Goal: Task Accomplishment & Management: Use online tool/utility

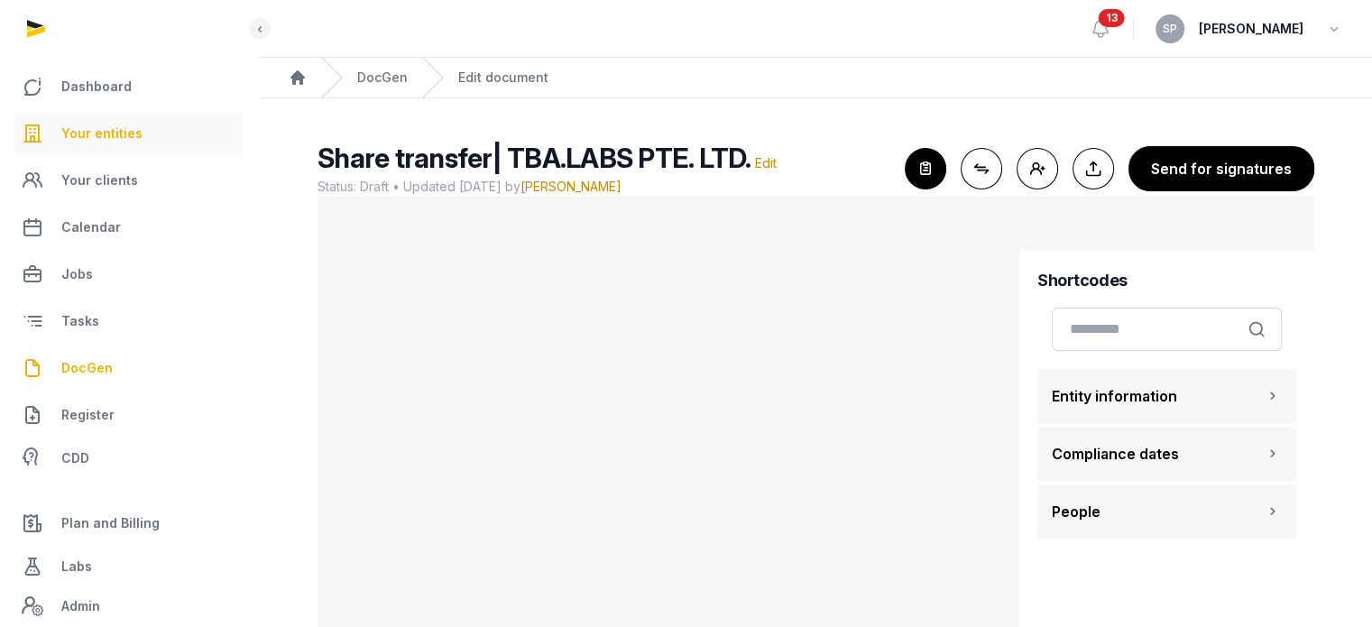
drag, startPoint x: 0, startPoint y: 0, endPoint x: 143, endPoint y: 143, distance: 202.9
click at [143, 143] on link "Your entities" at bounding box center [129, 133] width 230 height 43
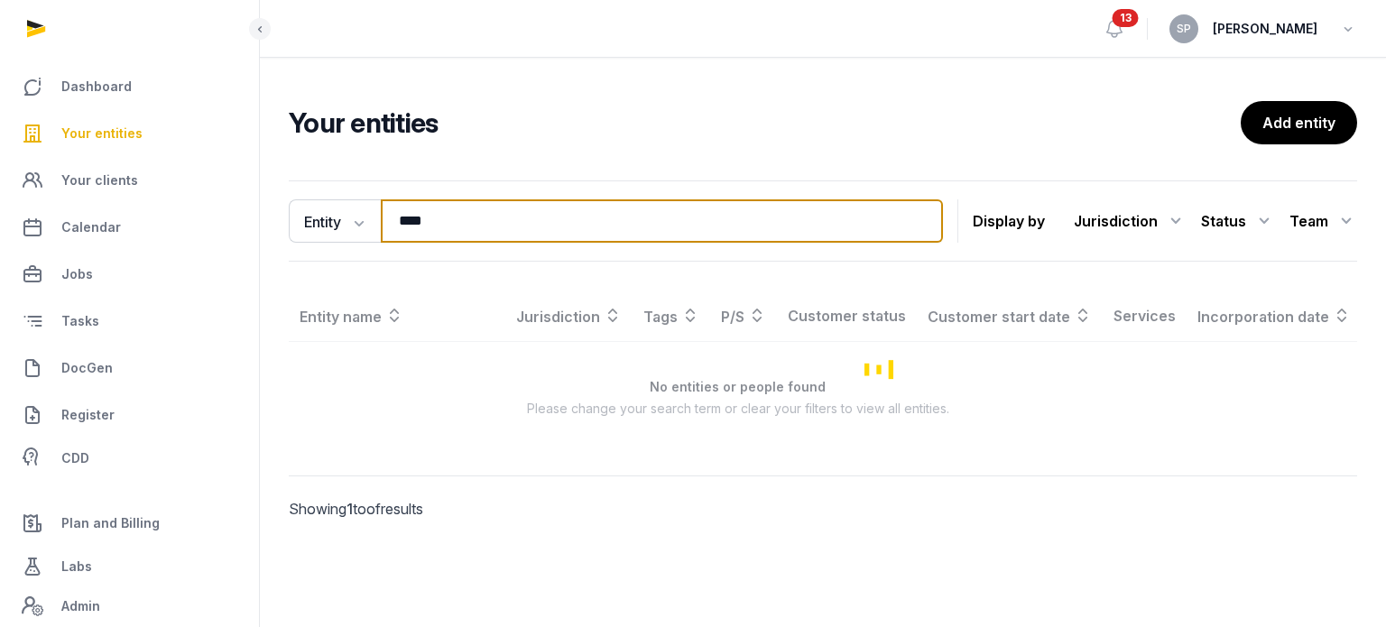
click at [447, 236] on input "****" at bounding box center [662, 220] width 562 height 43
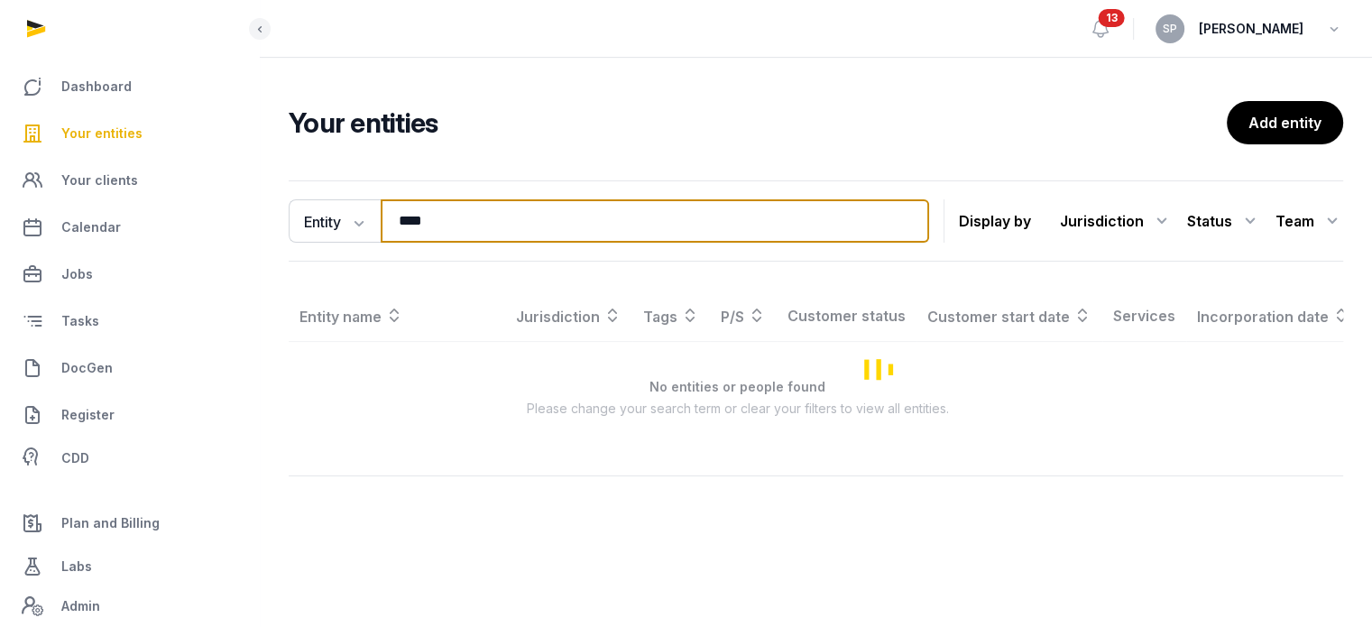
click at [447, 236] on input "****" at bounding box center [655, 220] width 549 height 43
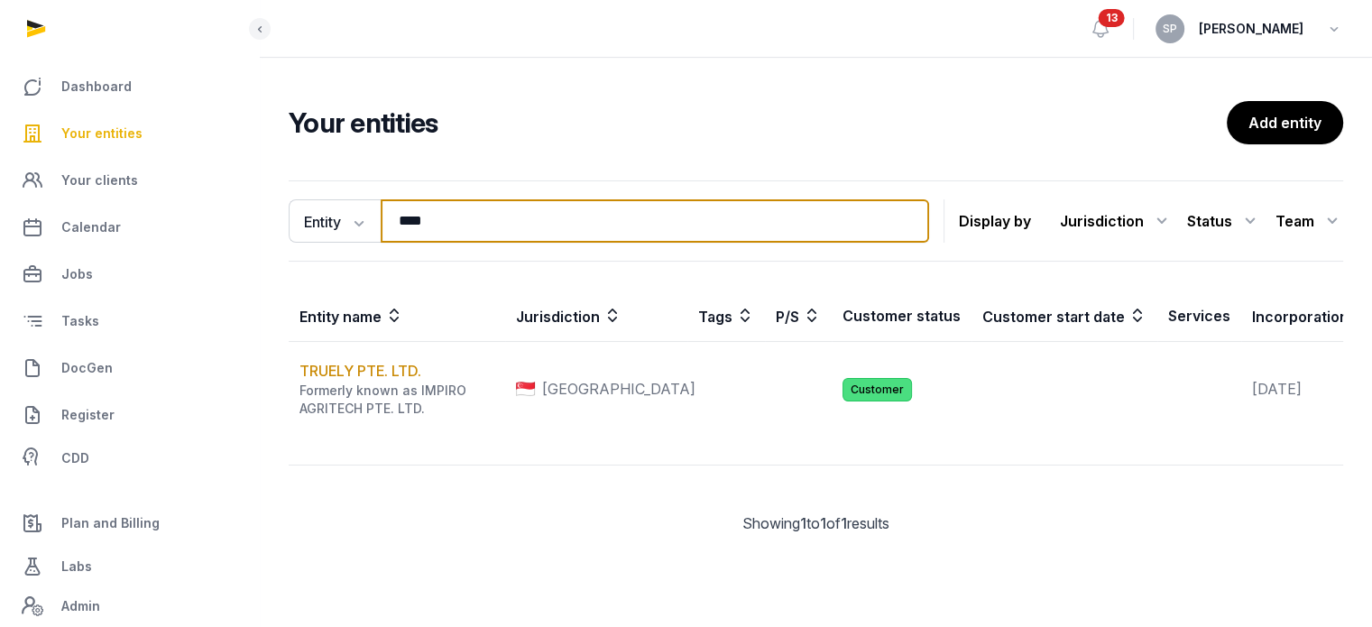
click at [447, 236] on input "****" at bounding box center [655, 220] width 549 height 43
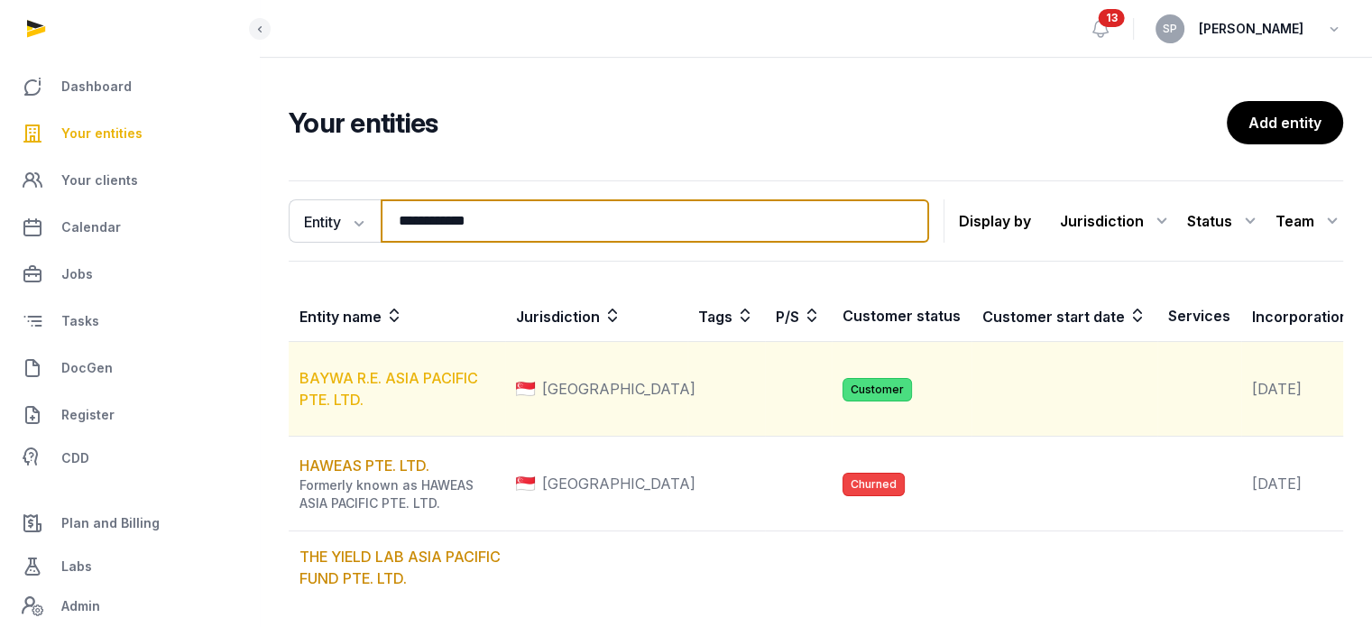
type input "**********"
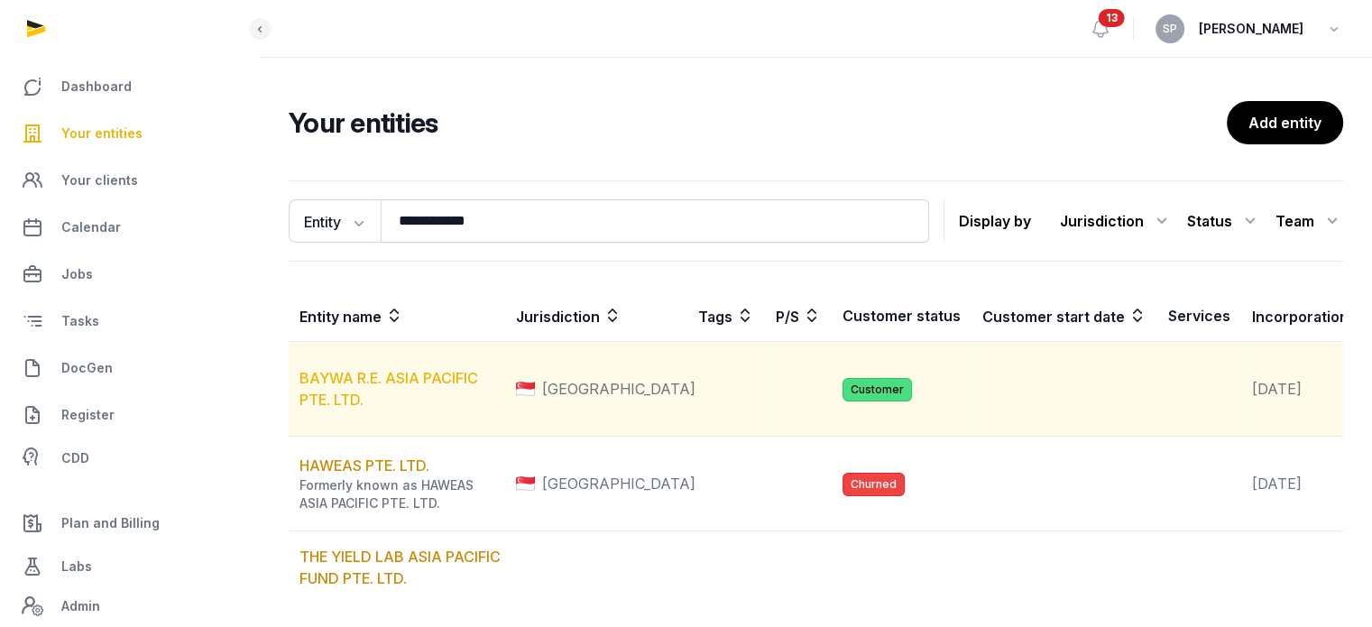
click at [361, 403] on link "BAYWA R.E. ASIA PACIFIC PTE. LTD." at bounding box center [389, 389] width 179 height 40
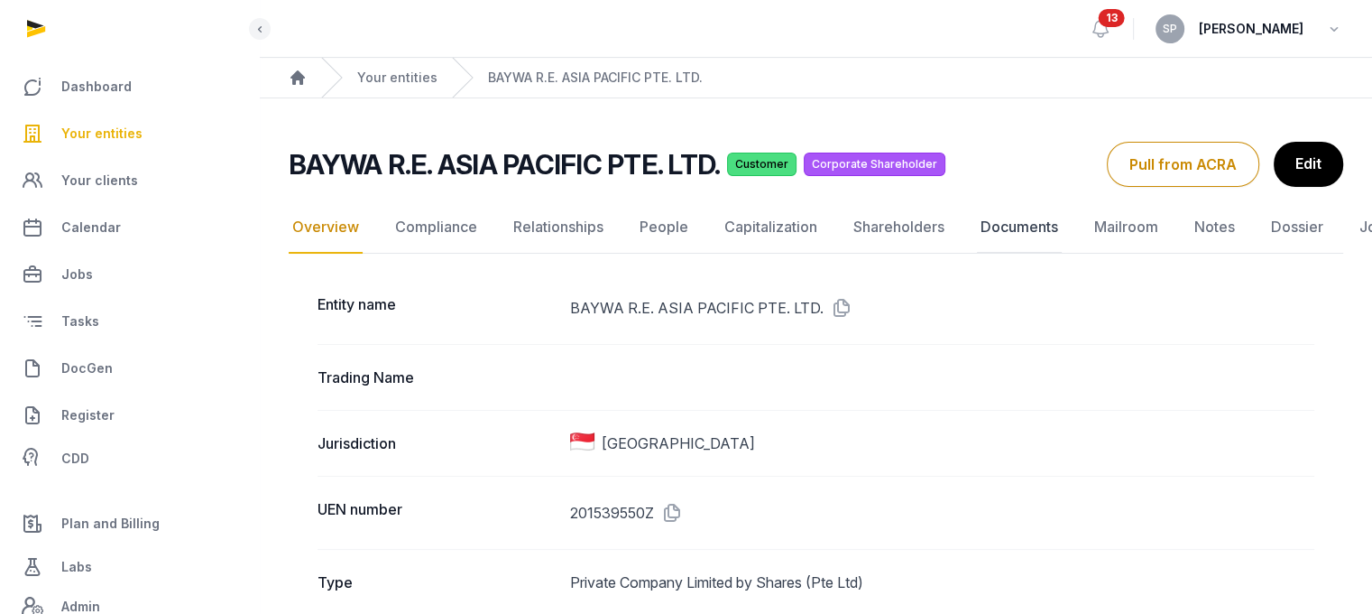
click at [1000, 233] on link "Documents" at bounding box center [1019, 227] width 85 height 52
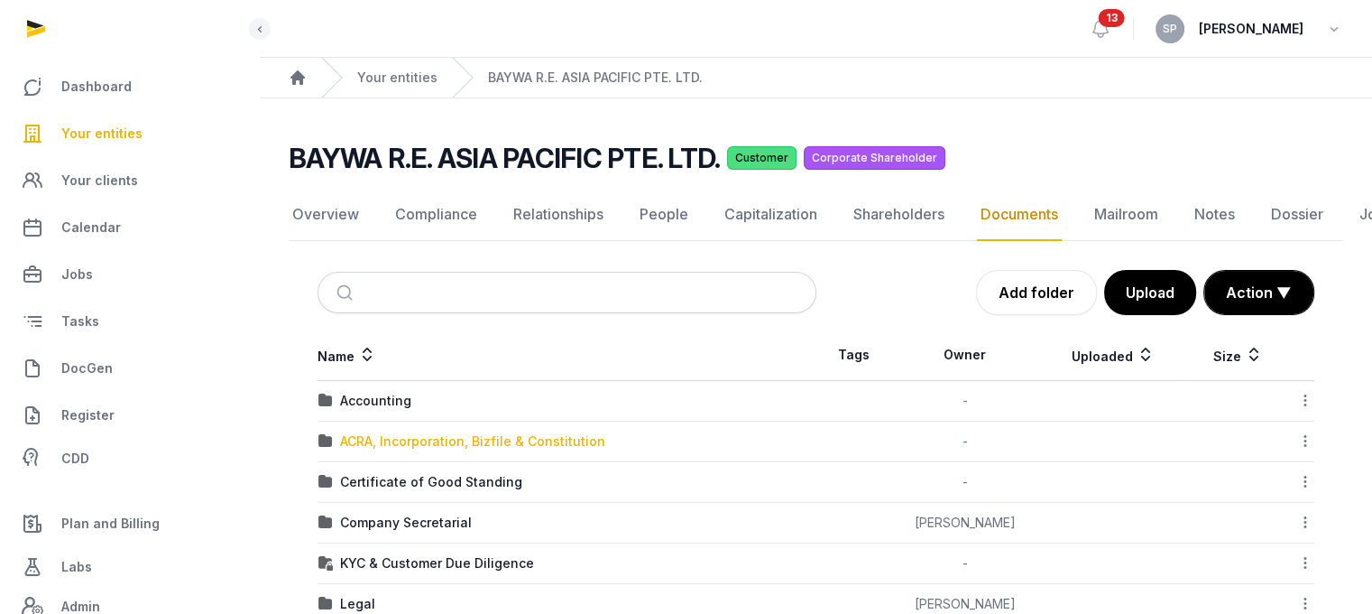
click at [551, 439] on div "ACRA, Incorporation, Bizfile & Constitution" at bounding box center [472, 441] width 265 height 18
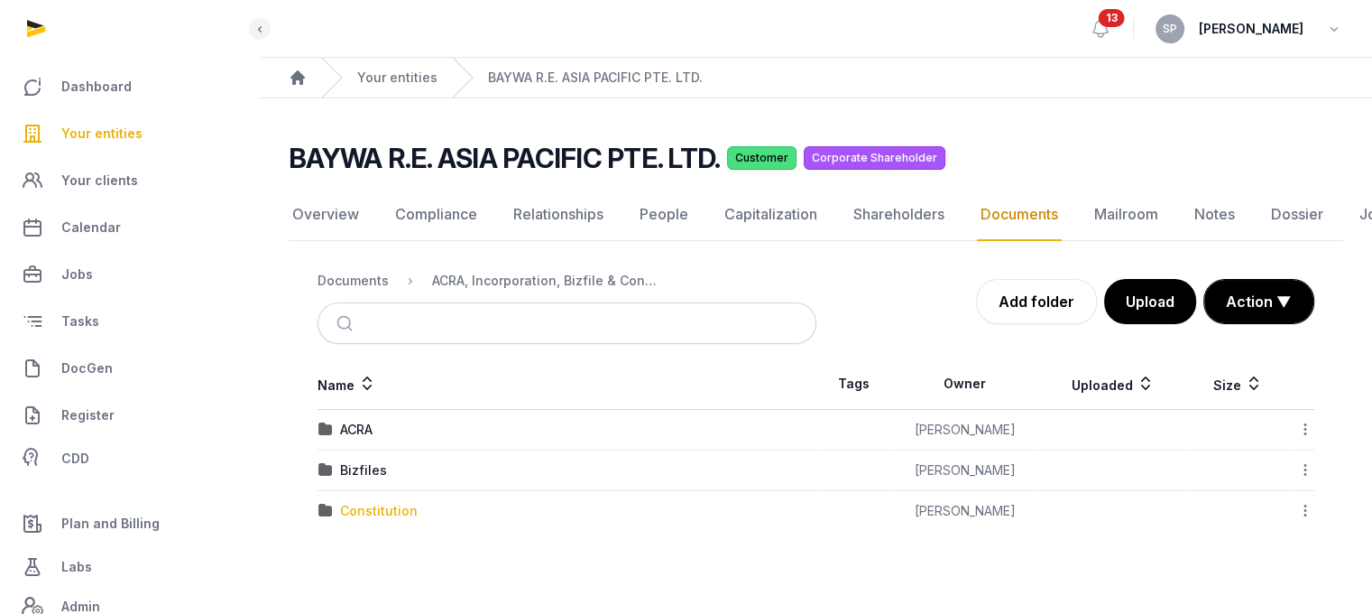
click at [402, 502] on div "Constitution" at bounding box center [379, 511] width 78 height 18
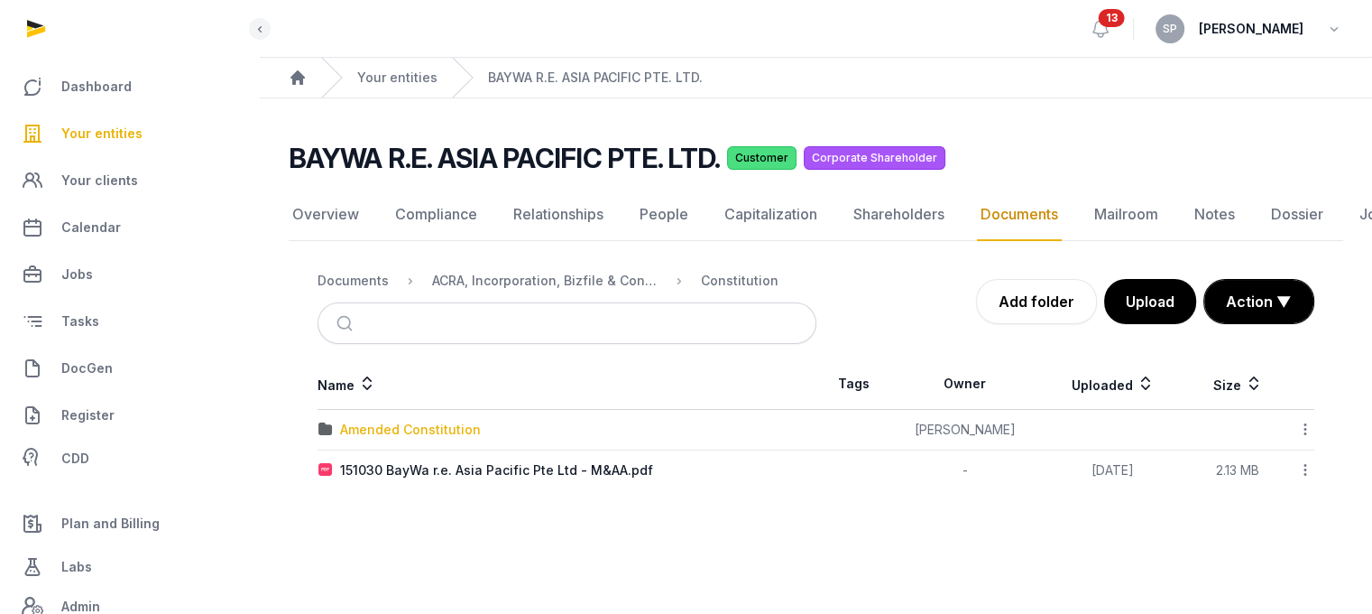
click at [425, 425] on div "Amended Constitution" at bounding box center [410, 429] width 141 height 18
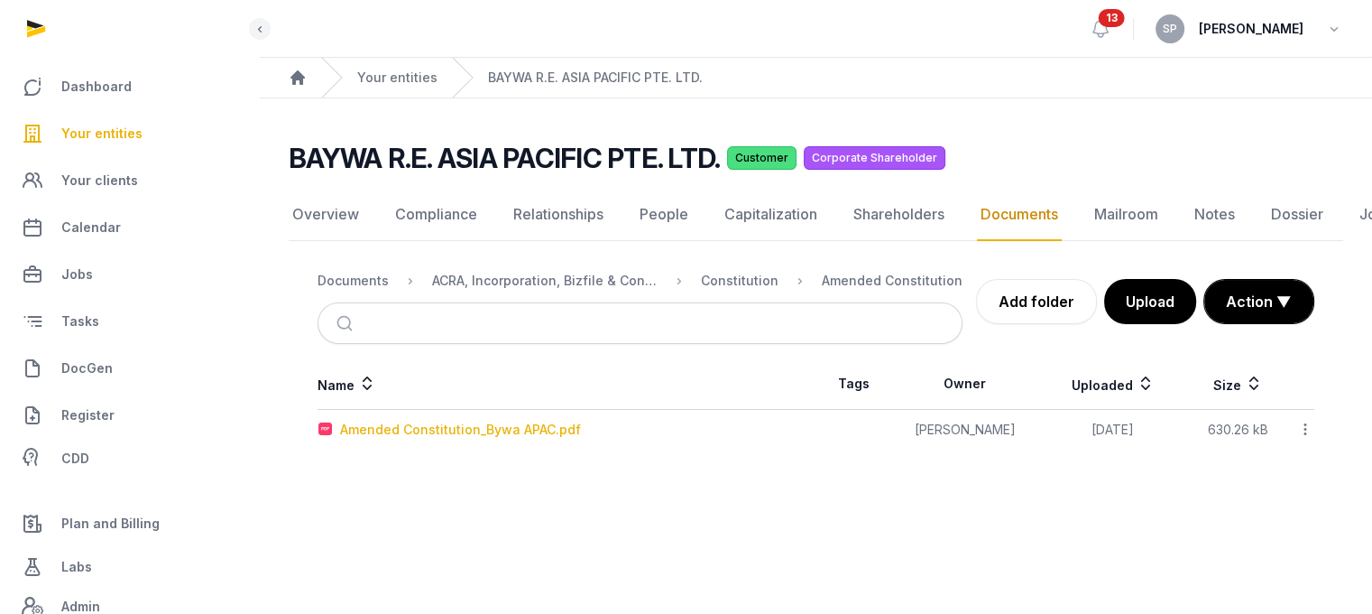
click at [425, 425] on div "Amended Constitution_Bywa APAC.pdf" at bounding box center [460, 429] width 241 height 18
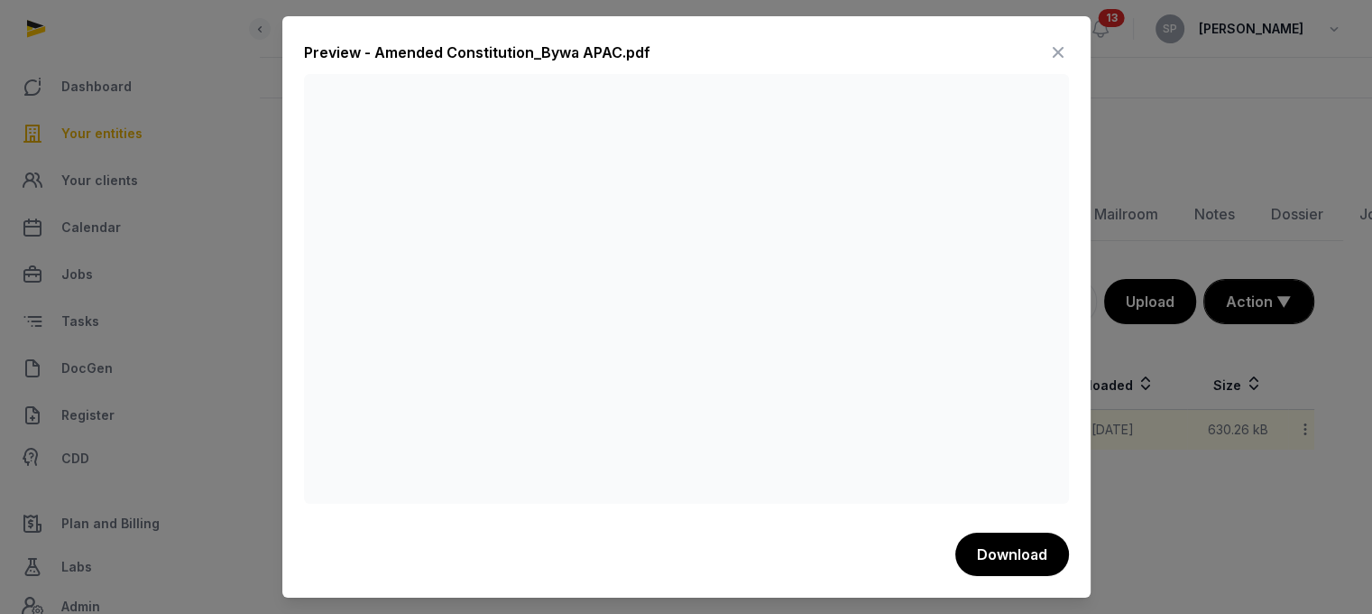
click at [1051, 57] on icon at bounding box center [1059, 52] width 22 height 29
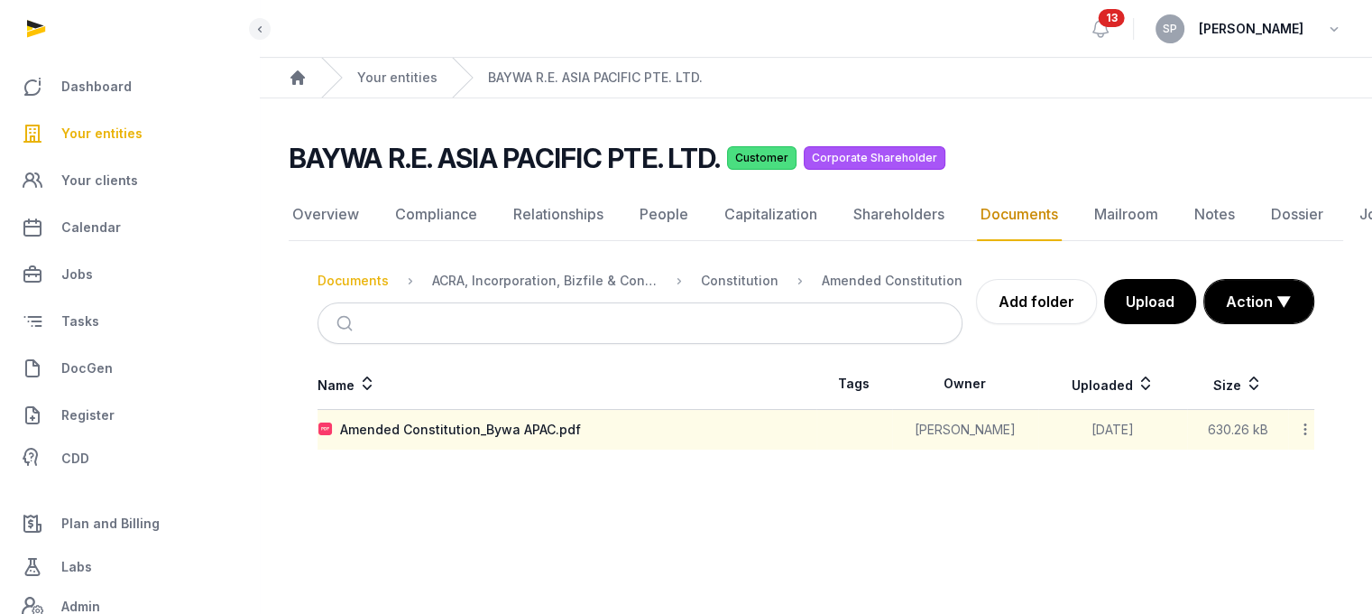
click at [375, 272] on div "Documents" at bounding box center [353, 281] width 71 height 18
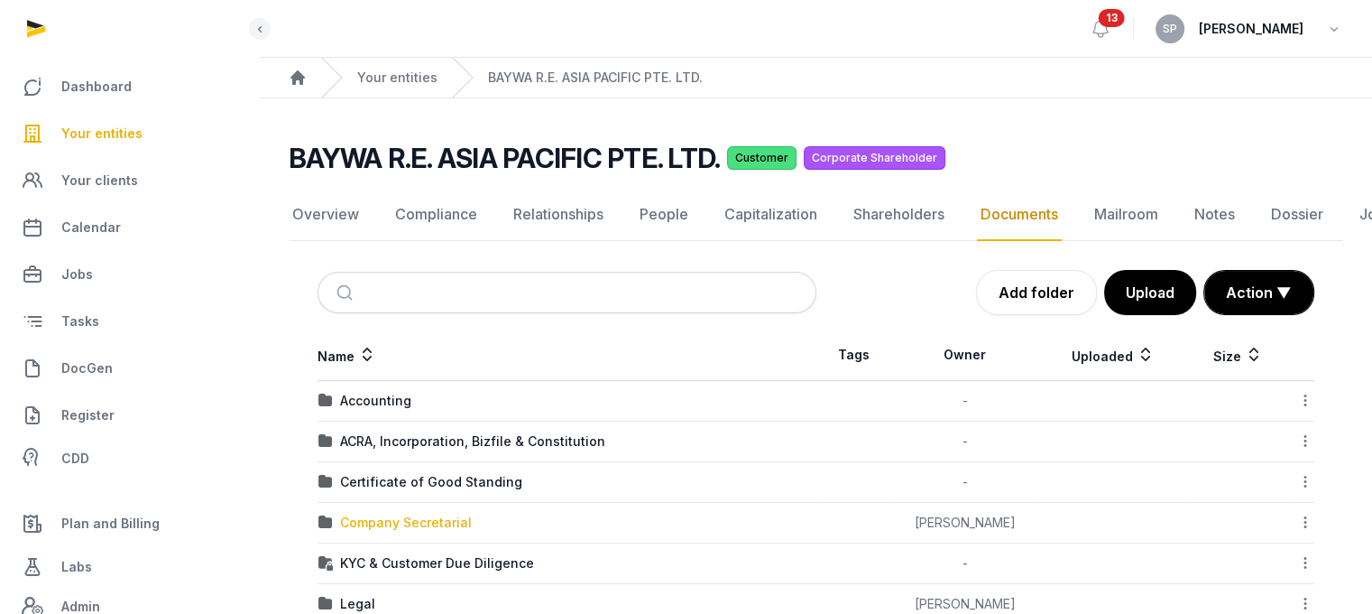
click at [451, 515] on div "Company Secretarial" at bounding box center [406, 522] width 132 height 18
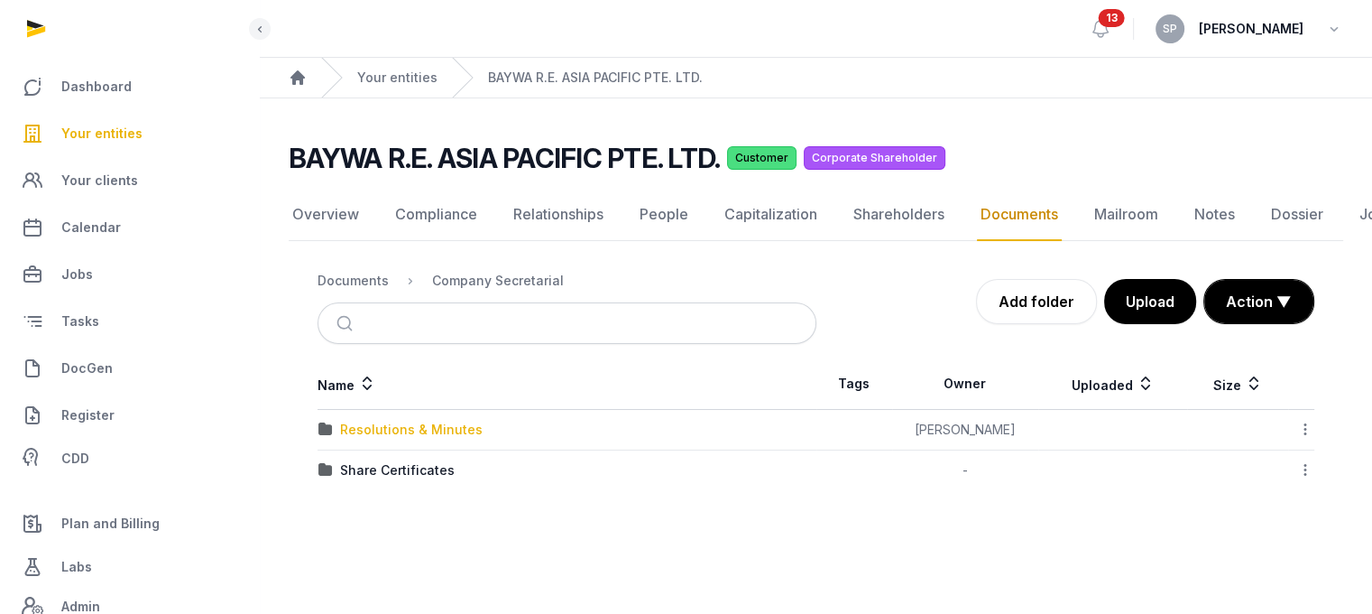
click at [402, 424] on div "Resolutions & Minutes" at bounding box center [411, 429] width 143 height 18
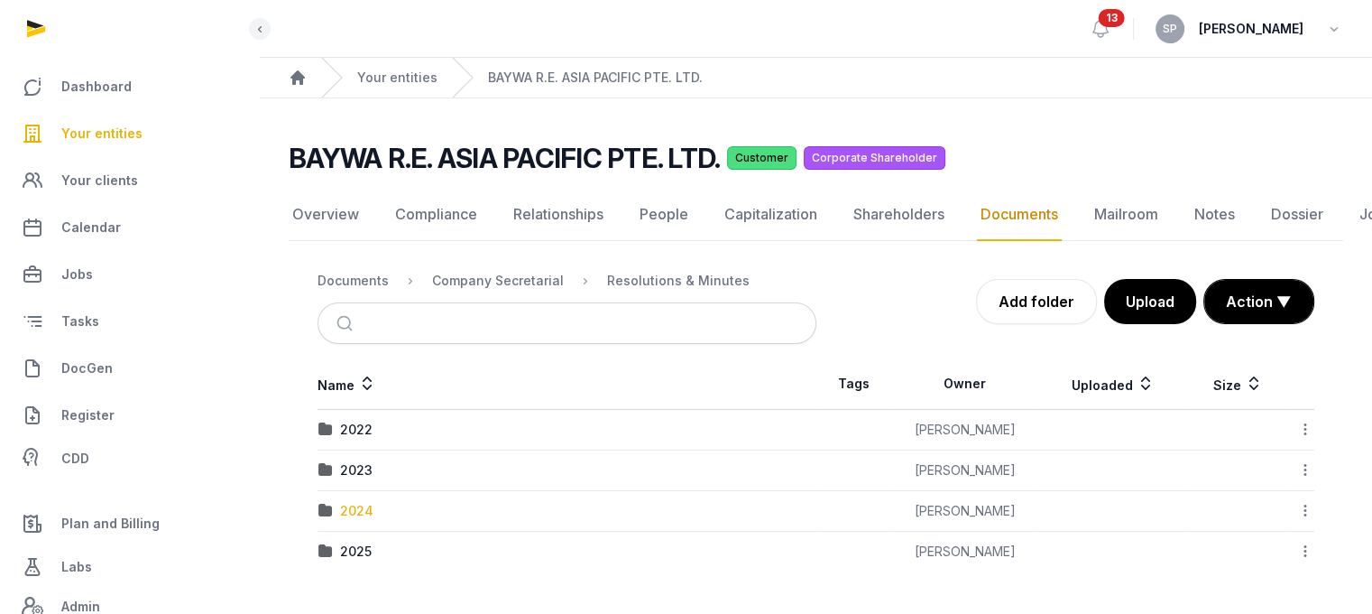
click at [352, 512] on div "2024" at bounding box center [356, 511] width 33 height 18
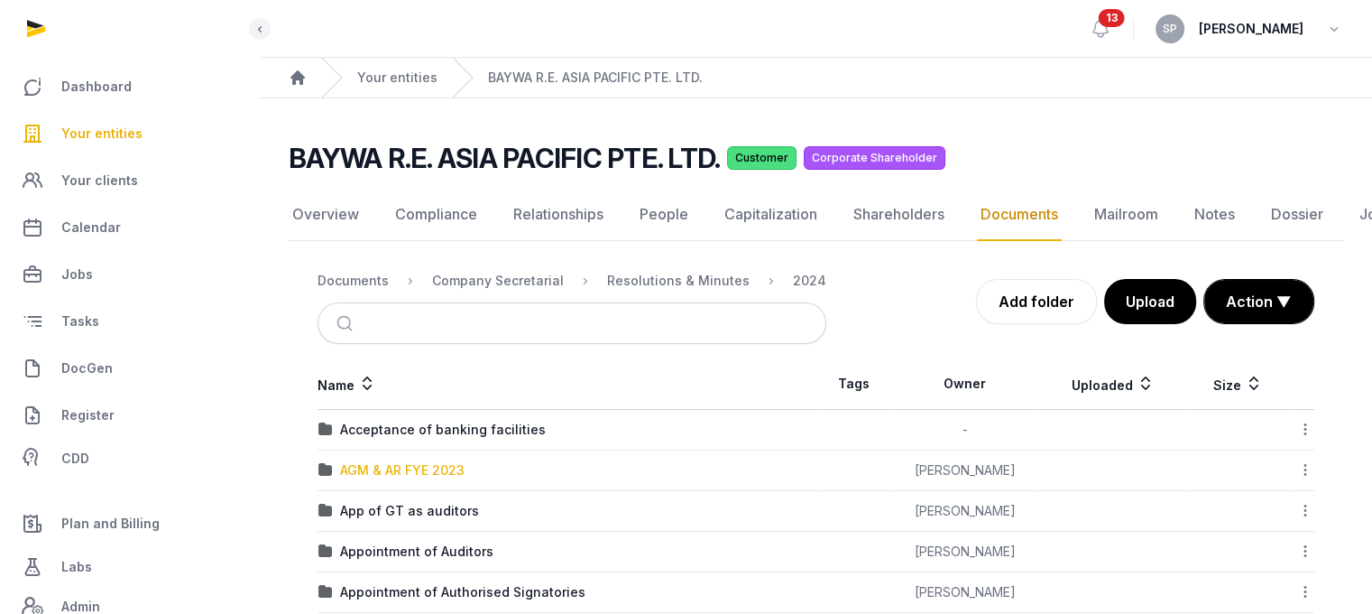
click at [420, 474] on div "AGM & AR FYE 2023" at bounding box center [402, 470] width 125 height 18
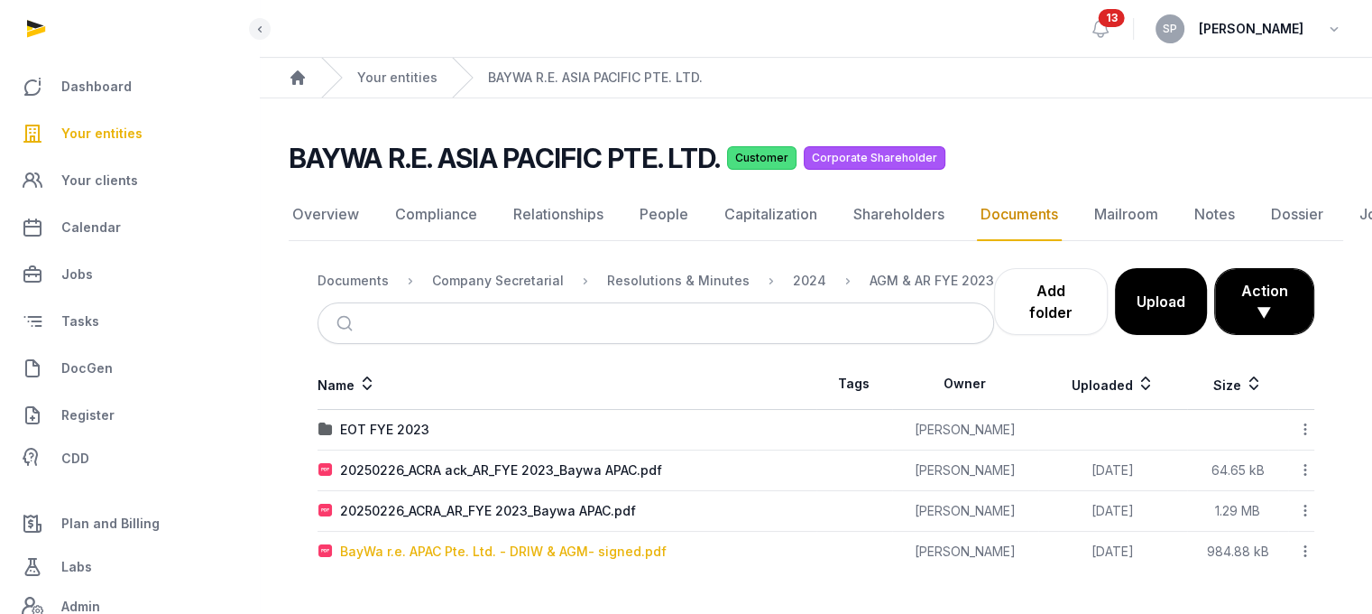
click at [440, 551] on div "BayWa r.e. APAC Pte. Ltd. - DRIW & AGM- signed.pdf" at bounding box center [503, 551] width 327 height 18
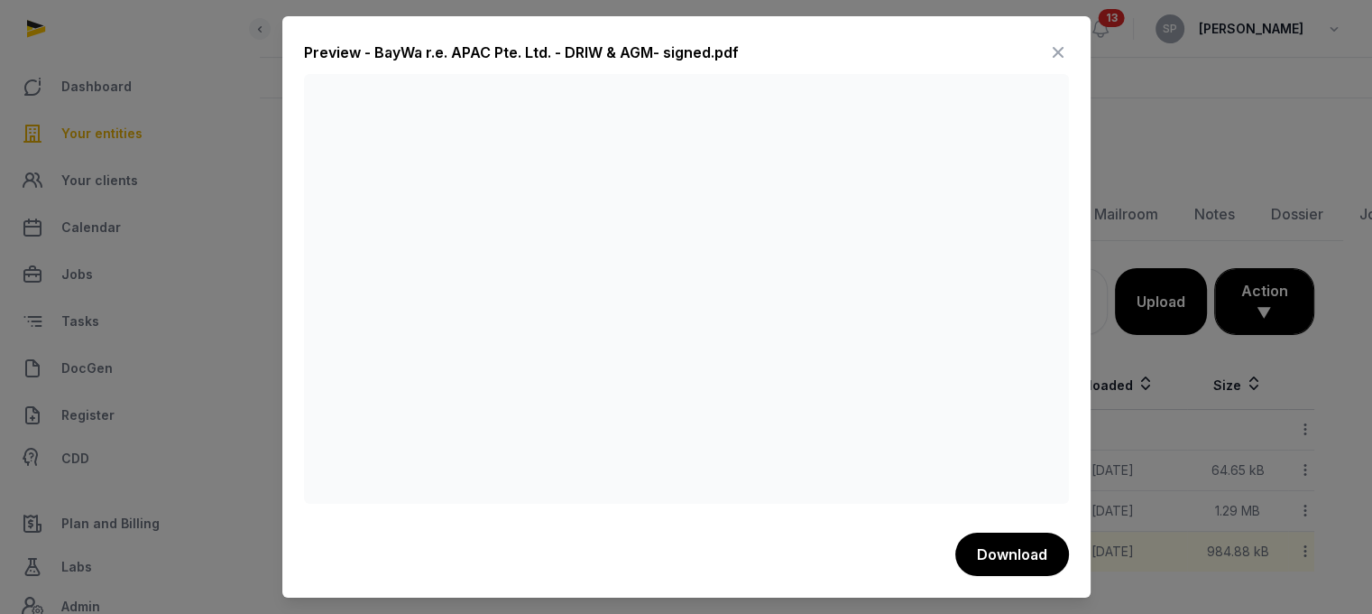
click at [1048, 50] on icon at bounding box center [1059, 52] width 22 height 29
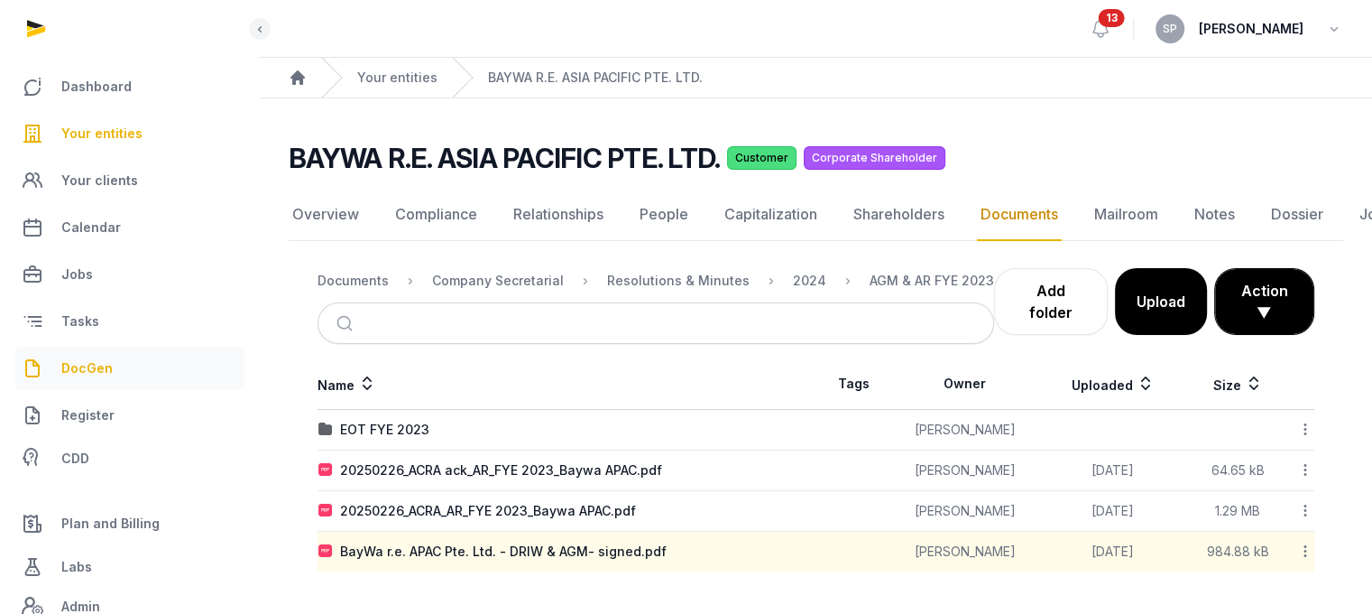
click at [103, 381] on link "DocGen" at bounding box center [129, 367] width 230 height 43
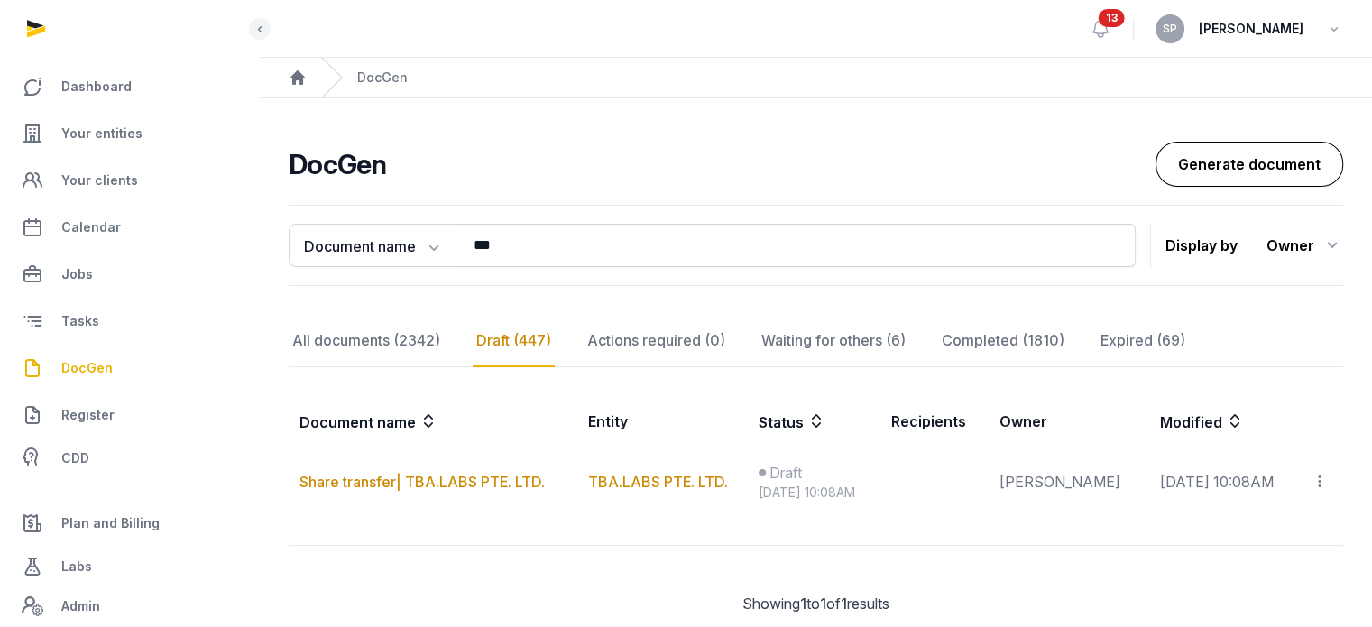
click at [1228, 161] on link "Generate document" at bounding box center [1250, 164] width 188 height 45
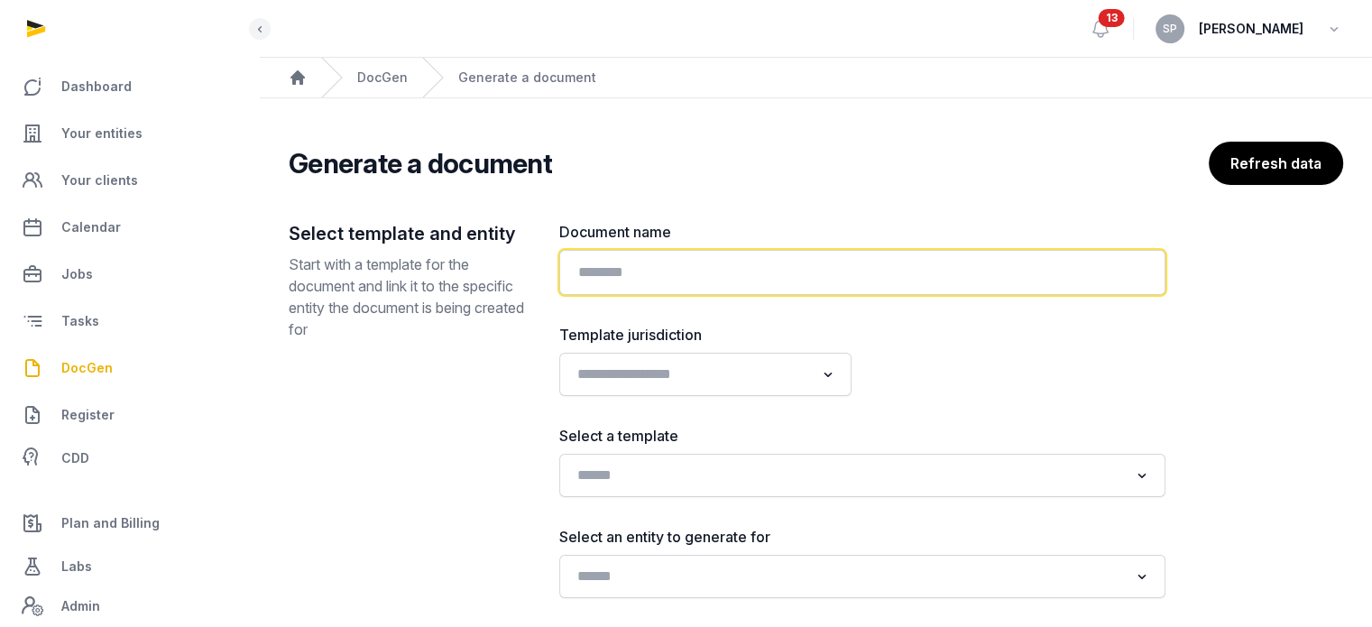
click at [764, 289] on input "text" at bounding box center [862, 272] width 606 height 45
paste input "**********"
type input "**********"
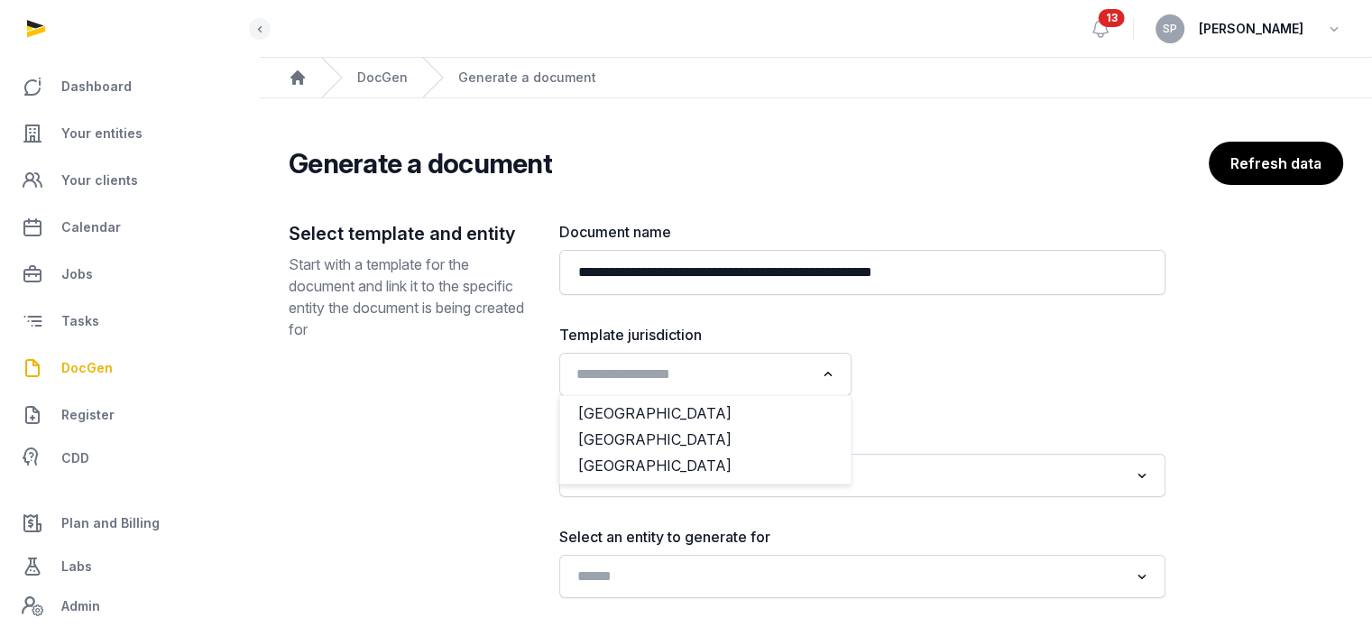
click at [833, 374] on icon "Search for option" at bounding box center [828, 375] width 18 height 22
click at [686, 439] on li "[GEOGRAPHIC_DATA]" at bounding box center [705, 440] width 291 height 26
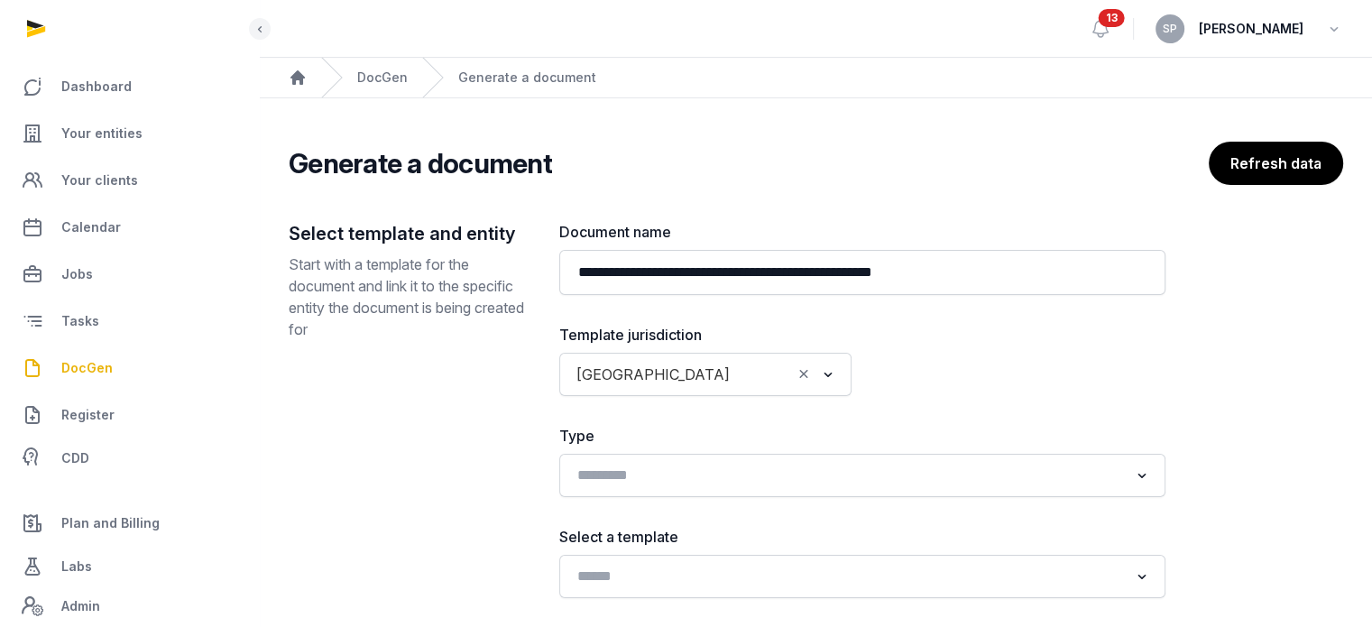
scroll to position [217, 0]
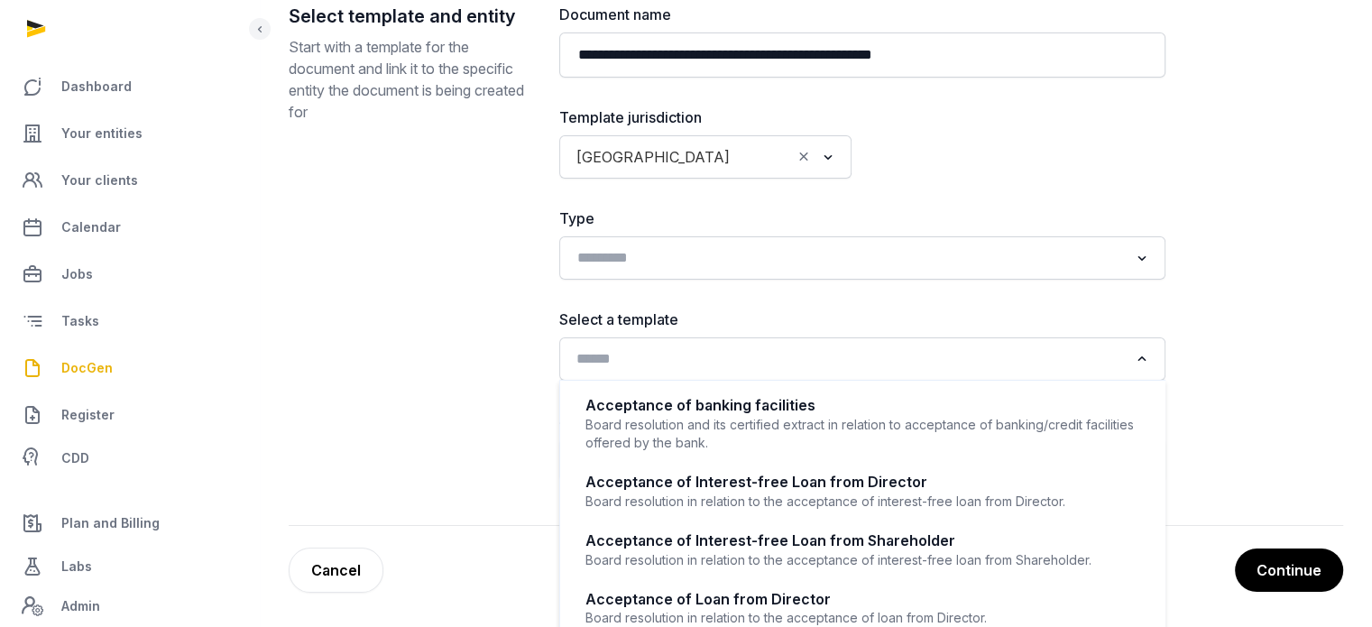
click at [792, 356] on input "Search for option" at bounding box center [849, 358] width 559 height 25
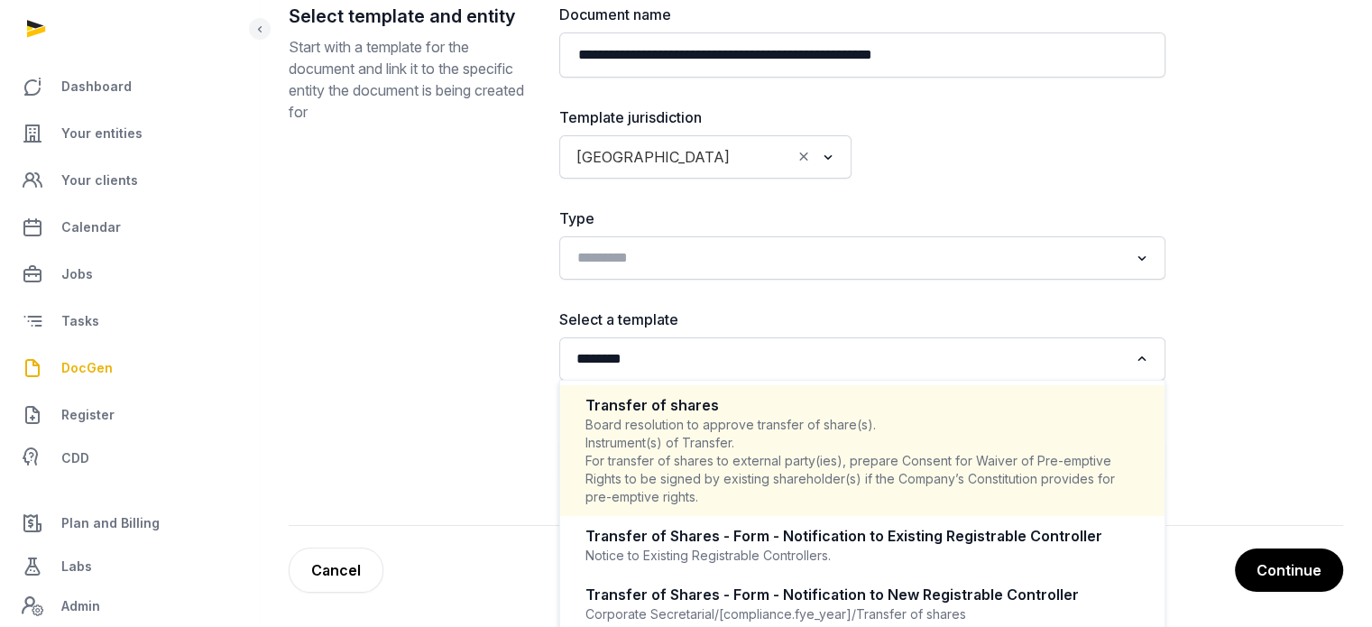
click at [733, 431] on div "Board resolution to approve transfer of share(s). Instrument(s) of Transfer. Fo…" at bounding box center [863, 461] width 554 height 90
type input "********"
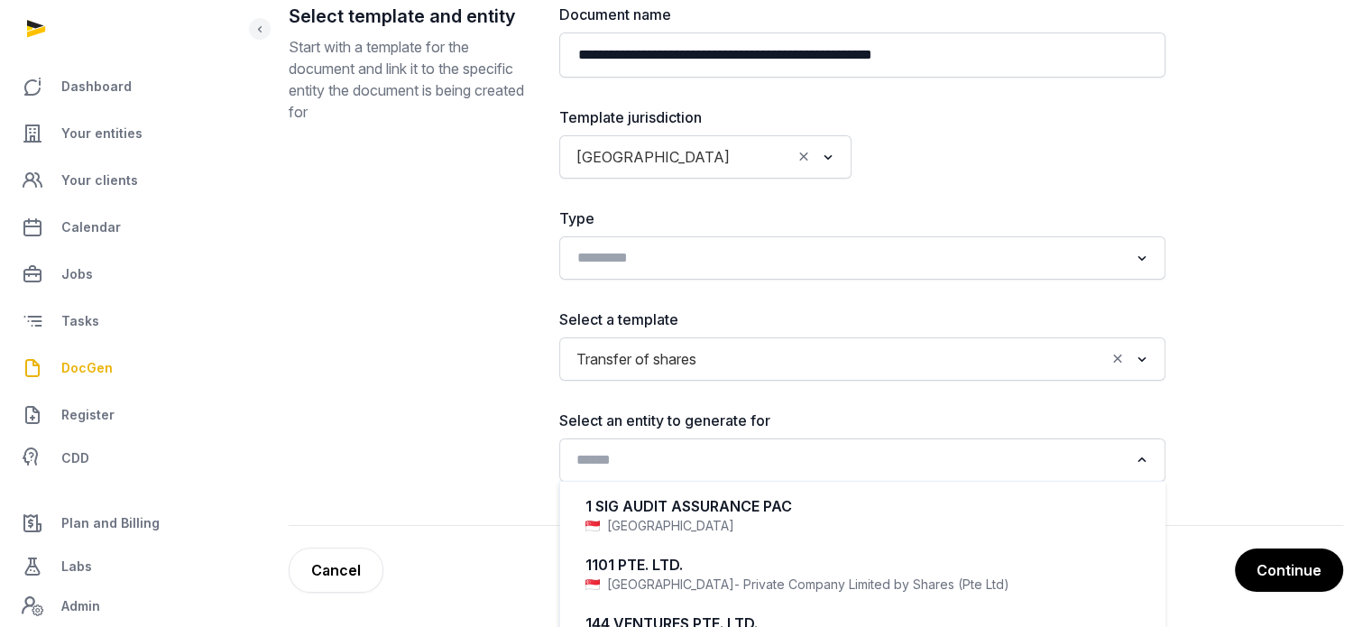
click at [736, 458] on input "Search for option" at bounding box center [849, 460] width 559 height 25
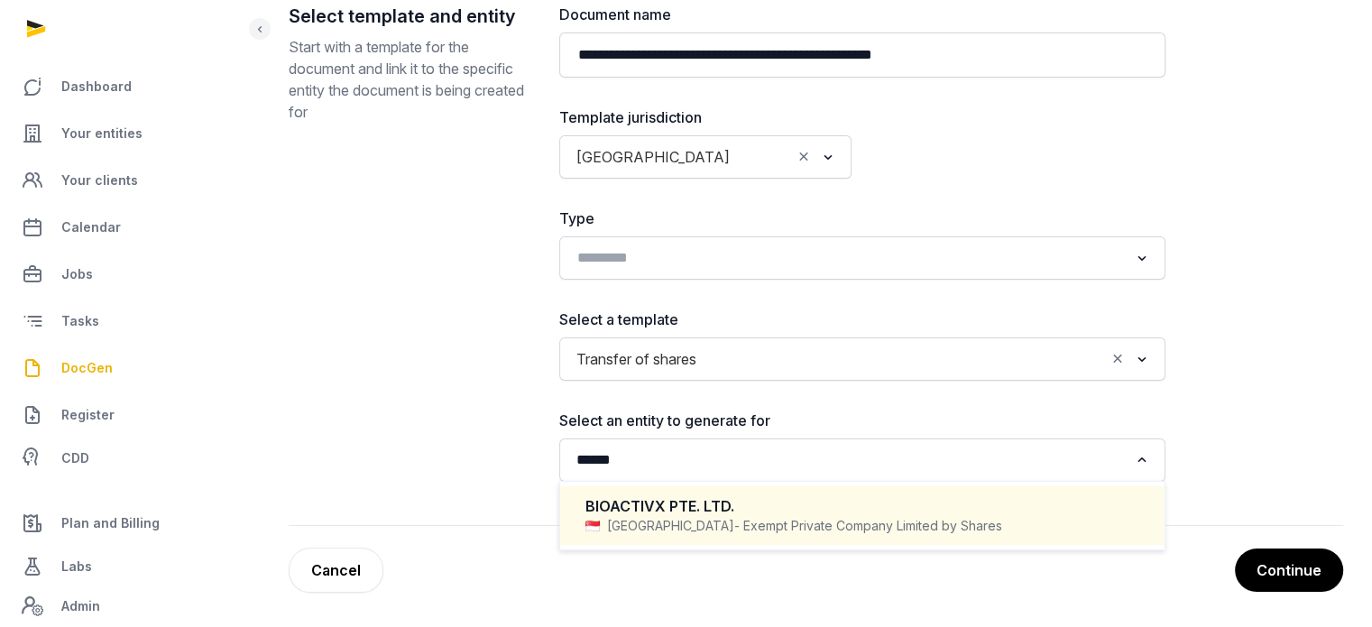
click at [709, 511] on div "BIOACTIVX PTE. LTD." at bounding box center [863, 506] width 554 height 21
type input "******"
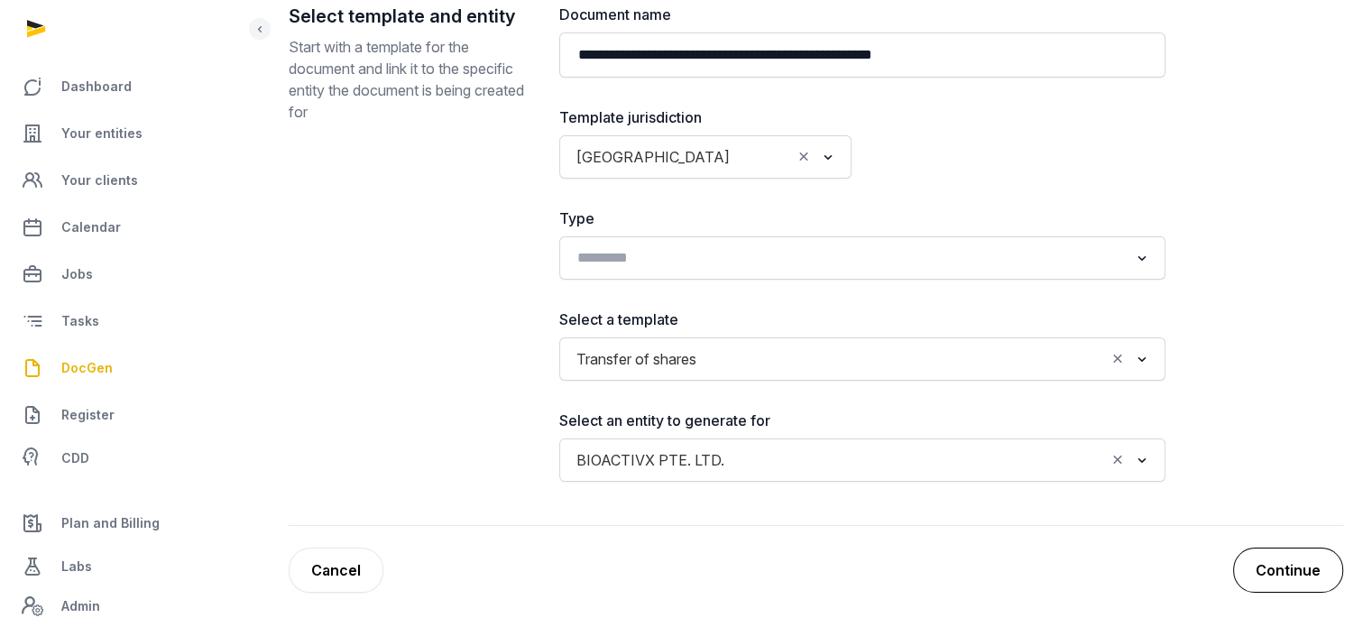
click at [1269, 568] on button "Continue" at bounding box center [1288, 570] width 110 height 45
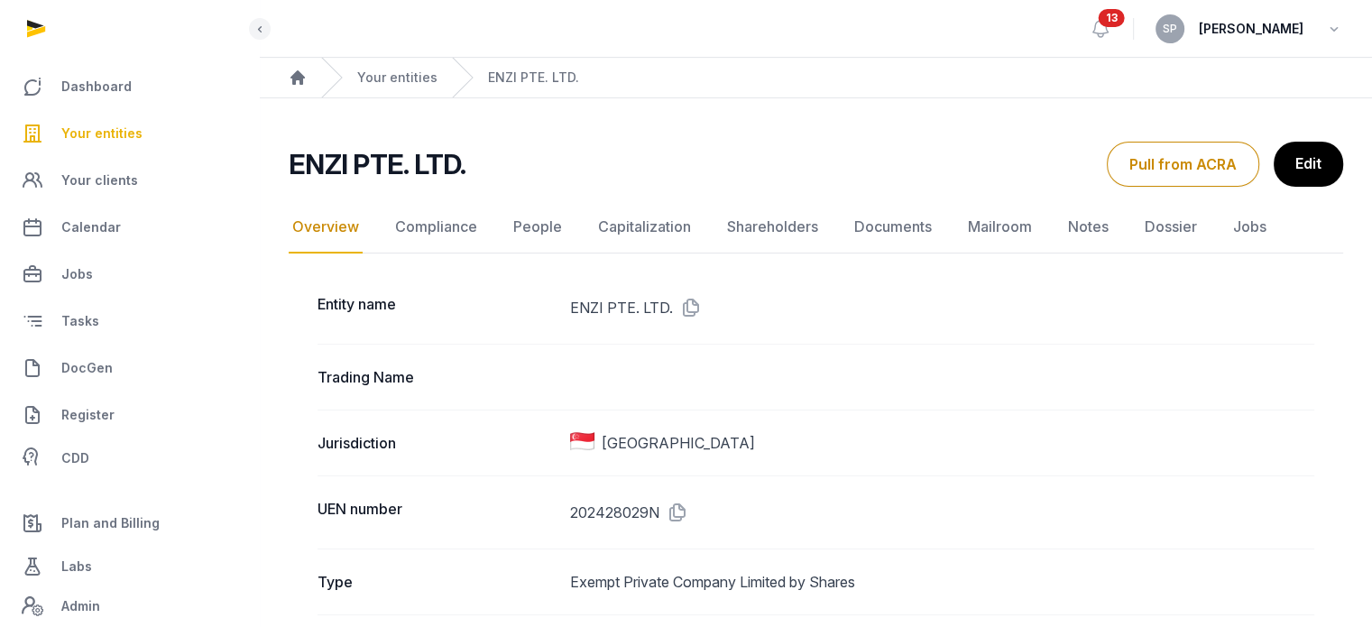
click at [113, 135] on span "Your entities" at bounding box center [101, 134] width 81 height 22
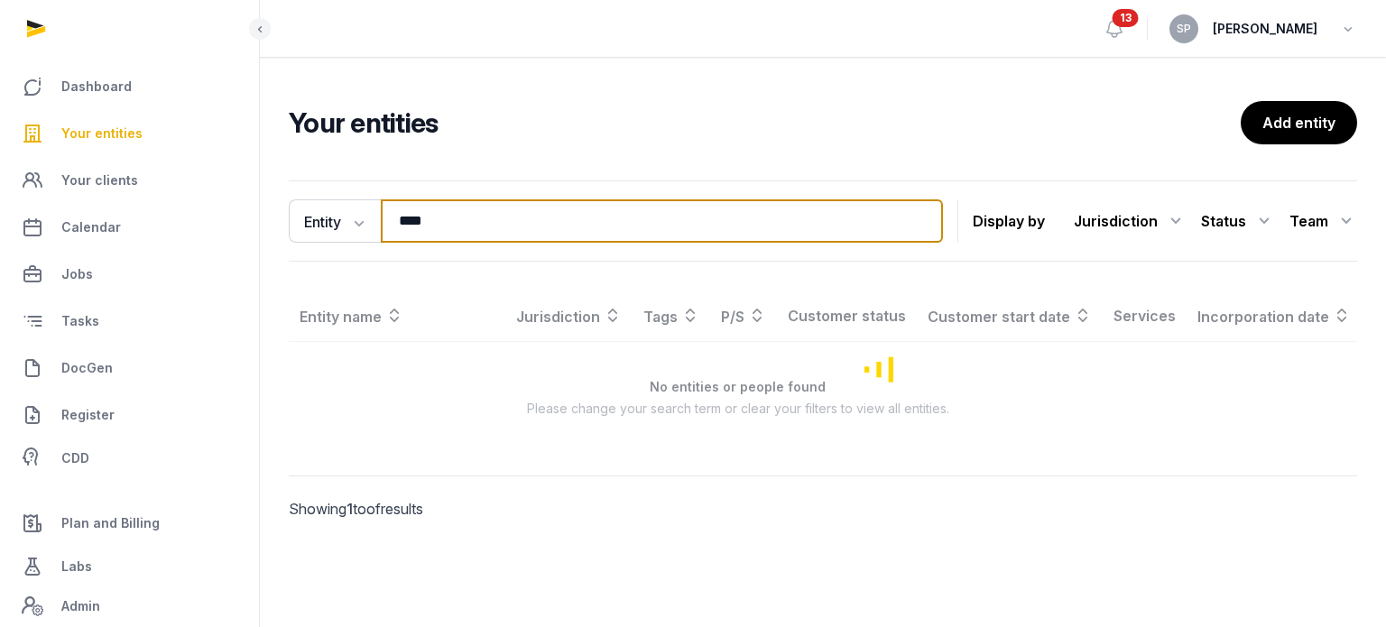
click at [465, 232] on input "****" at bounding box center [662, 220] width 562 height 43
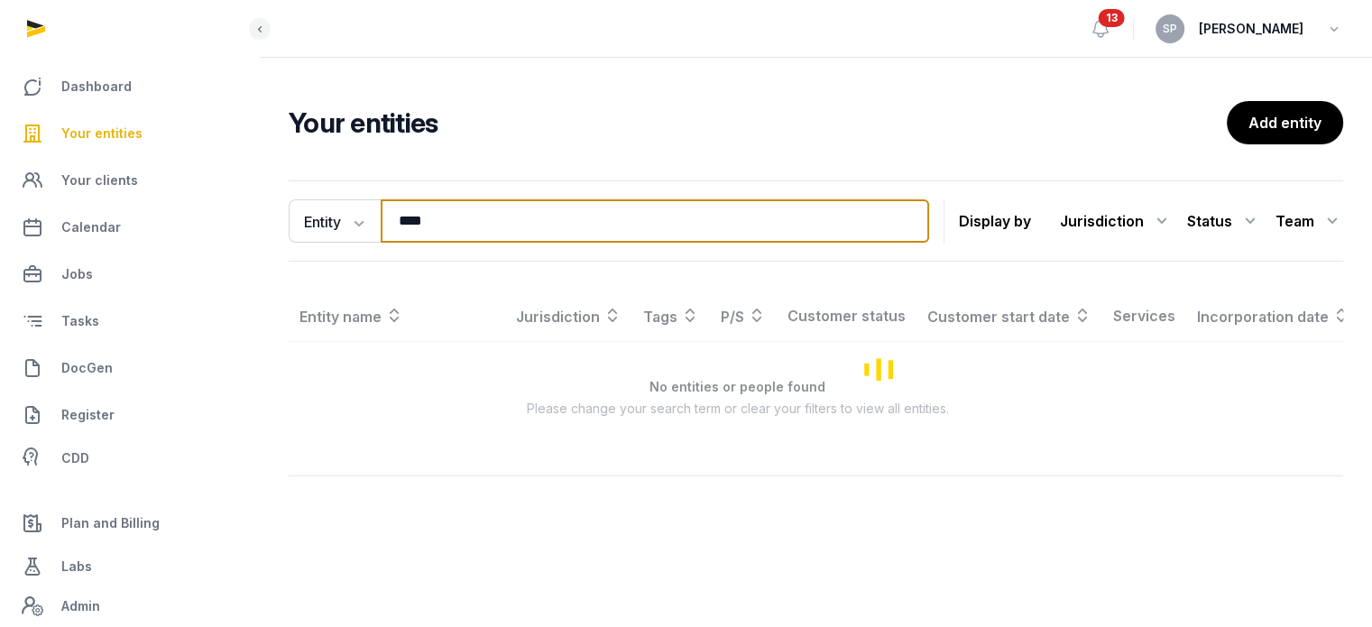
click at [465, 232] on input "****" at bounding box center [655, 220] width 549 height 43
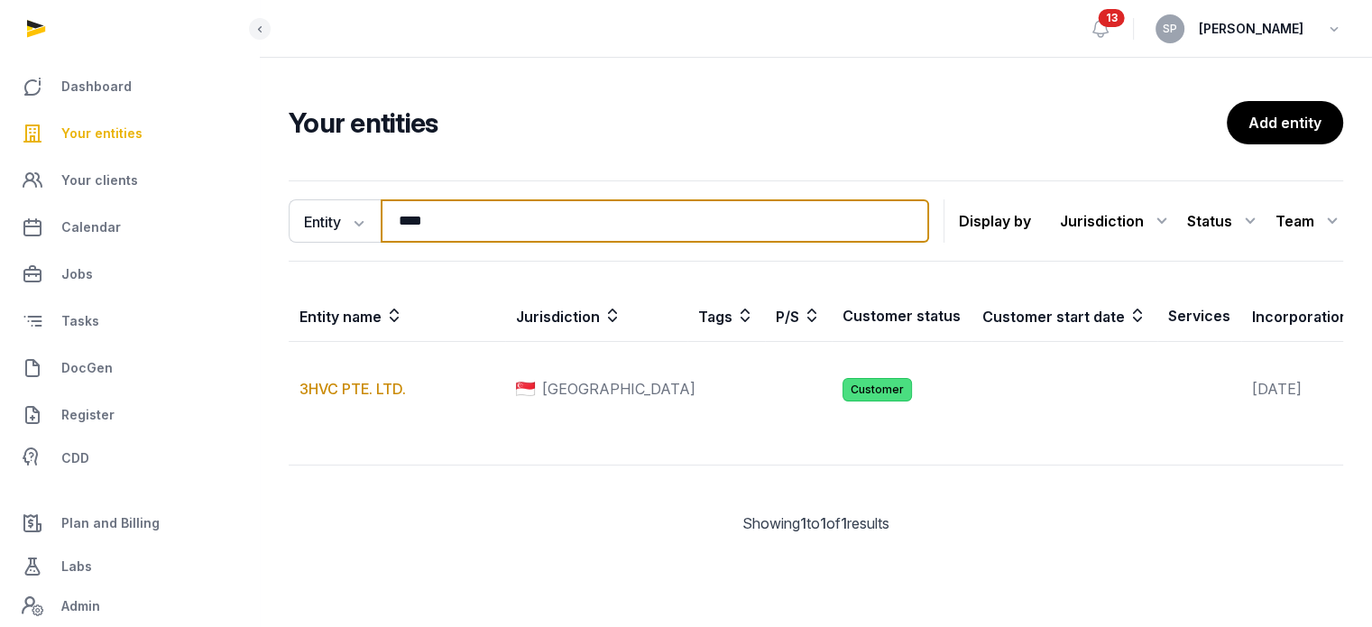
click at [465, 232] on input "****" at bounding box center [655, 220] width 549 height 43
type input "*********"
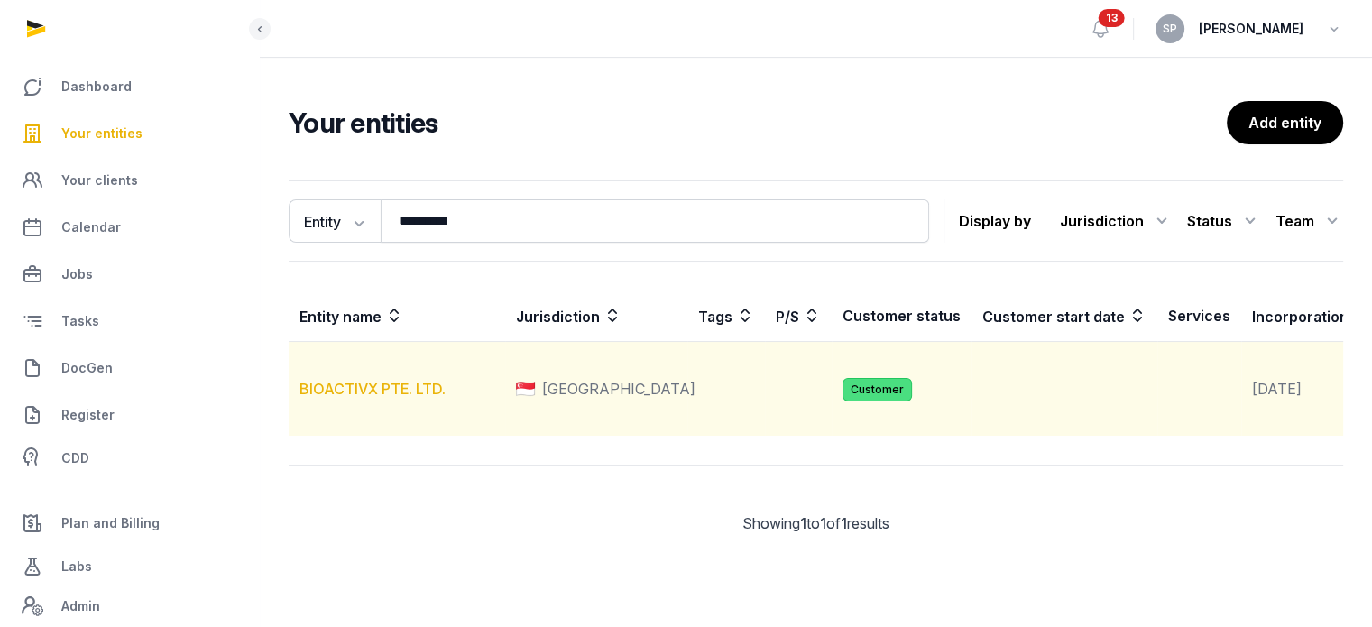
click at [424, 398] on link "BIOACTIVX PTE. LTD." at bounding box center [373, 389] width 146 height 18
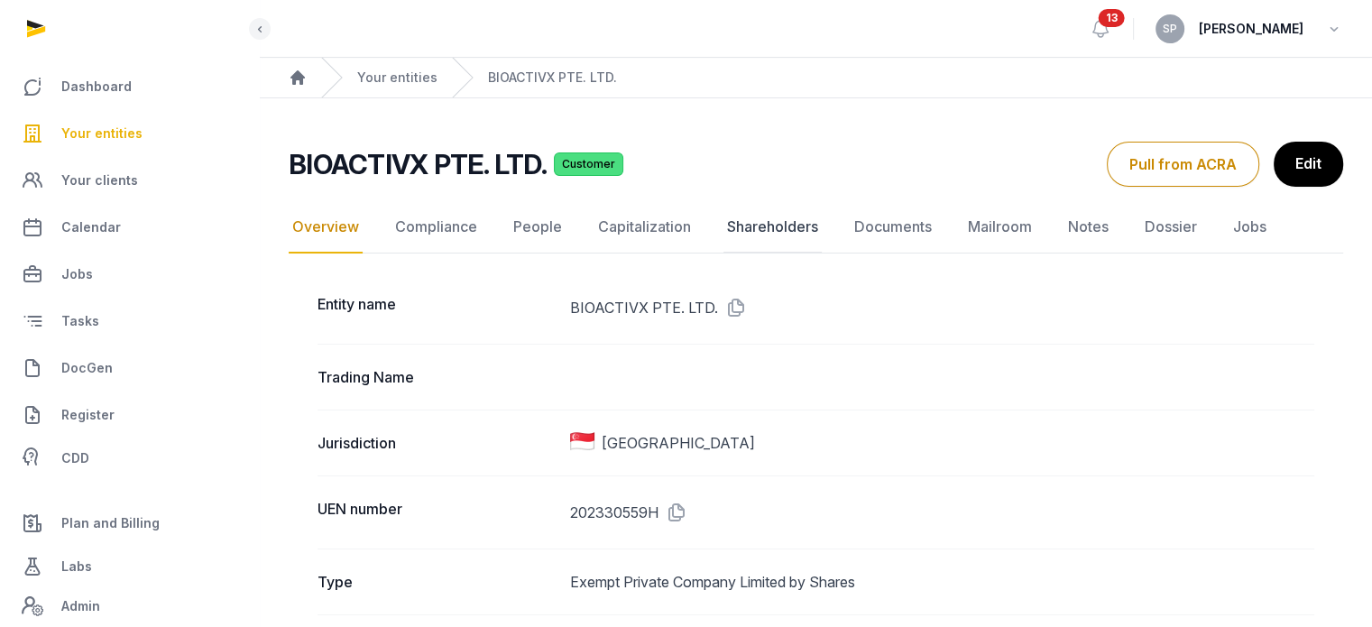
click at [789, 228] on link "Shareholders" at bounding box center [773, 227] width 98 height 52
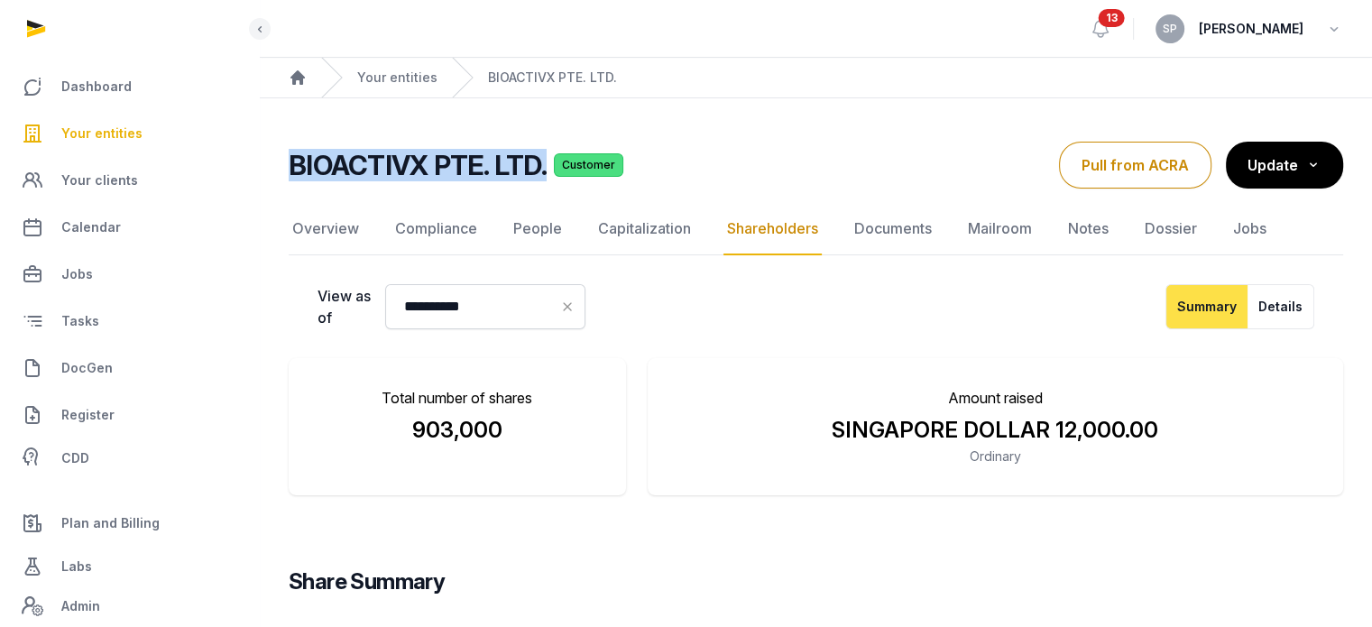
drag, startPoint x: 542, startPoint y: 166, endPoint x: 282, endPoint y: 169, distance: 259.9
click at [282, 169] on div "**********" at bounding box center [816, 513] width 1113 height 743
copy h2 "BIOACTIVX PTE. LTD."
click at [896, 234] on link "Documents" at bounding box center [893, 229] width 85 height 52
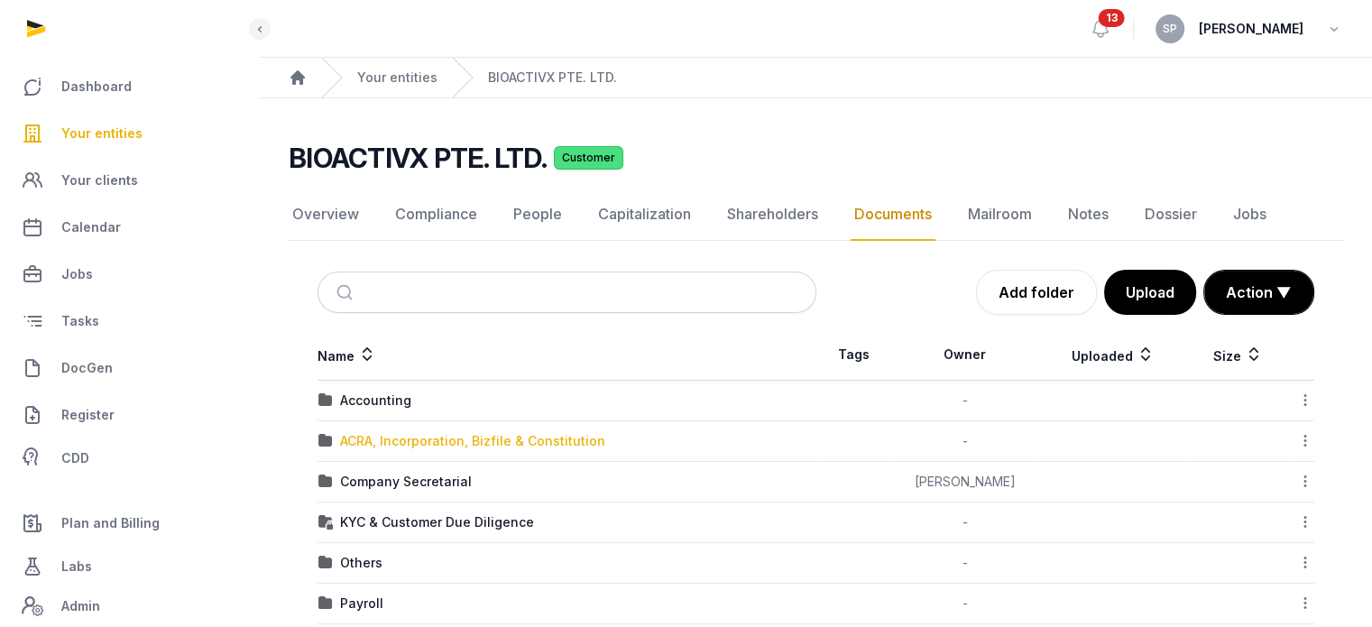
click at [491, 436] on div "ACRA, Incorporation, Bizfile & Constitution" at bounding box center [472, 441] width 265 height 18
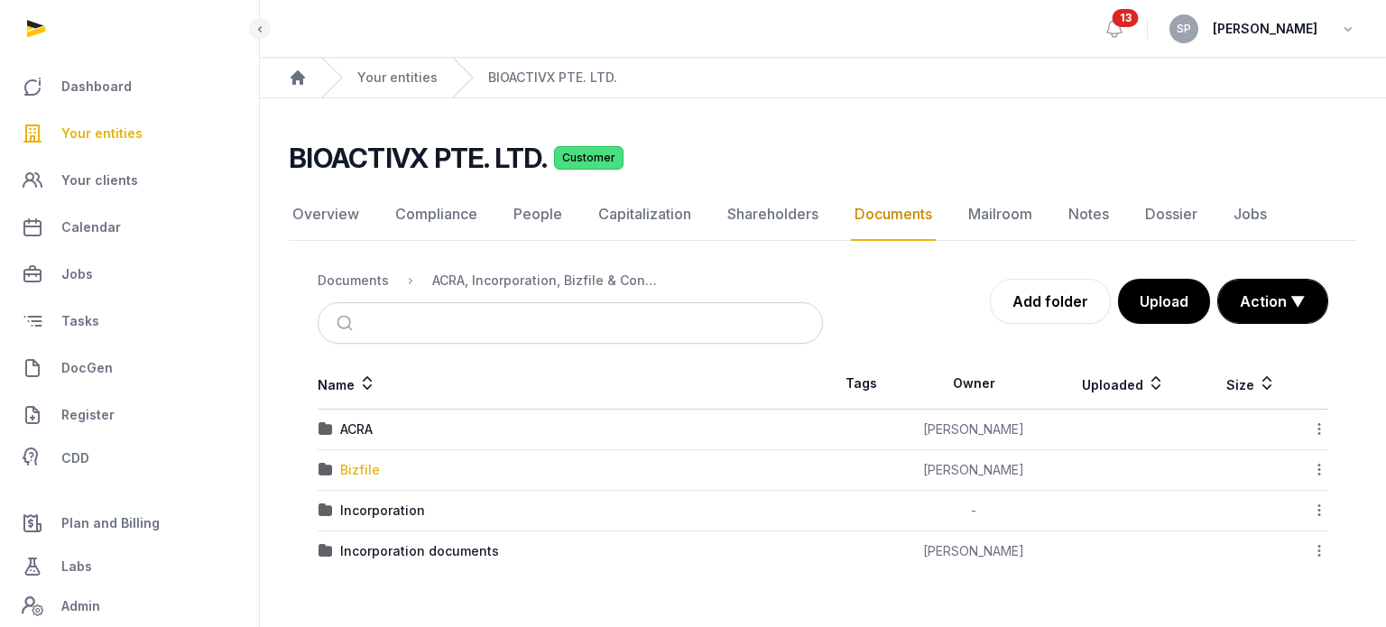
click at [356, 476] on div "Bizfile" at bounding box center [360, 470] width 40 height 18
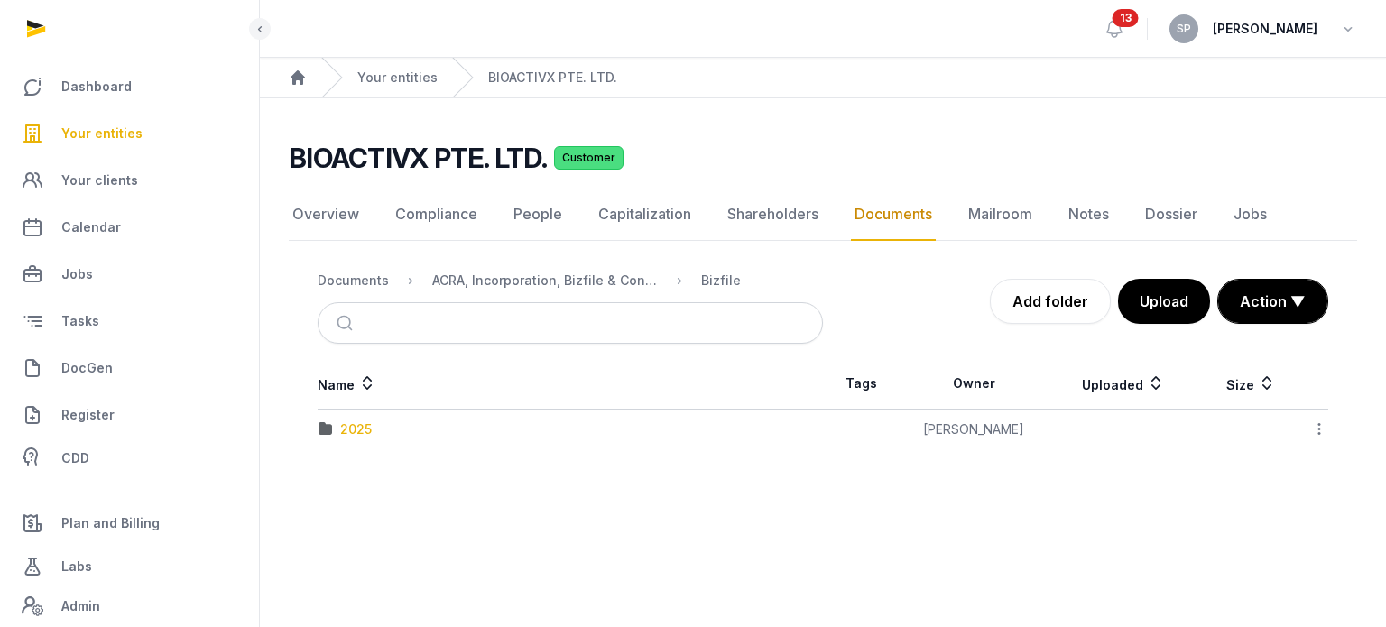
click at [357, 429] on div "2025" at bounding box center [356, 429] width 32 height 18
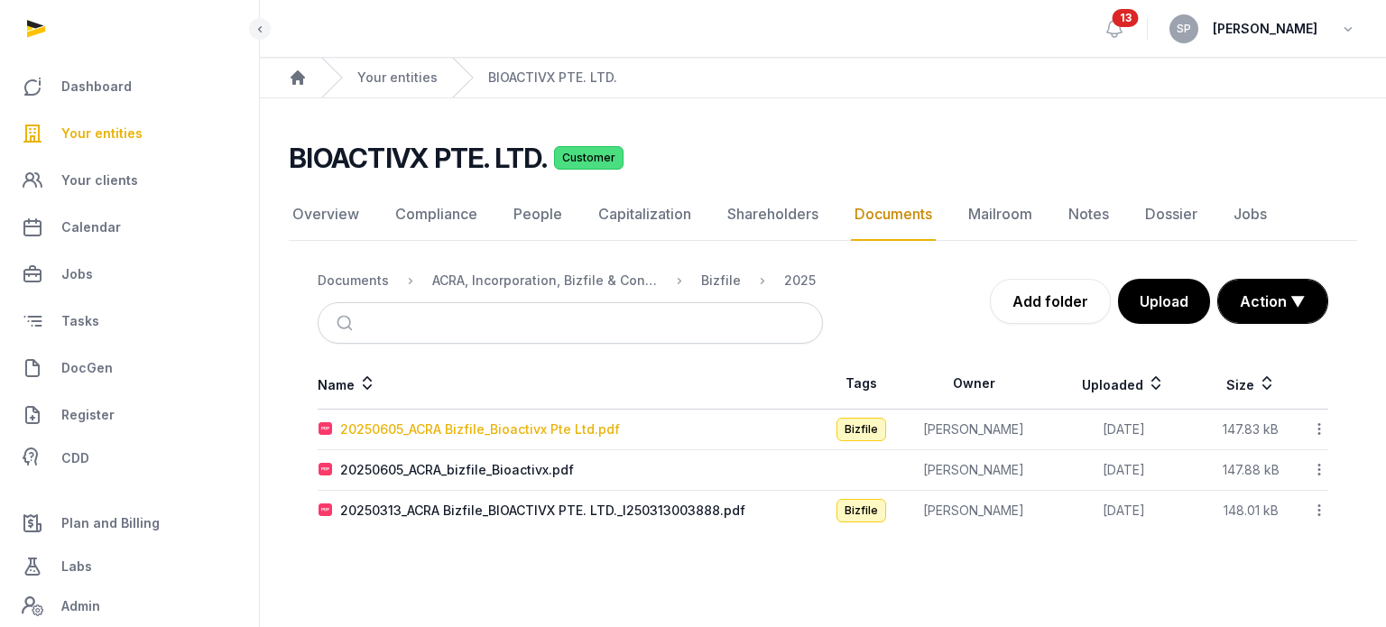
click at [588, 433] on div "20250605_ACRA Bizfile_Bioactivx Pte Ltd.pdf" at bounding box center [480, 429] width 280 height 18
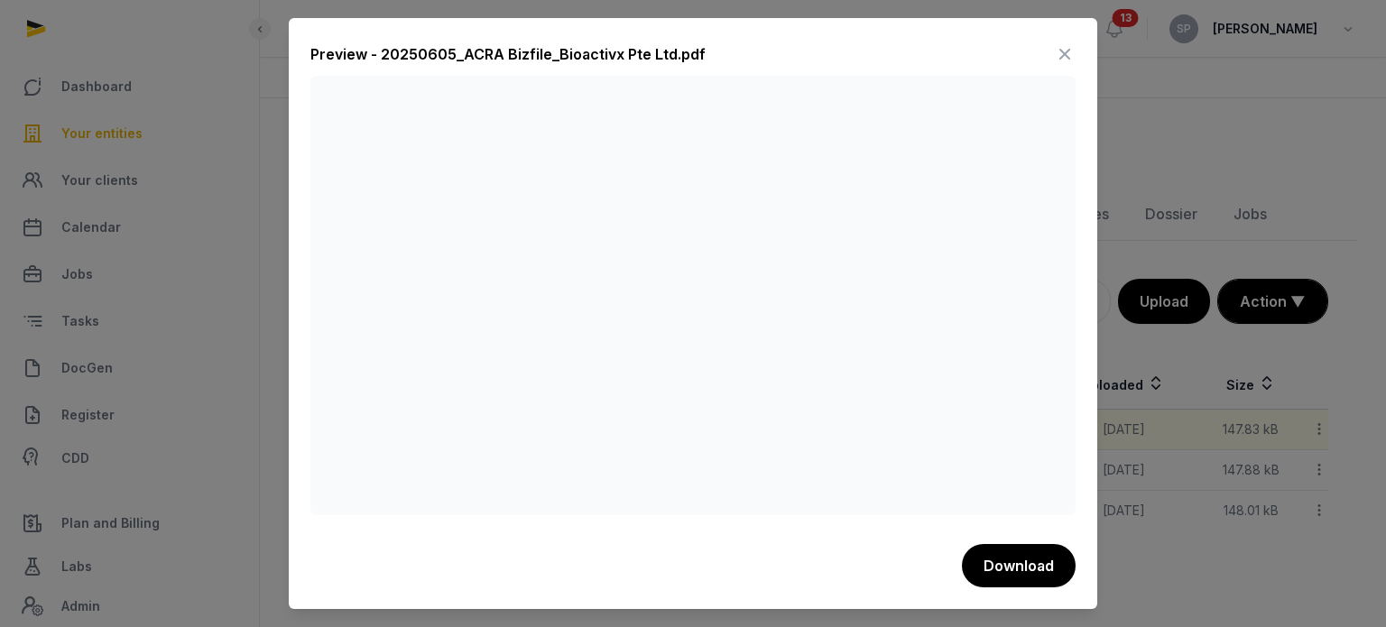
click at [1055, 52] on icon at bounding box center [1065, 54] width 22 height 29
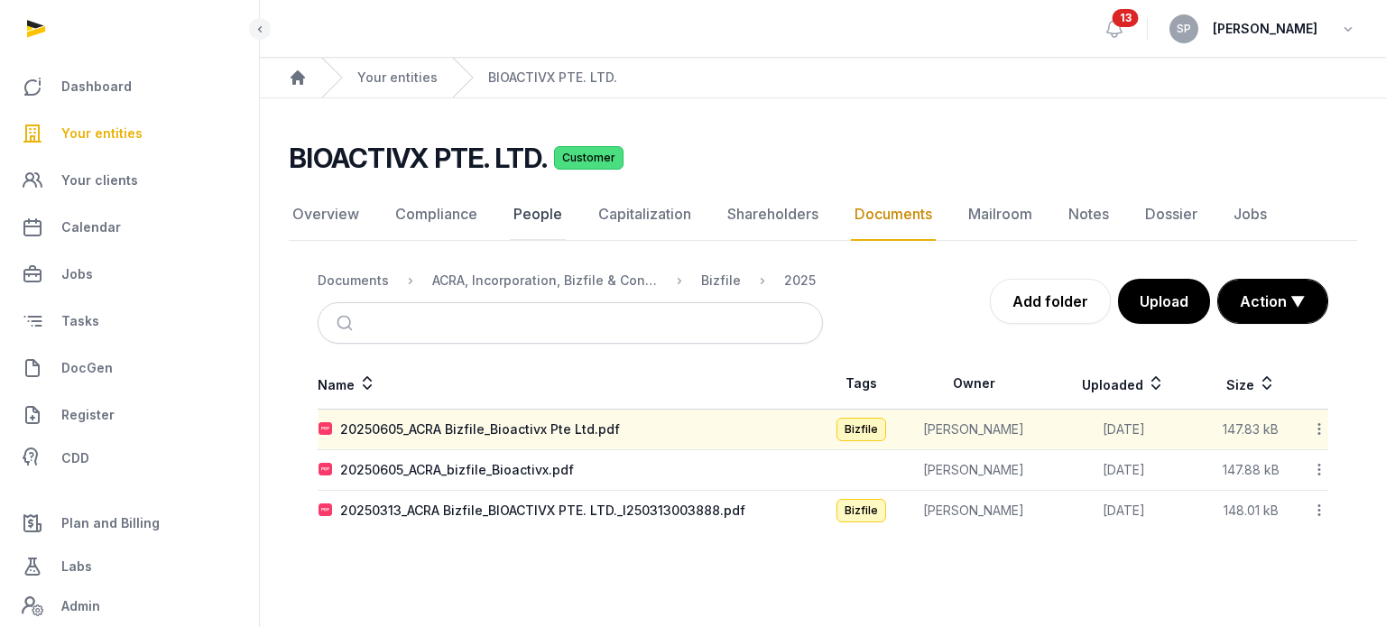
click at [545, 199] on link "People" at bounding box center [538, 215] width 56 height 52
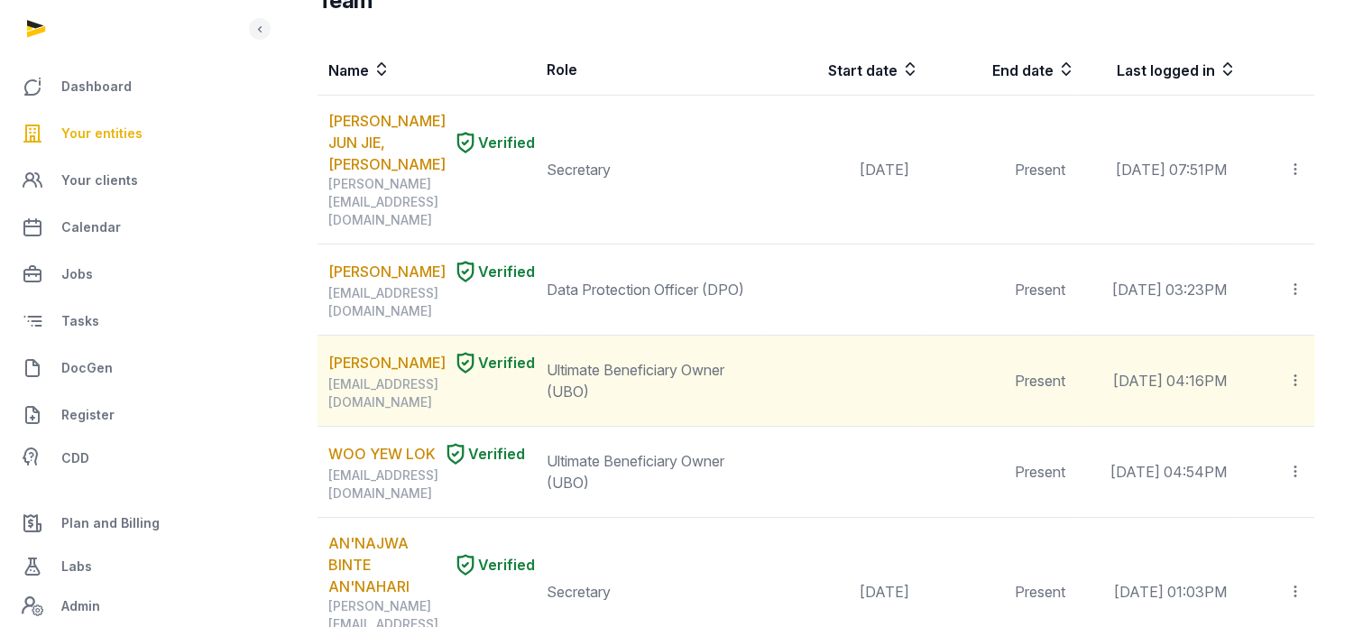
scroll to position [299, 0]
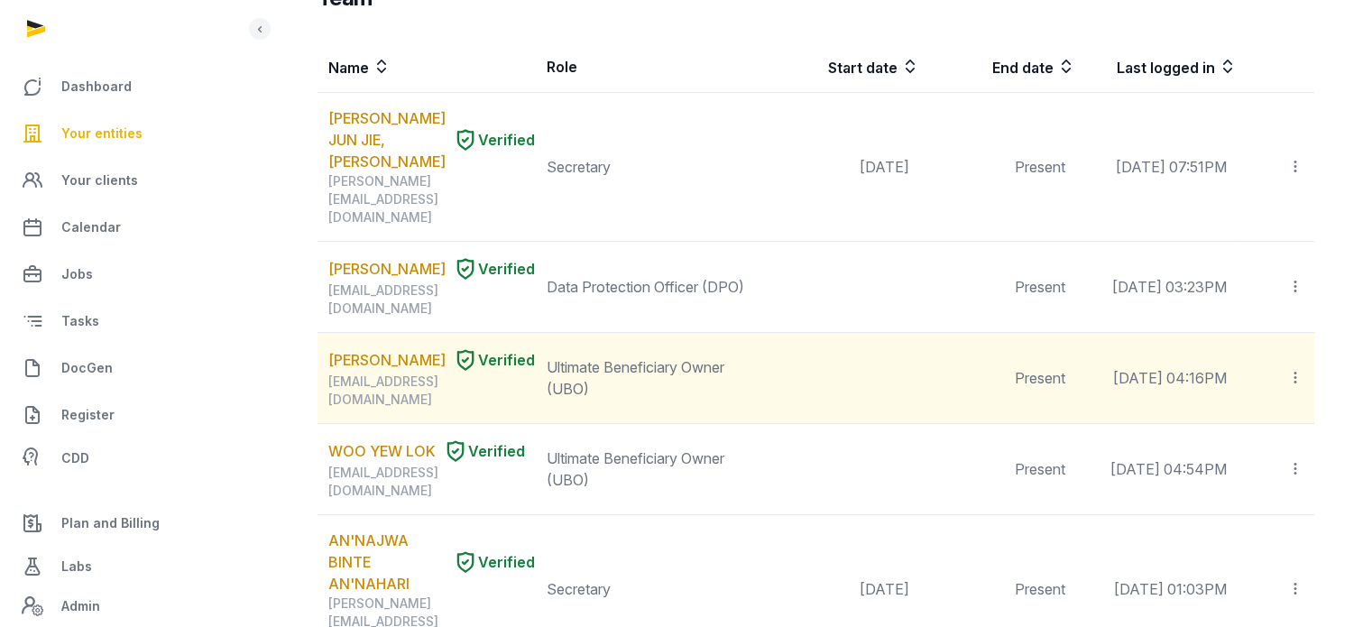
click at [375, 347] on div "TEO PEILI Verified" at bounding box center [431, 359] width 207 height 25
click at [375, 349] on link "TEO PEILI" at bounding box center [386, 360] width 117 height 22
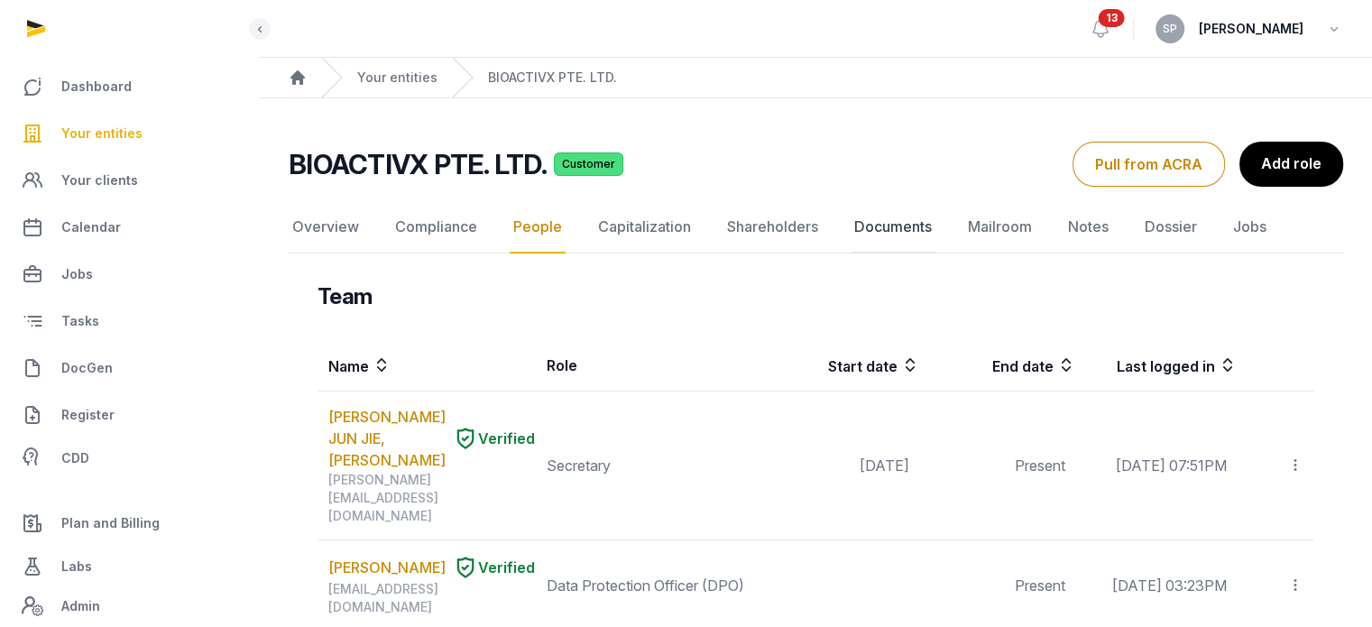
click at [876, 238] on link "Documents" at bounding box center [893, 227] width 85 height 52
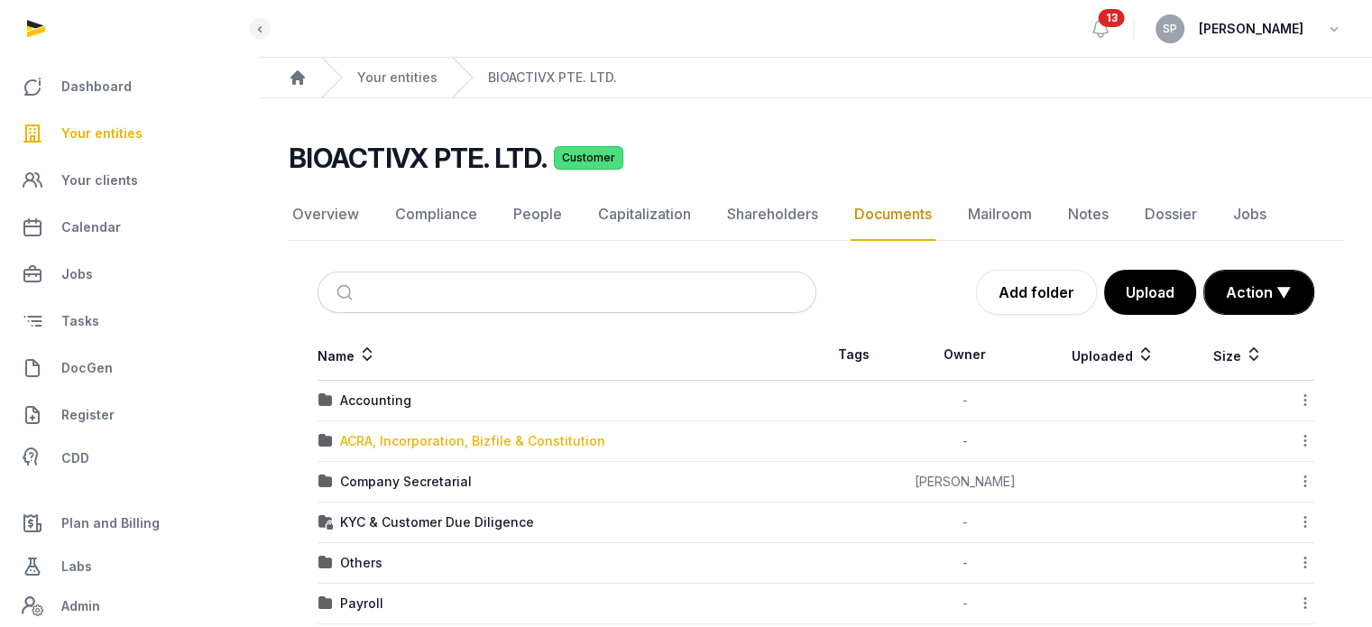
click at [433, 436] on div "ACRA, Incorporation, Bizfile & Constitution" at bounding box center [472, 441] width 265 height 18
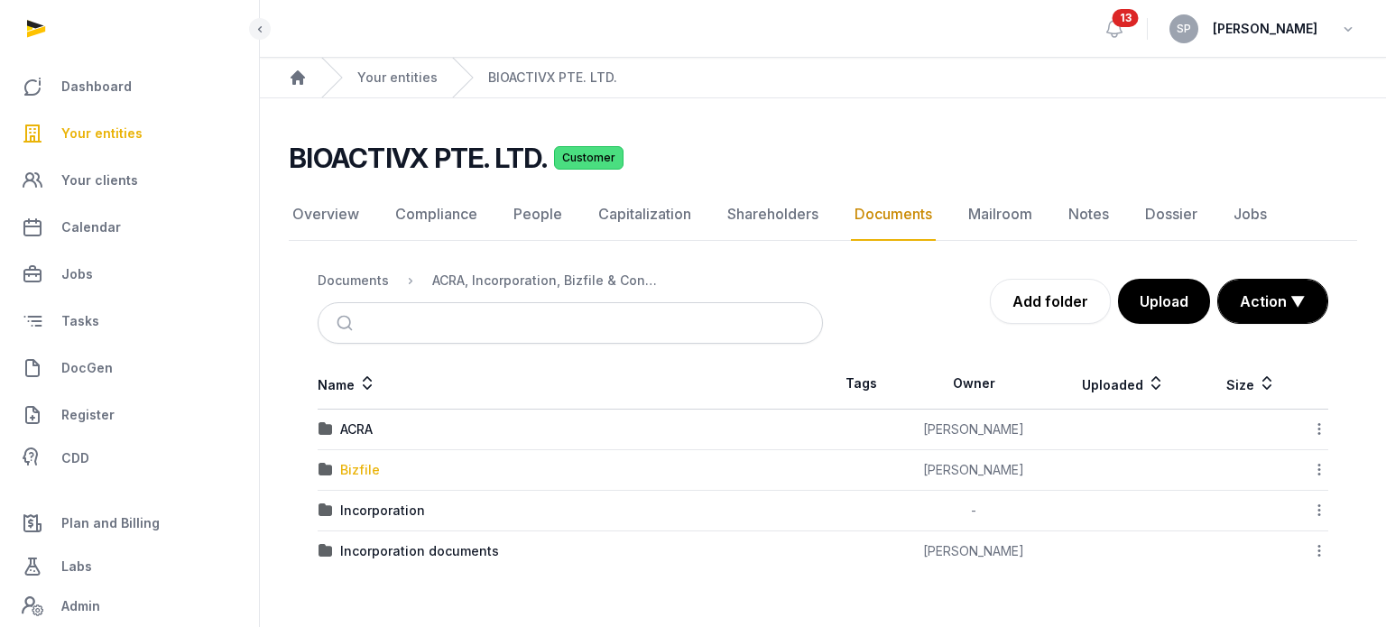
click at [372, 462] on div "Bizfile" at bounding box center [360, 470] width 40 height 18
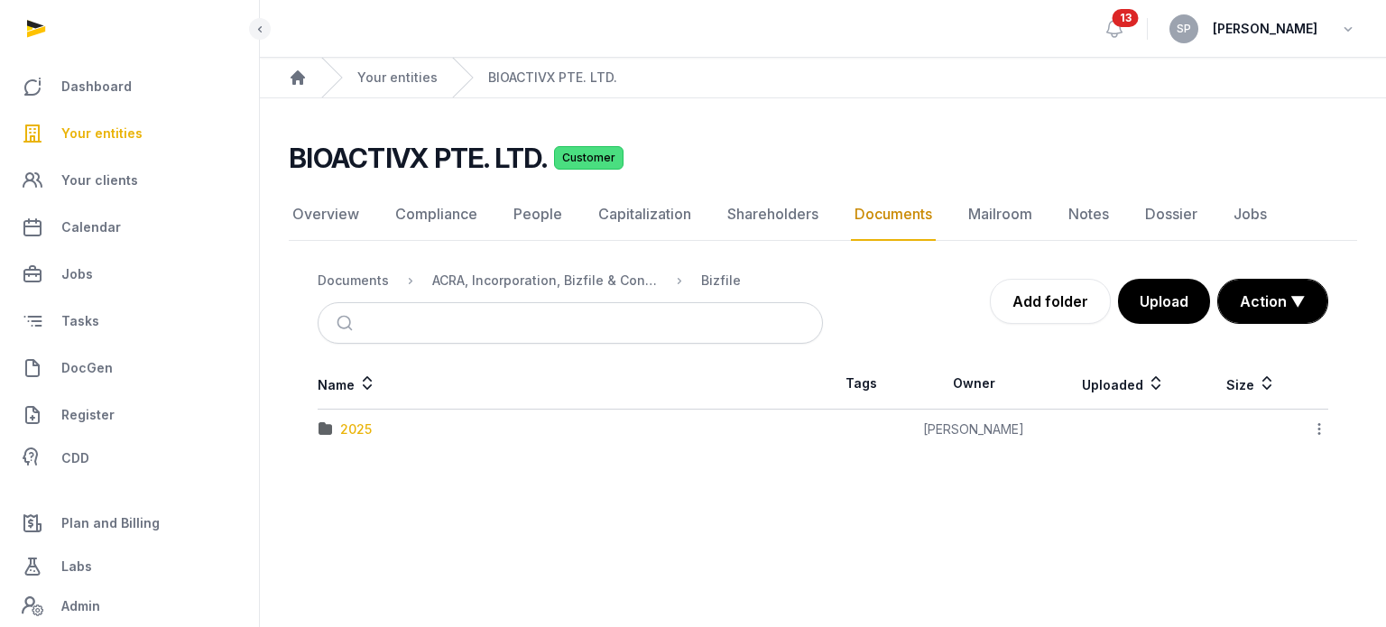
click at [365, 427] on div "2025" at bounding box center [356, 429] width 32 height 18
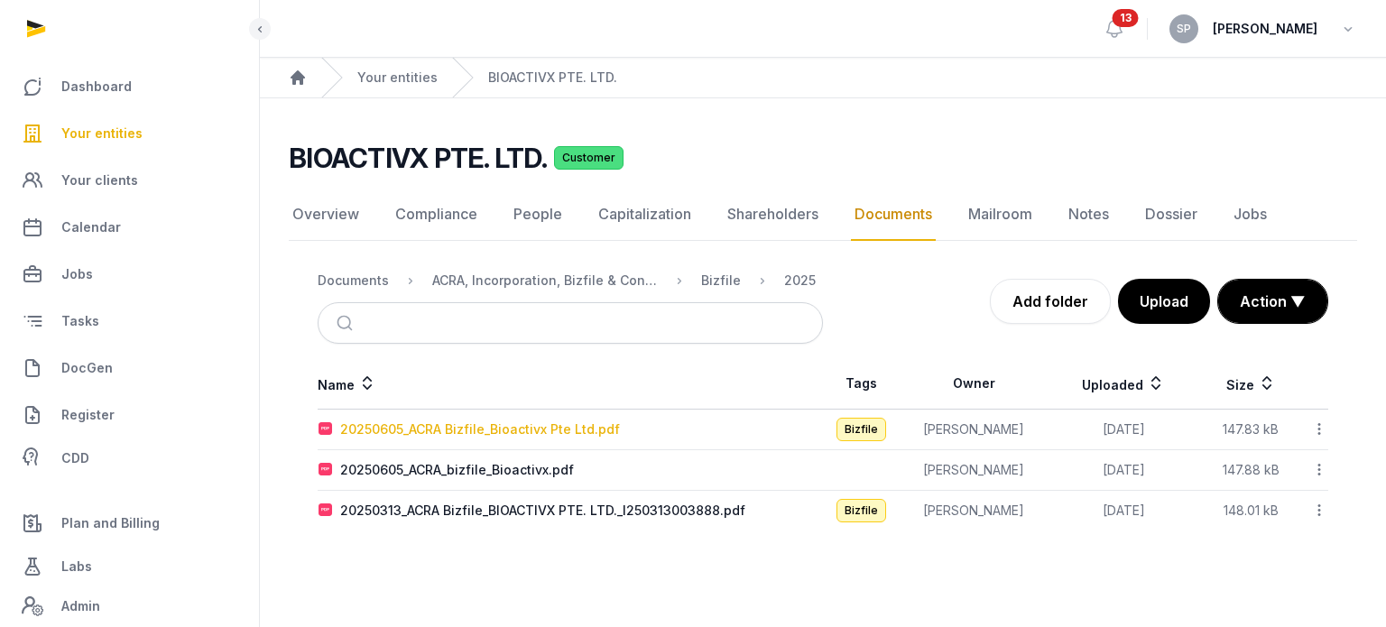
click at [365, 430] on div "20250605_ACRA Bizfile_Bioactivx Pte Ltd.pdf" at bounding box center [480, 429] width 280 height 18
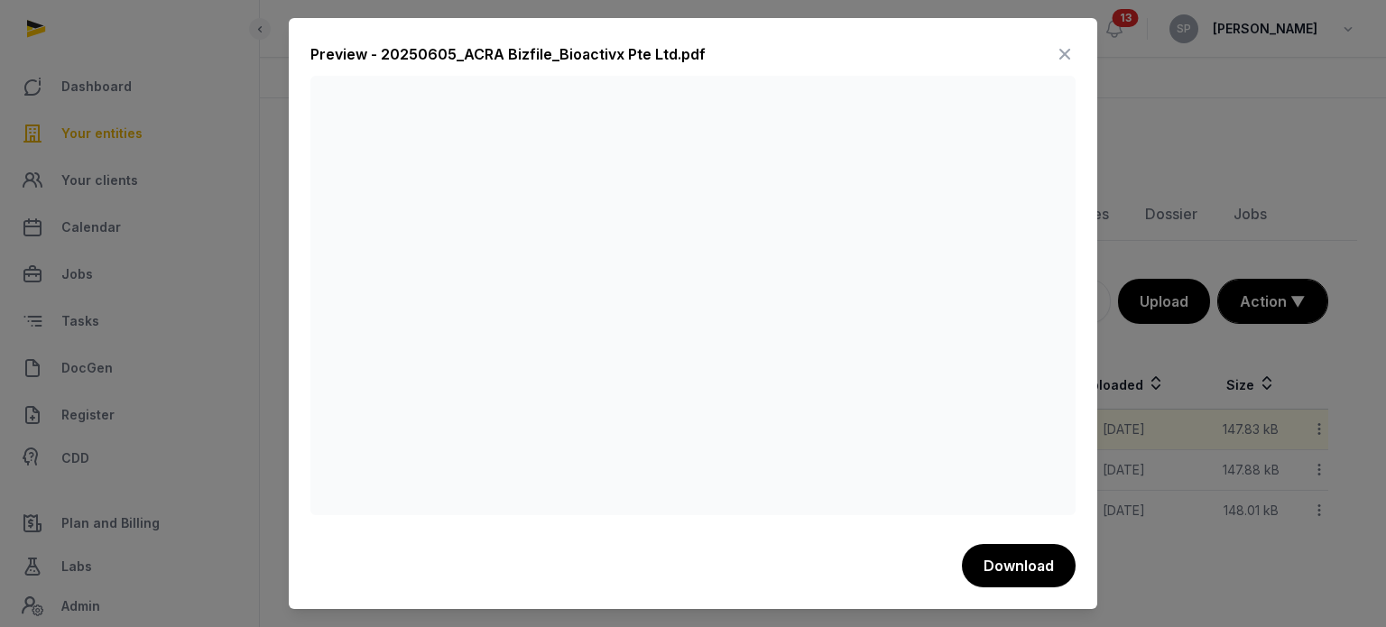
click at [1071, 50] on icon at bounding box center [1065, 54] width 22 height 29
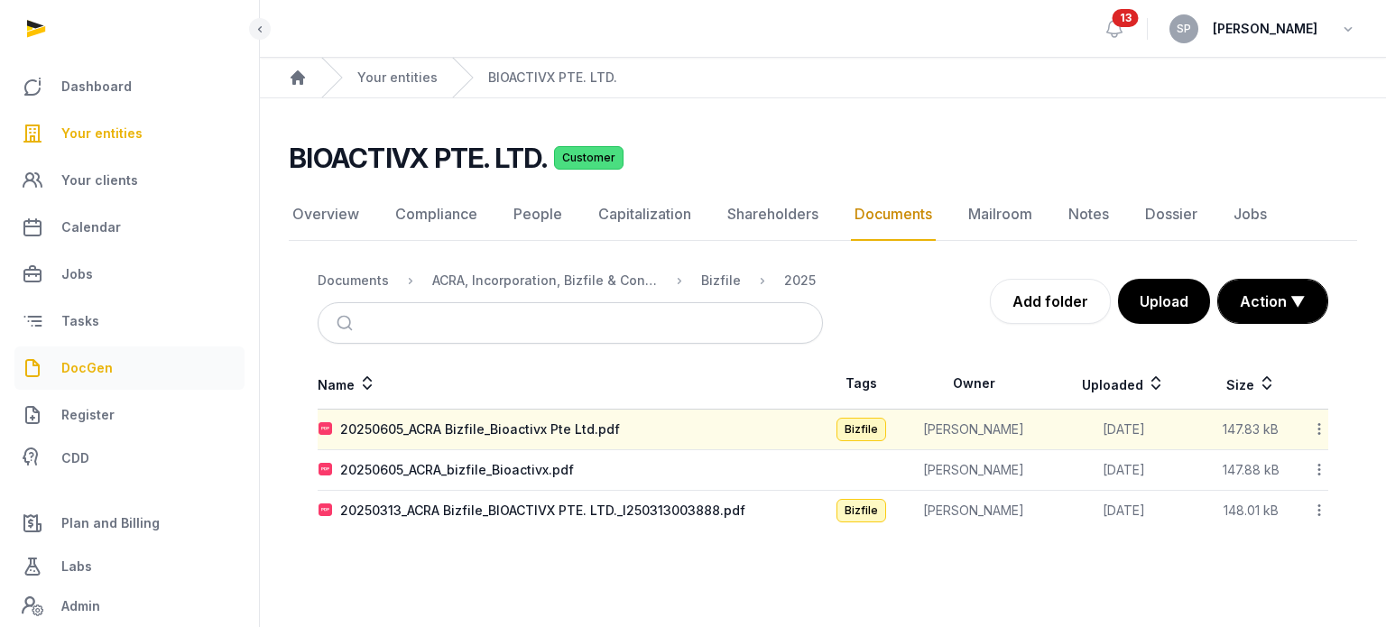
click at [127, 365] on link "DocGen" at bounding box center [129, 367] width 230 height 43
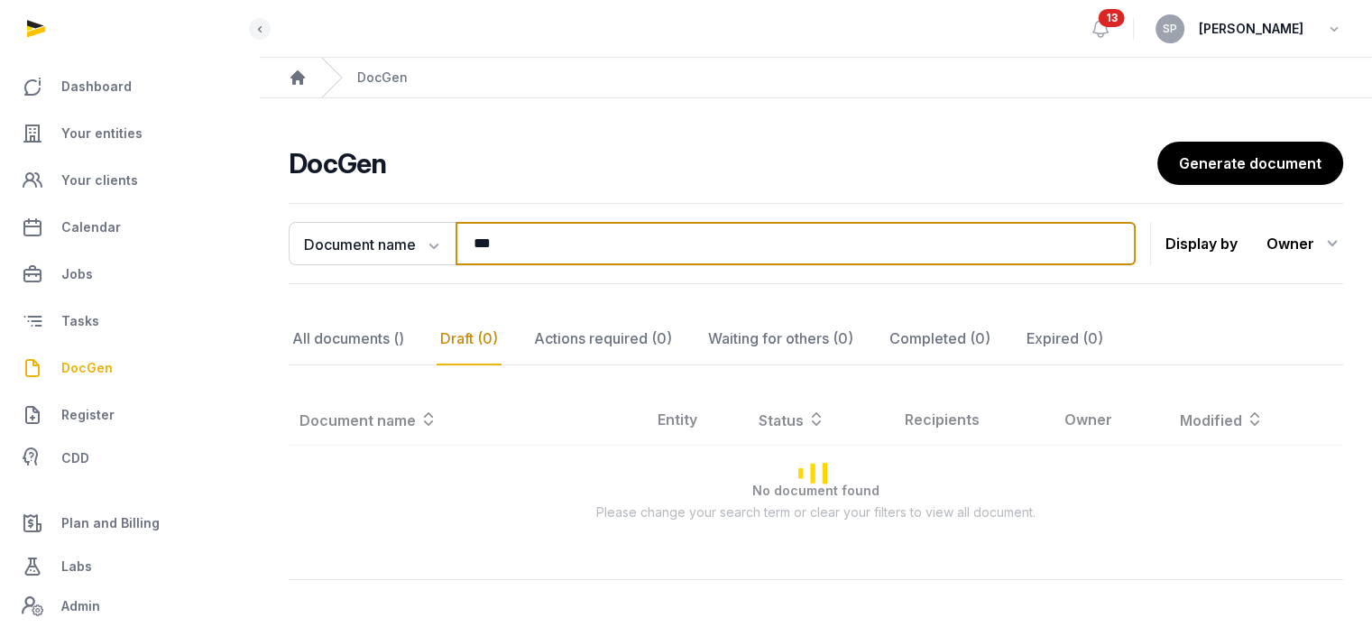
click at [540, 240] on input "***" at bounding box center [796, 243] width 680 height 43
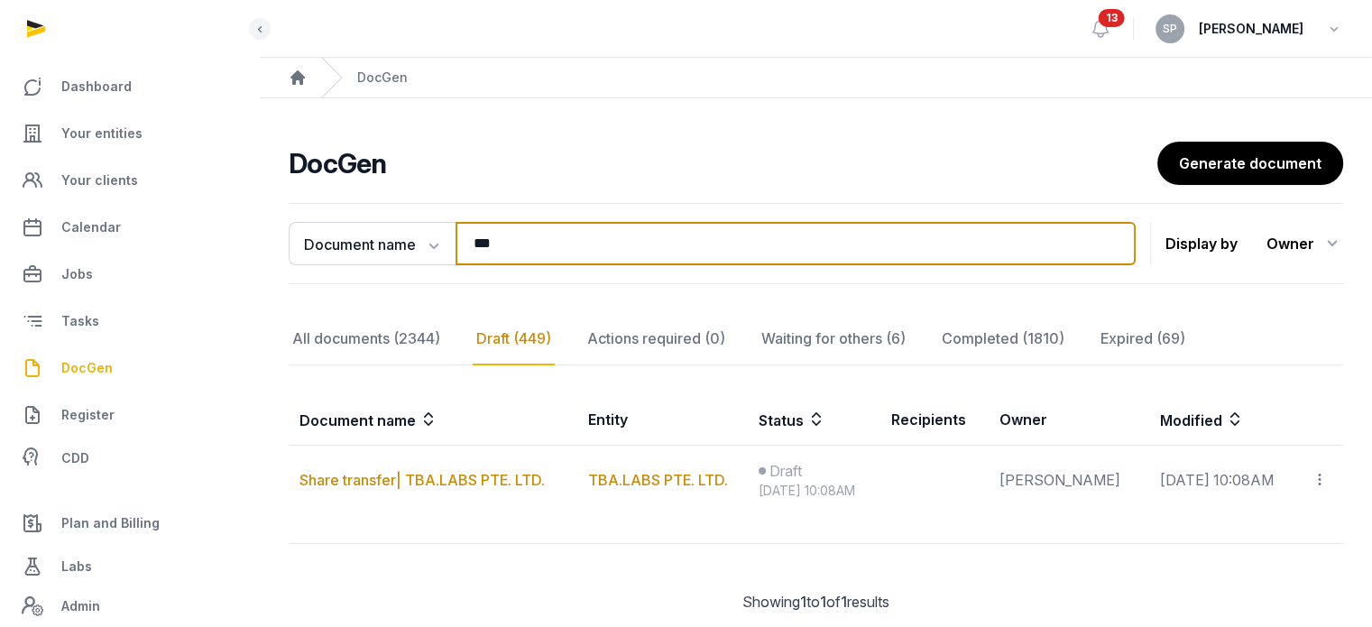
click at [540, 240] on input "***" at bounding box center [796, 243] width 680 height 43
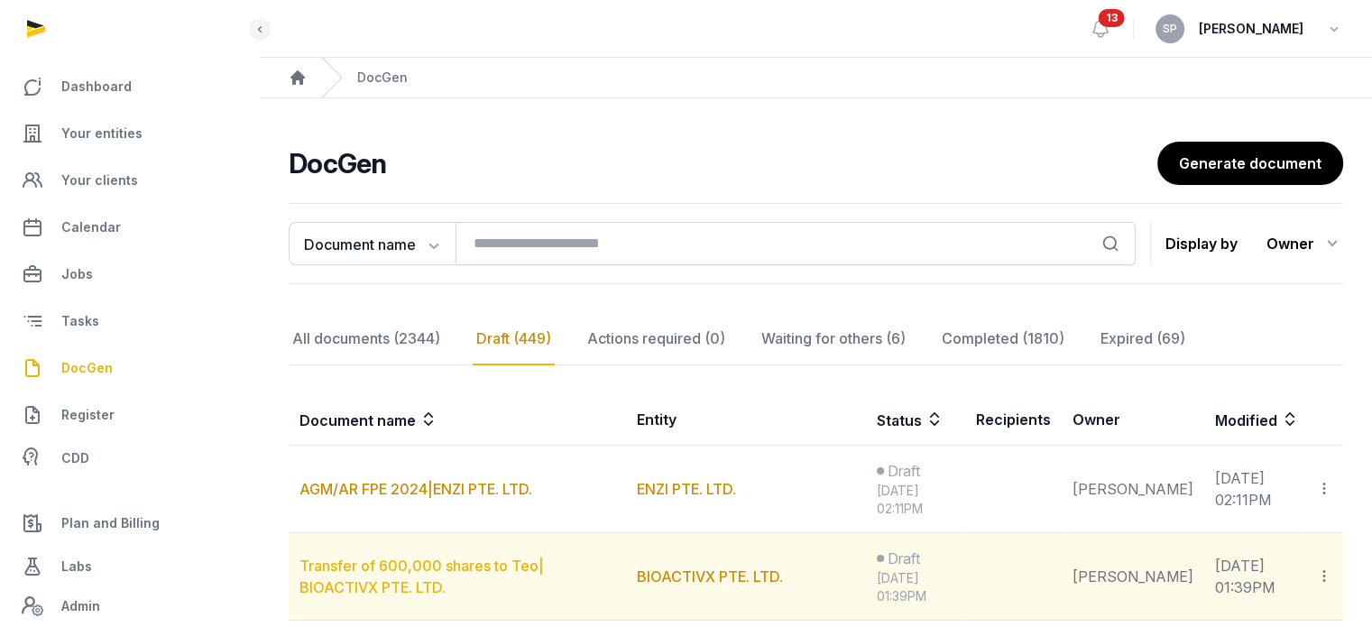
click at [453, 572] on link "Transfer of 600,000 shares to Teo| BIOACTIVX PTE. LTD." at bounding box center [422, 577] width 245 height 40
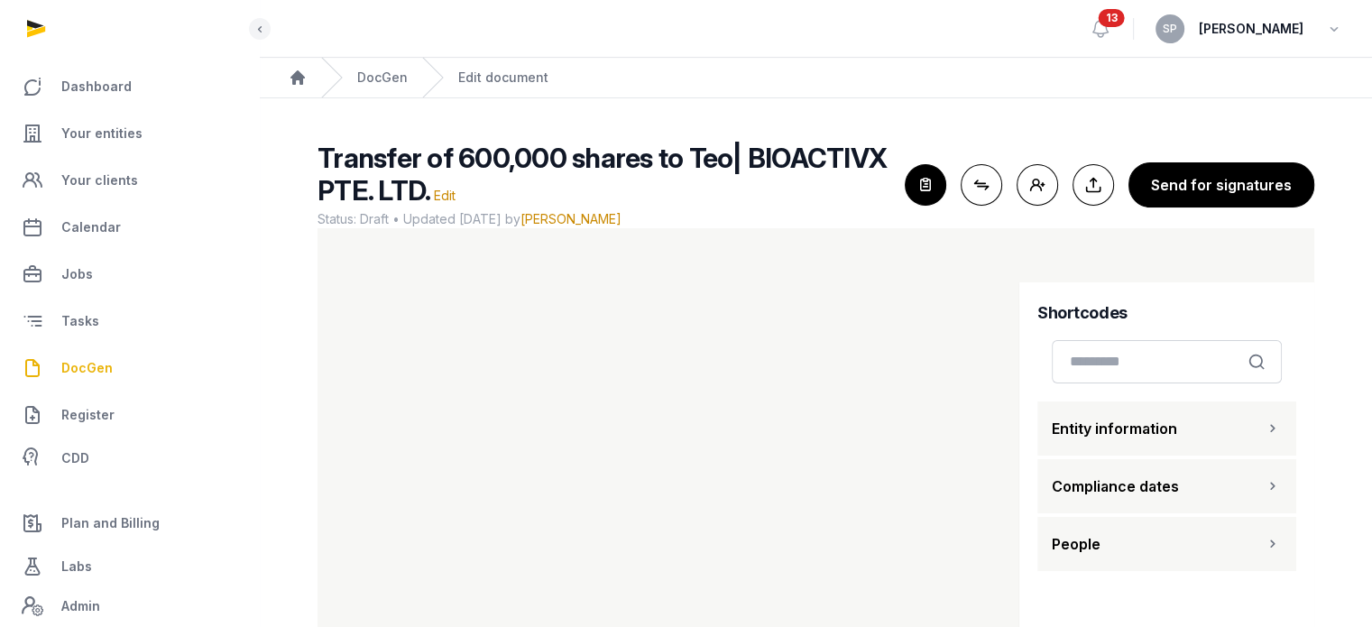
click at [780, 208] on div "Transfer of 600,000 shares to Teo| BIOACTIVX PTE. LTD. Edit Status: Draft • Upd…" at bounding box center [604, 185] width 573 height 87
click at [870, 187] on h2 "Transfer of 600,000 shares to Teo| BIOACTIVX PTE. LTD. Edit" at bounding box center [604, 174] width 573 height 65
click at [938, 196] on icon "button" at bounding box center [926, 185] width 40 height 40
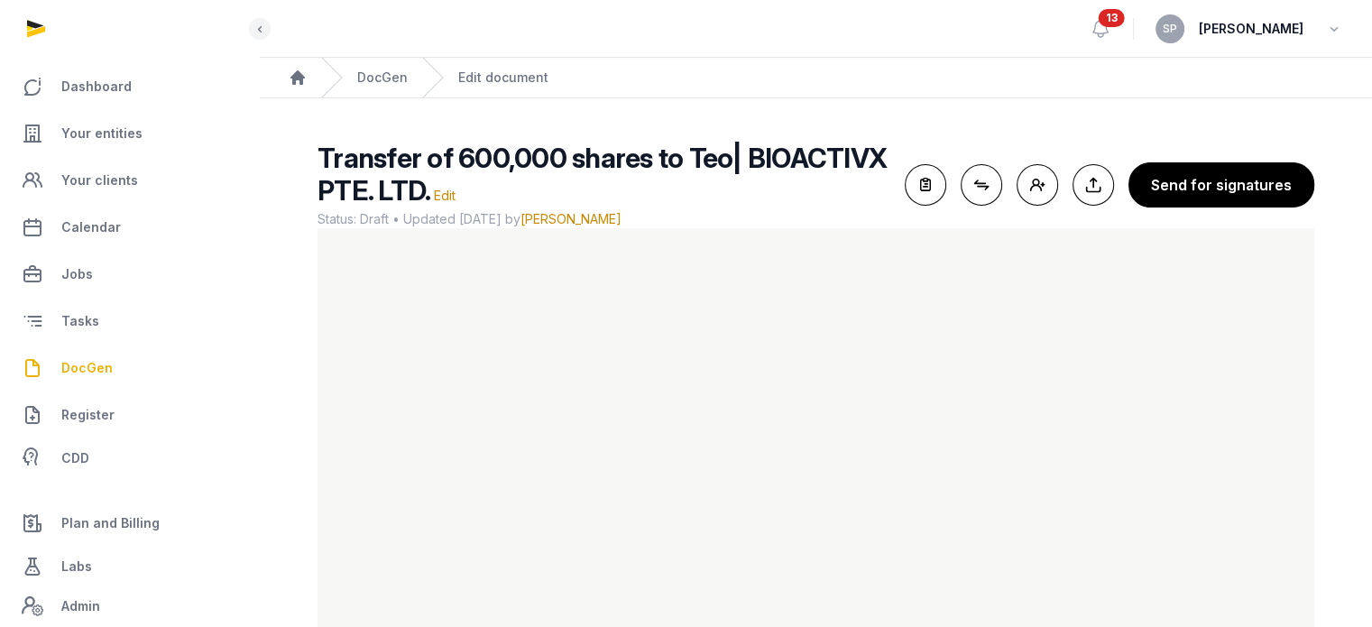
scroll to position [107, 0]
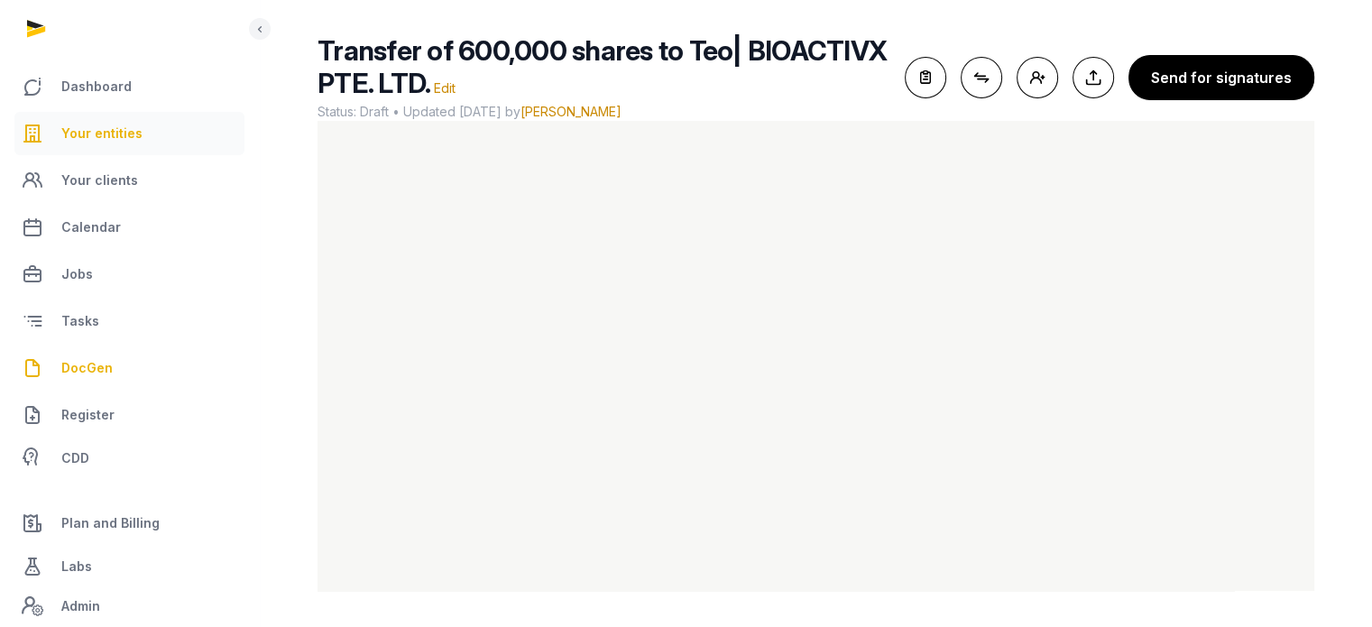
click at [127, 124] on span "Your entities" at bounding box center [101, 134] width 81 height 22
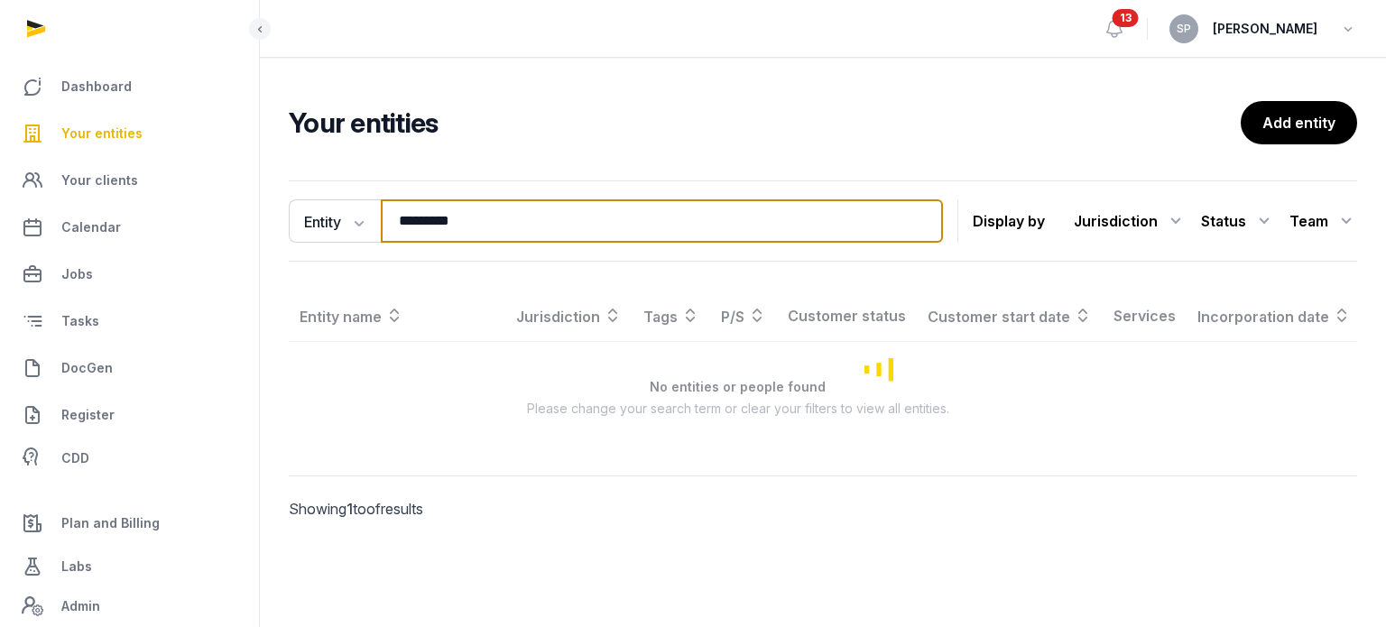
click at [476, 217] on input "*********" at bounding box center [662, 220] width 562 height 43
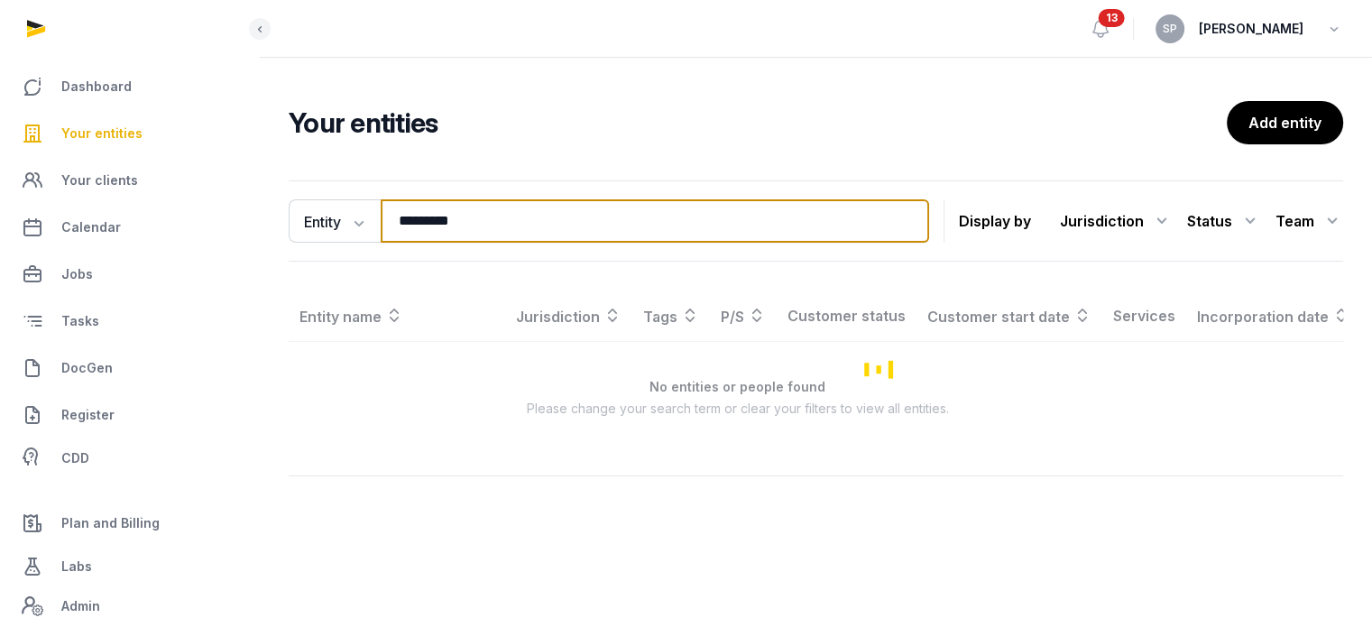
click at [476, 217] on input "*********" at bounding box center [655, 220] width 549 height 43
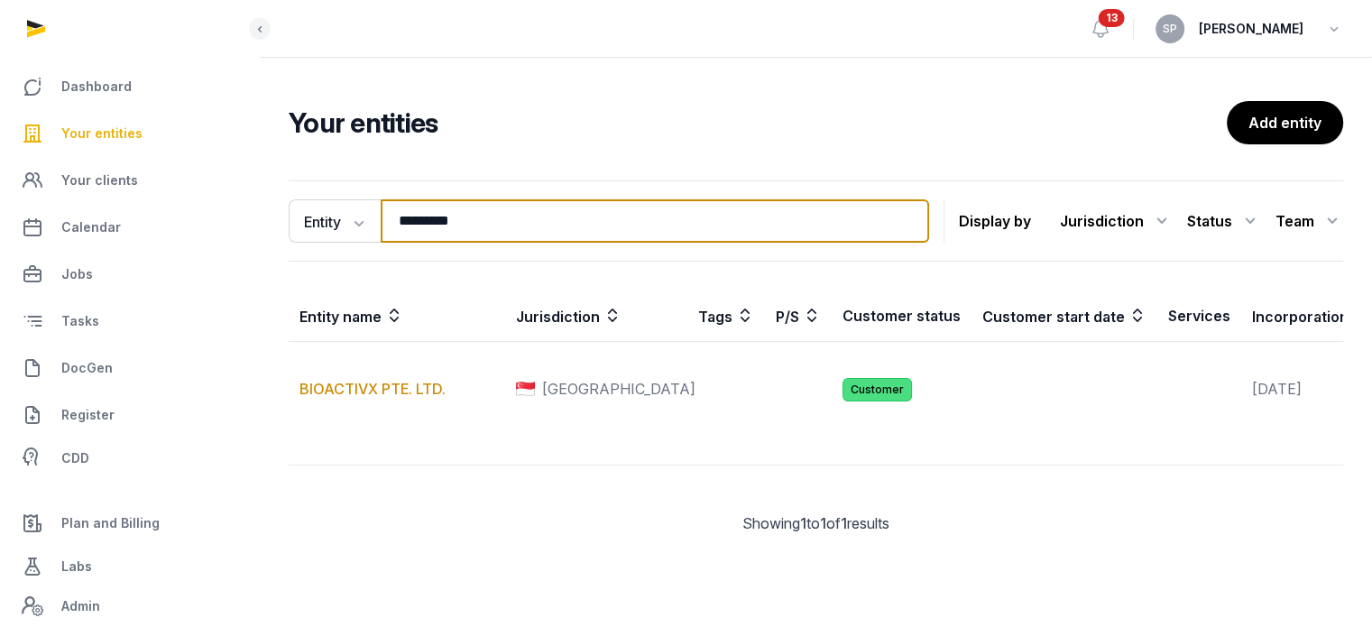
click at [476, 217] on input "*********" at bounding box center [655, 220] width 549 height 43
type input "*****"
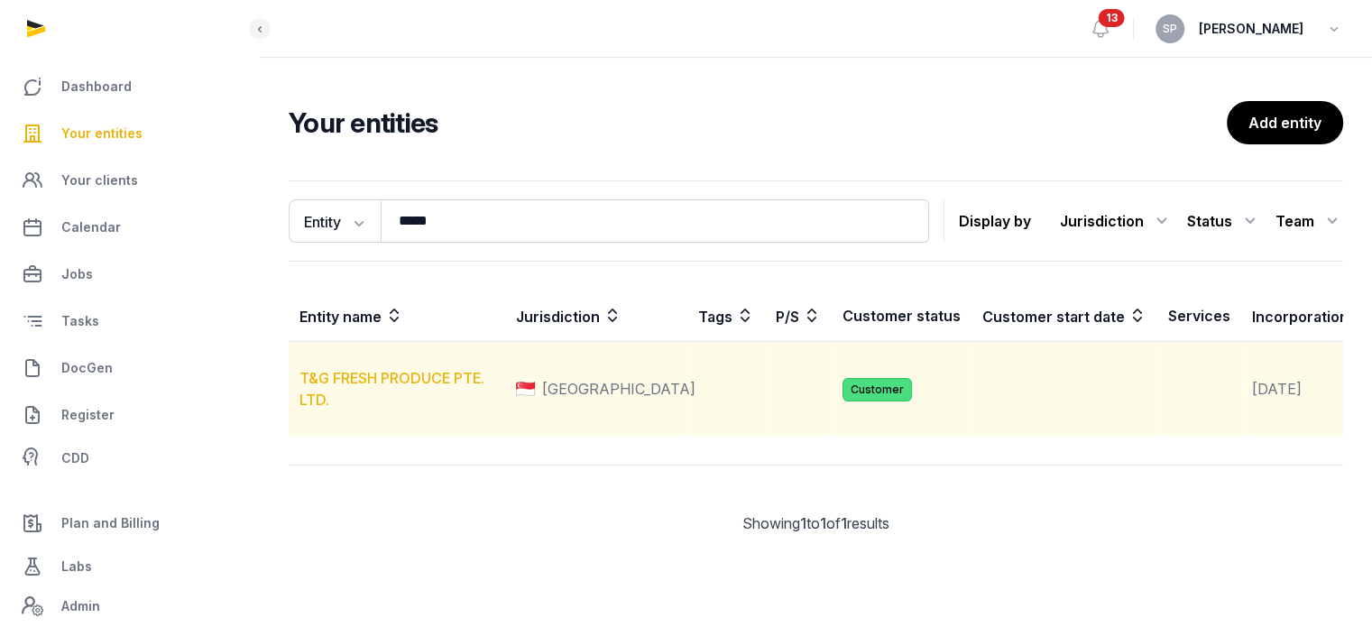
click at [415, 396] on link "T&G FRESH PRODUCE PTE. LTD." at bounding box center [392, 389] width 185 height 40
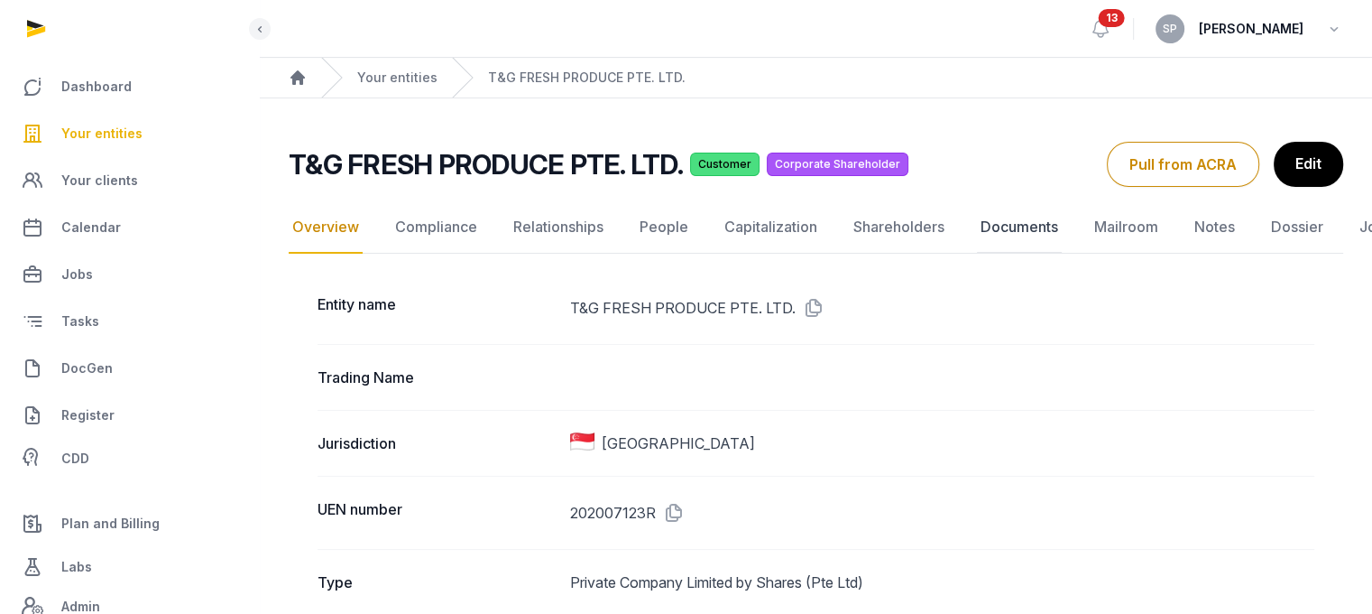
click at [1008, 235] on link "Documents" at bounding box center [1019, 227] width 85 height 52
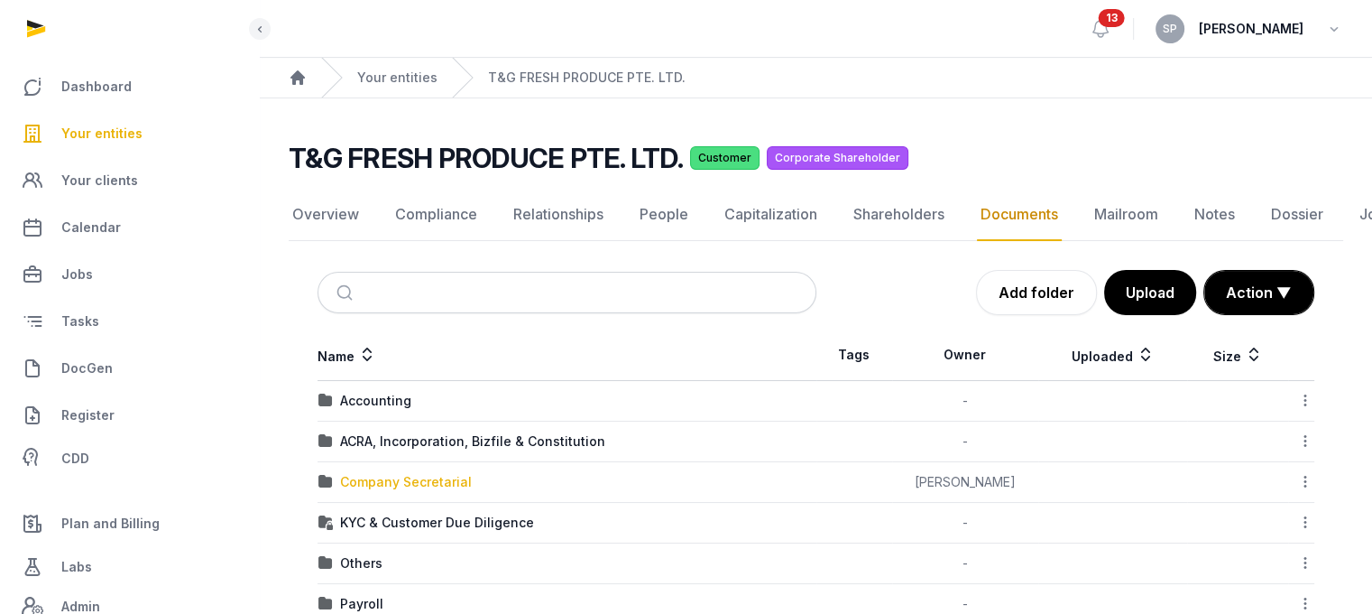
click at [415, 480] on div "Company Secretarial" at bounding box center [406, 482] width 132 height 18
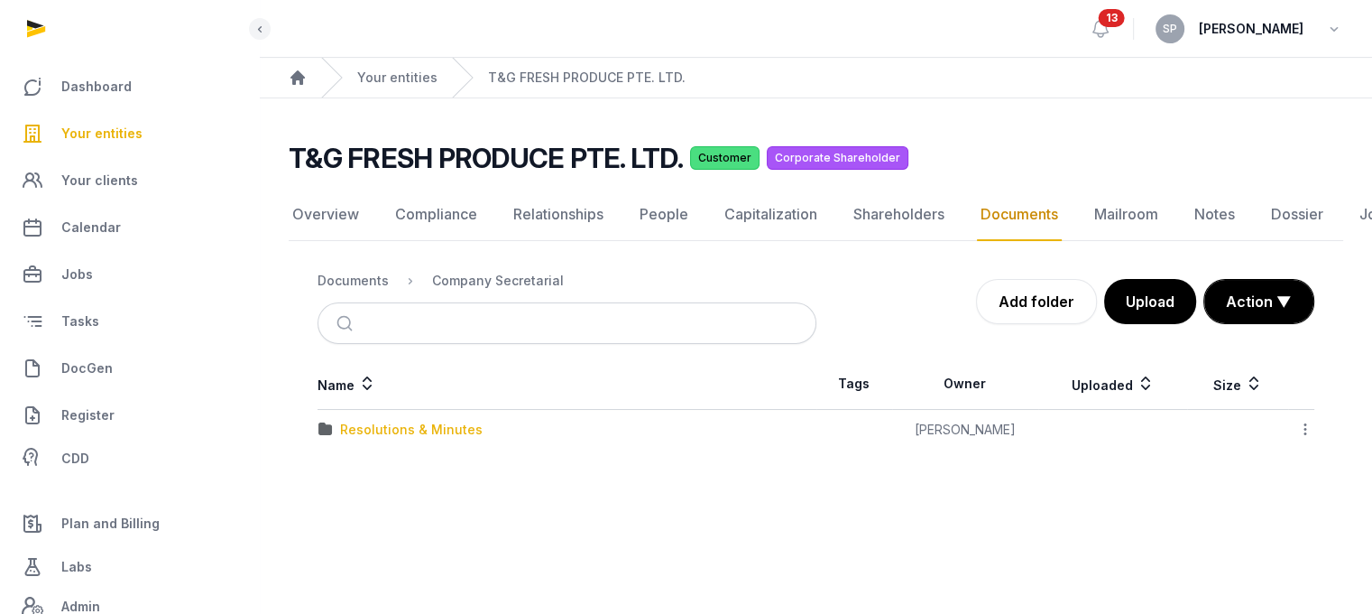
click at [414, 428] on div "Resolutions & Minutes" at bounding box center [411, 429] width 143 height 18
click at [367, 461] on div "2025" at bounding box center [356, 470] width 32 height 18
click at [407, 433] on div "AGM/AR FYE 2024" at bounding box center [397, 429] width 114 height 18
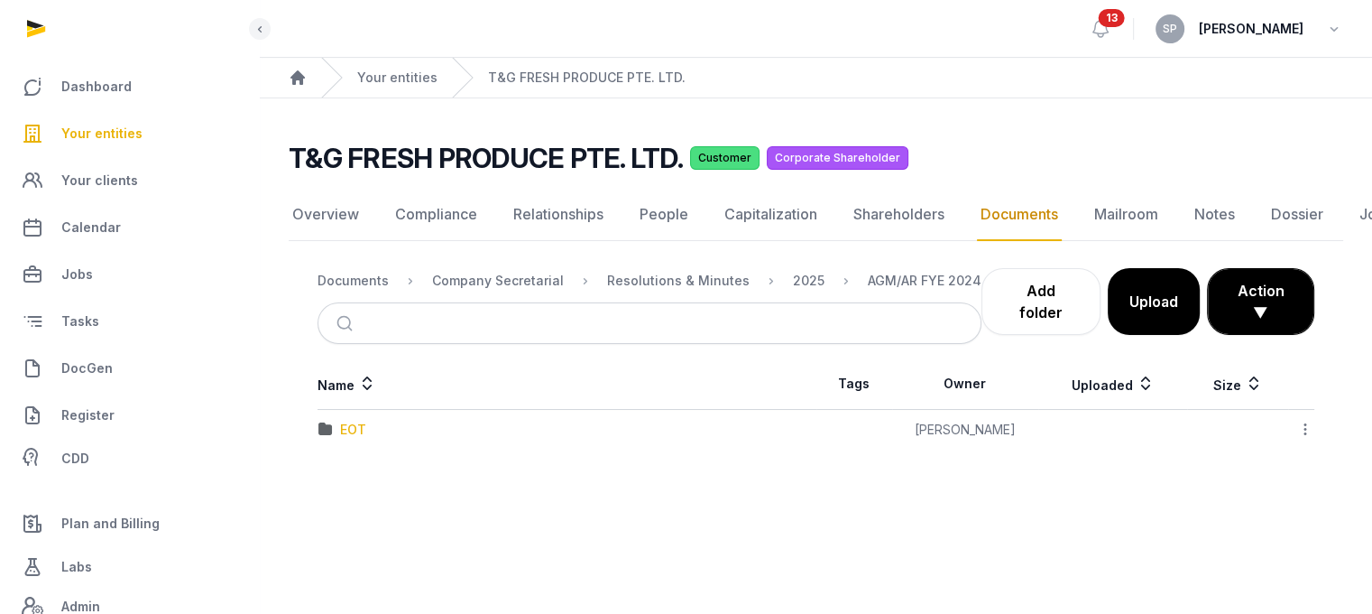
click at [358, 421] on div "EOT" at bounding box center [353, 429] width 26 height 18
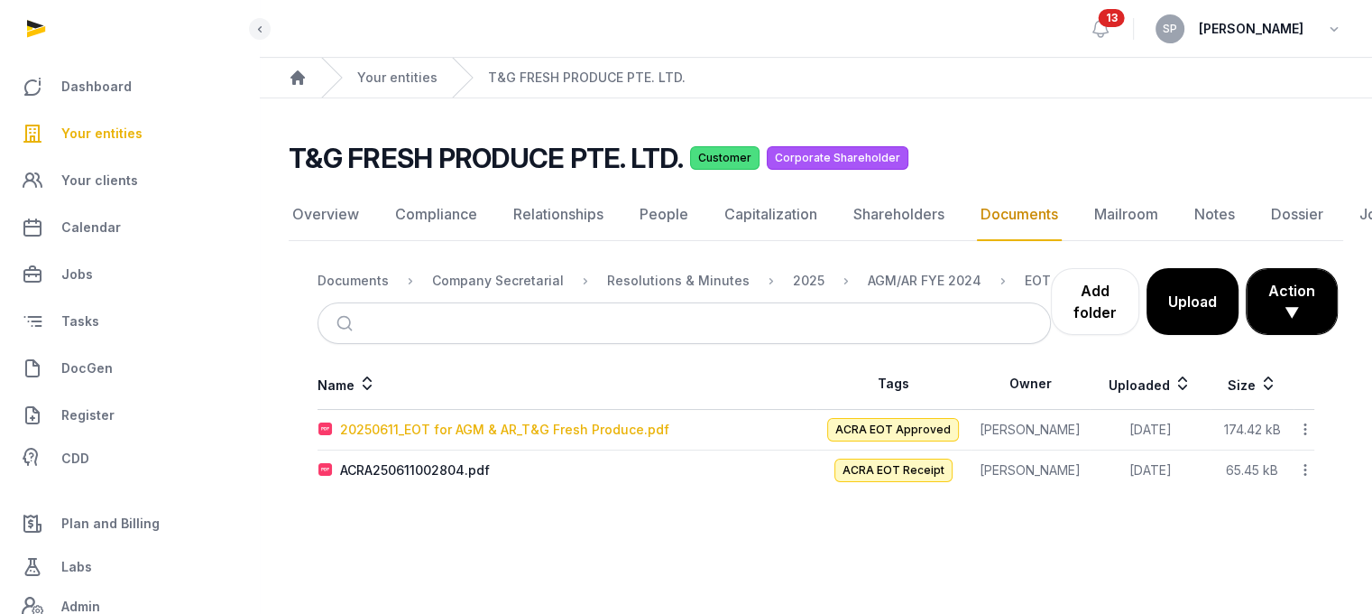
click at [448, 428] on div "20250611_EOT for AGM & AR_T&G Fresh Produce.pdf" at bounding box center [504, 429] width 329 height 18
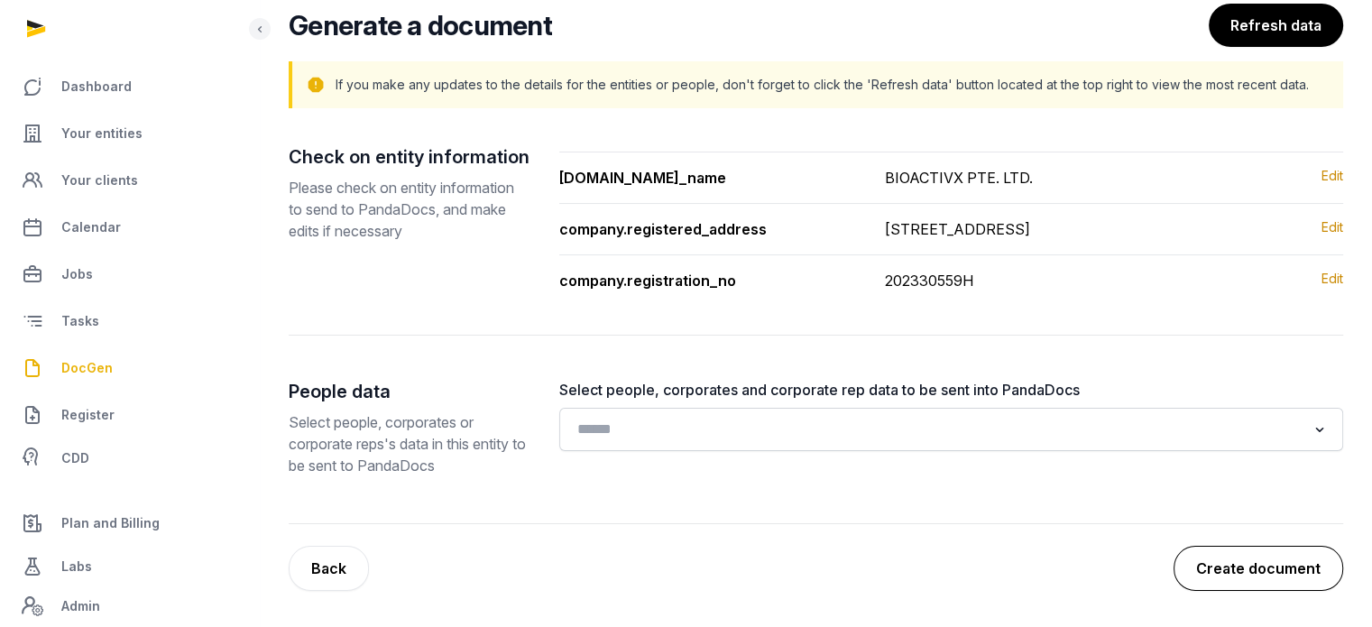
click at [1284, 581] on button "Create document" at bounding box center [1259, 568] width 170 height 45
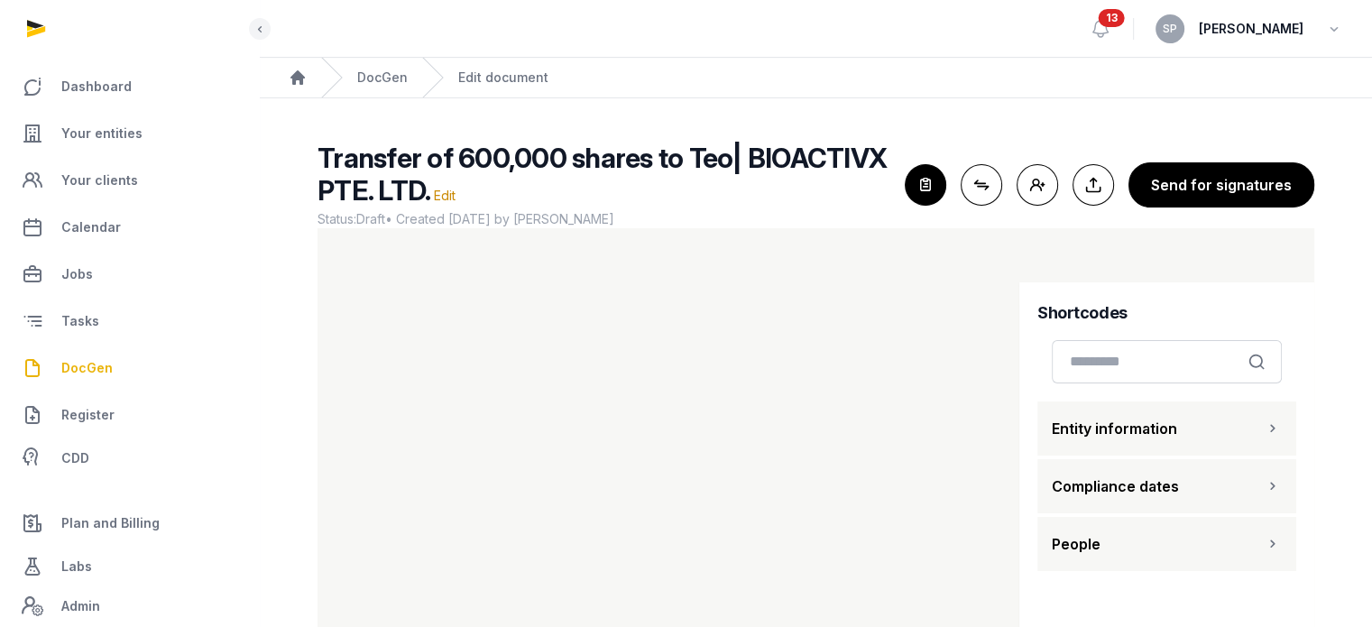
click at [1120, 539] on button "People" at bounding box center [1167, 544] width 259 height 54
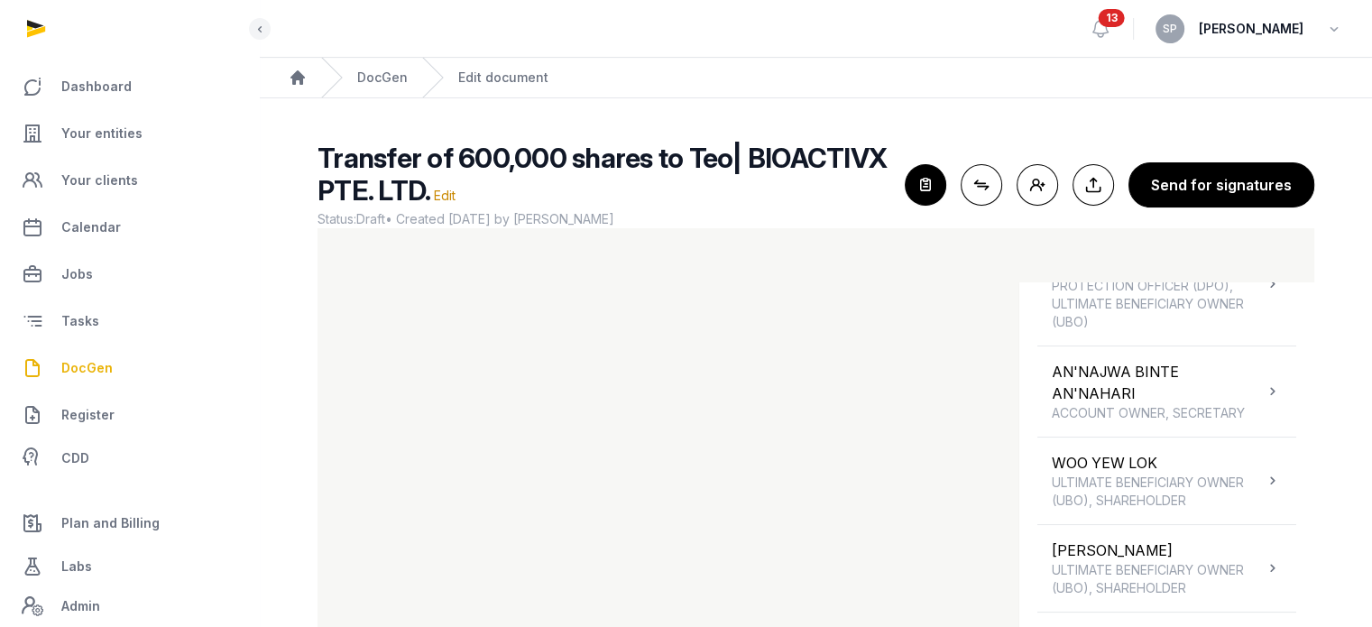
scroll to position [420, 0]
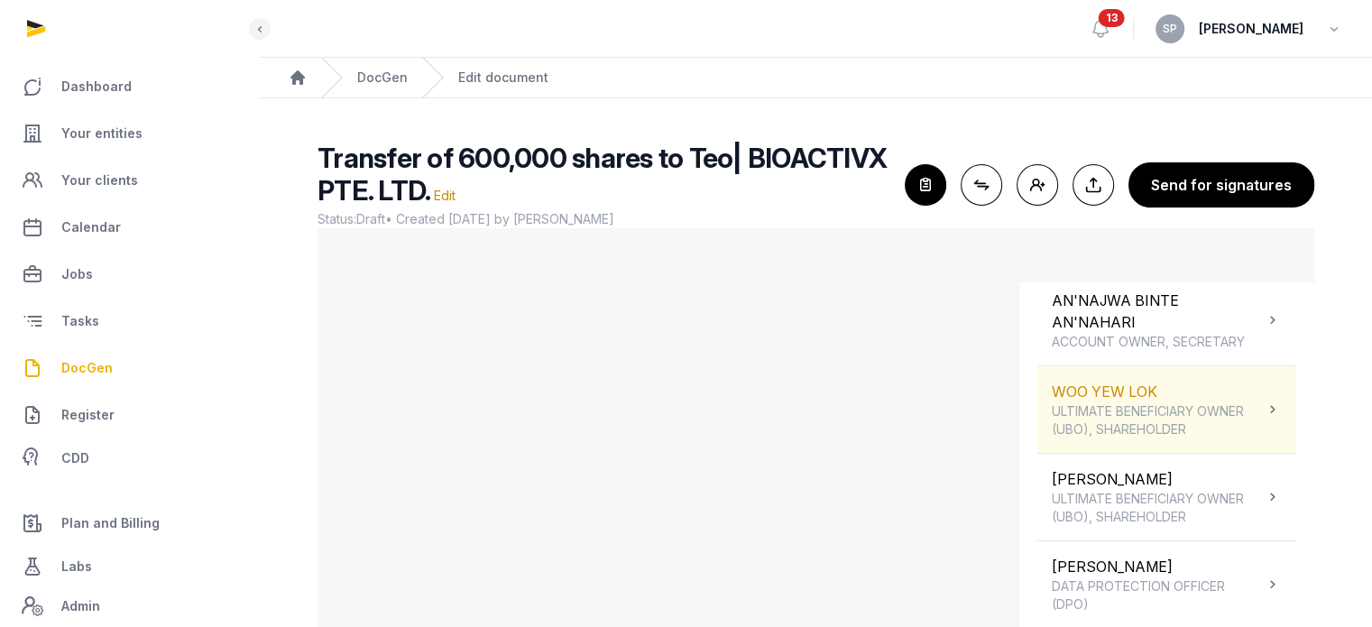
click at [1214, 414] on span "ULTIMATE BENEFICIARY OWNER (UBO), SHAREHOLDER" at bounding box center [1158, 420] width 212 height 36
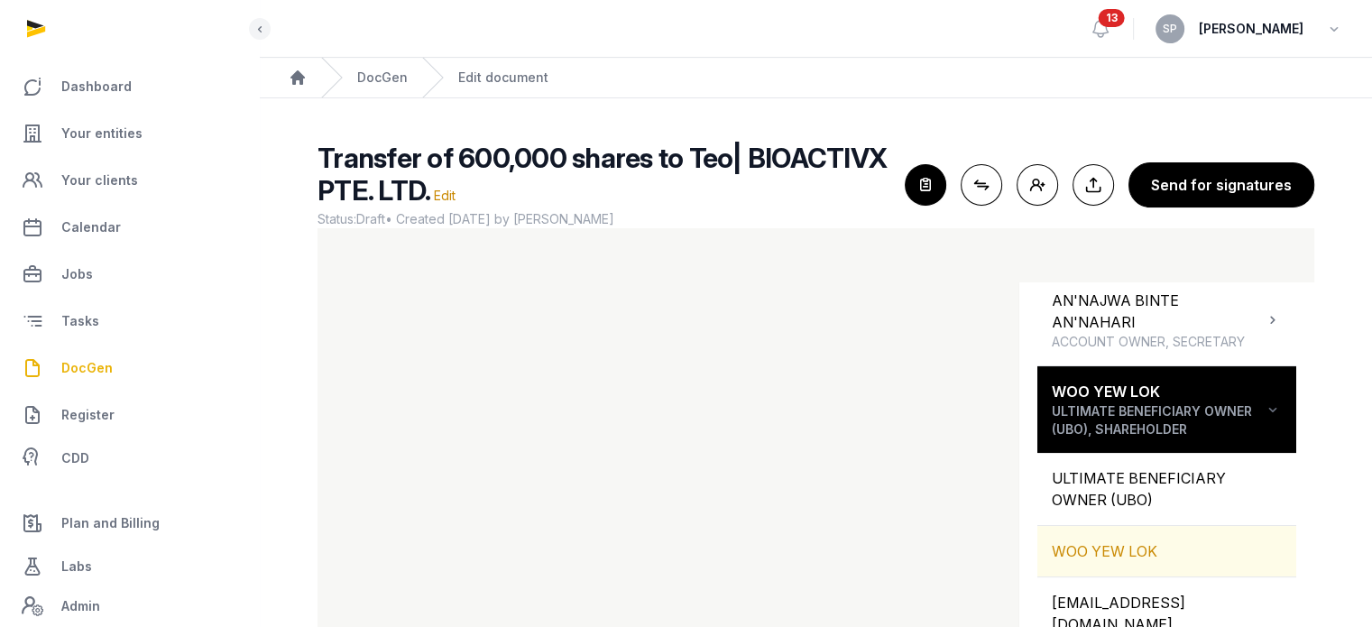
click at [1164, 555] on div "WOO YEW LOK" at bounding box center [1167, 551] width 259 height 51
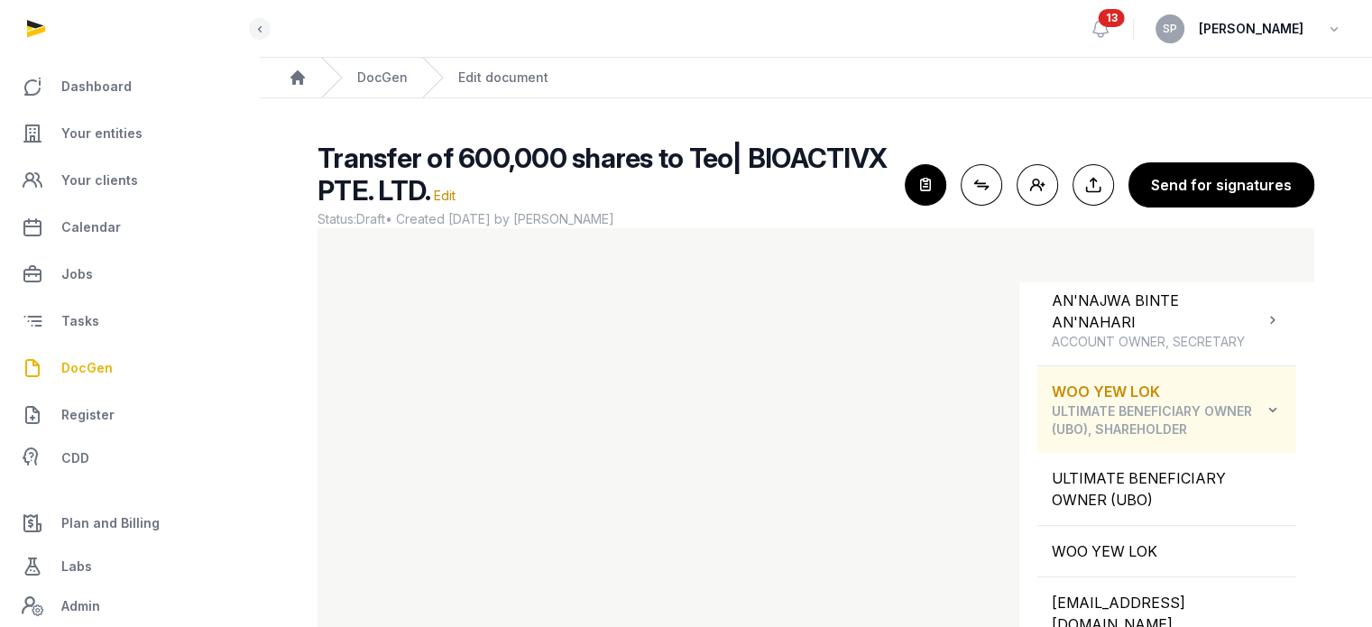
click at [1264, 402] on icon at bounding box center [1273, 410] width 18 height 22
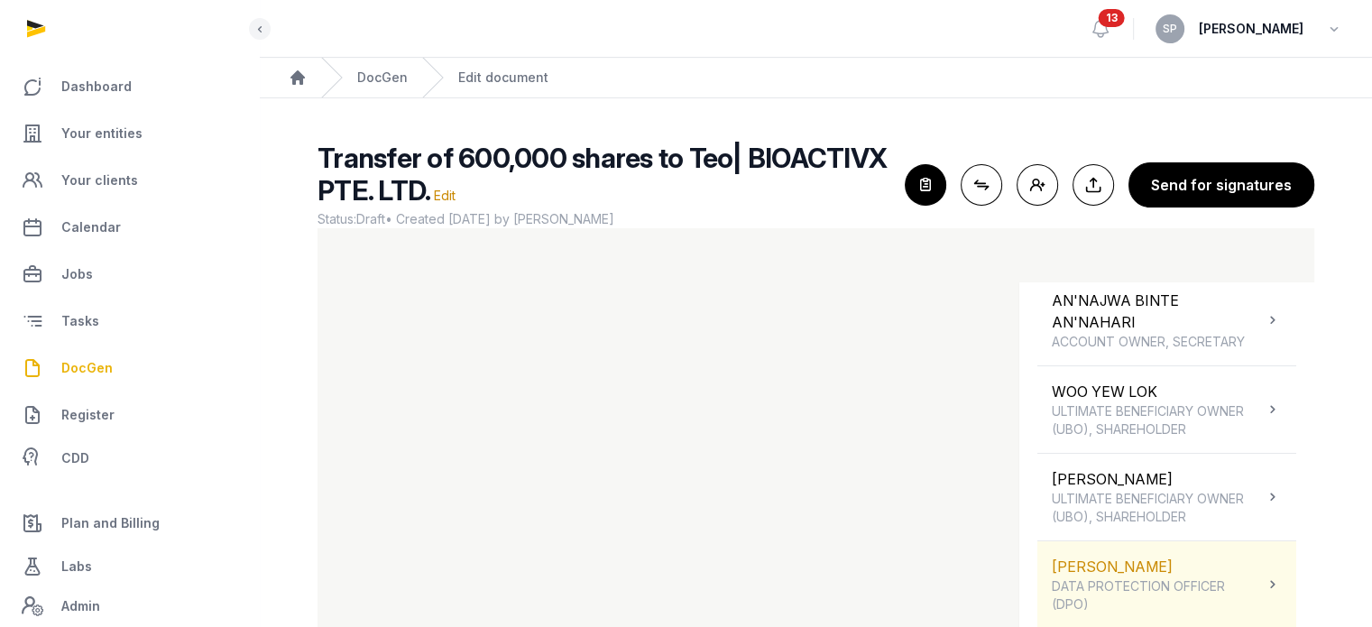
click at [1140, 580] on span "DATA PROTECTION OFFICER (DPO)" at bounding box center [1158, 595] width 212 height 36
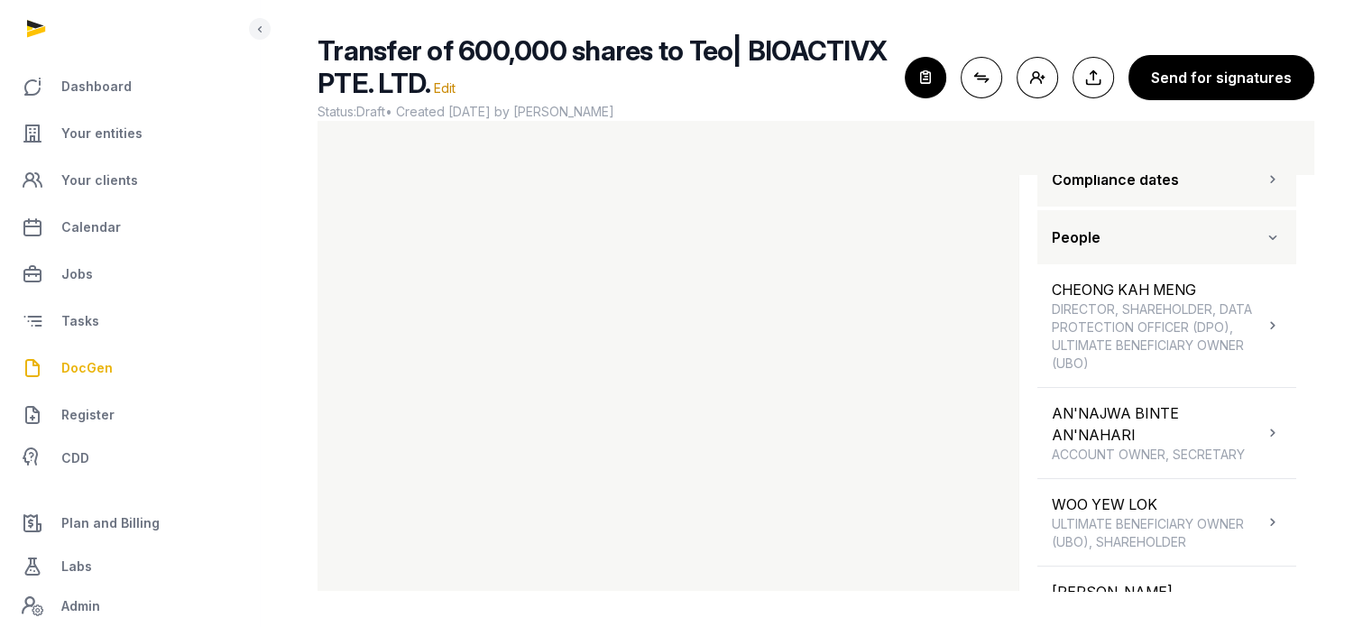
scroll to position [183, 0]
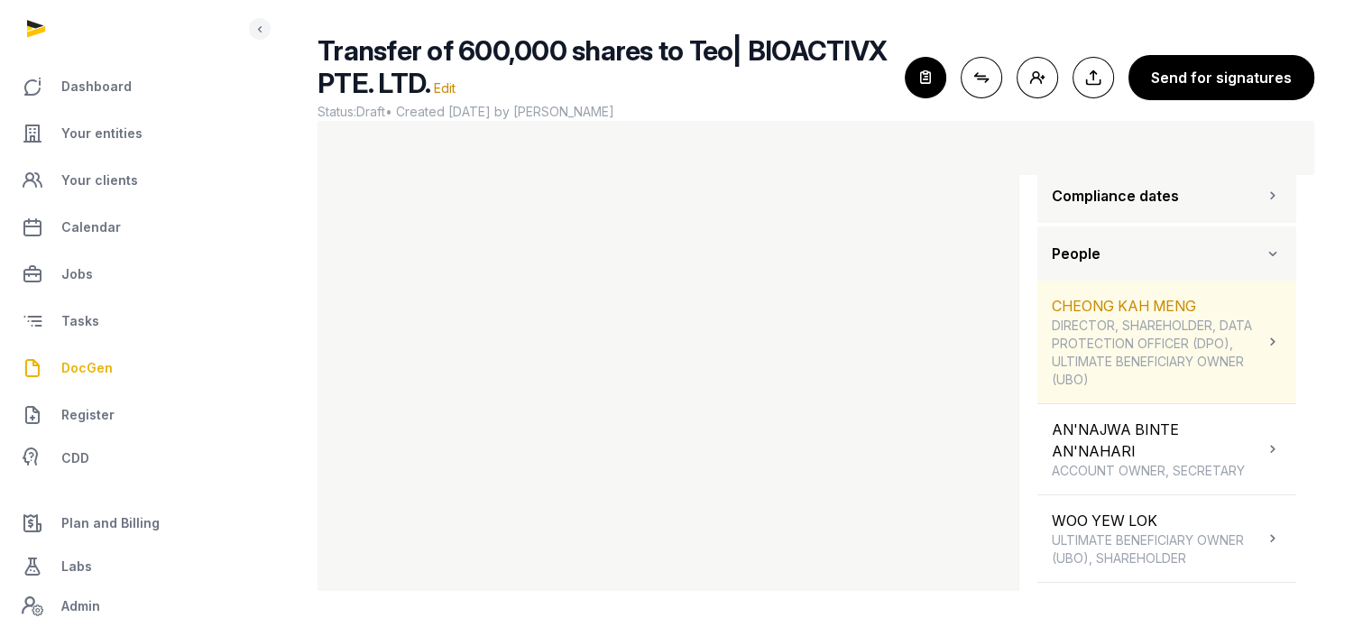
click at [1214, 343] on span "DIRECTOR, SHAREHOLDER, DATA PROTECTION OFFICER (DPO), ULTIMATE BENEFICIARY OWNE…" at bounding box center [1158, 353] width 212 height 72
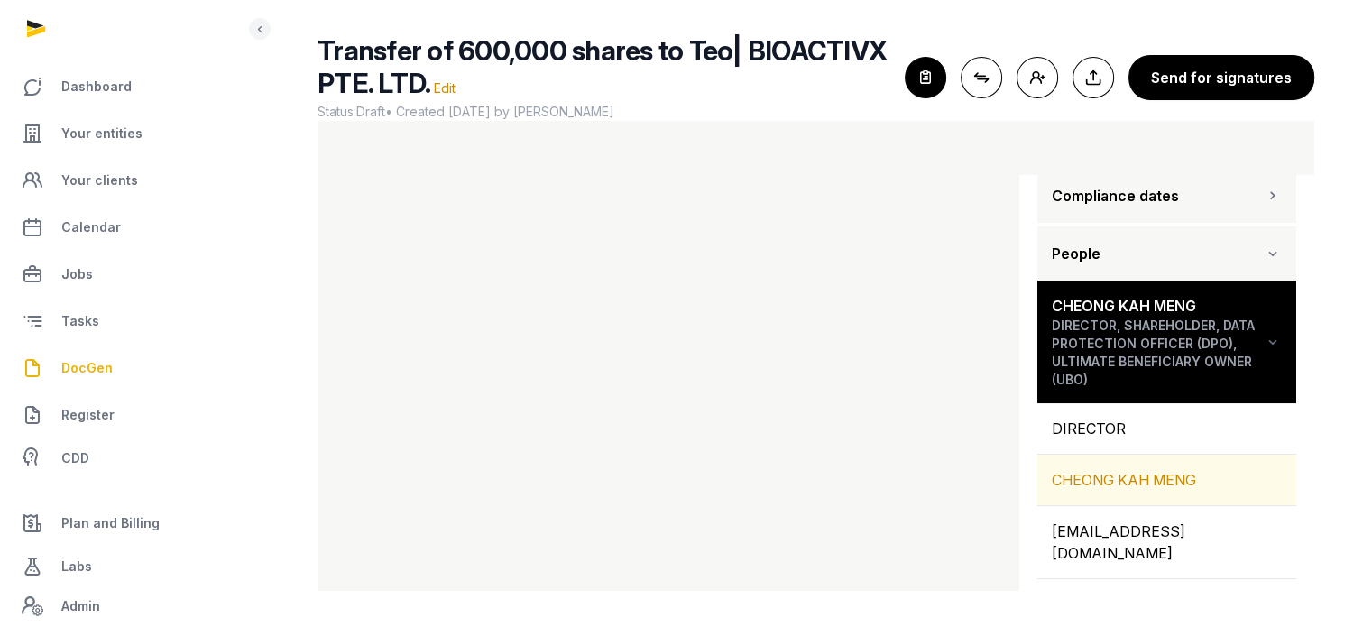
click at [1141, 492] on div "CHEONG KAH MENG" at bounding box center [1167, 480] width 259 height 51
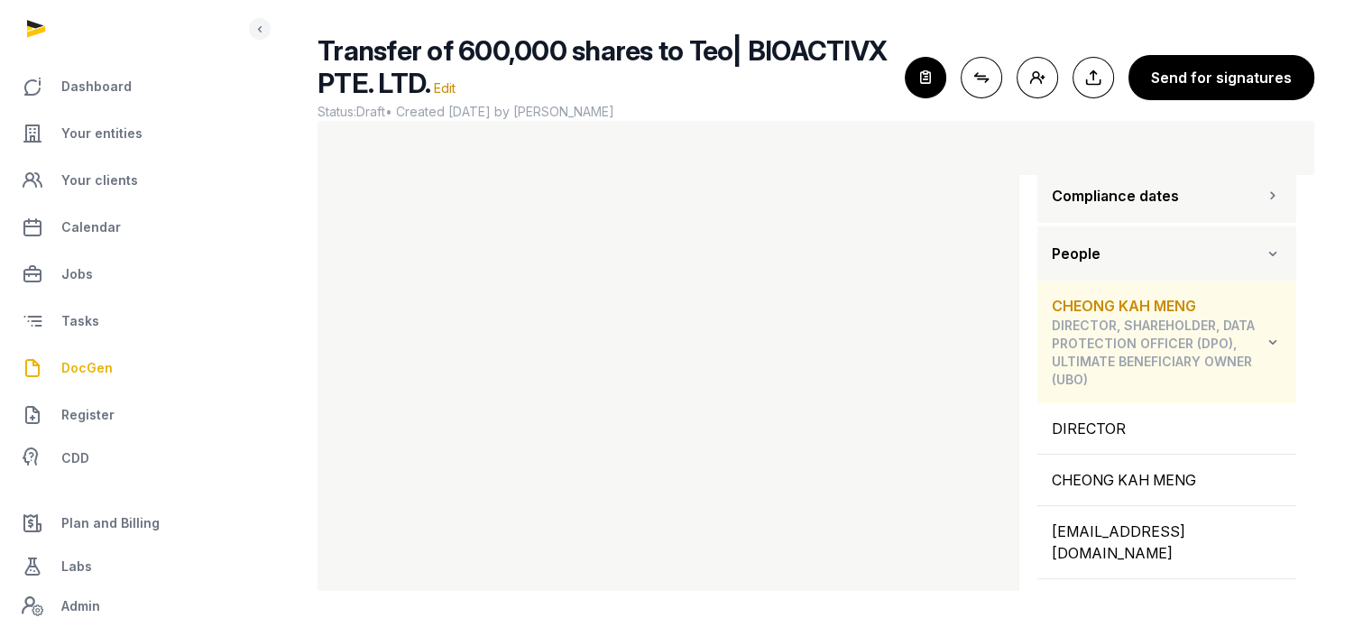
click at [1267, 339] on icon at bounding box center [1273, 342] width 18 height 22
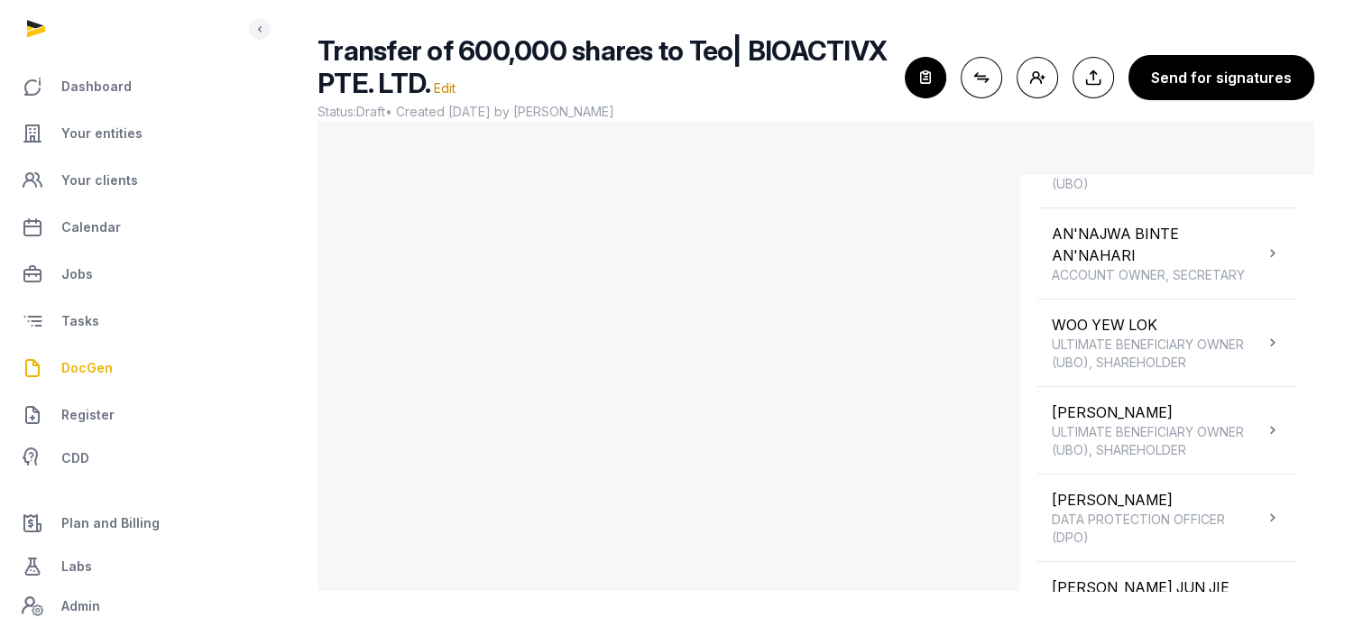
scroll to position [390, 0]
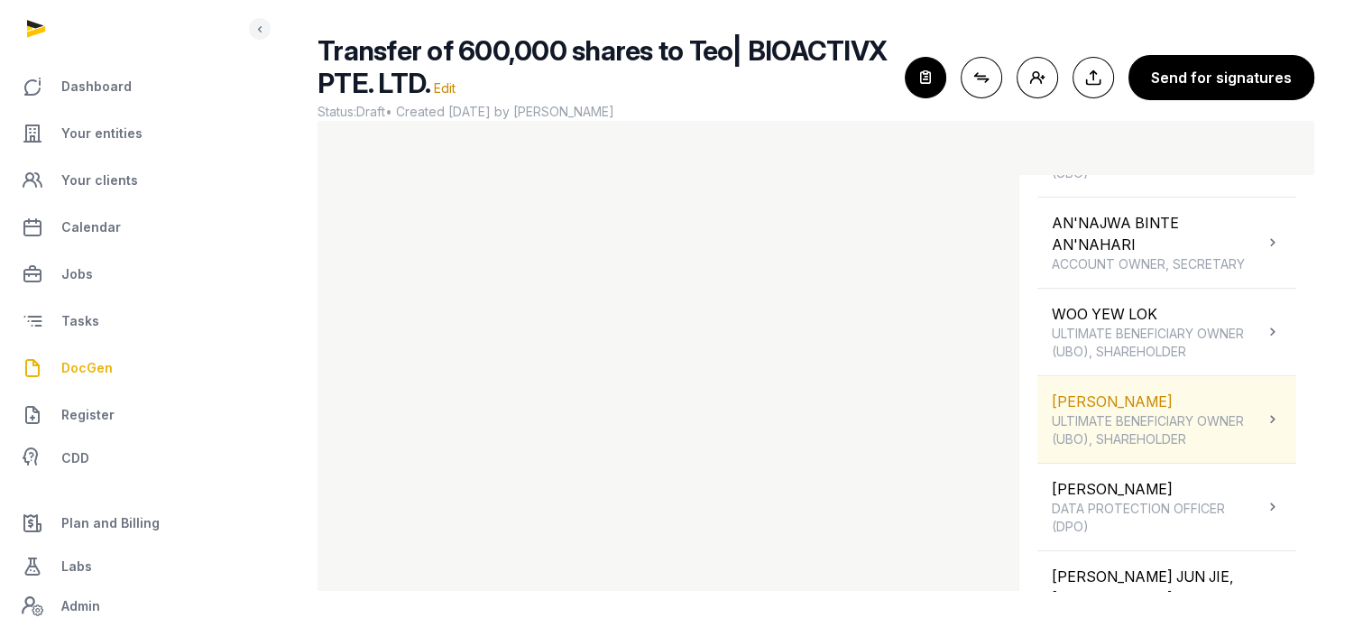
click at [1202, 430] on span "ULTIMATE BENEFICIARY OWNER (UBO), SHAREHOLDER" at bounding box center [1158, 430] width 212 height 36
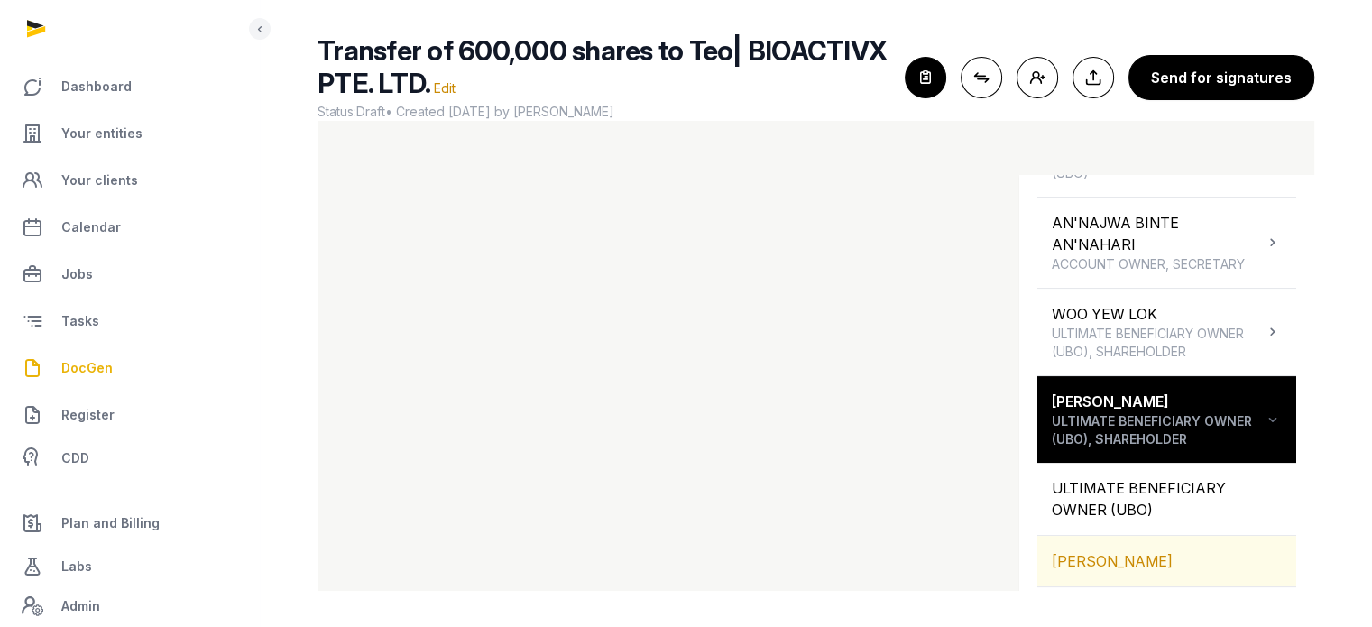
click at [1122, 570] on div "TEO PEILI" at bounding box center [1167, 561] width 259 height 51
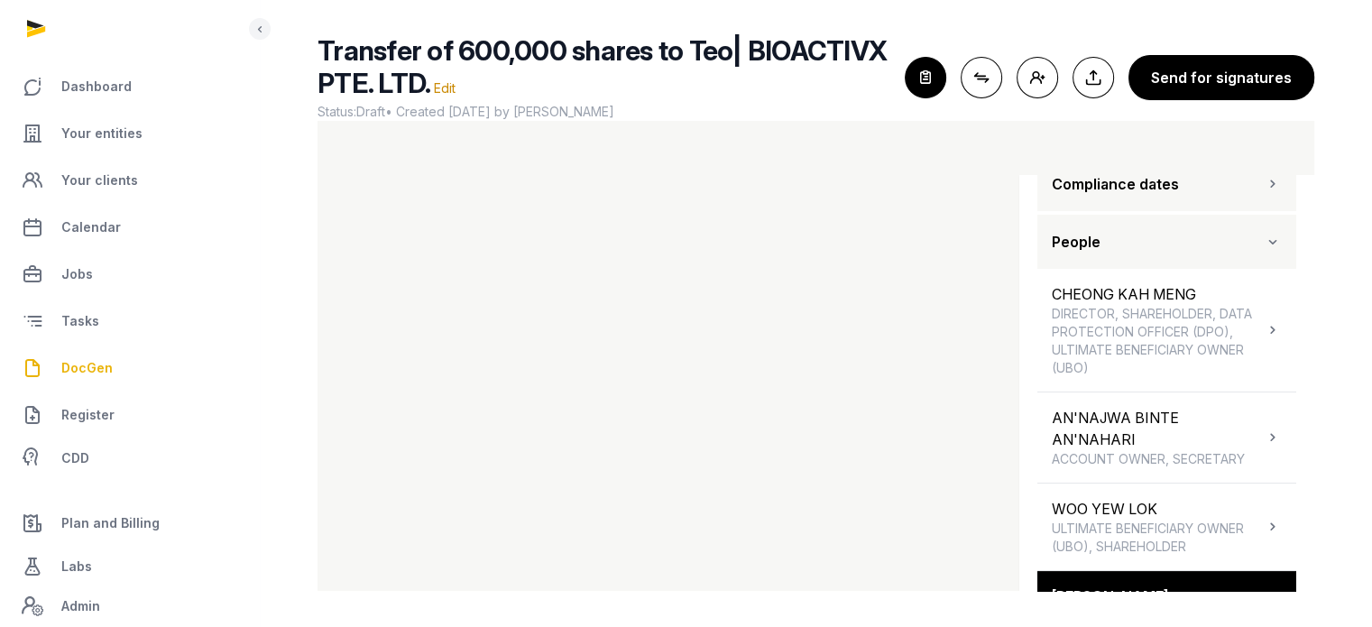
scroll to position [188, 0]
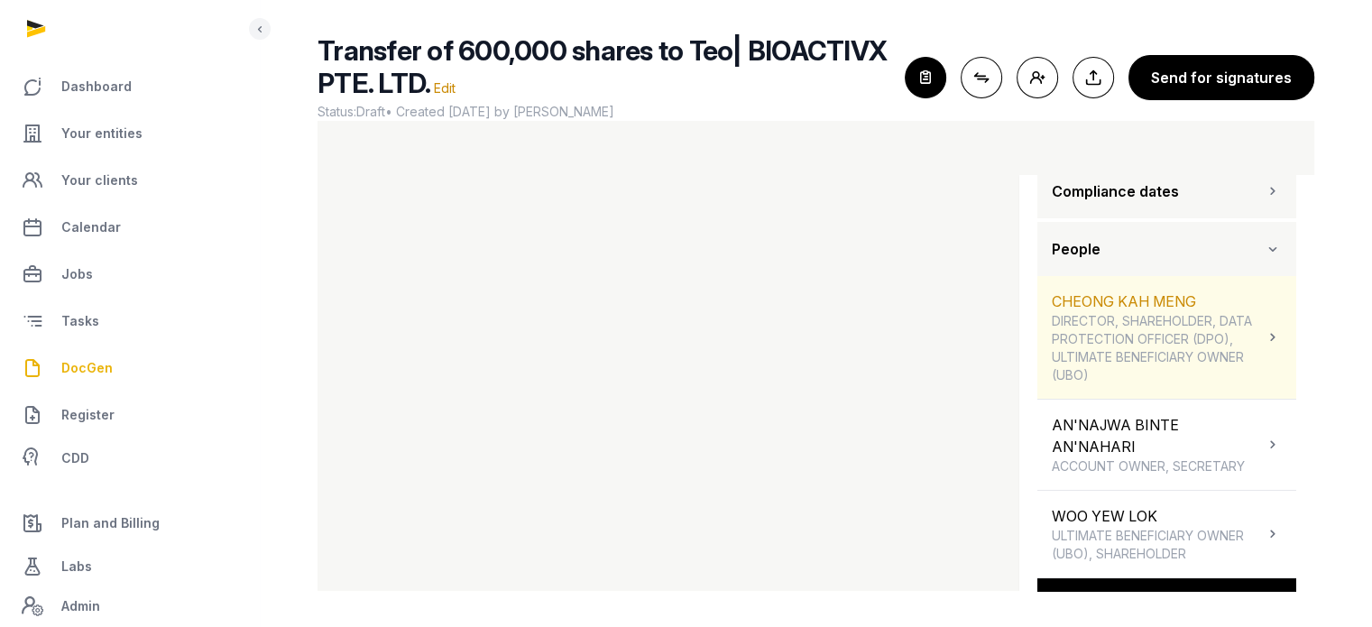
click at [1209, 328] on span "DIRECTOR, SHAREHOLDER, DATA PROTECTION OFFICER (DPO), ULTIMATE BENEFICIARY OWNE…" at bounding box center [1158, 348] width 212 height 72
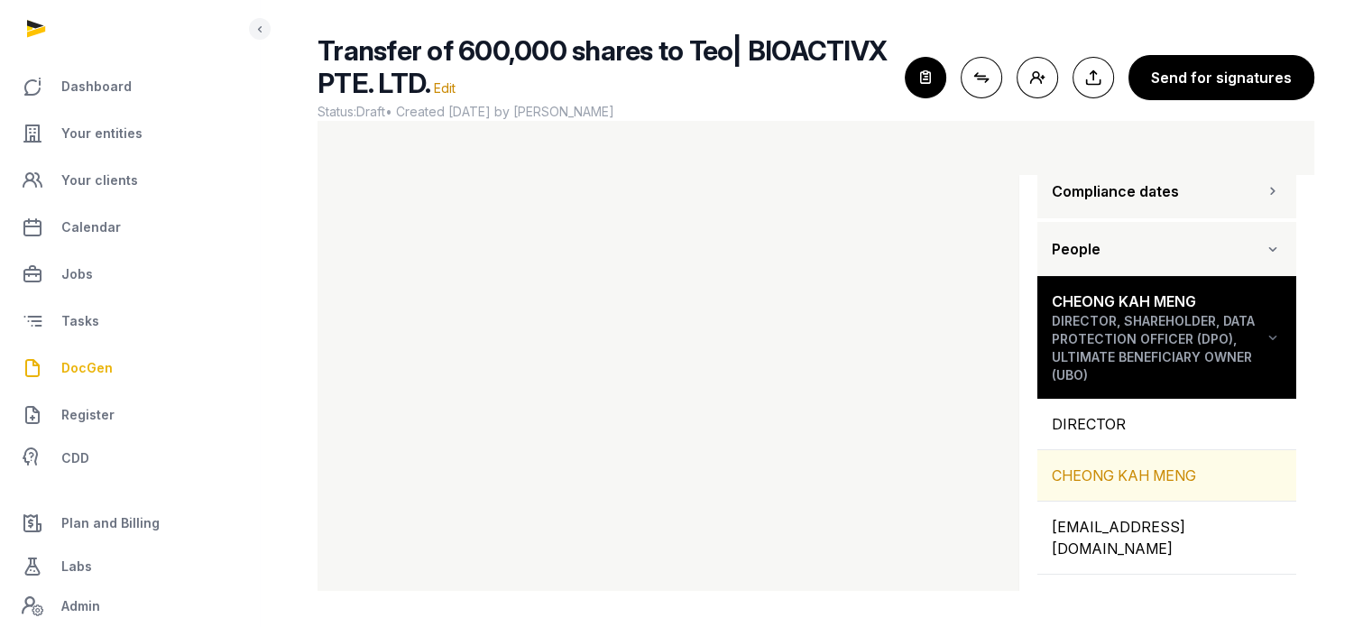
click at [1136, 473] on div "CHEONG KAH MENG" at bounding box center [1167, 475] width 259 height 51
click at [1087, 466] on div "CHEONG KAH MENG" at bounding box center [1167, 475] width 259 height 51
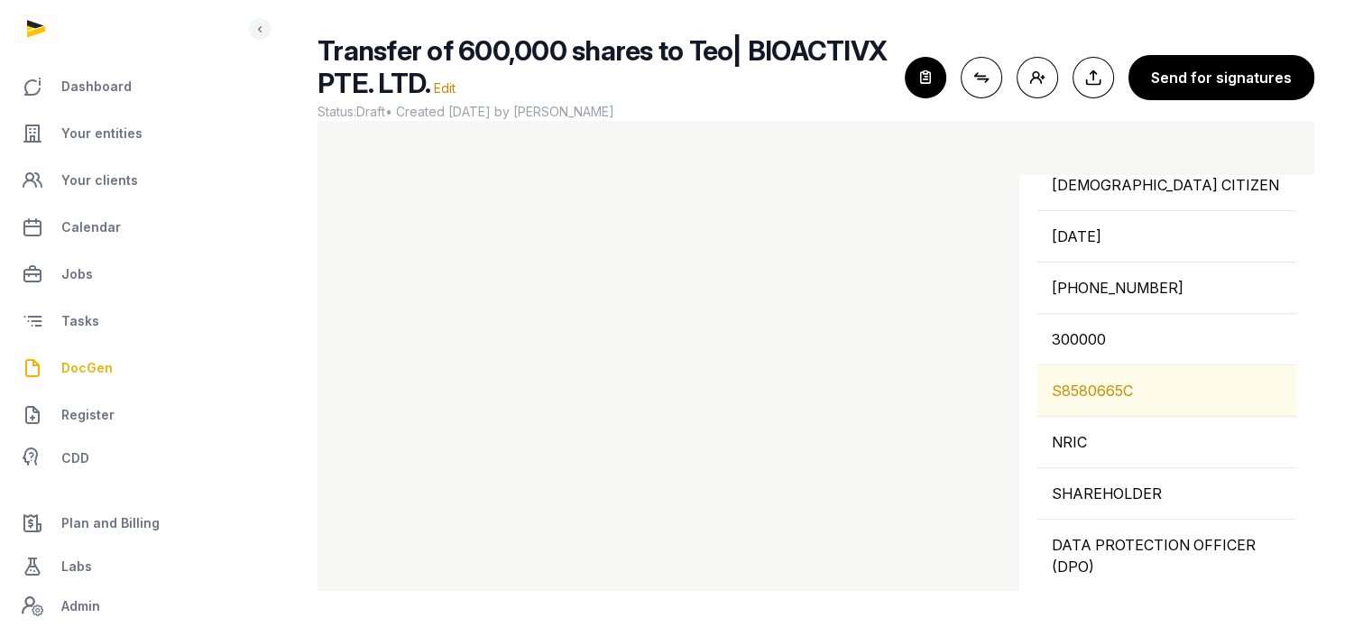
scroll to position [708, 0]
click at [1127, 413] on div "S8580665C" at bounding box center [1167, 388] width 259 height 51
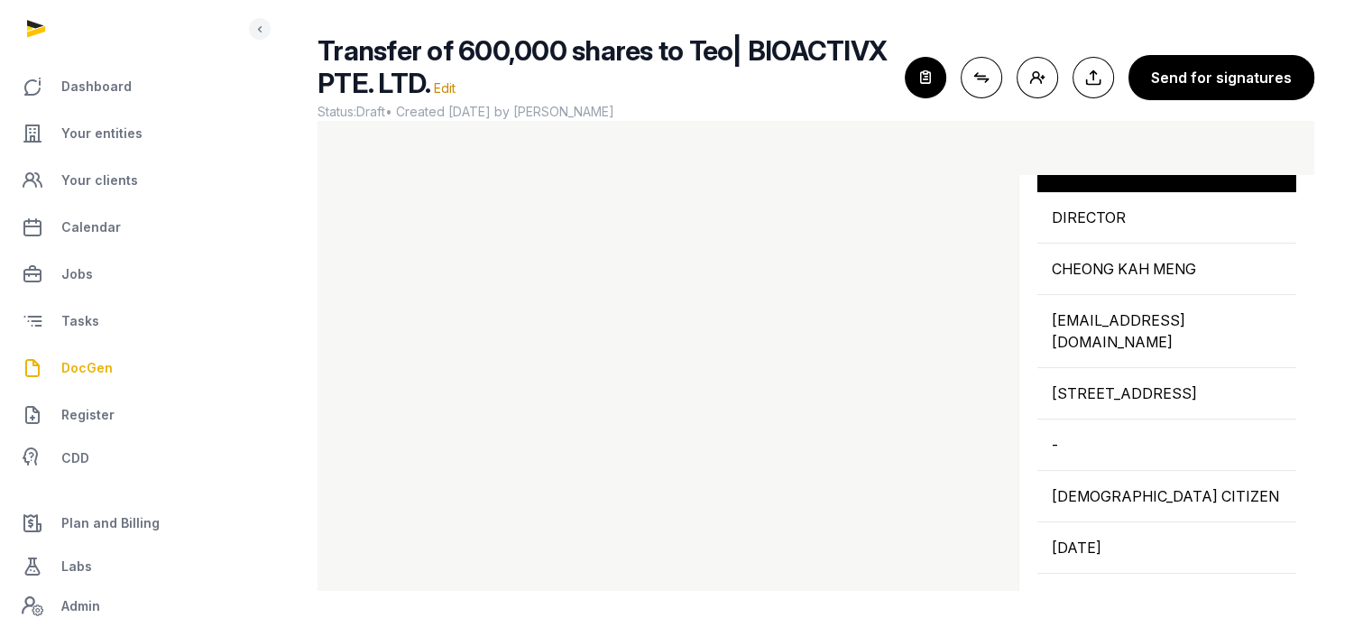
scroll to position [386, 0]
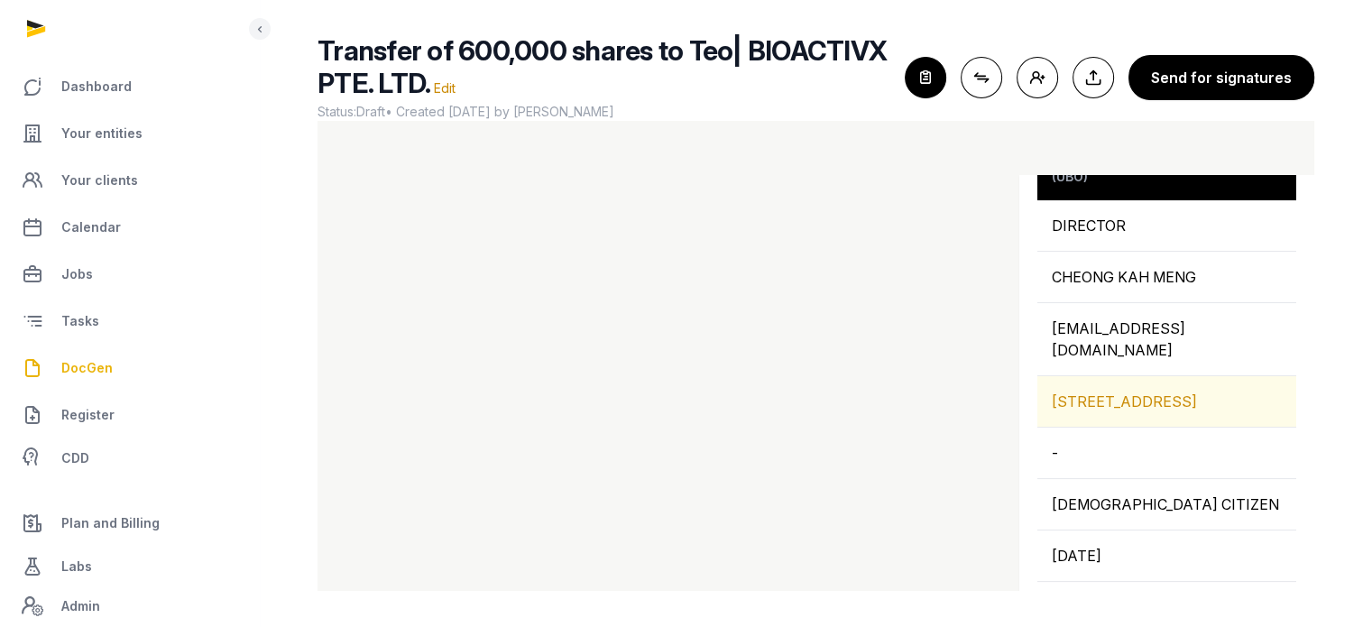
click at [1121, 412] on div "6 INDUS ROAD, 11-08, SINGAPORE, 169588, SINGAPORE" at bounding box center [1167, 401] width 259 height 51
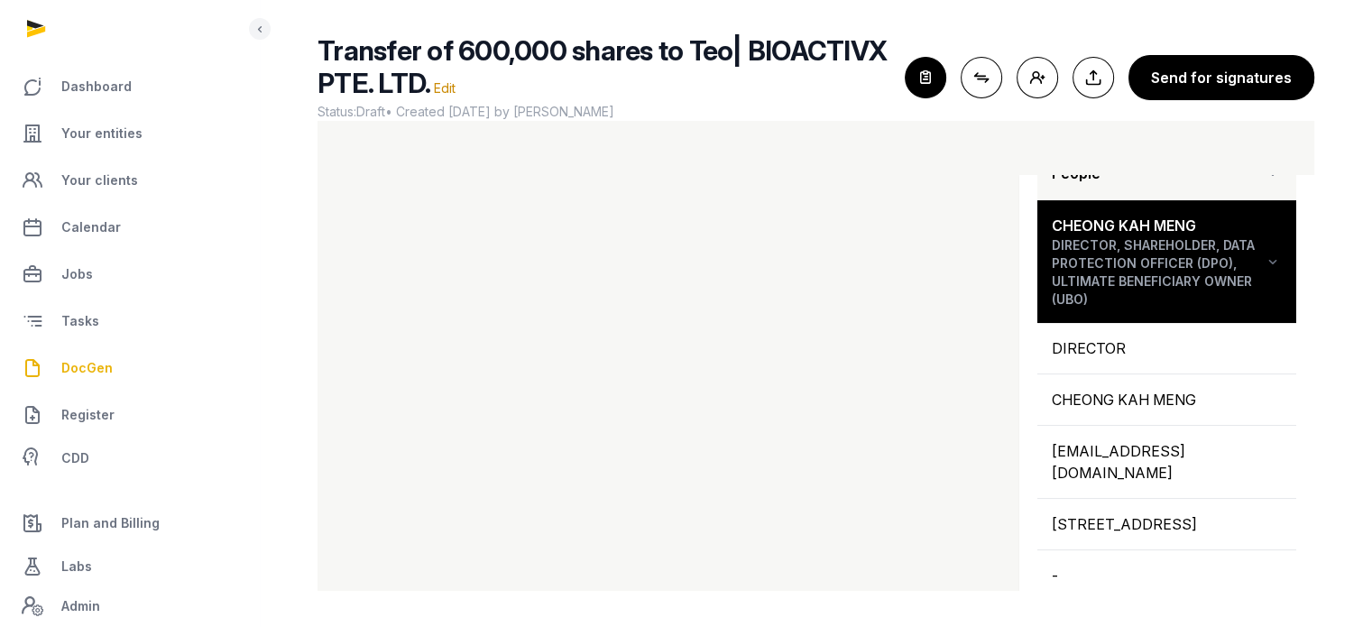
scroll to position [260, 0]
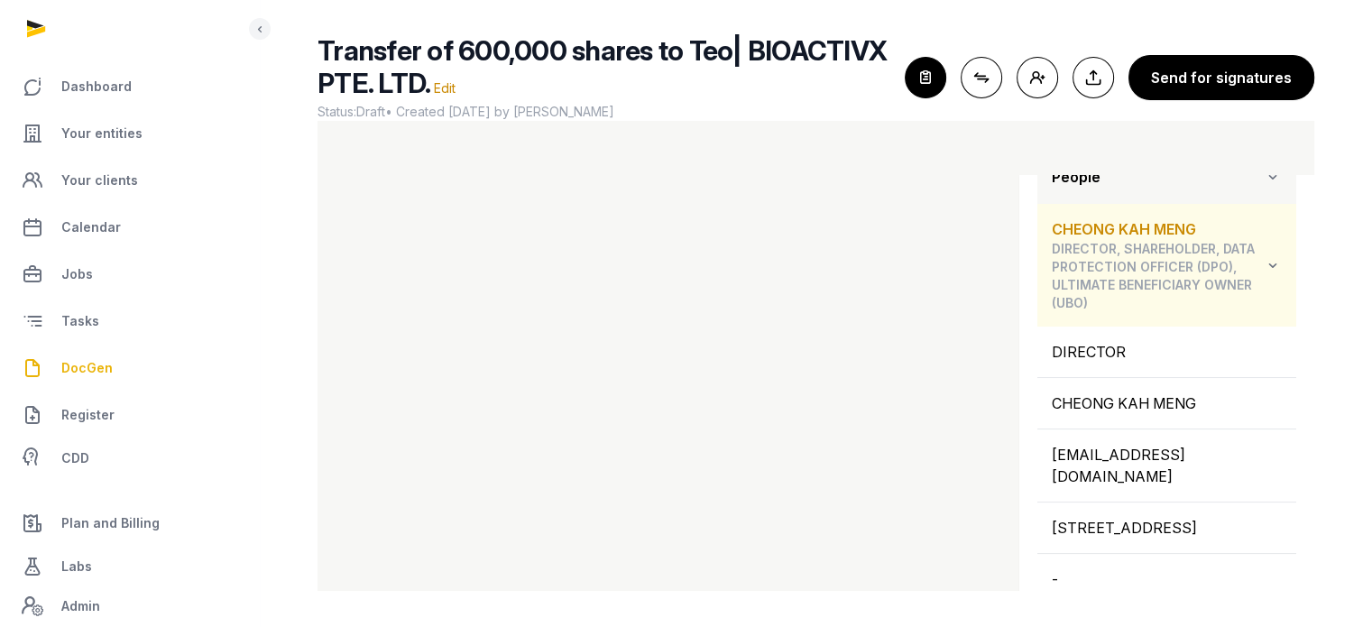
click at [1266, 259] on icon at bounding box center [1273, 265] width 18 height 22
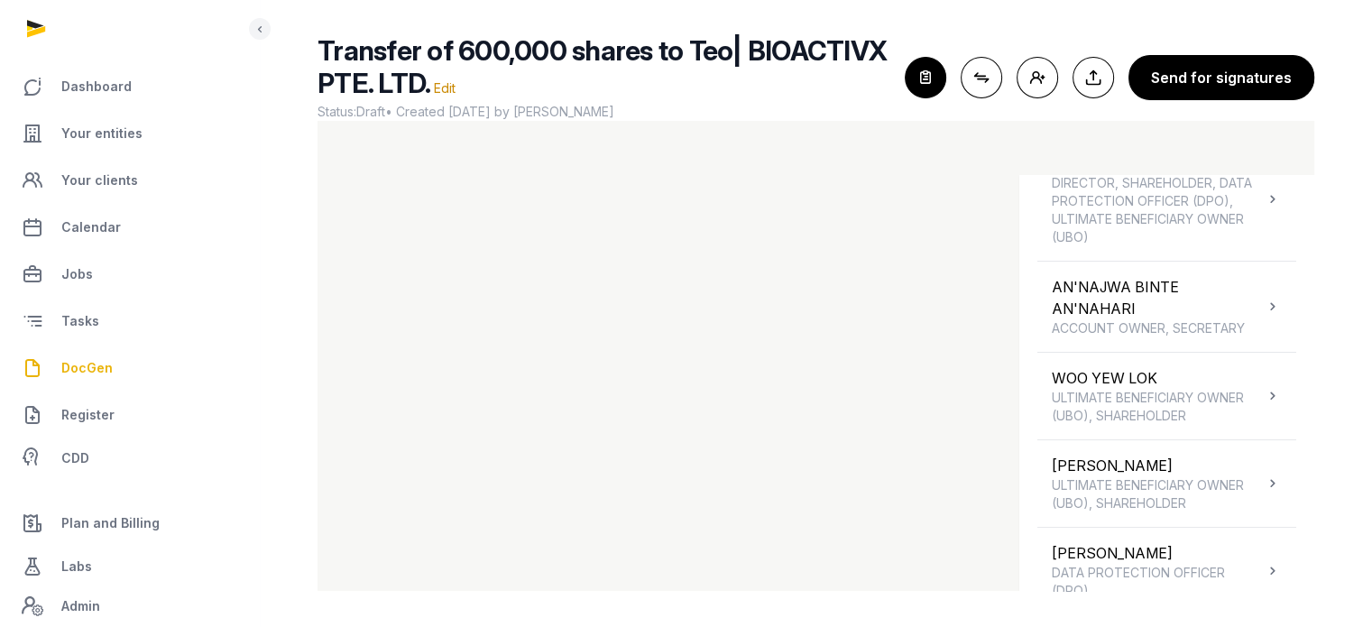
scroll to position [399, 0]
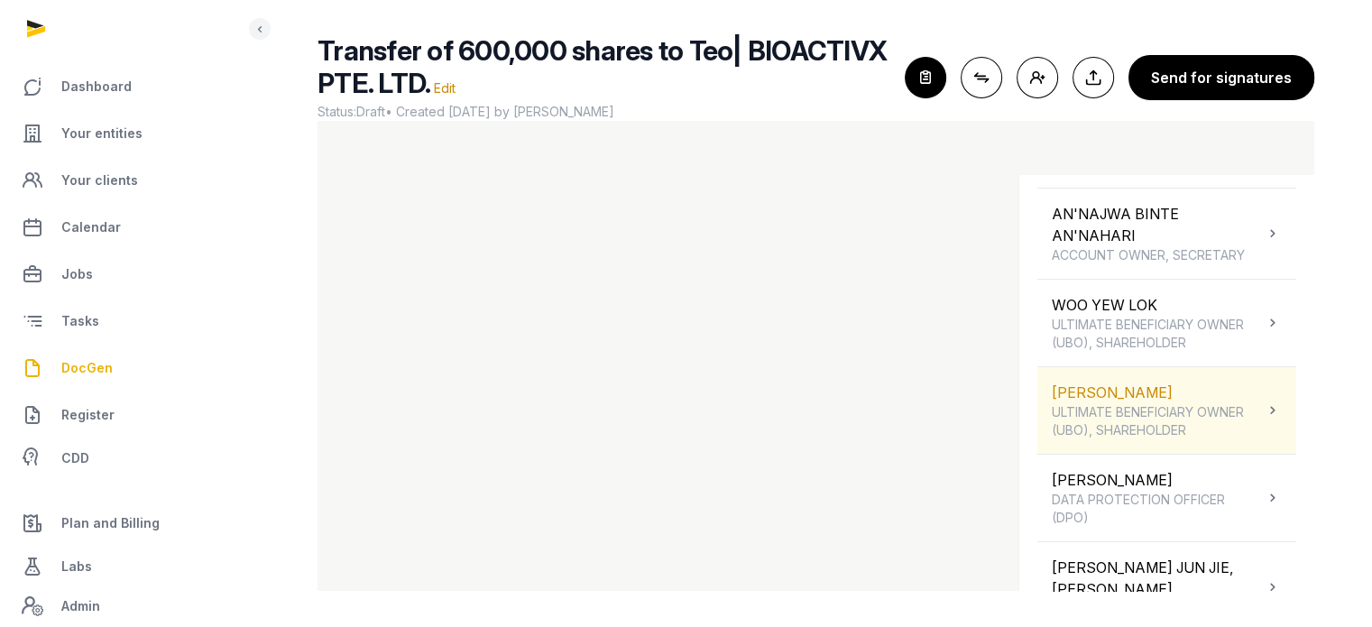
click at [1221, 426] on span "ULTIMATE BENEFICIARY OWNER (UBO), SHAREHOLDER" at bounding box center [1158, 421] width 212 height 36
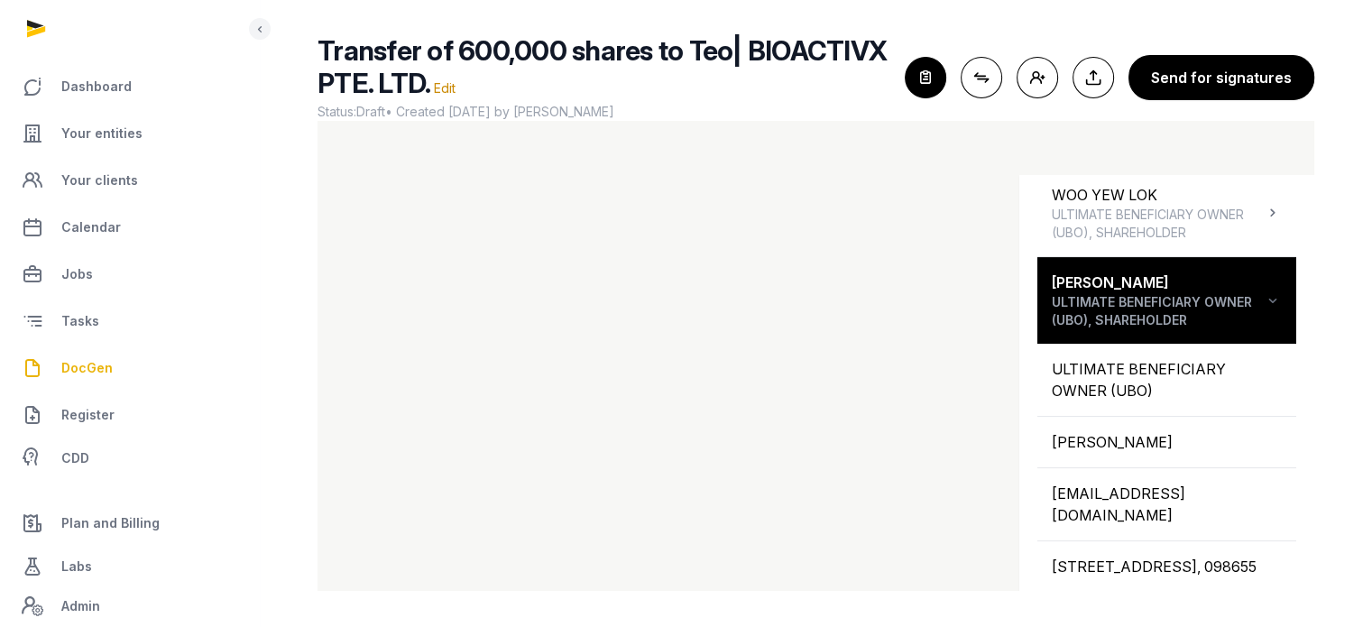
scroll to position [528, 0]
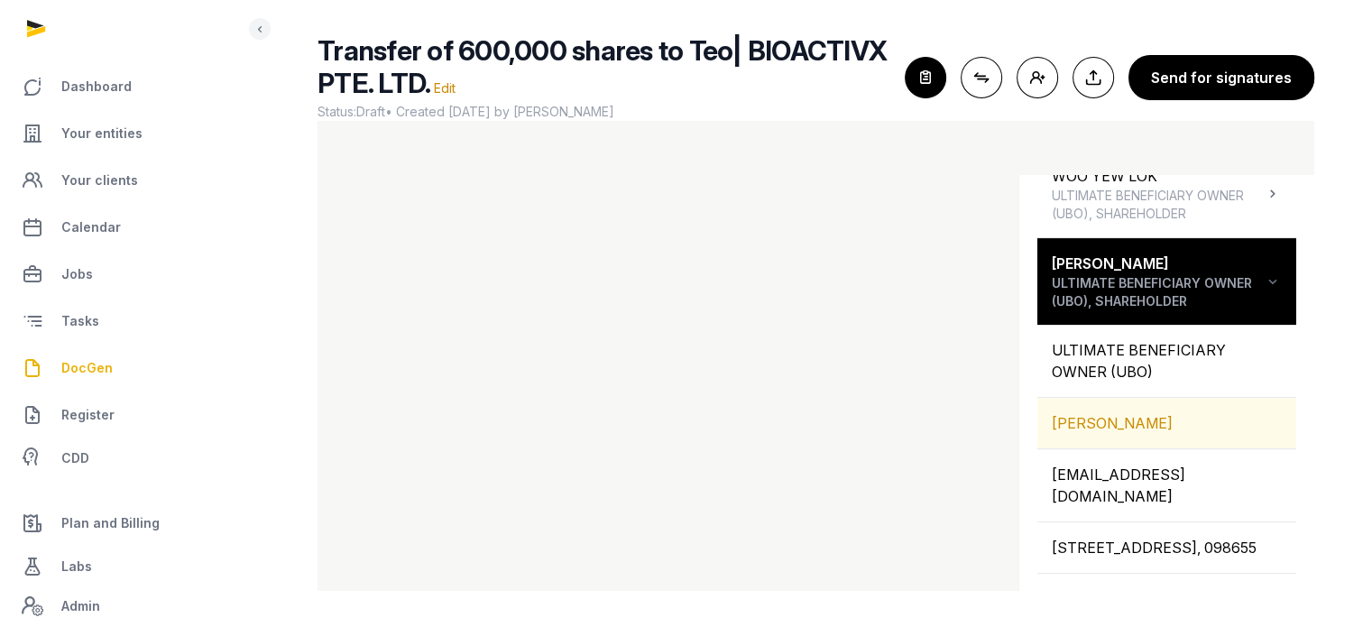
click at [1161, 420] on div "TEO PEILI" at bounding box center [1167, 423] width 259 height 51
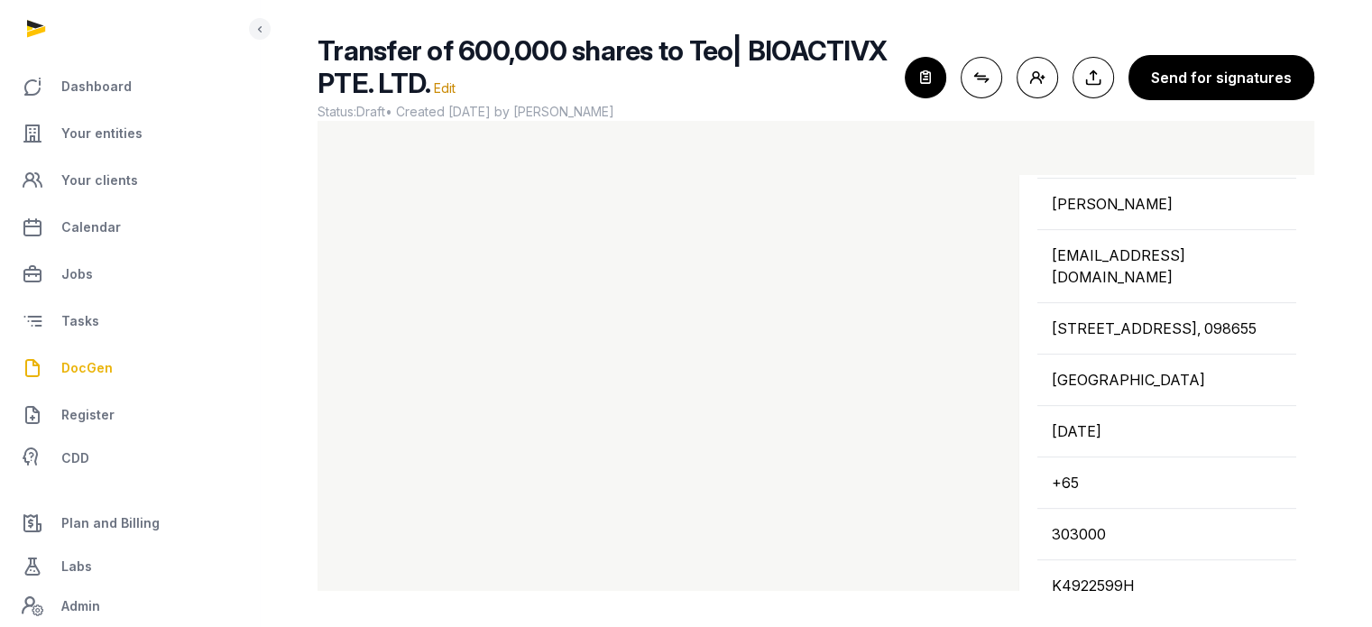
scroll to position [736, 0]
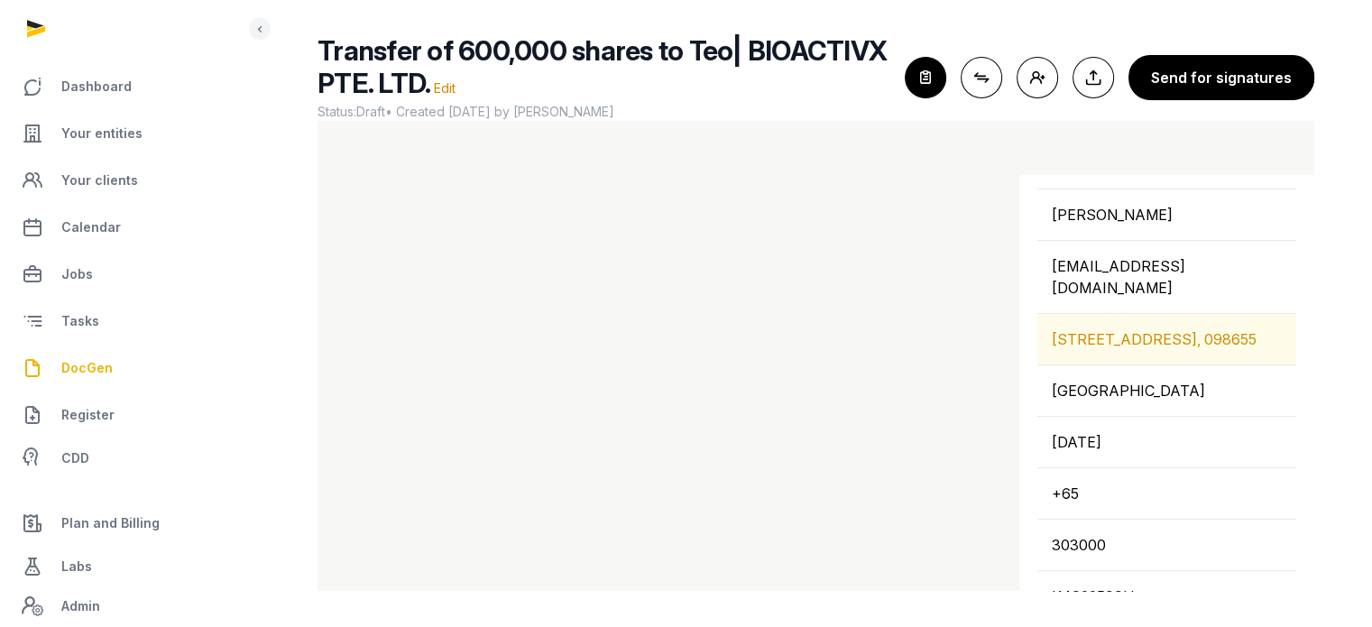
click at [1145, 331] on div "40 KEPPEL BAY DRIVE #04-96, 098655" at bounding box center [1167, 339] width 259 height 51
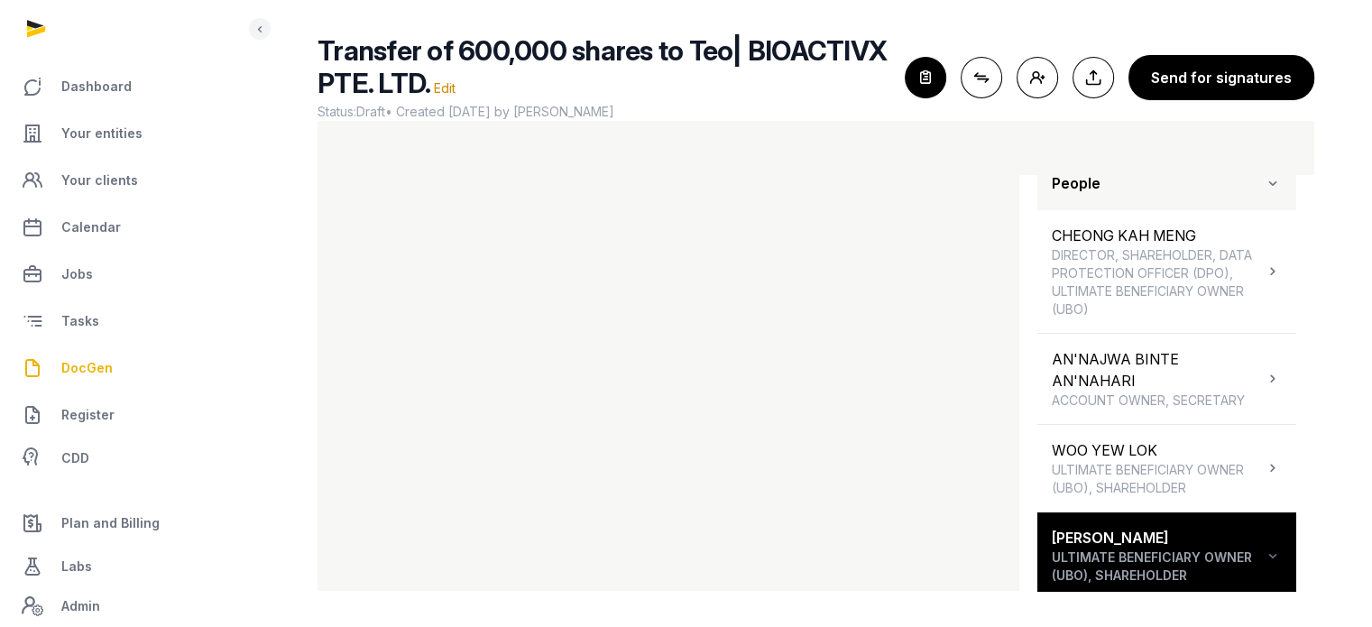
scroll to position [241, 0]
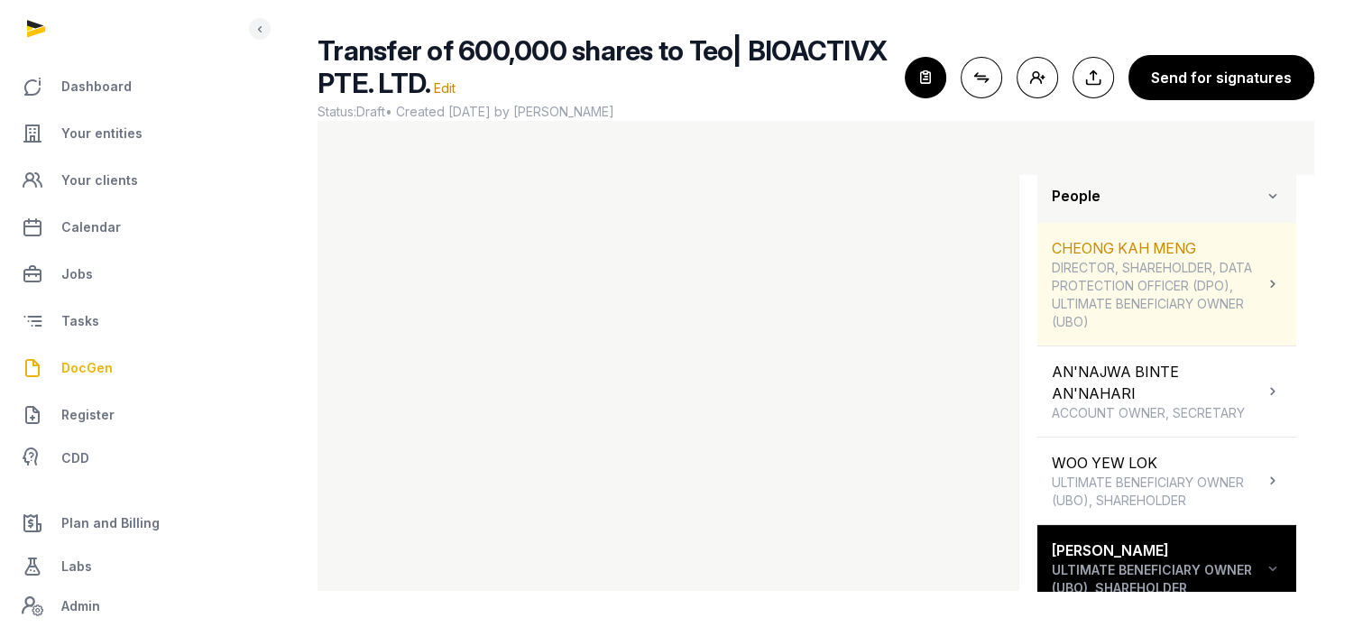
click at [1166, 272] on span "DIRECTOR, SHAREHOLDER, DATA PROTECTION OFFICER (DPO), ULTIMATE BENEFICIARY OWNE…" at bounding box center [1158, 295] width 212 height 72
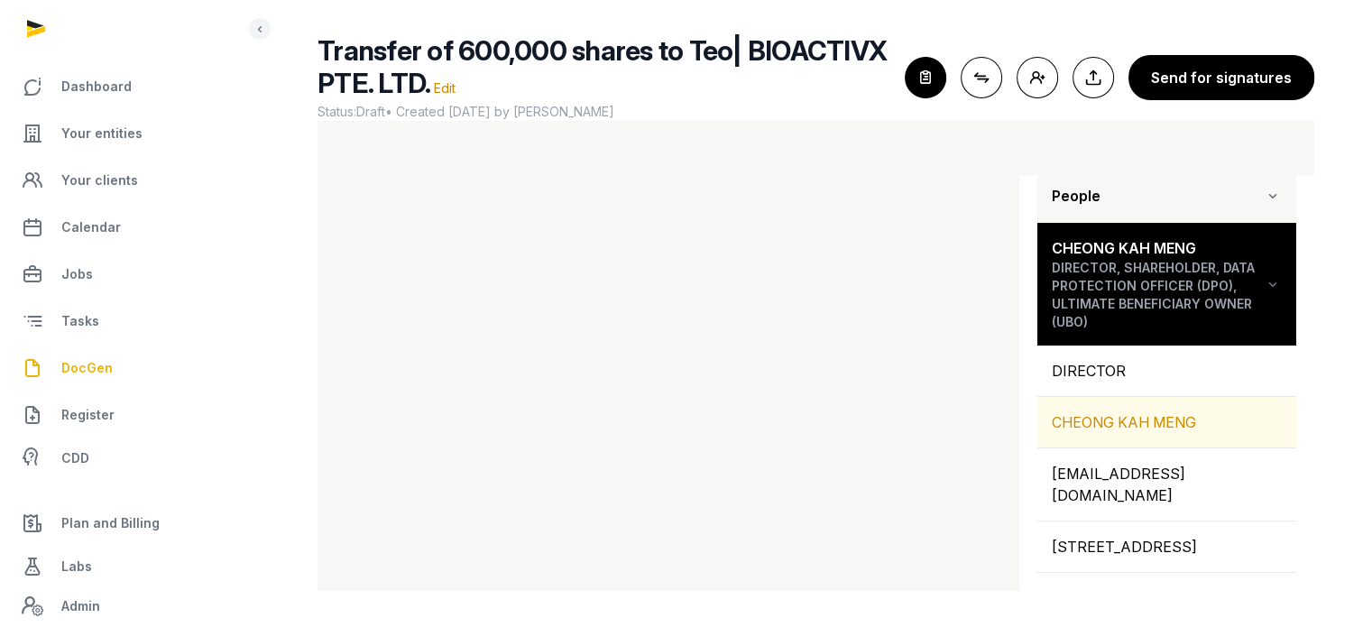
click at [1144, 424] on div "CHEONG KAH MENG" at bounding box center [1167, 422] width 259 height 51
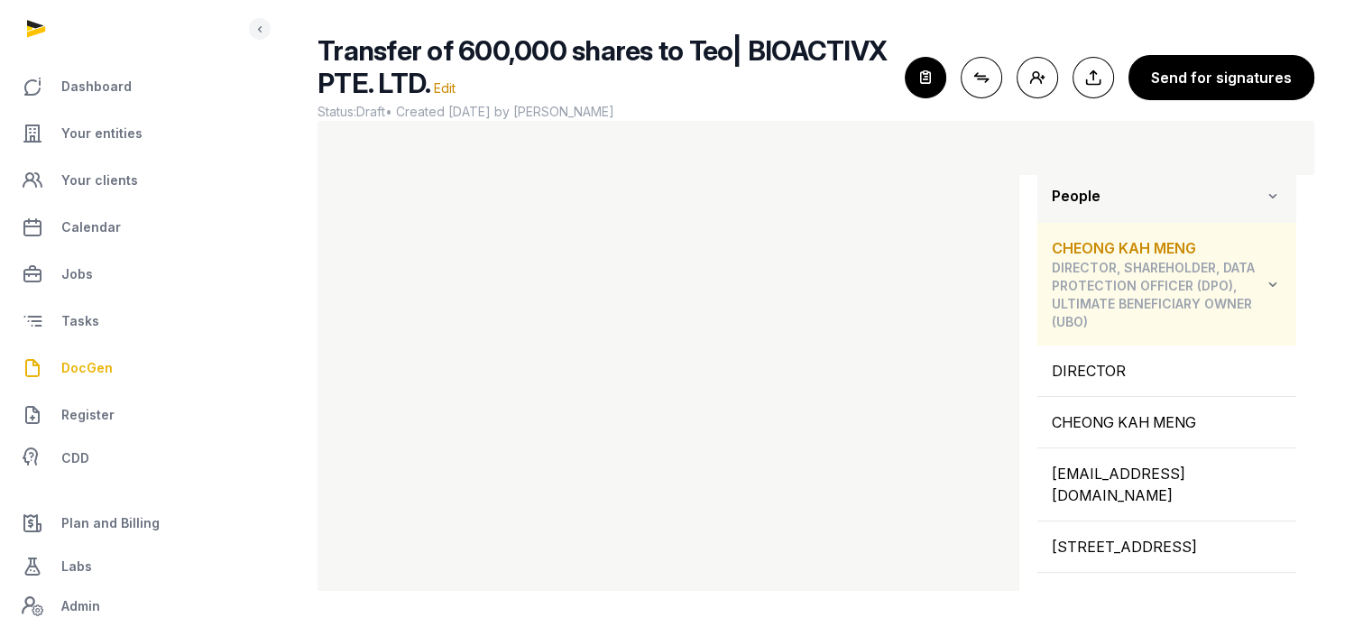
click at [1264, 282] on icon at bounding box center [1273, 284] width 18 height 22
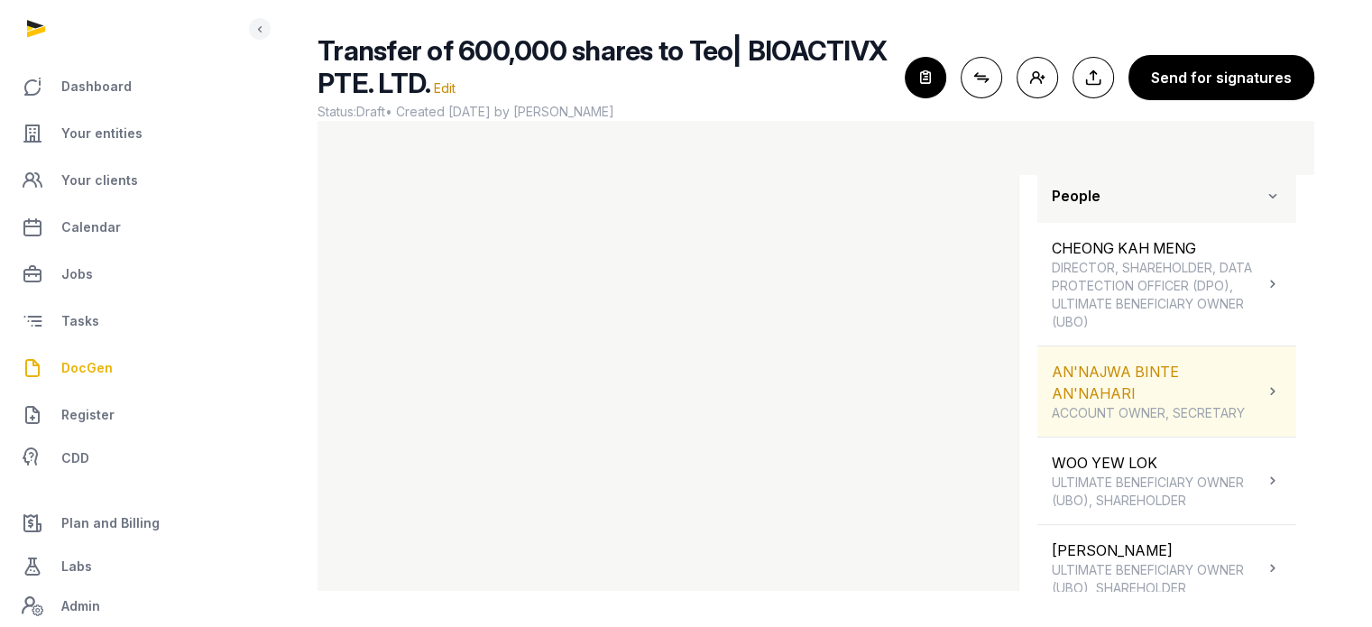
click at [1249, 381] on div "AN'NAJWA BINTE AN'NAHARI ACCOUNT OWNER, SECRETARY" at bounding box center [1158, 391] width 212 height 61
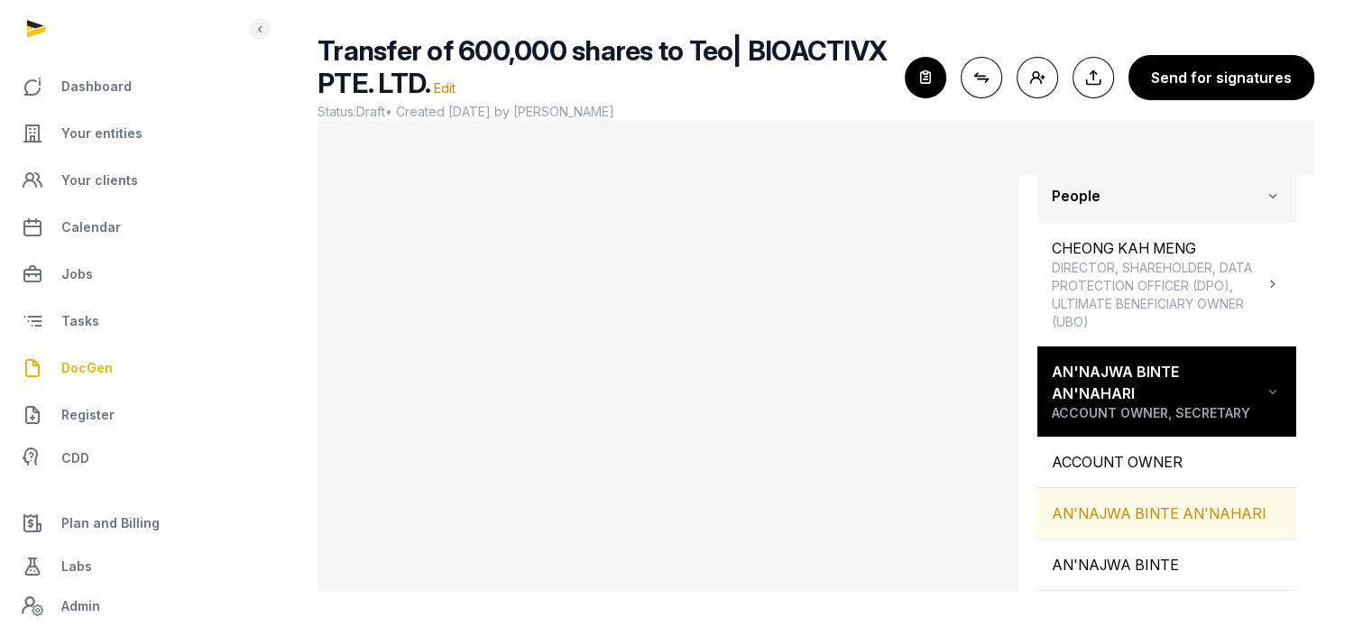
click at [1199, 500] on div "AN'NAJWA BINTE AN'NAHARI" at bounding box center [1167, 513] width 259 height 51
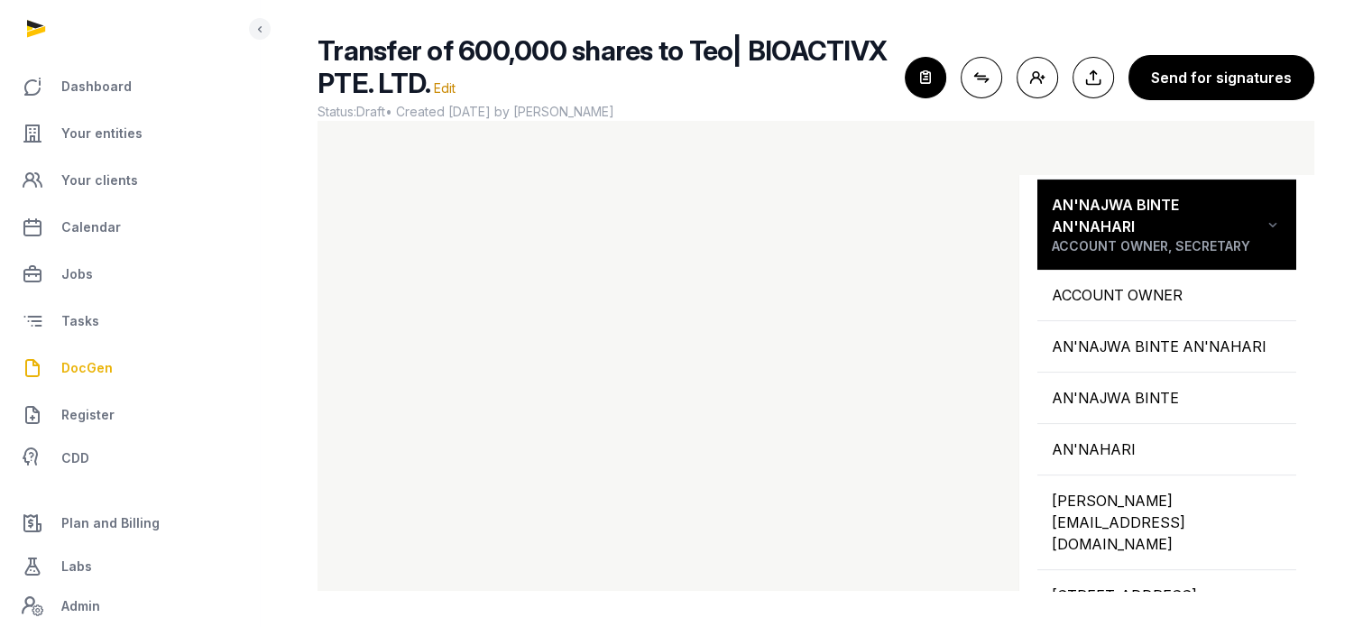
scroll to position [440, 0]
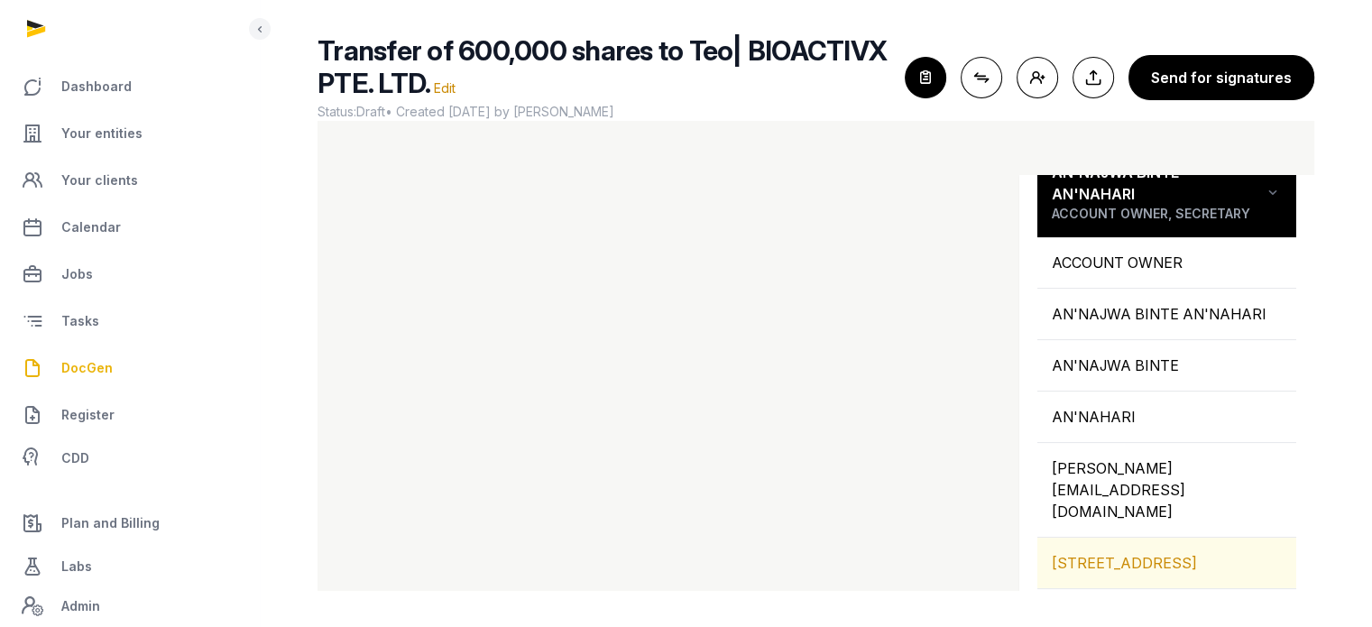
click at [1163, 538] on div "[STREET_ADDRESS]" at bounding box center [1167, 563] width 259 height 51
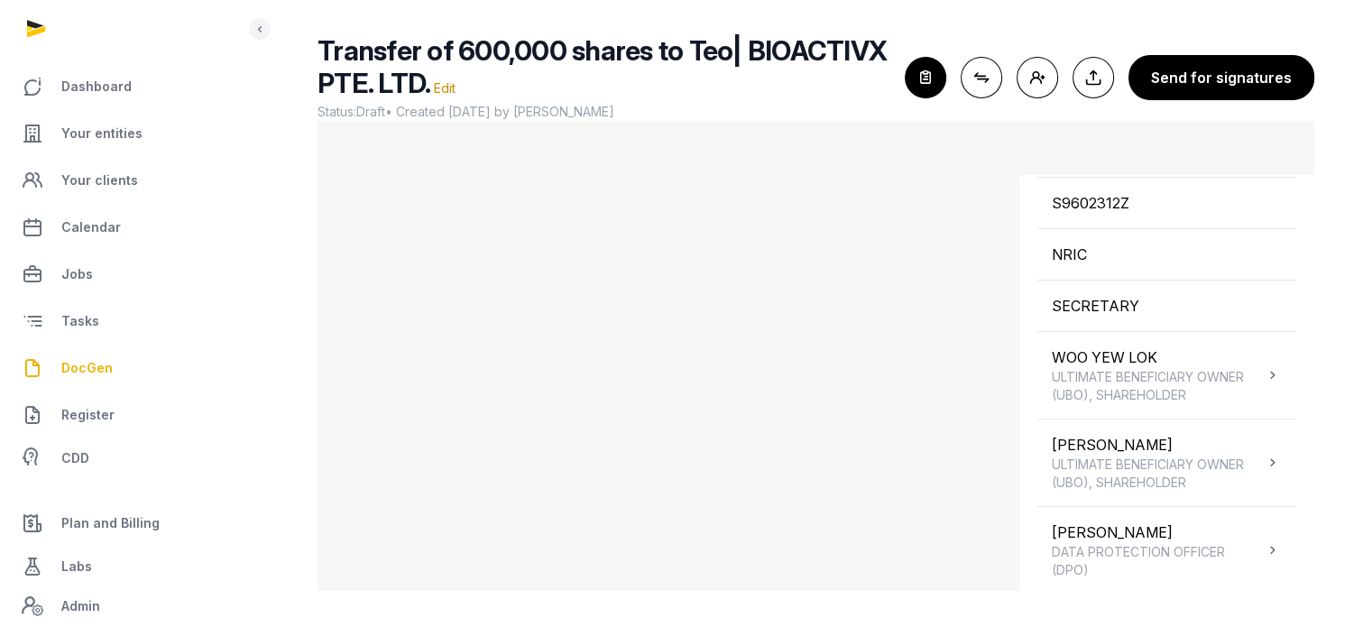
scroll to position [1077, 0]
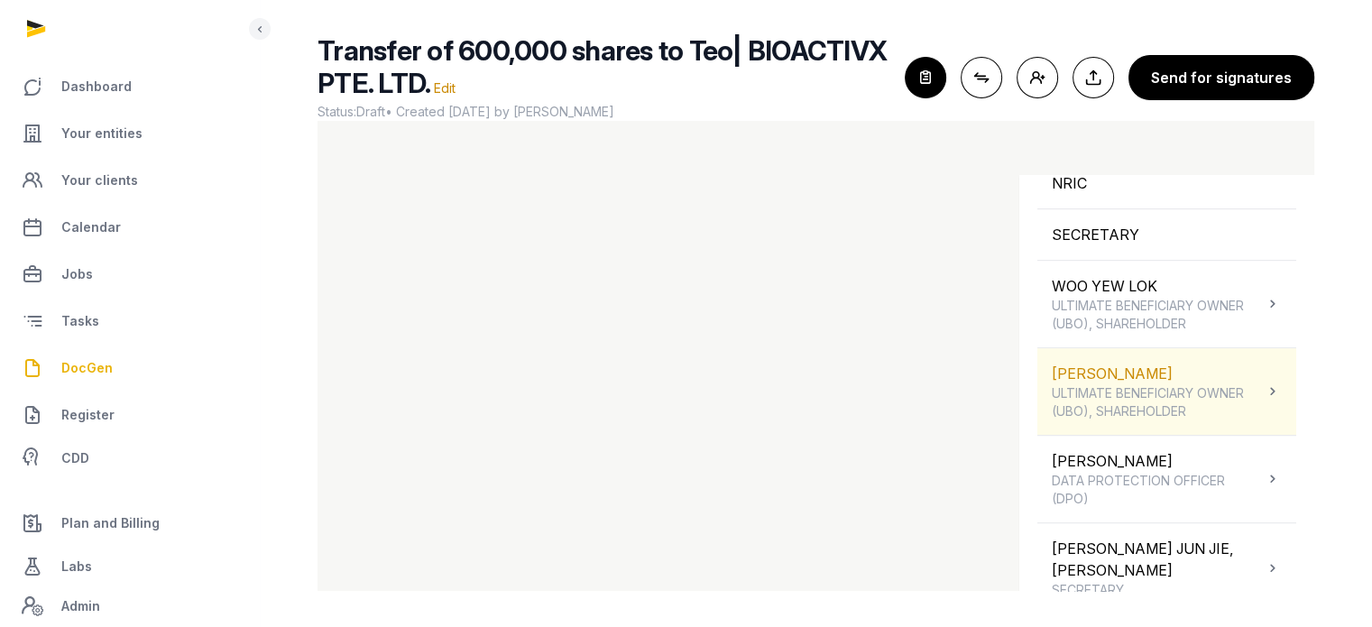
click at [1192, 392] on span "ULTIMATE BENEFICIARY OWNER (UBO), SHAREHOLDER" at bounding box center [1158, 402] width 212 height 36
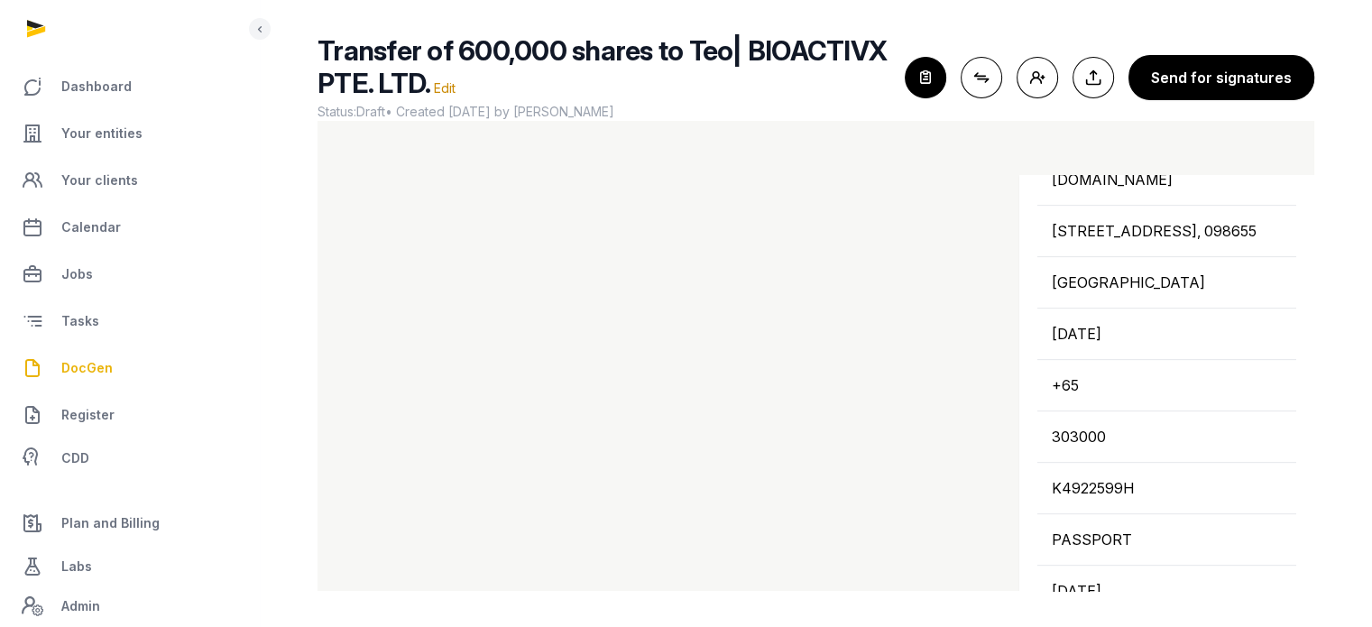
scroll to position [614, 0]
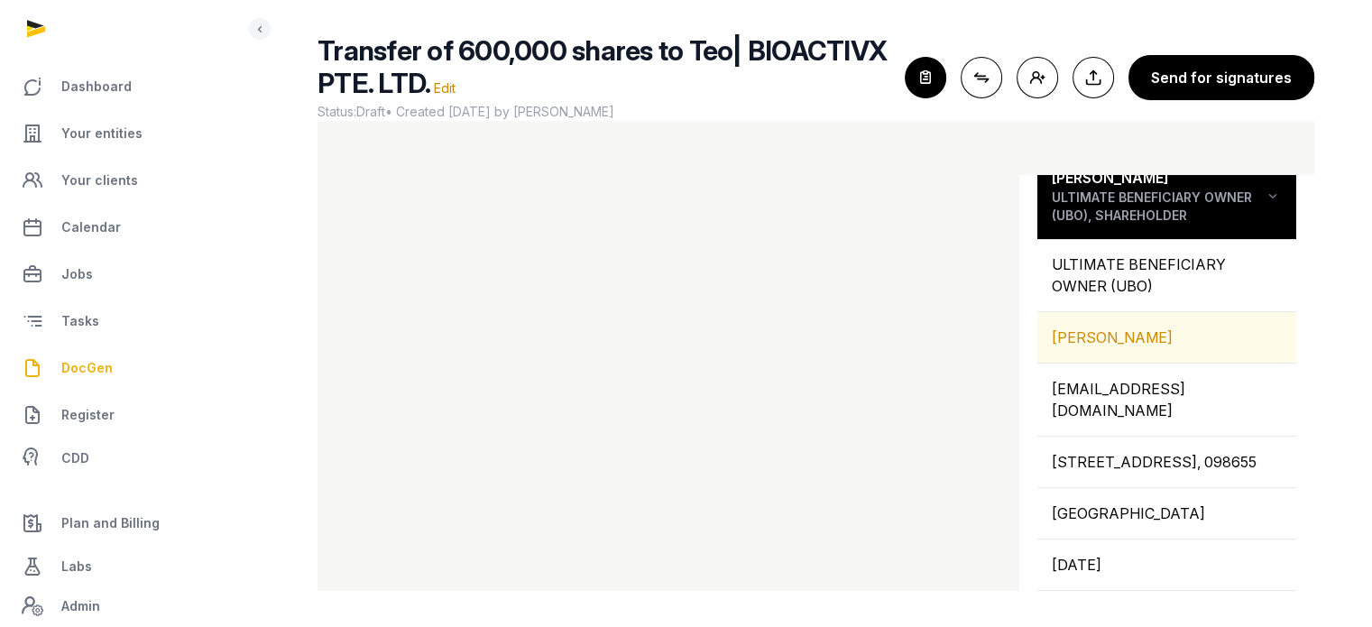
click at [1091, 320] on div "TEO PEILI" at bounding box center [1167, 337] width 259 height 51
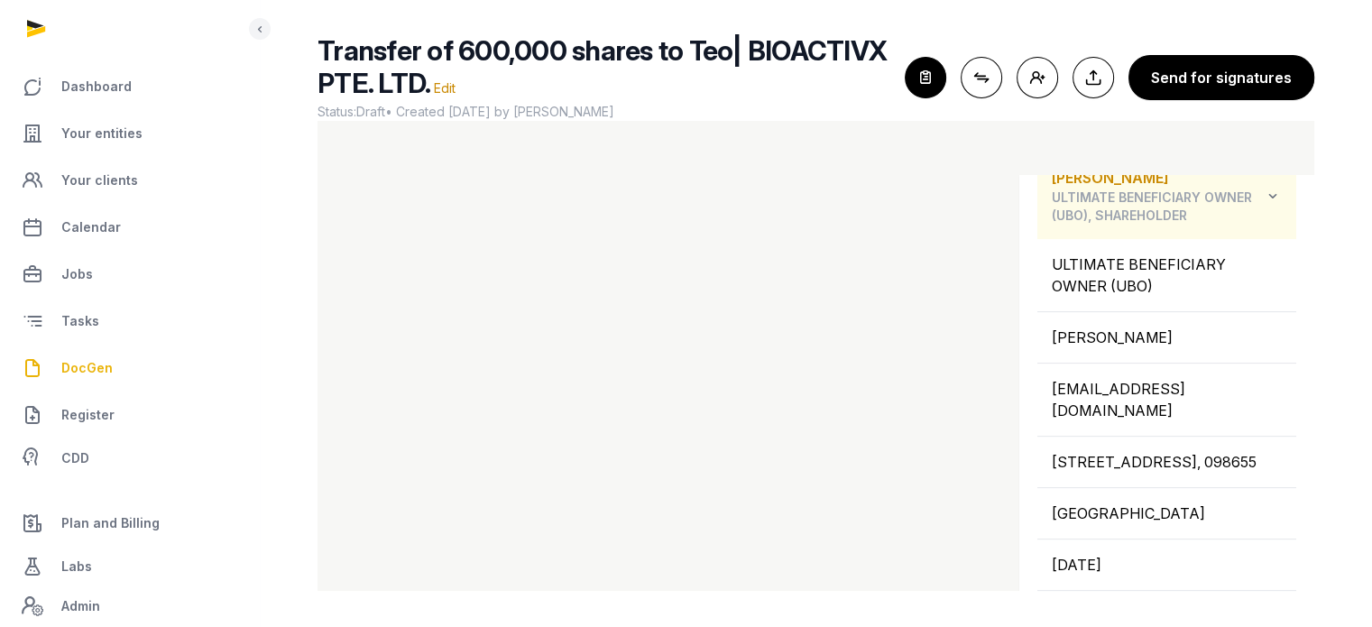
click at [1264, 198] on icon at bounding box center [1273, 196] width 18 height 22
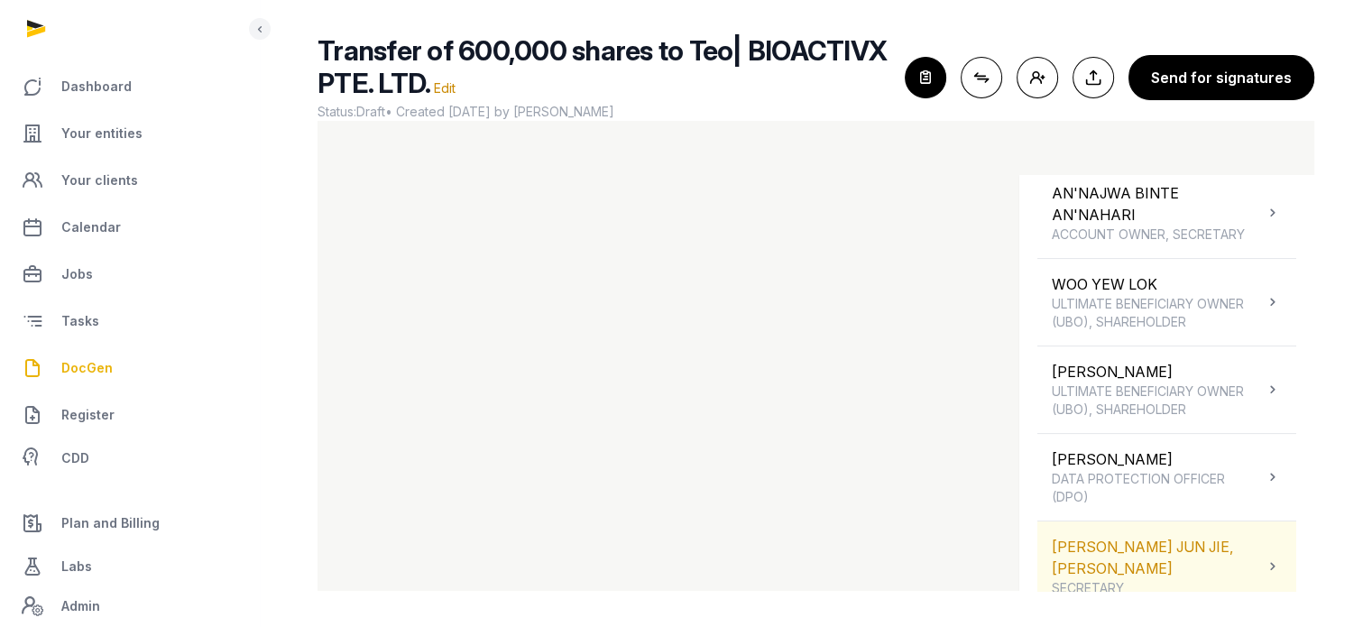
click at [1242, 548] on div "ONG JUN JIE, BENJAMIN SECRETARY" at bounding box center [1167, 567] width 259 height 90
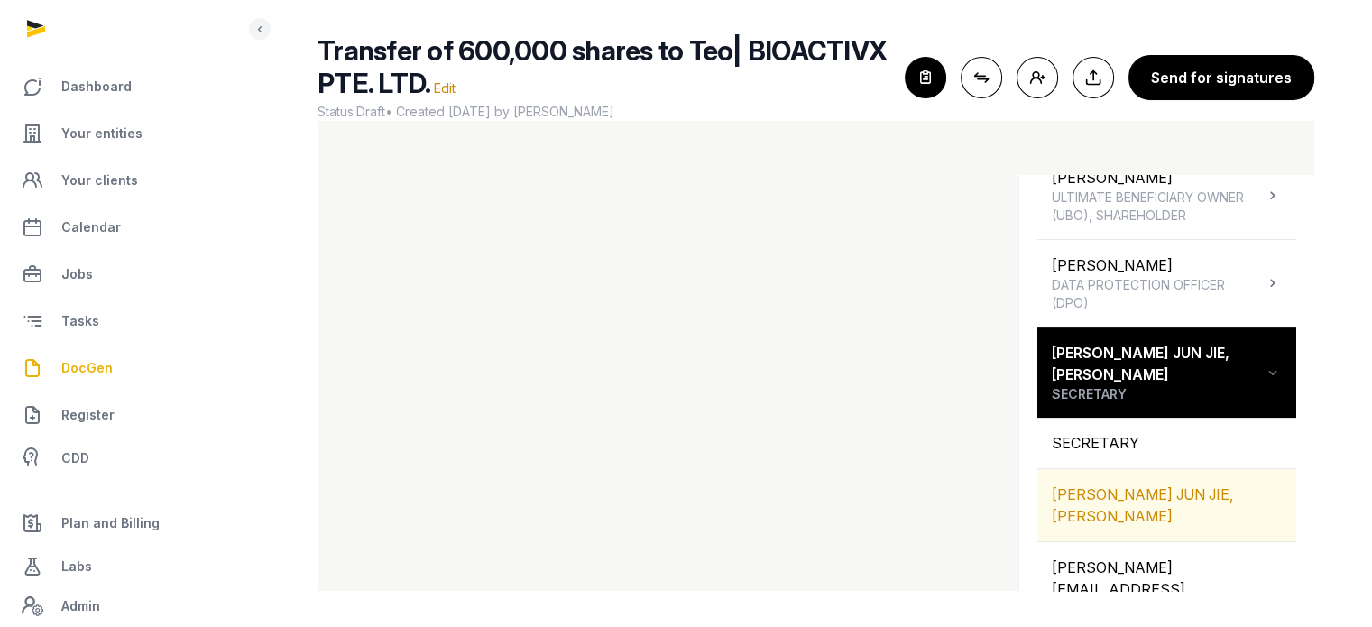
click at [1167, 471] on div "[PERSON_NAME] JUN JIE, [PERSON_NAME]" at bounding box center [1167, 505] width 259 height 72
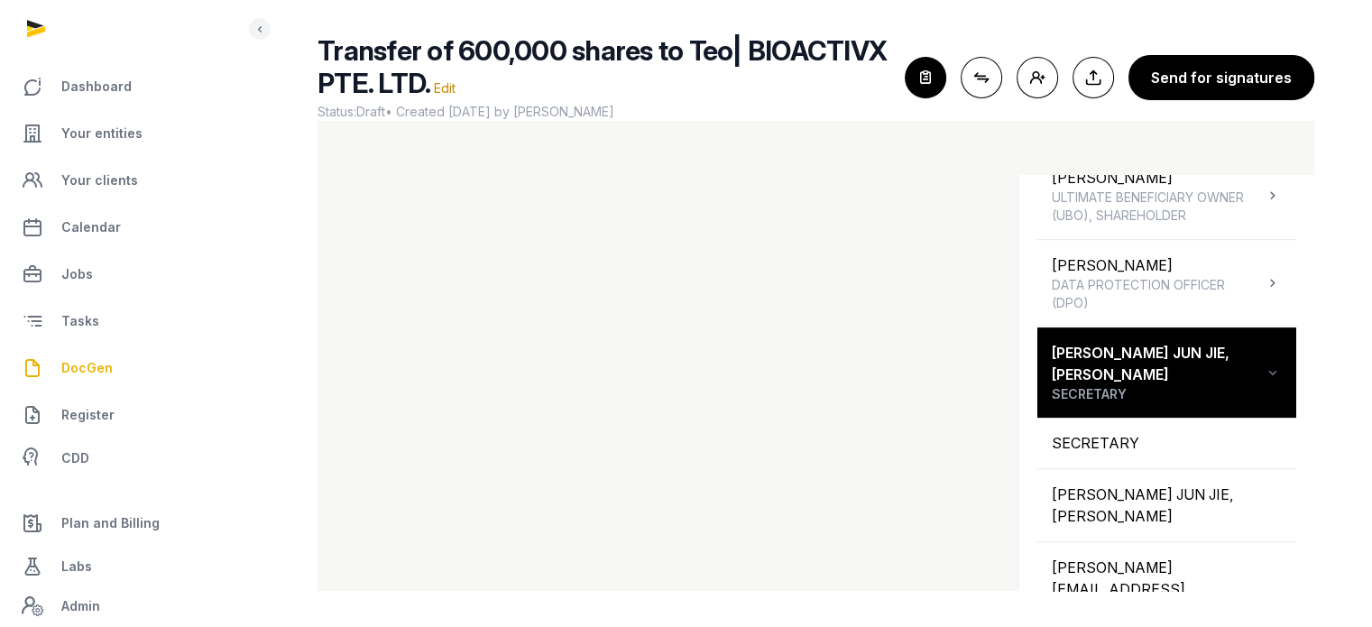
click at [923, 79] on icon "button" at bounding box center [926, 78] width 40 height 40
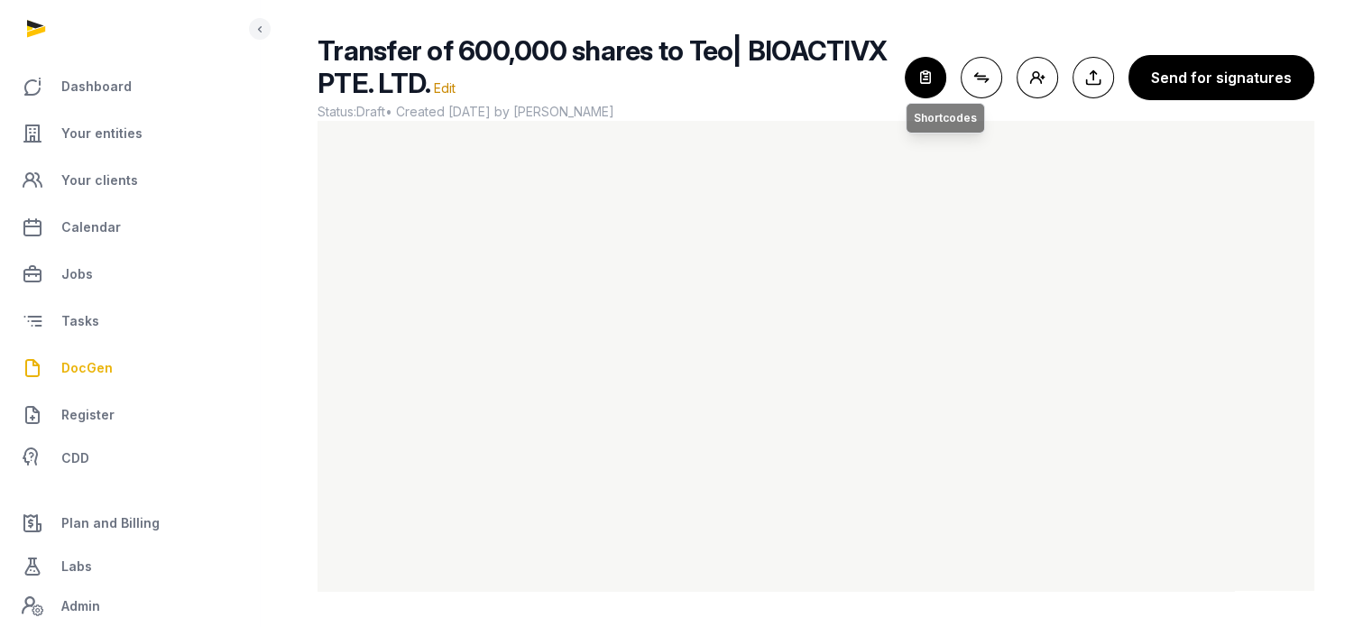
click at [946, 75] on icon "button" at bounding box center [926, 78] width 40 height 40
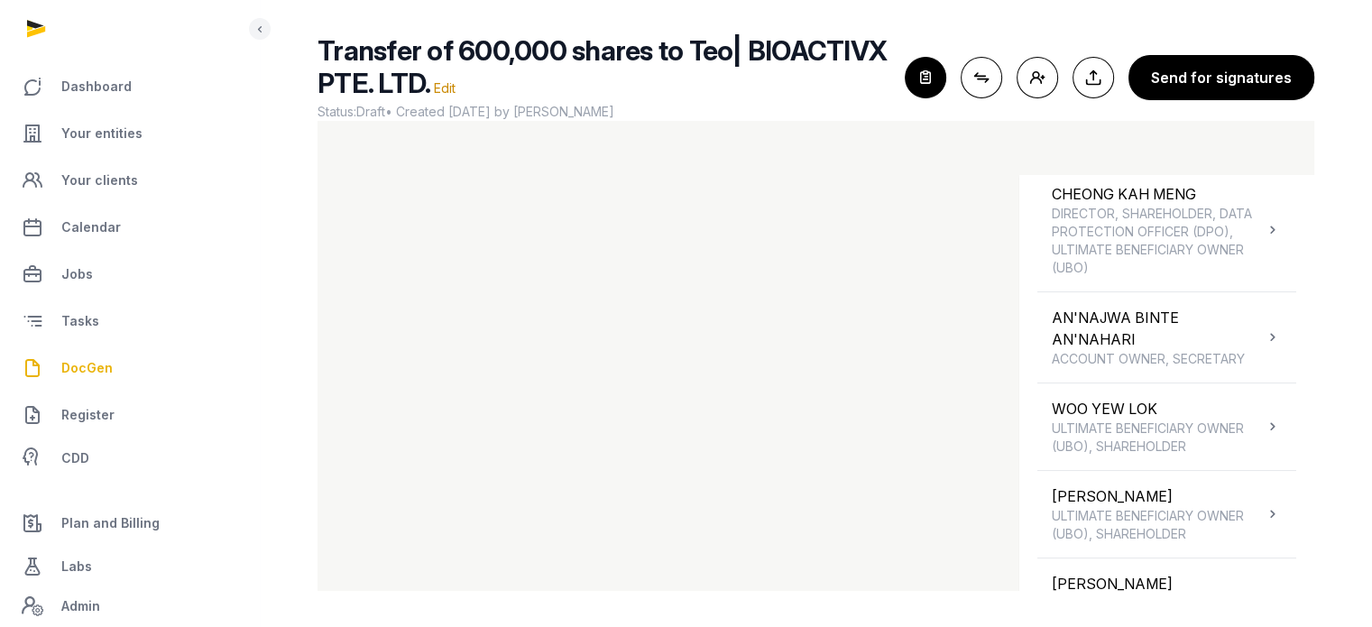
scroll to position [332, 0]
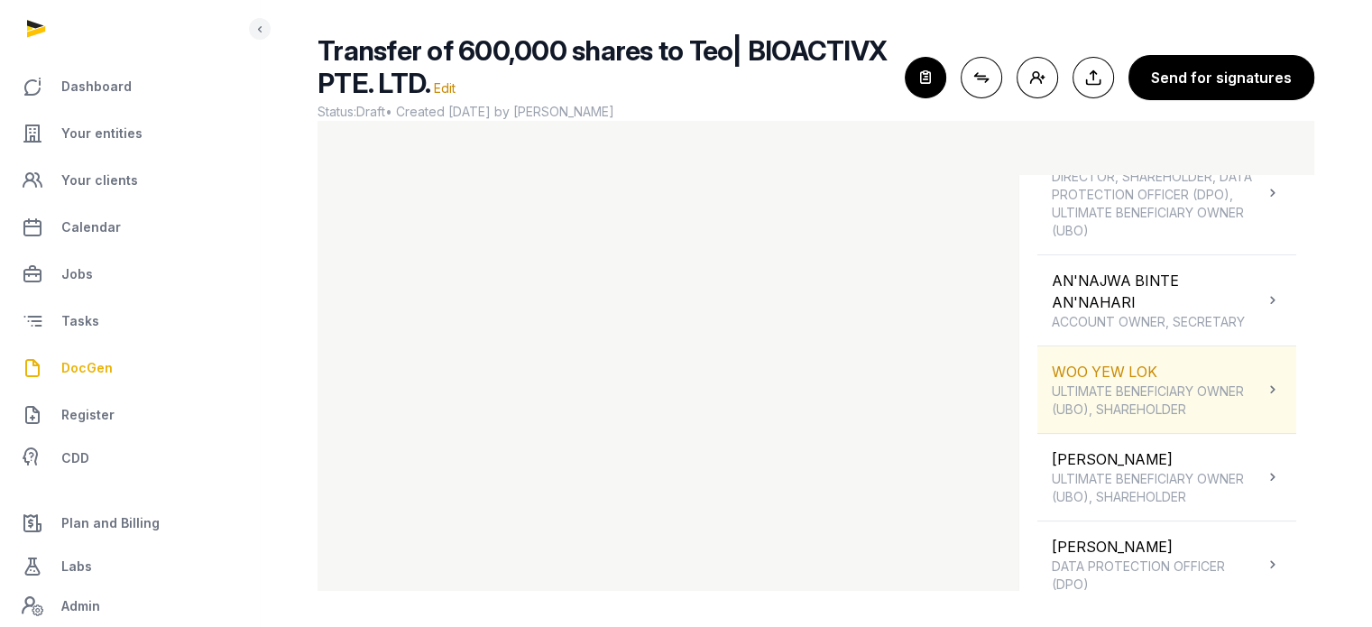
click at [1184, 388] on span "ULTIMATE BENEFICIARY OWNER (UBO), SHAREHOLDER" at bounding box center [1158, 401] width 212 height 36
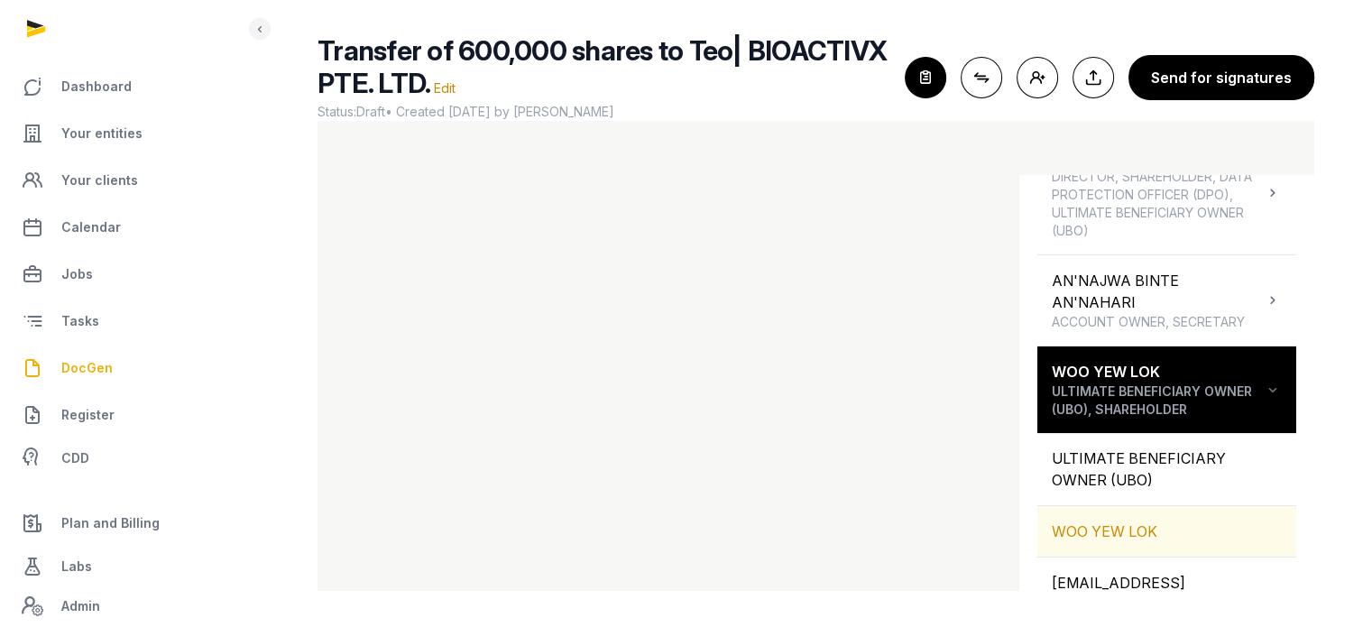
click at [1159, 534] on div "WOO YEW LOK" at bounding box center [1167, 531] width 259 height 51
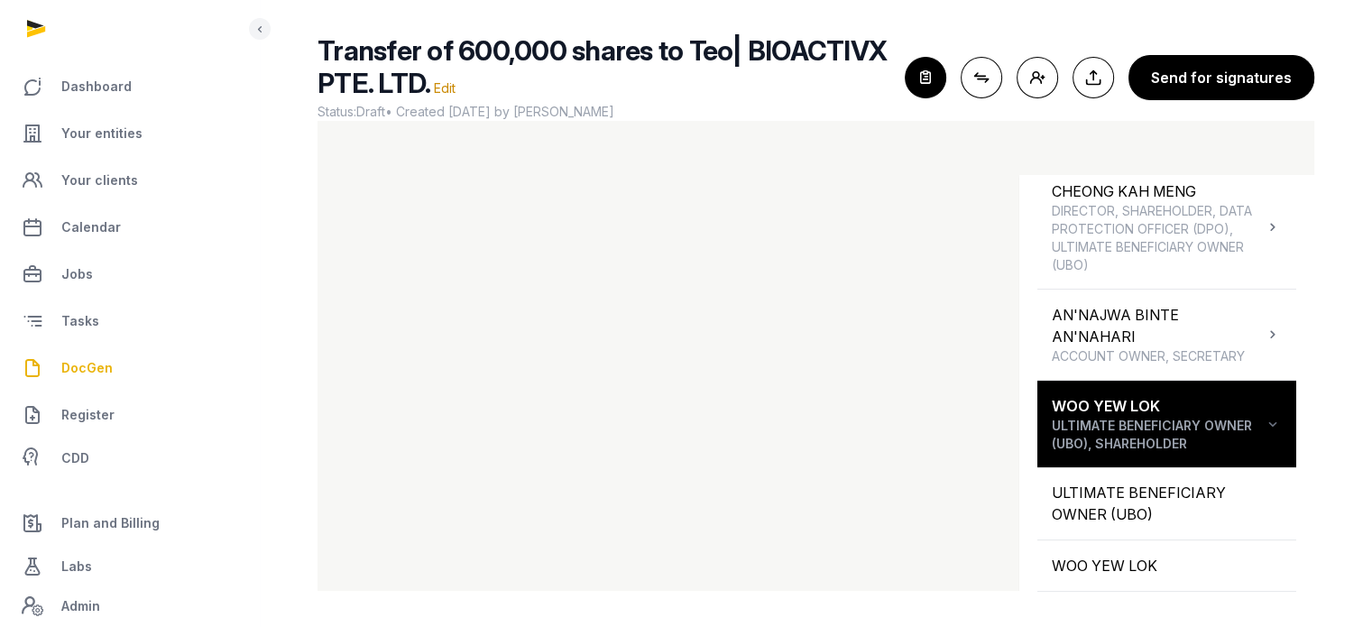
scroll to position [286, 0]
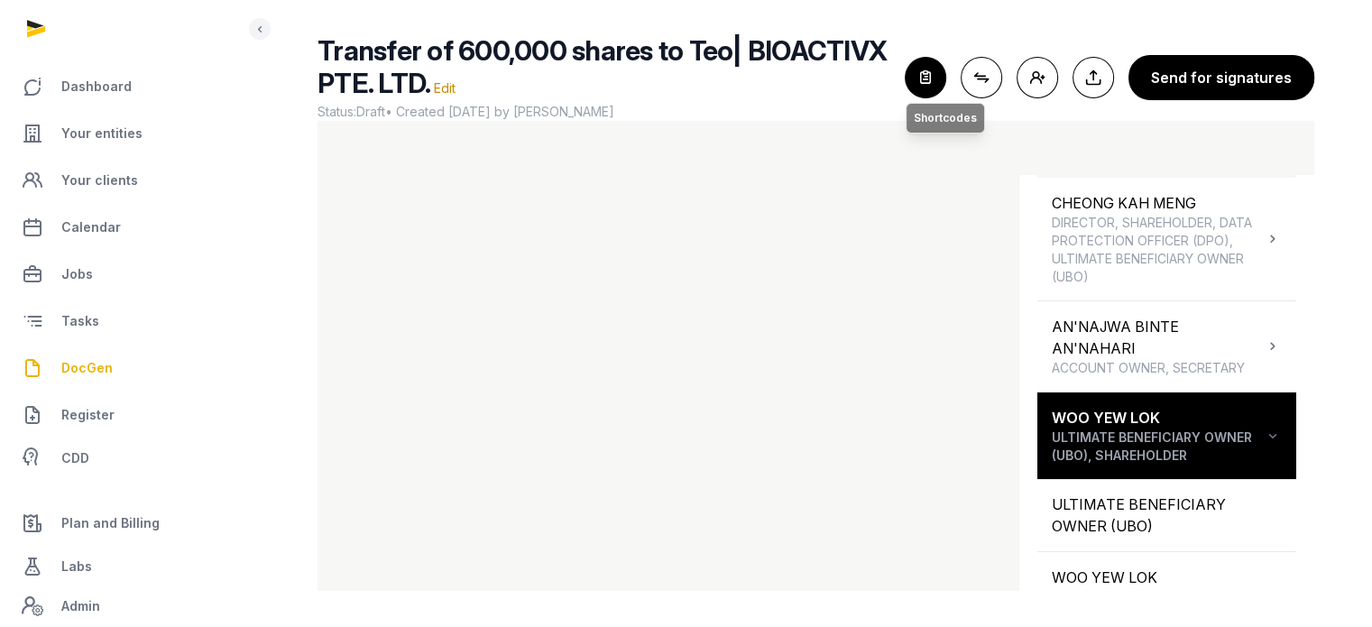
click at [921, 71] on icon "button" at bounding box center [926, 78] width 40 height 40
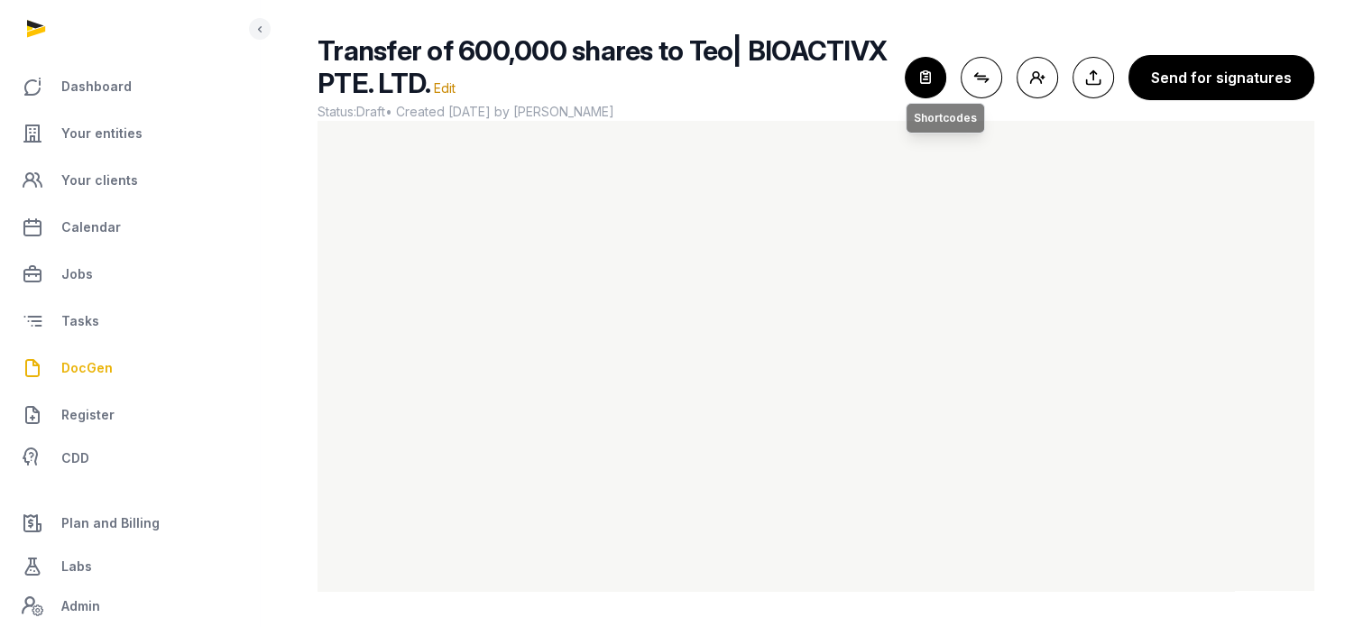
click at [935, 76] on icon "button" at bounding box center [926, 78] width 40 height 40
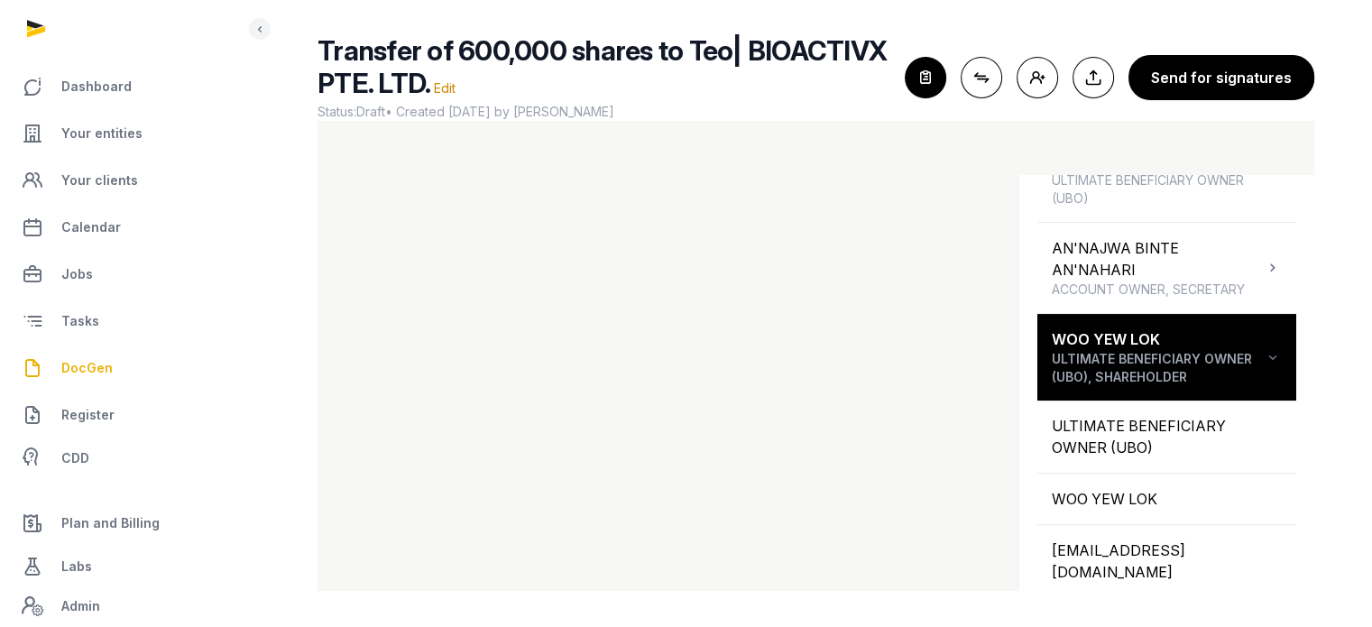
scroll to position [403, 0]
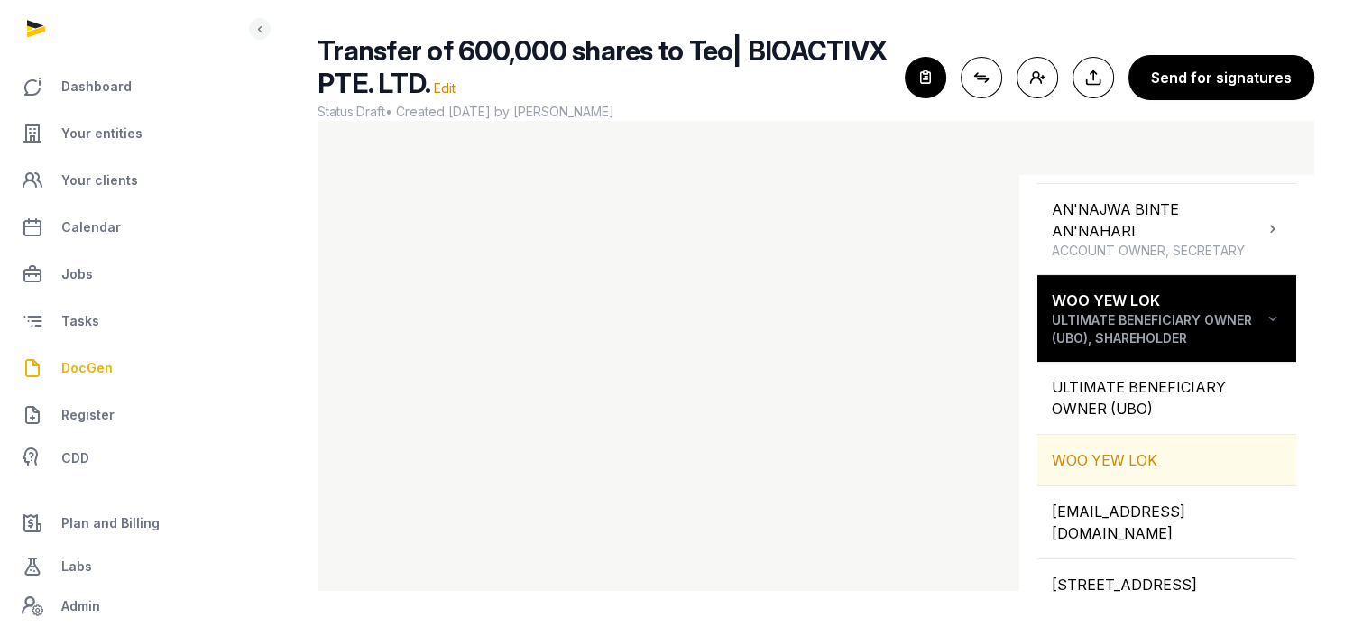
click at [1170, 457] on div "WOO YEW LOK" at bounding box center [1167, 460] width 259 height 51
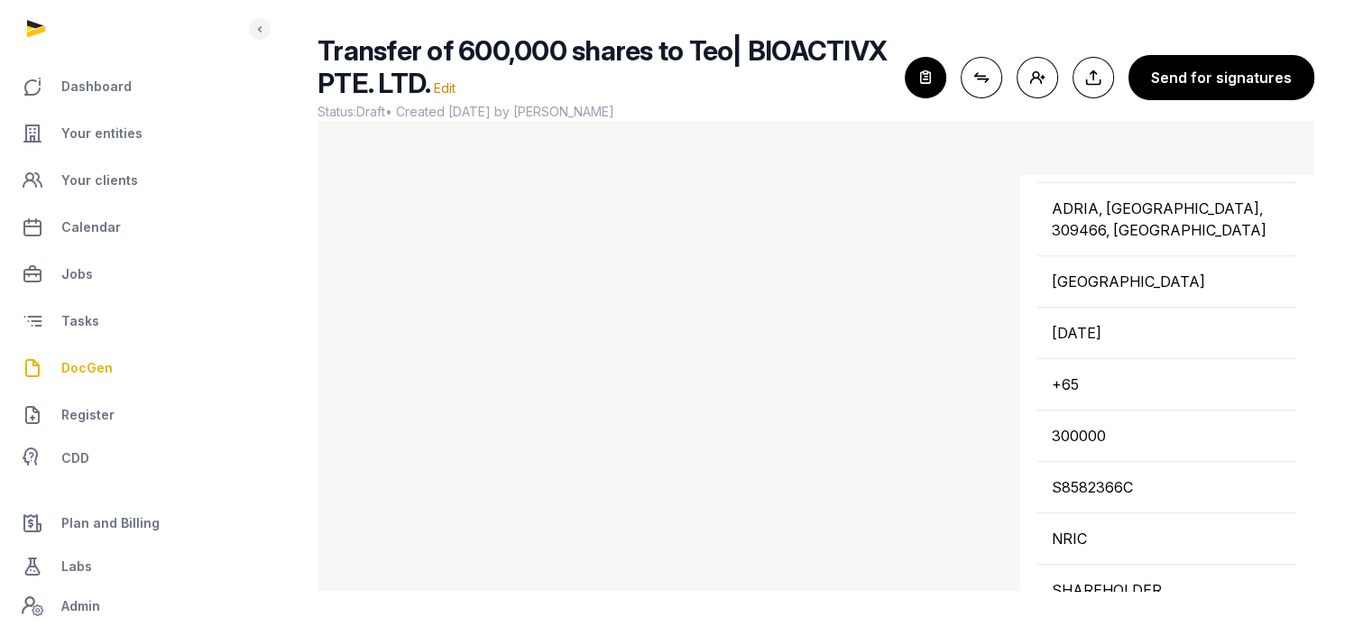
scroll to position [845, 0]
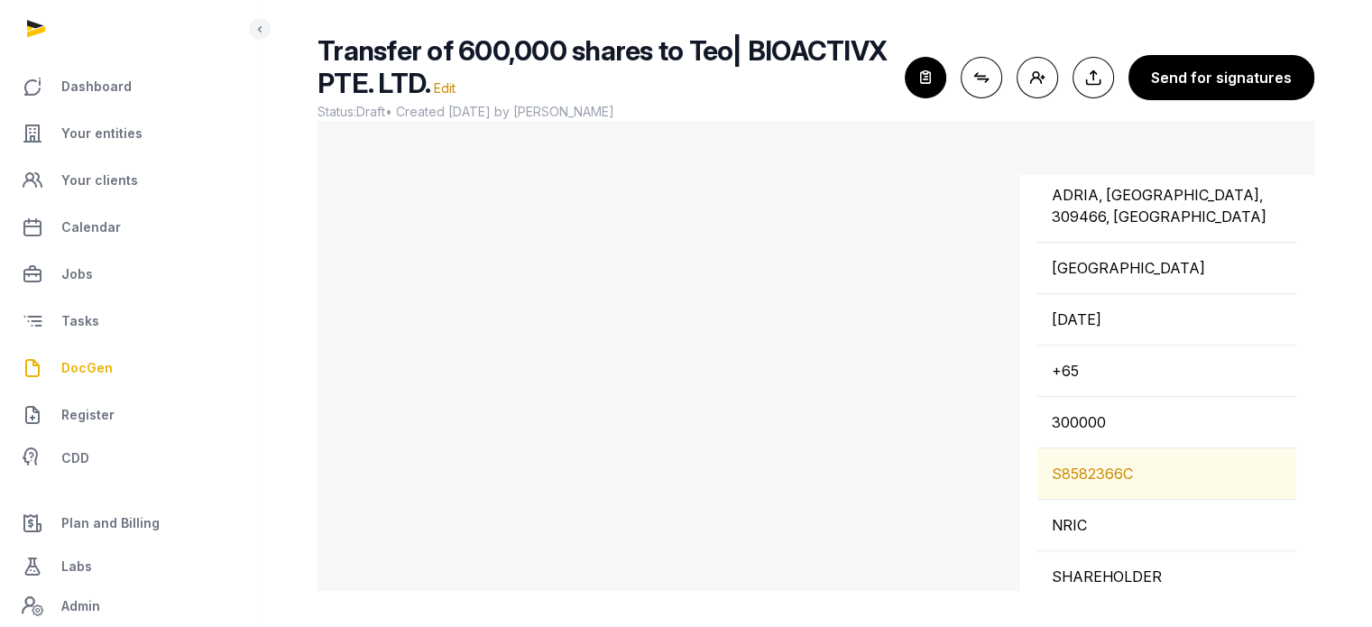
click at [1124, 471] on div "S8582366C" at bounding box center [1167, 473] width 259 height 51
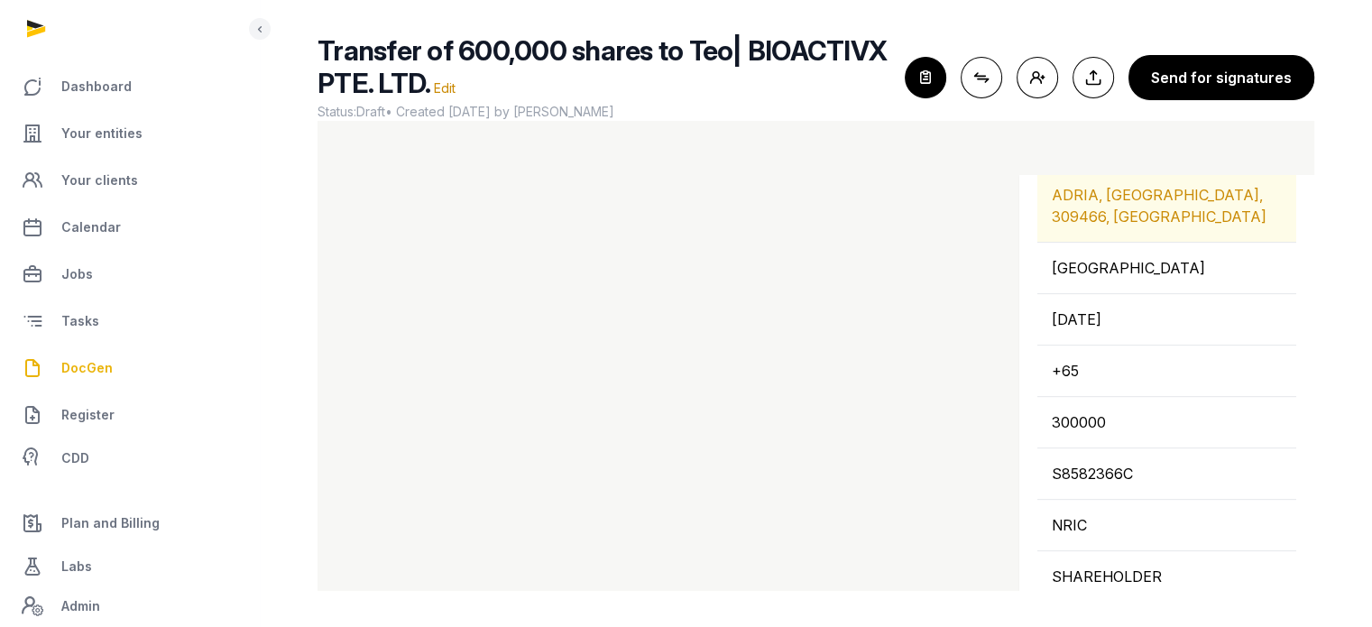
click at [1155, 201] on div "ADRIA, SINGAPORE, 309466, SINGAPORE" at bounding box center [1167, 206] width 259 height 72
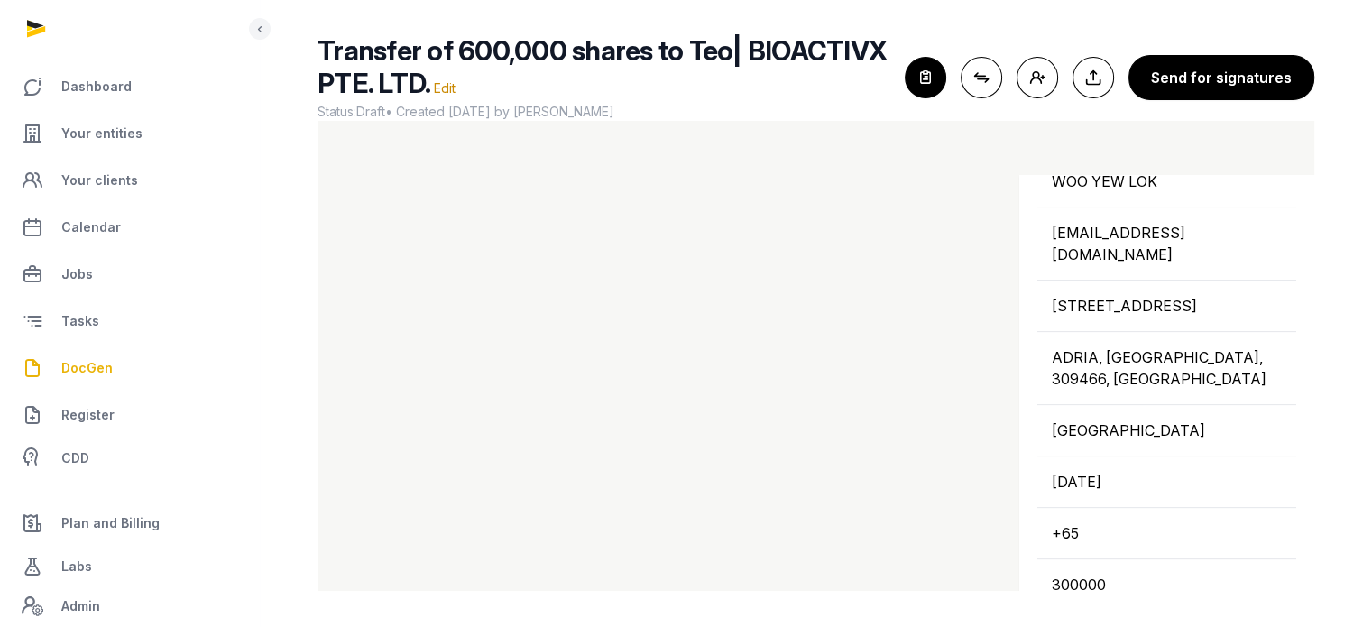
scroll to position [715, 0]
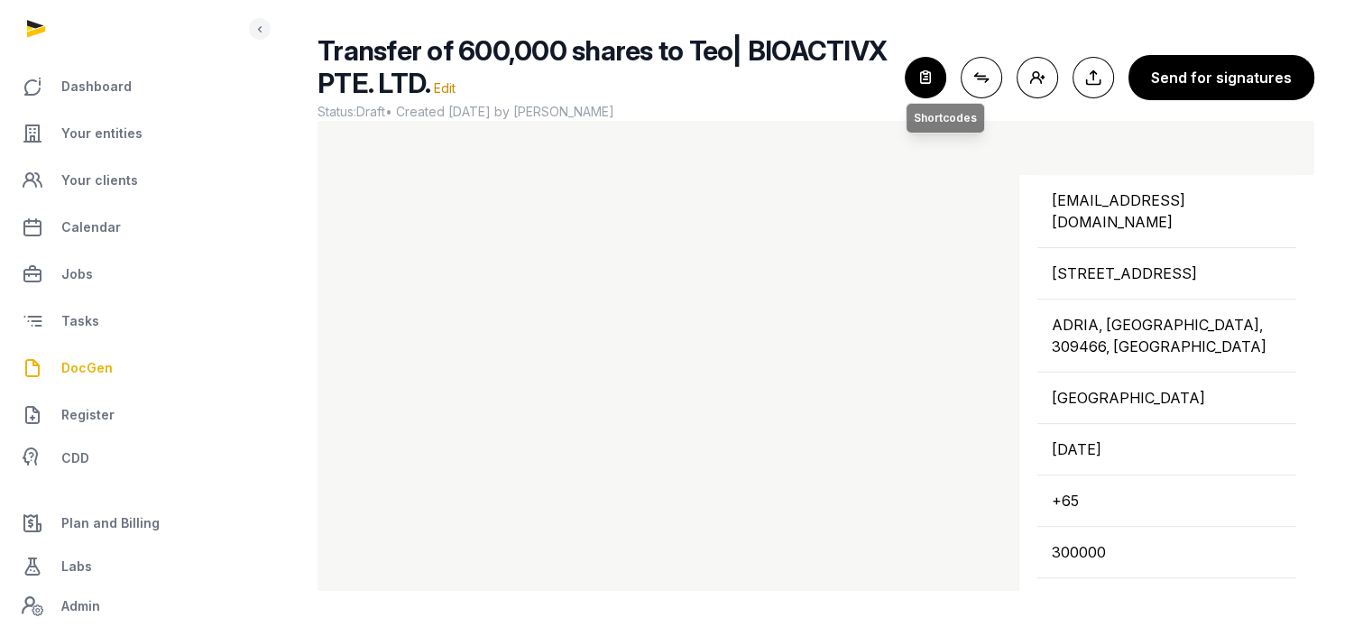
click at [924, 78] on icon "button" at bounding box center [926, 78] width 40 height 40
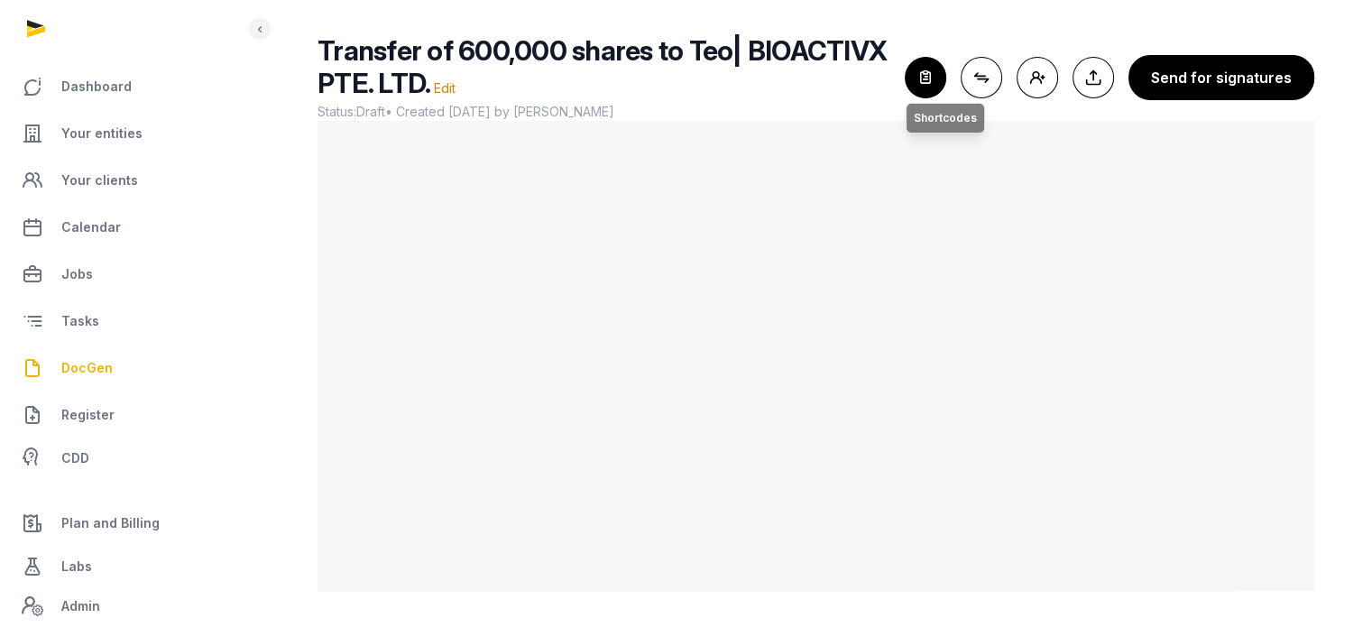
click at [928, 70] on icon "button" at bounding box center [926, 78] width 40 height 40
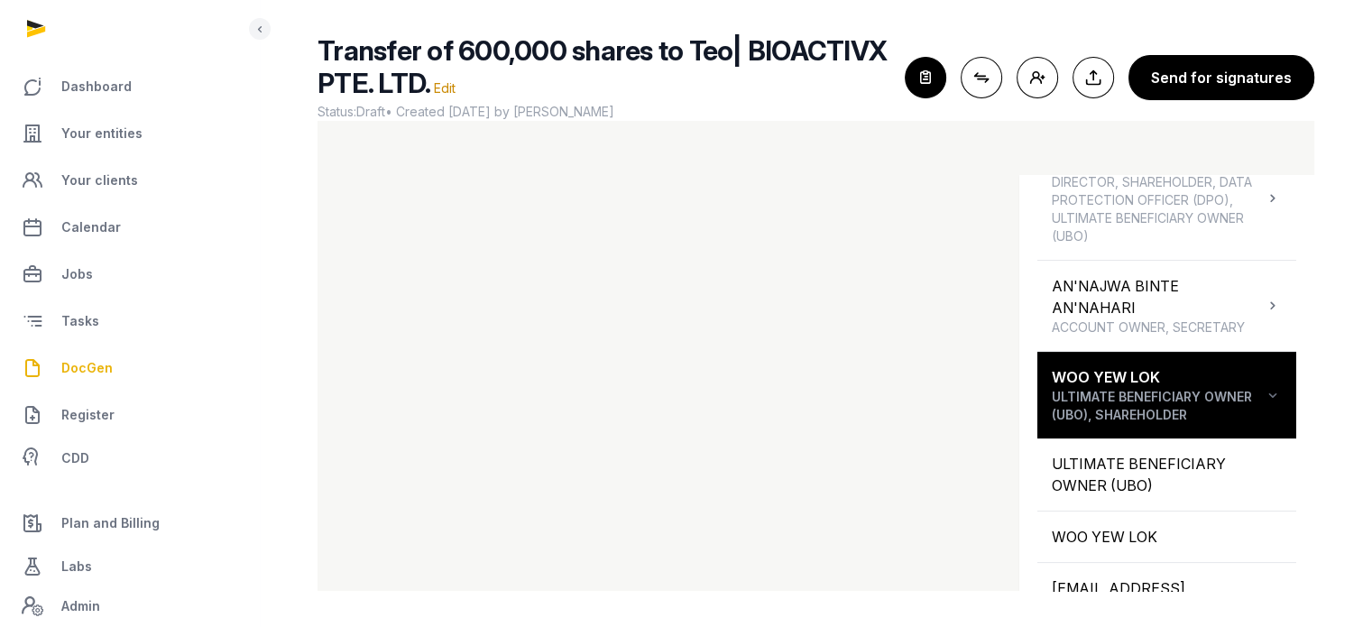
scroll to position [329, 0]
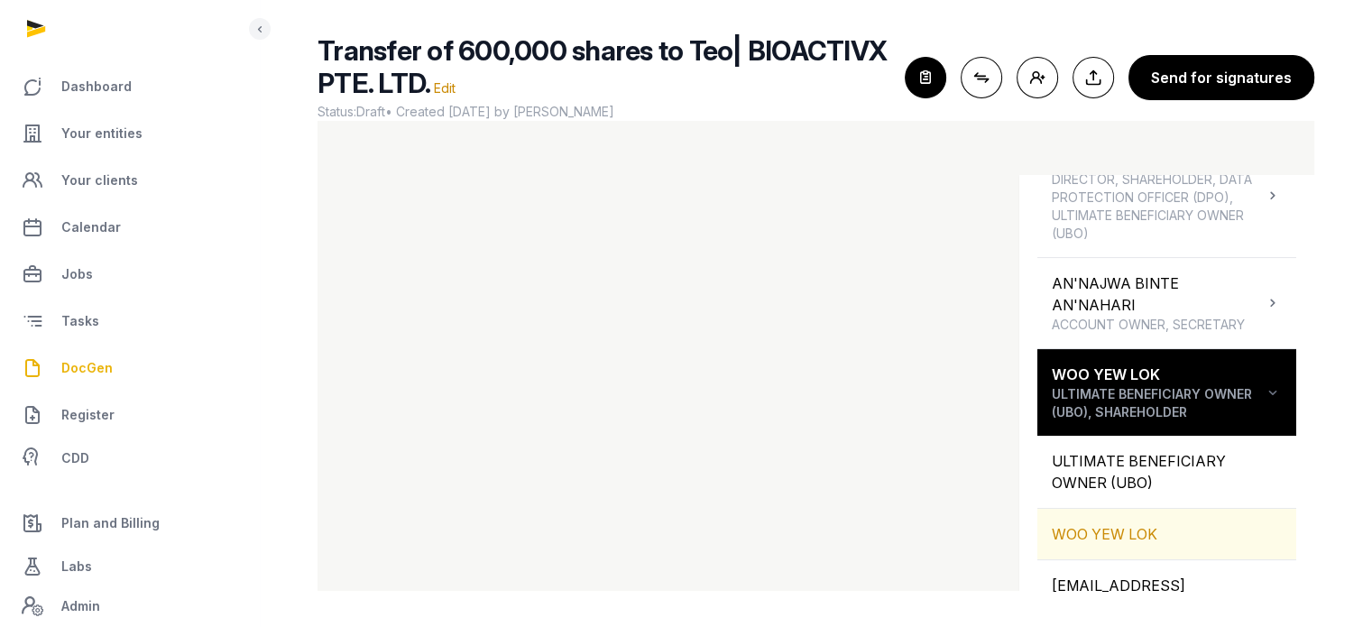
click at [1126, 531] on div "WOO YEW LOK" at bounding box center [1167, 534] width 259 height 51
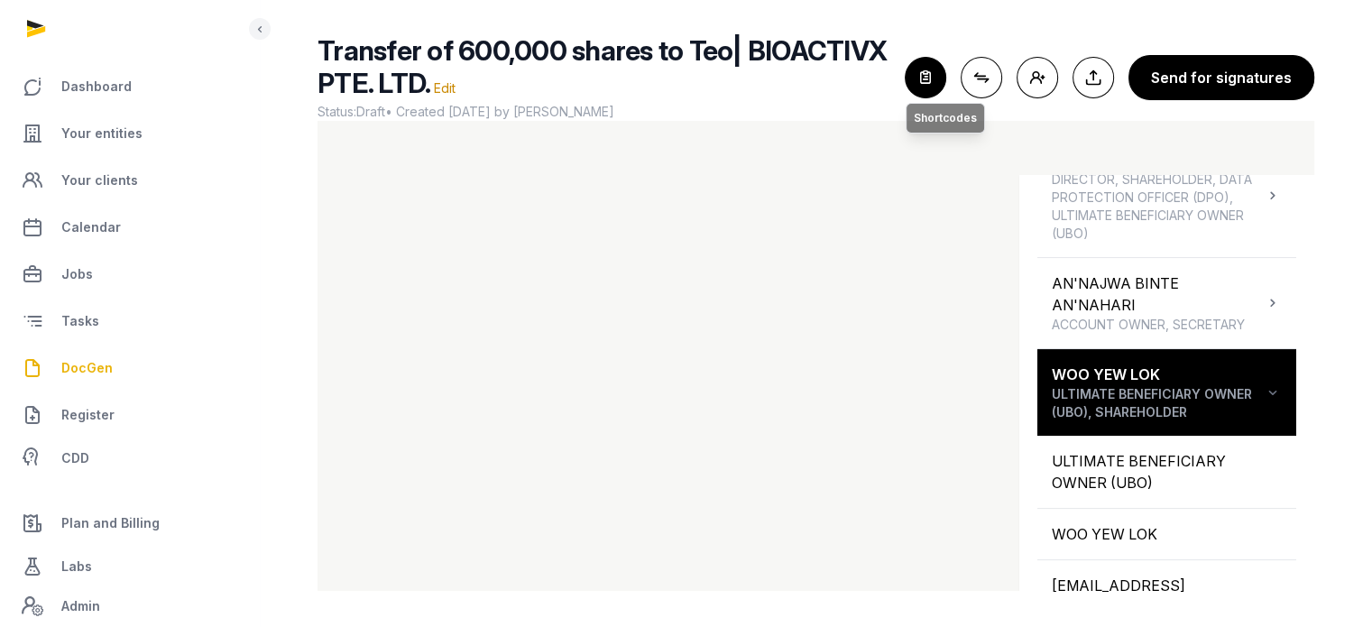
click at [931, 74] on icon "button" at bounding box center [926, 78] width 40 height 40
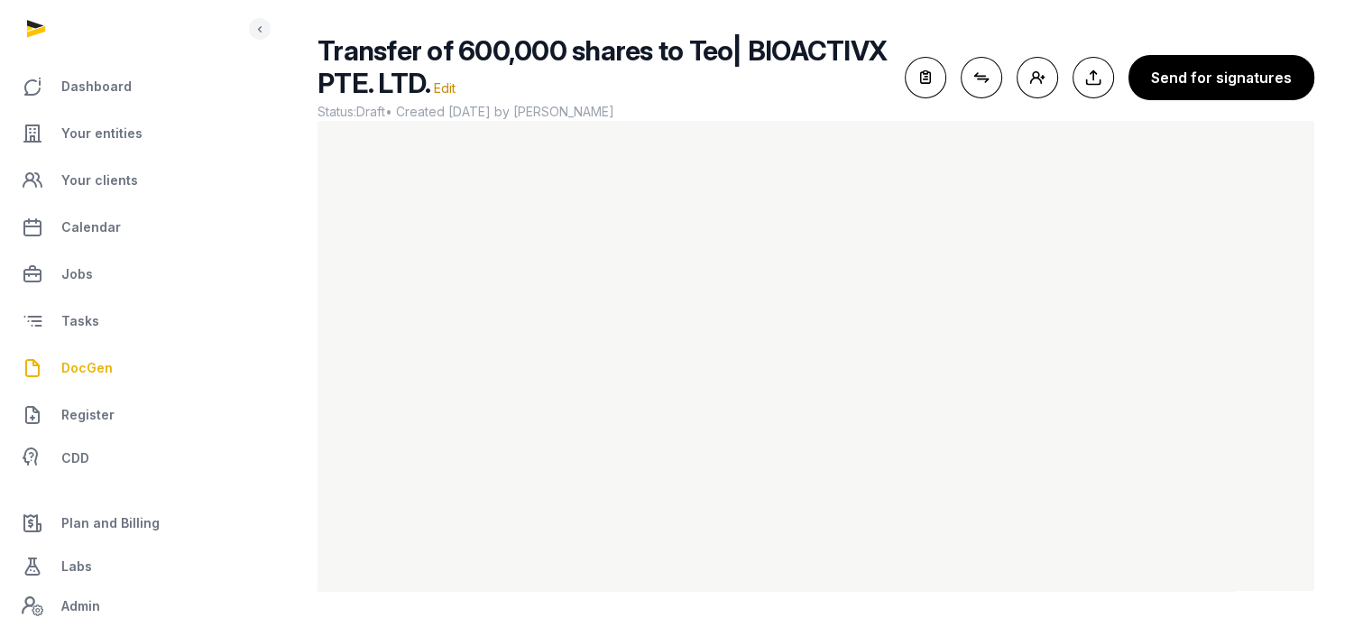
click at [110, 363] on link "DocGen" at bounding box center [129, 367] width 230 height 43
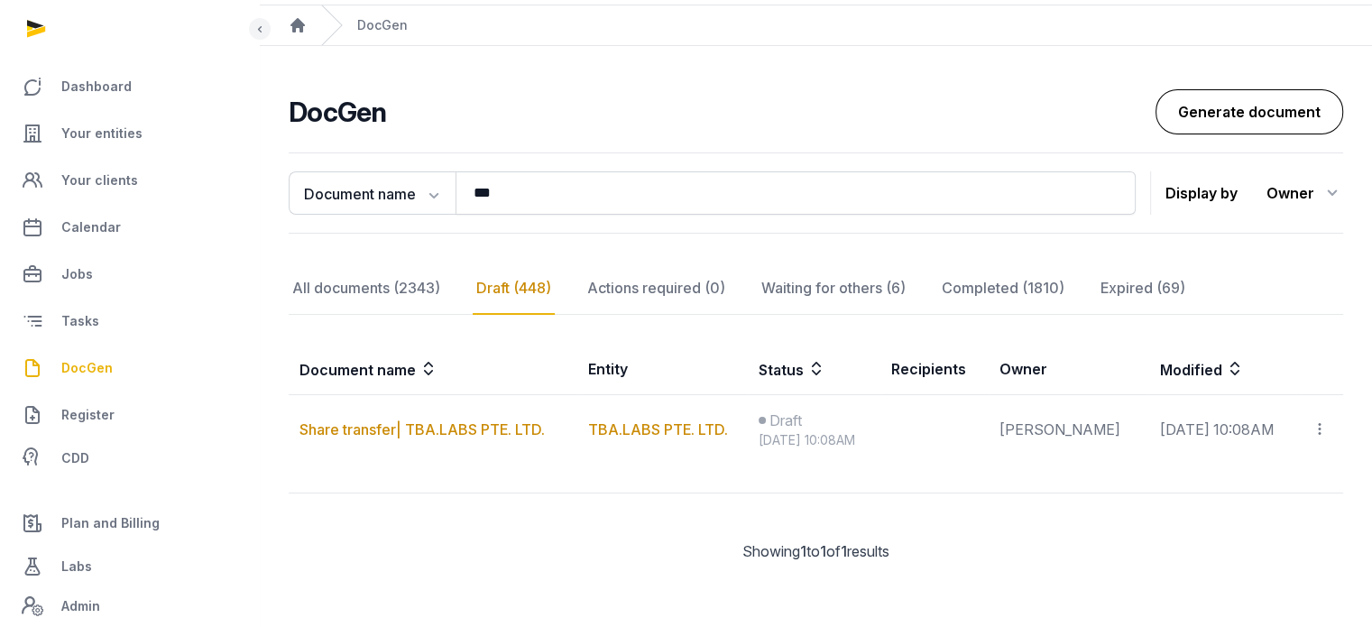
scroll to position [47, 0]
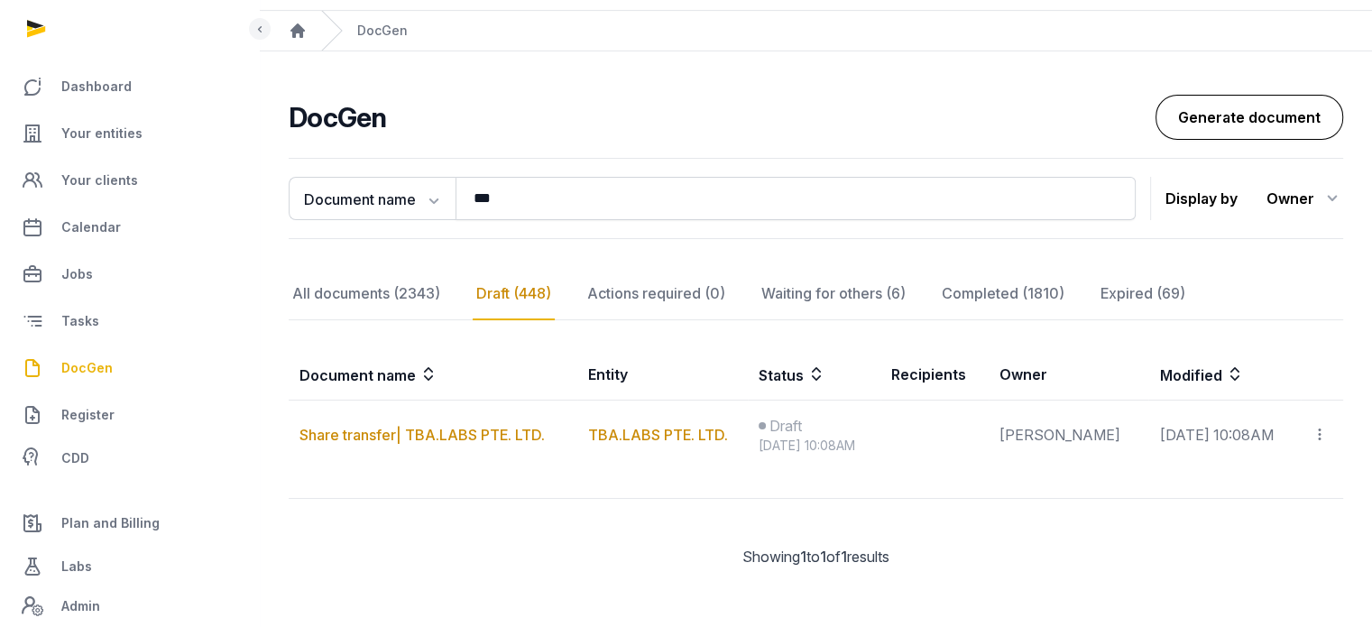
click at [1257, 95] on link "Generate document" at bounding box center [1250, 117] width 188 height 45
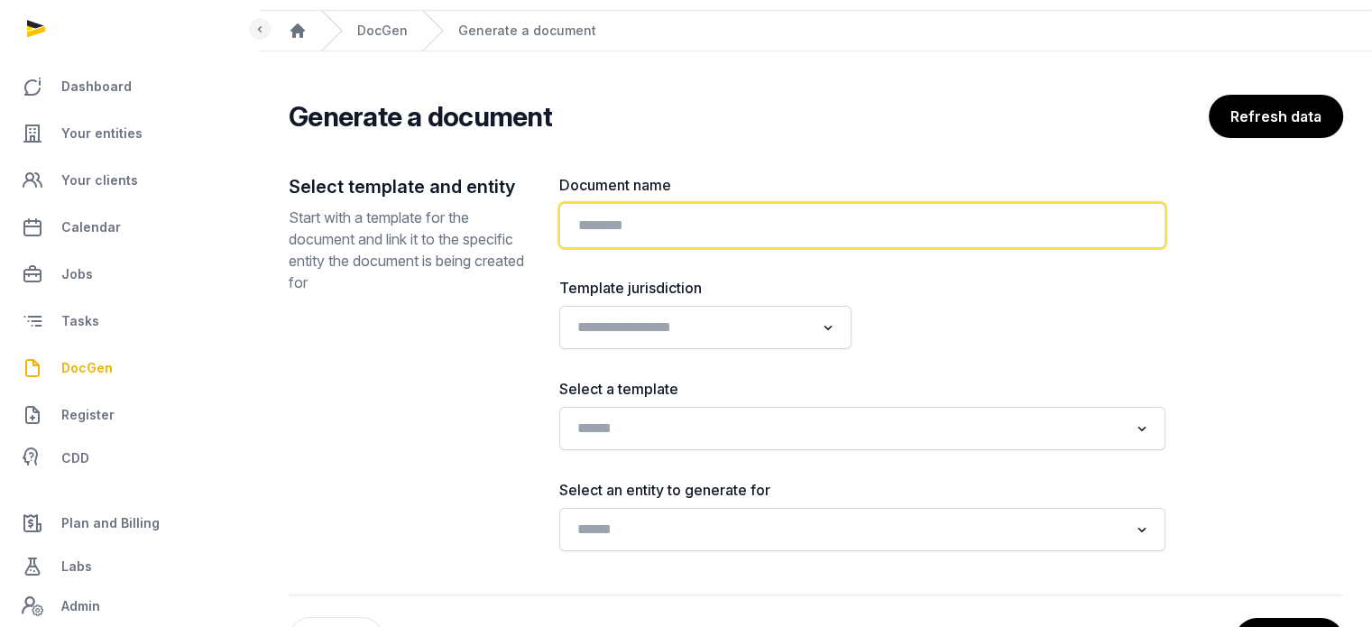
click at [831, 219] on input "text" at bounding box center [862, 225] width 606 height 45
paste input "**********"
click at [654, 222] on input "**********" at bounding box center [862, 225] width 606 height 45
type input "**********"
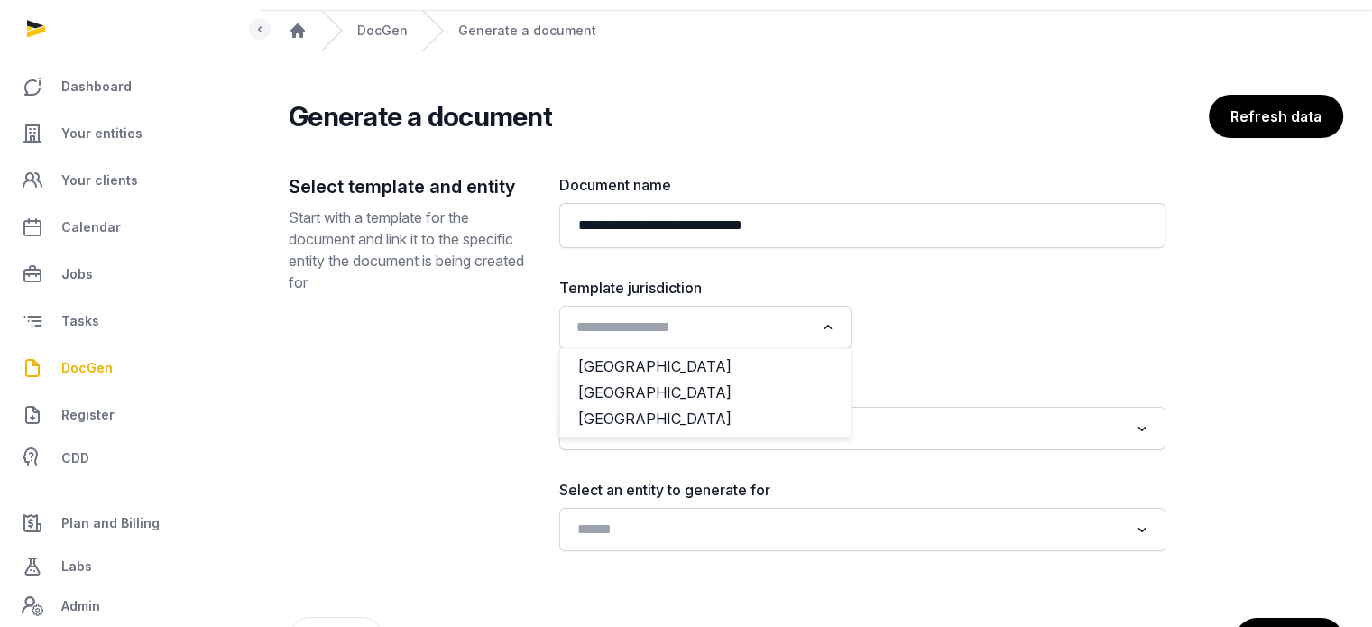
click at [675, 330] on input "Search for option" at bounding box center [692, 327] width 245 height 25
click at [649, 384] on li "[GEOGRAPHIC_DATA]" at bounding box center [705, 393] width 291 height 26
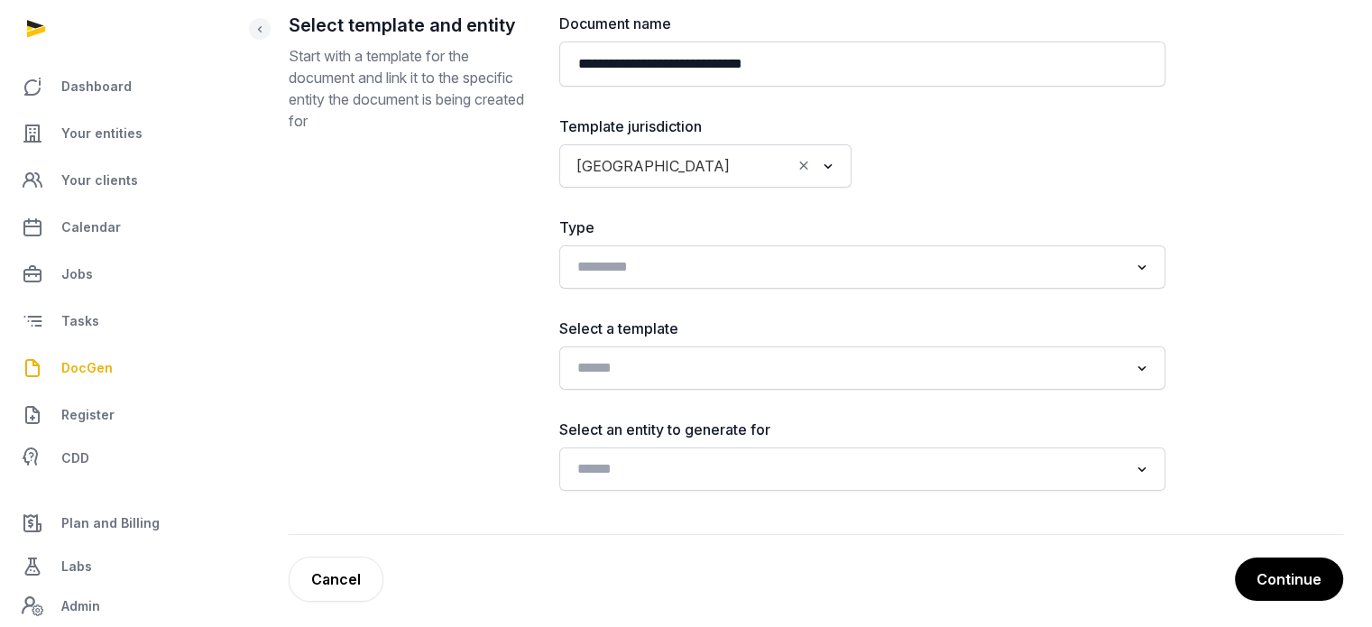
scroll to position [217, 0]
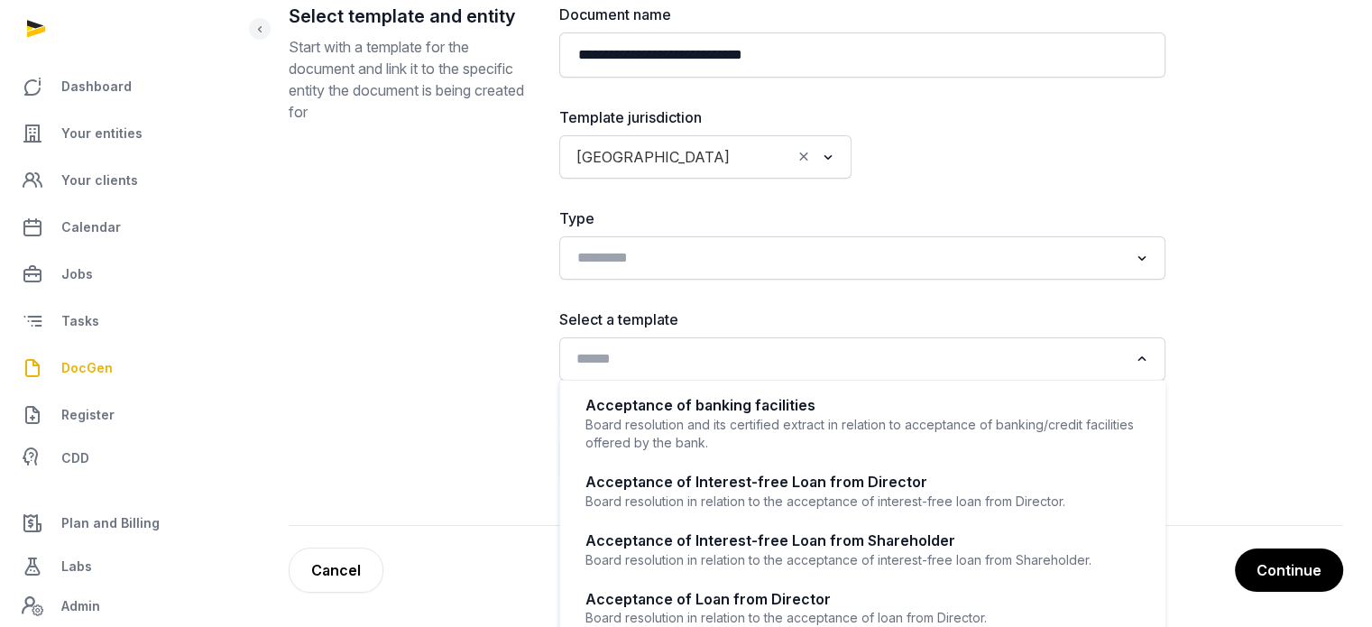
click at [934, 364] on input "Search for option" at bounding box center [849, 358] width 559 height 25
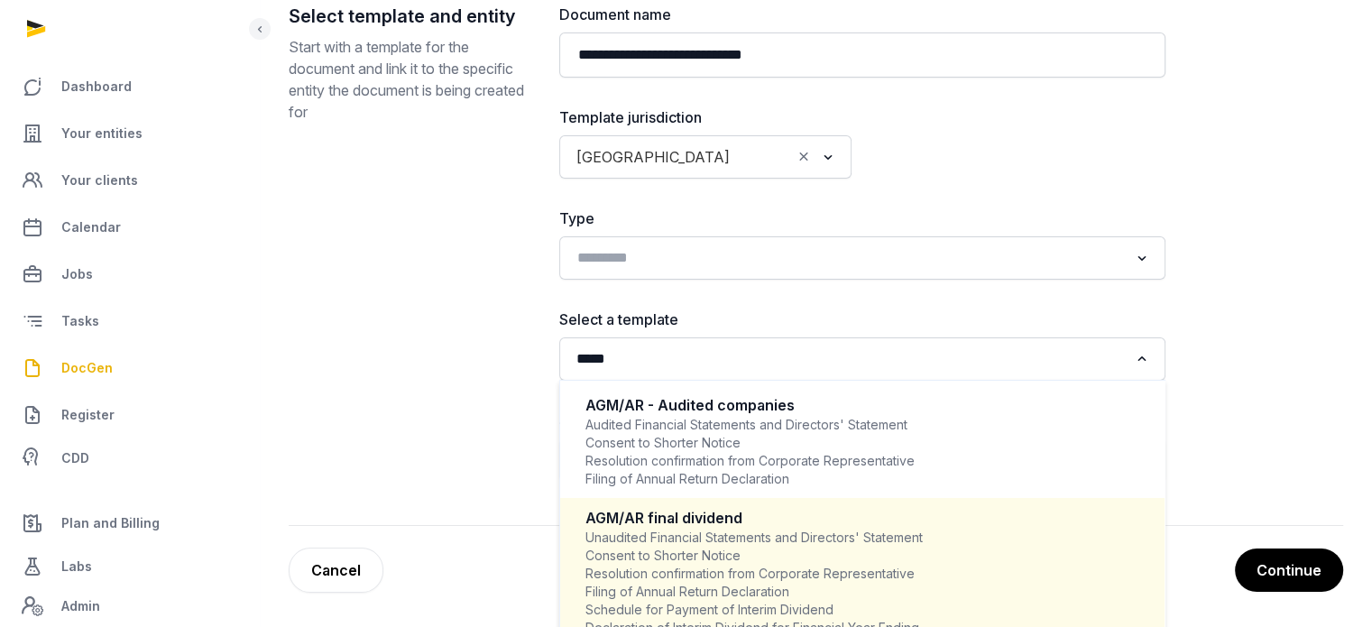
click at [747, 524] on div "AGM/AR final dividend" at bounding box center [863, 518] width 554 height 21
type input "*****"
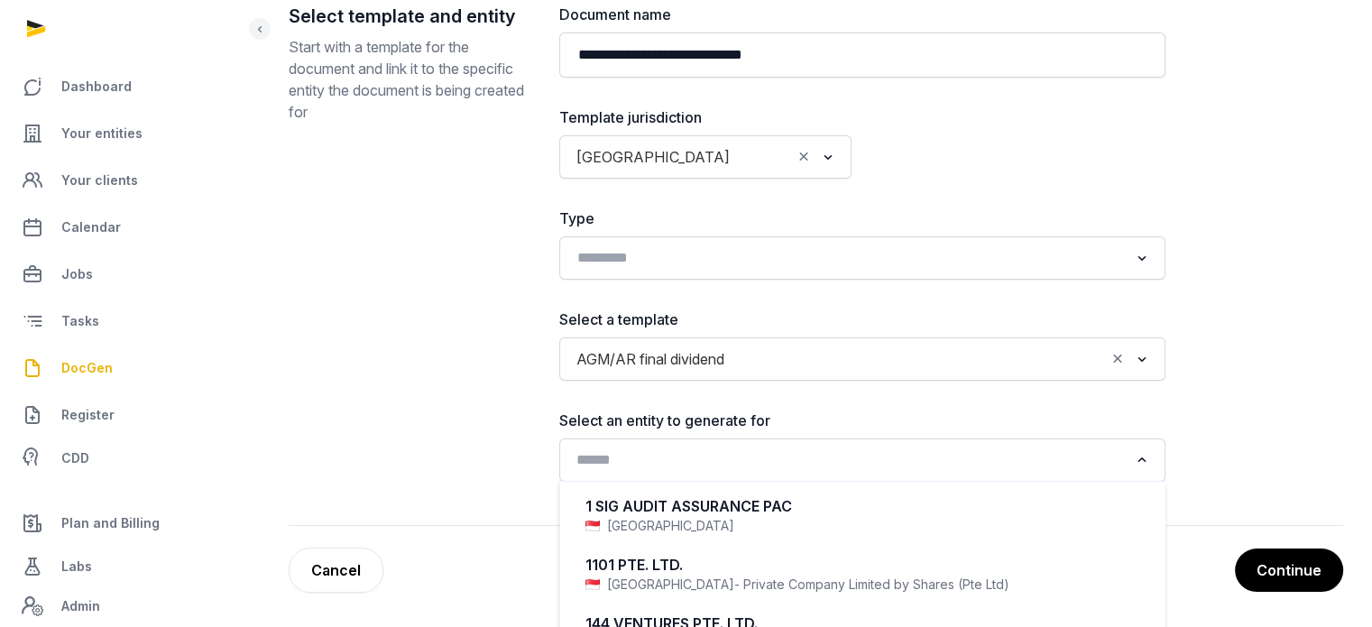
click at [750, 468] on input "Search for option" at bounding box center [849, 460] width 559 height 25
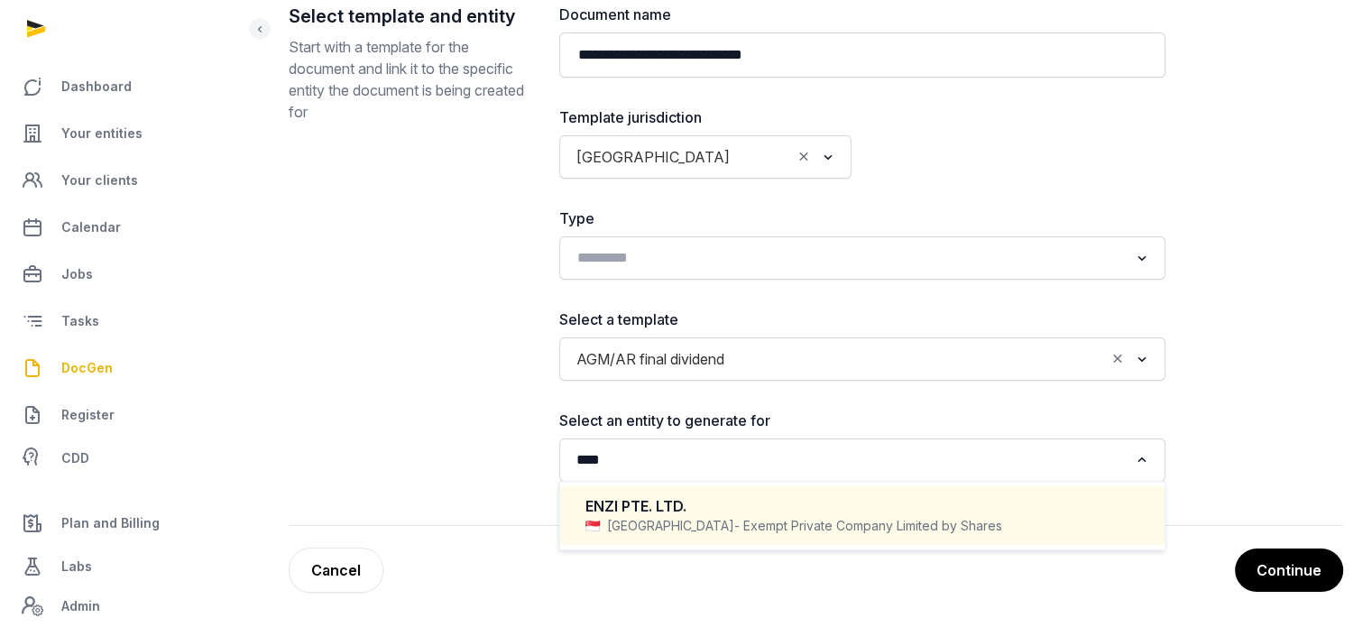
click at [696, 501] on div "ENZI PTE. LTD." at bounding box center [863, 506] width 554 height 21
type input "****"
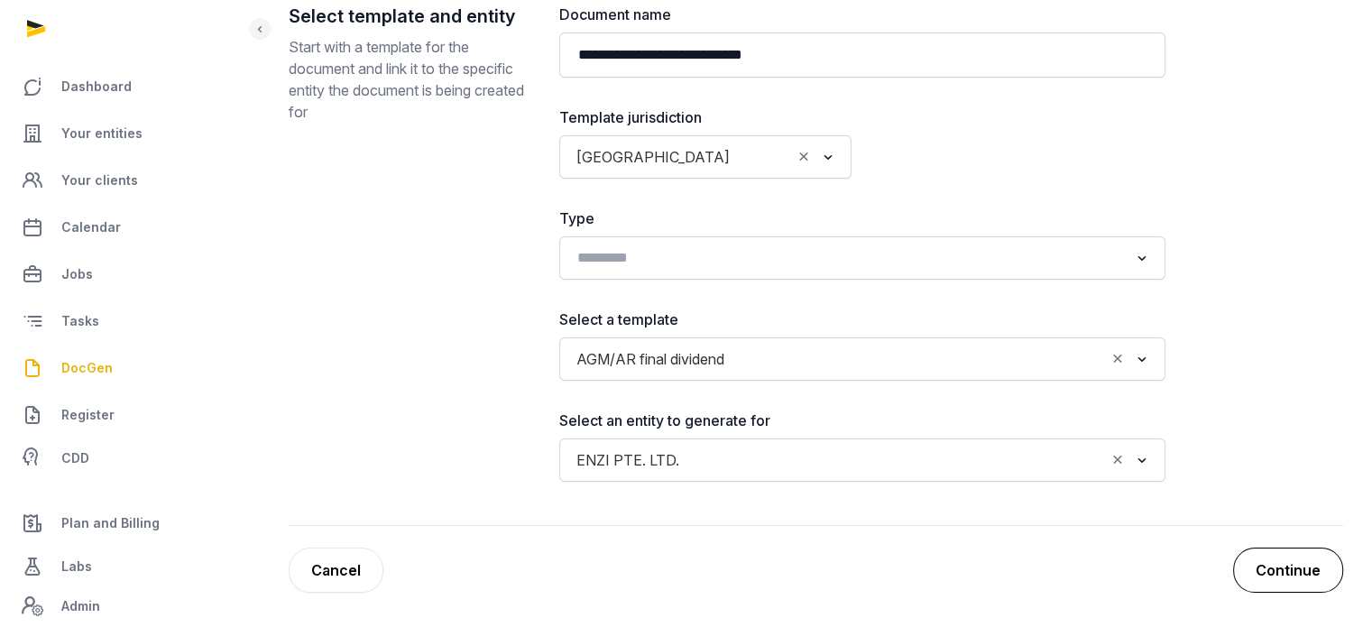
click at [1316, 563] on button "Continue" at bounding box center [1288, 570] width 110 height 45
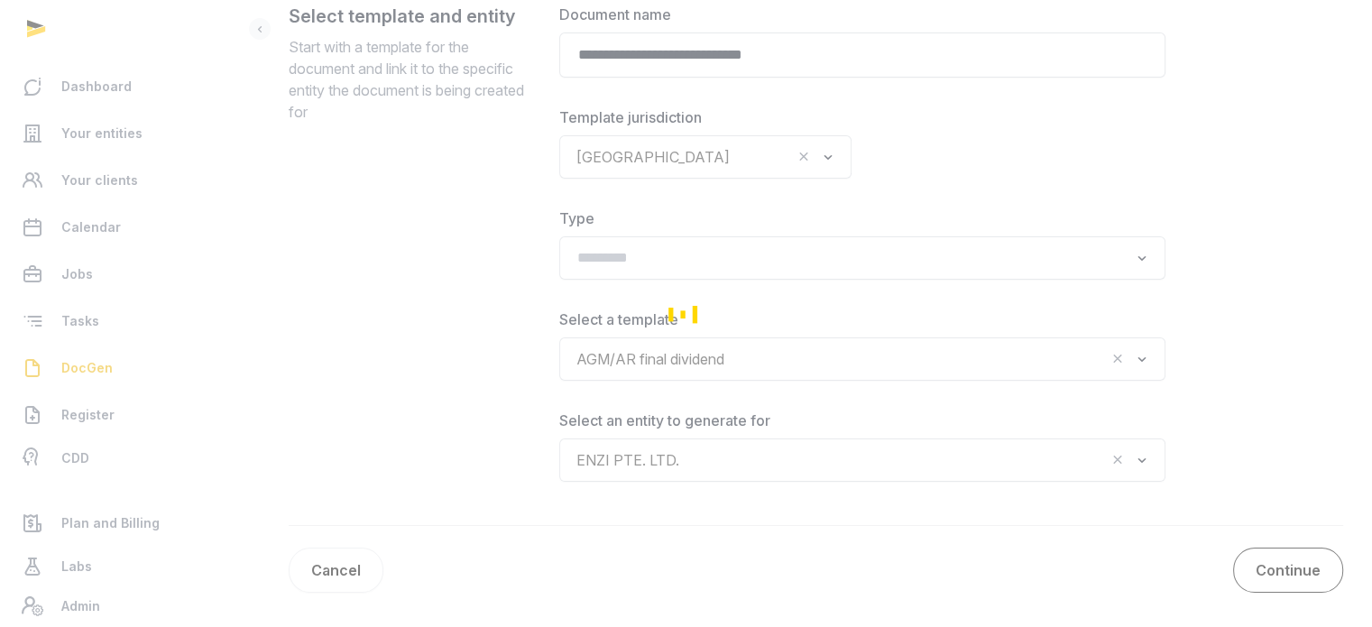
scroll to position [272, 0]
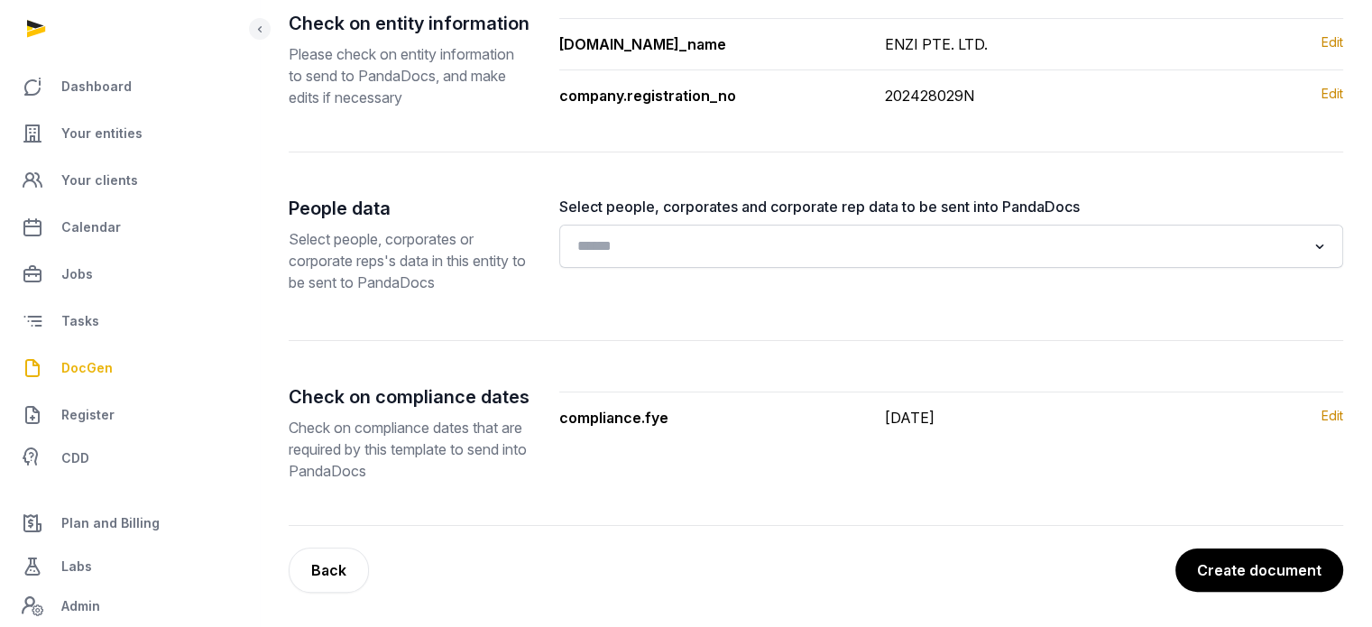
click at [1316, 563] on button "Create document" at bounding box center [1260, 570] width 168 height 43
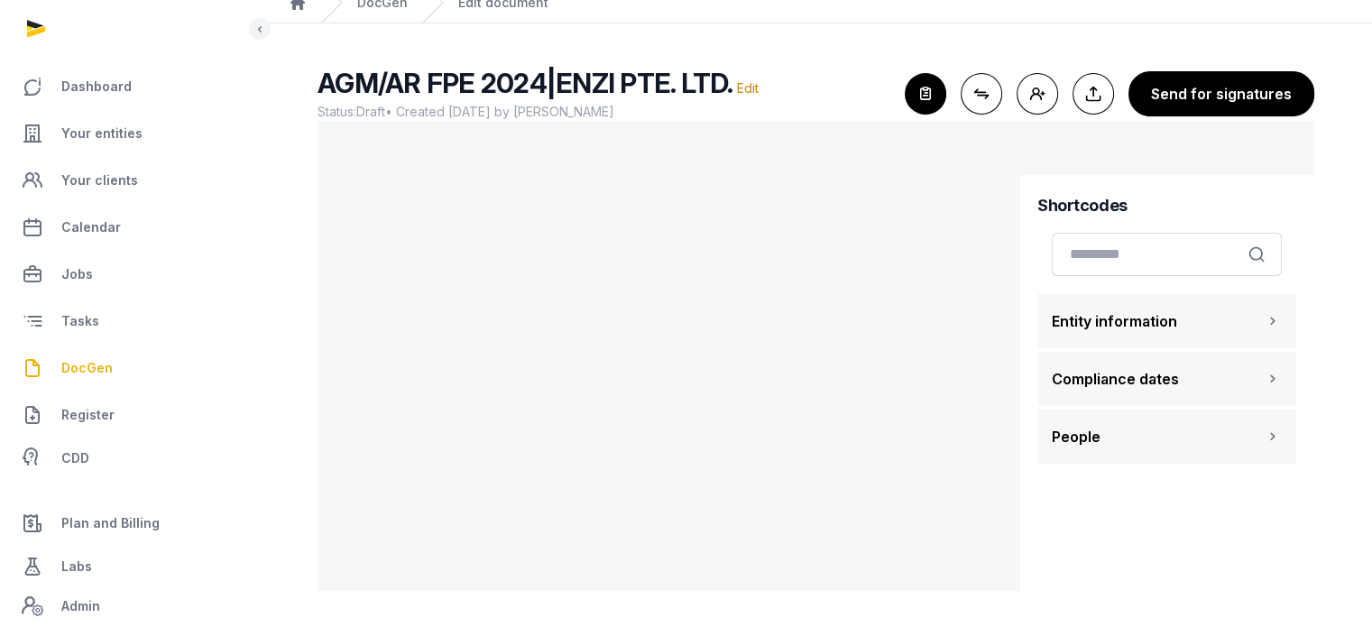
scroll to position [25, 0]
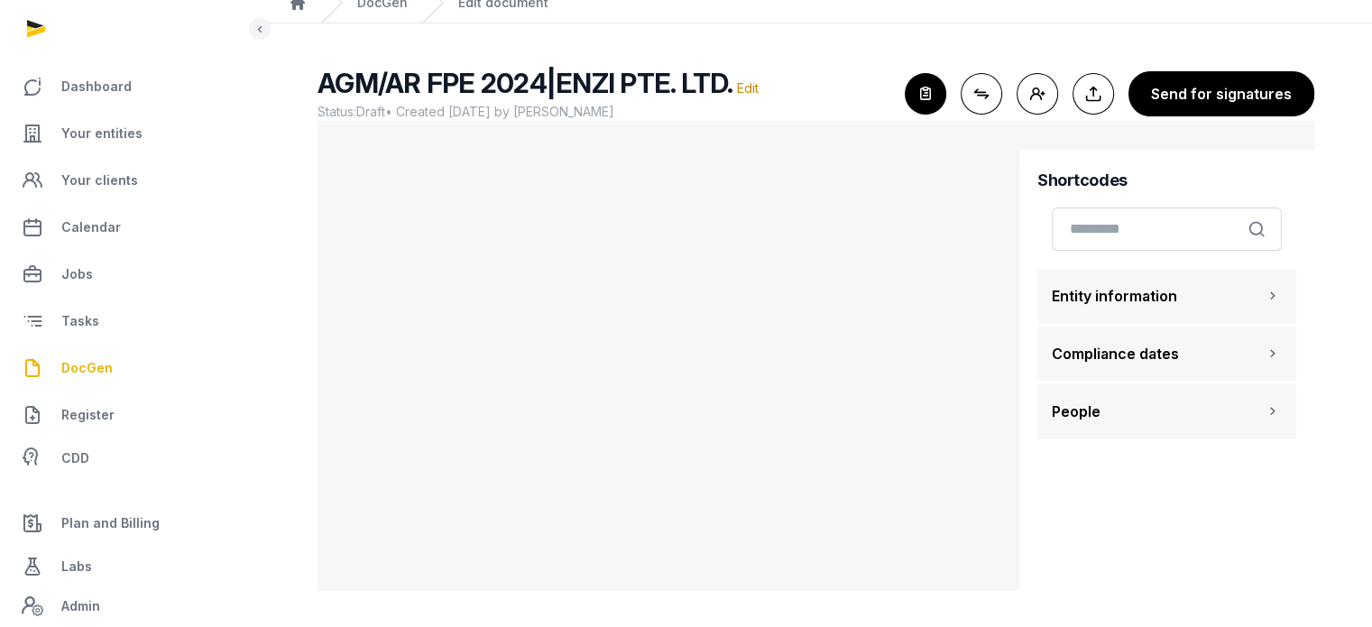
click at [1092, 422] on button "People" at bounding box center [1167, 411] width 259 height 54
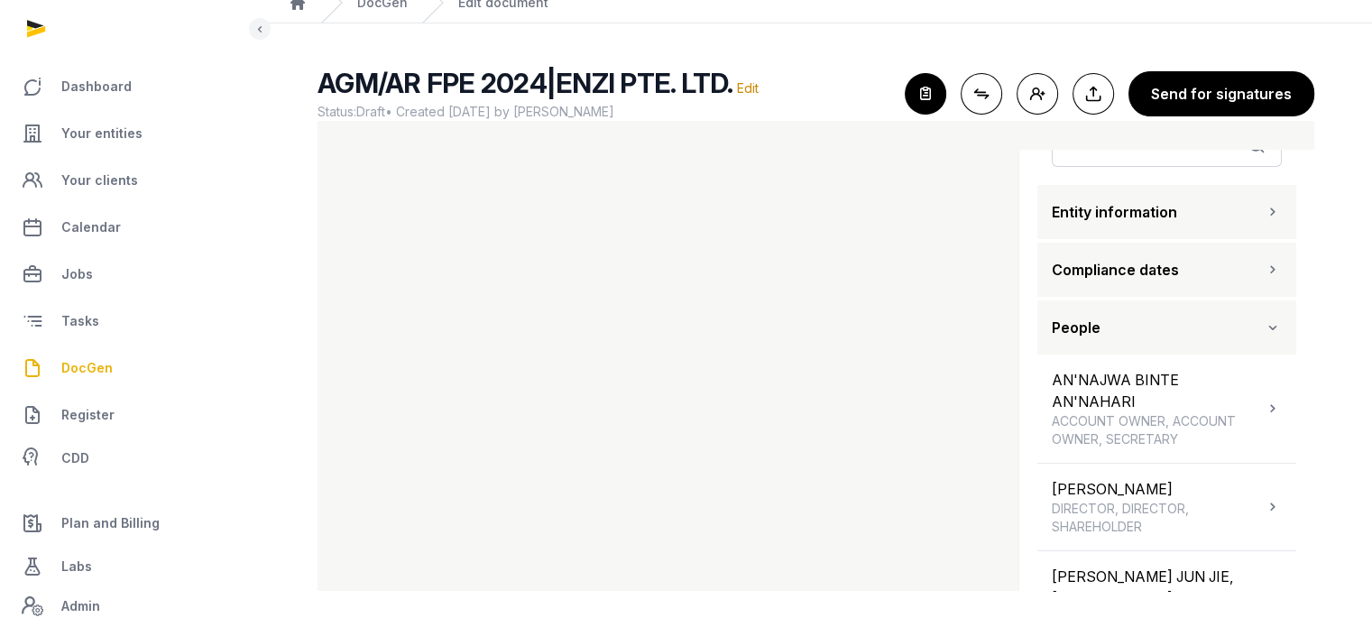
scroll to position [140, 0]
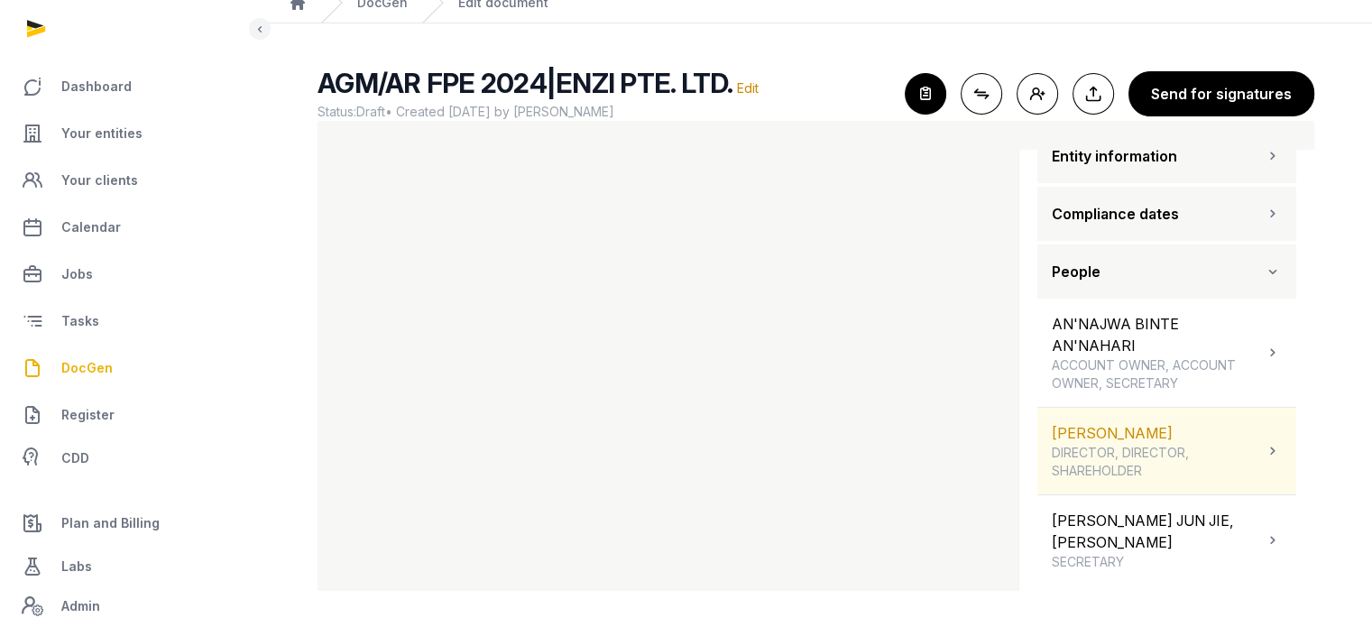
click at [1279, 453] on div "KONG WEI DIRECTOR, DIRECTOR, SHAREHOLDER" at bounding box center [1167, 451] width 259 height 87
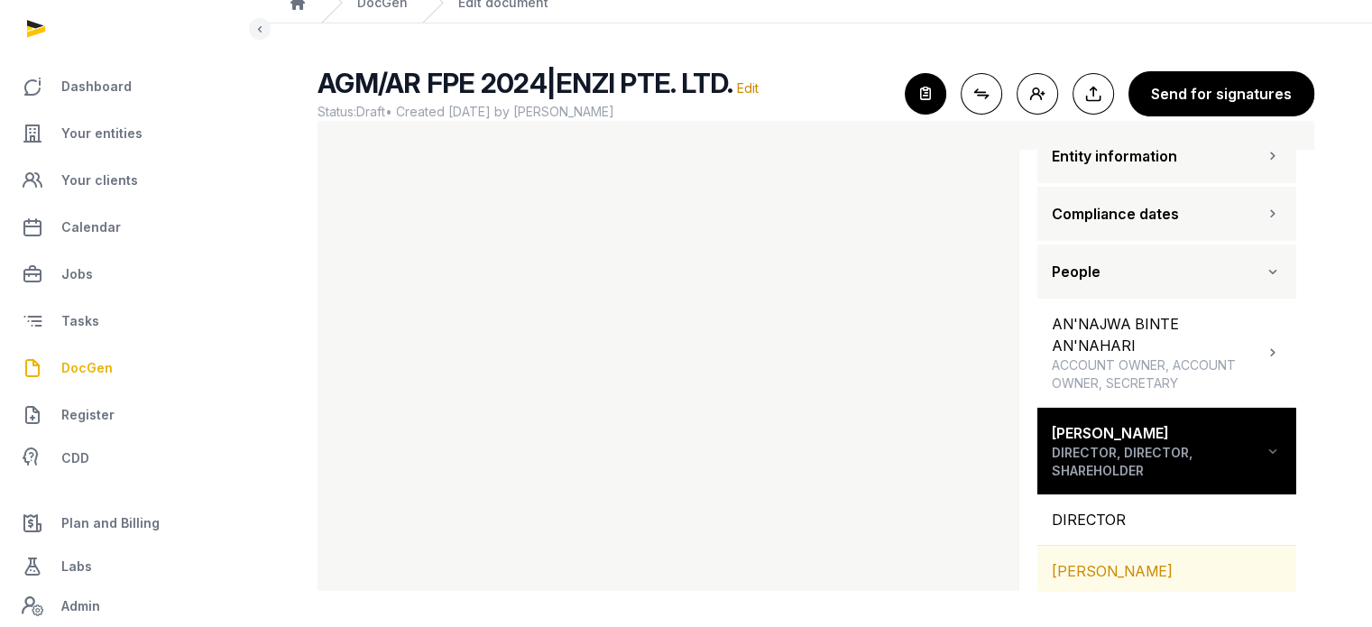
click at [1133, 569] on div "[PERSON_NAME]" at bounding box center [1167, 571] width 259 height 51
click at [1108, 559] on div "[PERSON_NAME]" at bounding box center [1167, 571] width 259 height 51
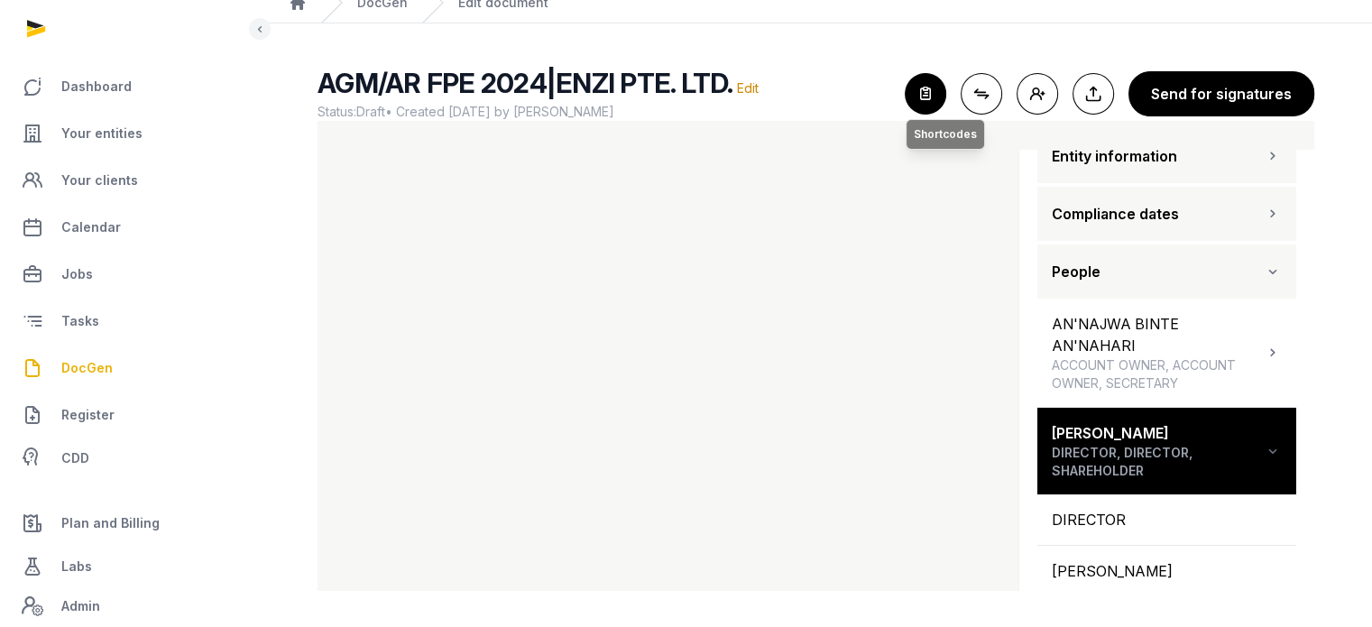
click at [937, 88] on icon "button" at bounding box center [926, 94] width 40 height 40
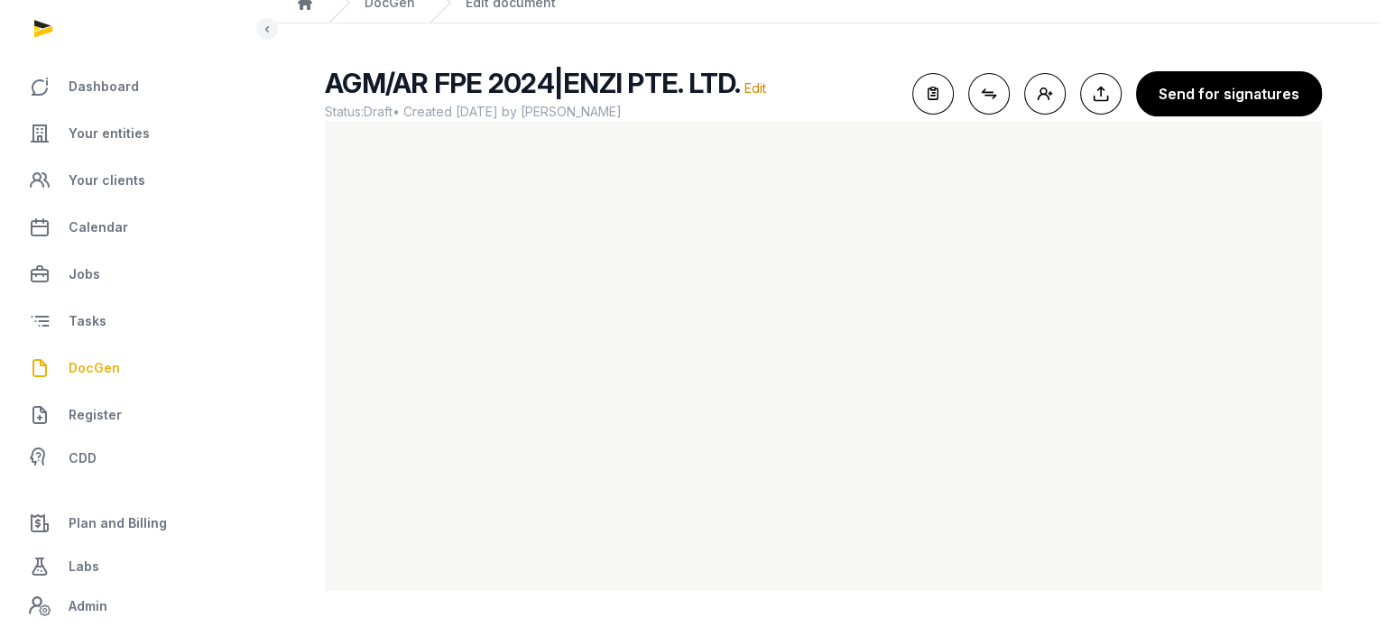
scroll to position [0, 0]
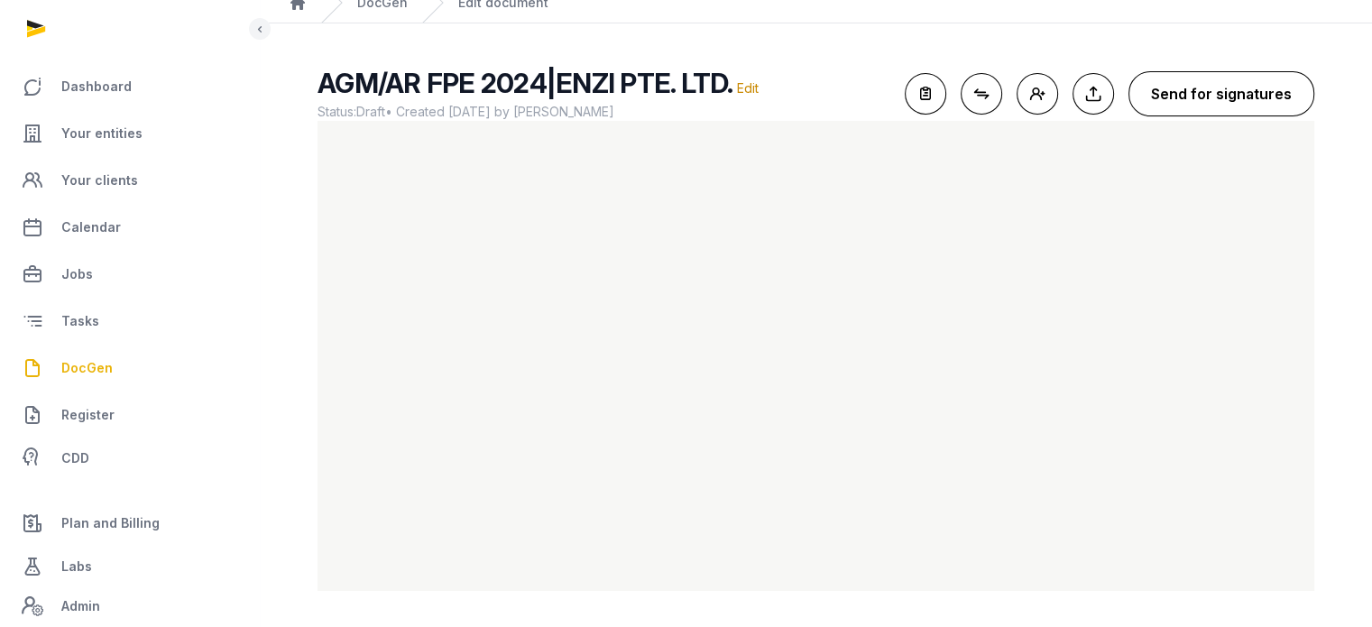
click at [1216, 72] on button "Send for signatures" at bounding box center [1222, 93] width 186 height 45
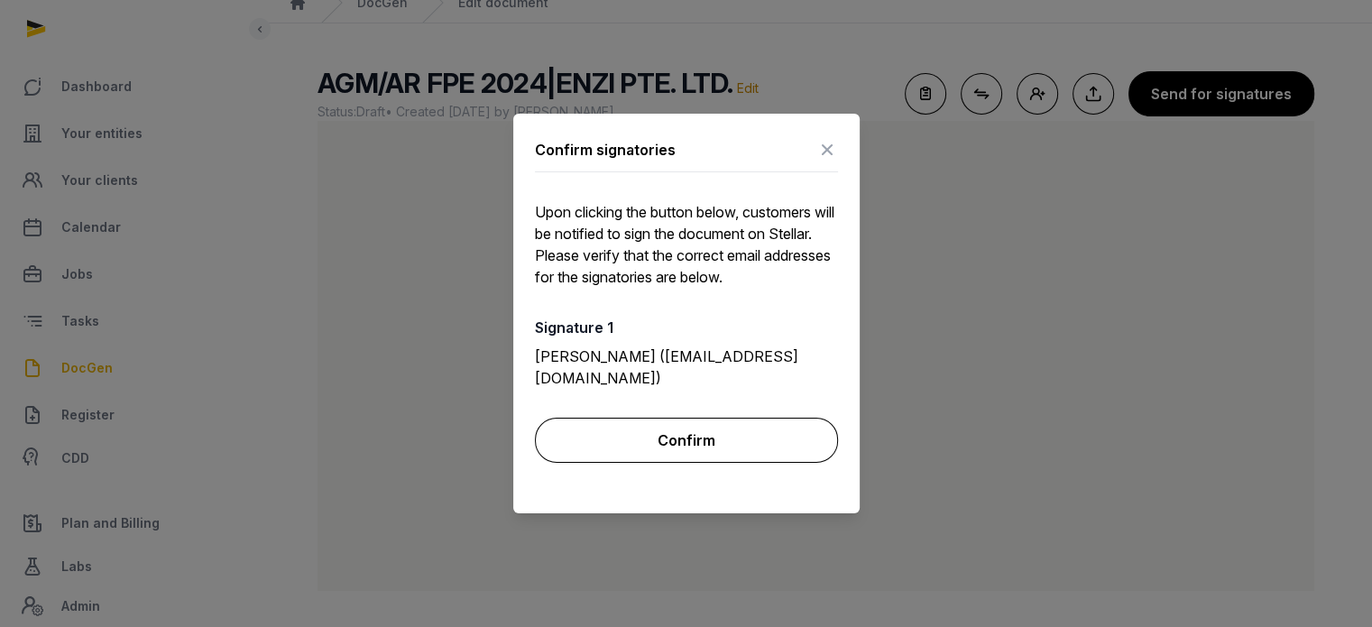
click at [776, 439] on button "Confirm" at bounding box center [686, 440] width 303 height 45
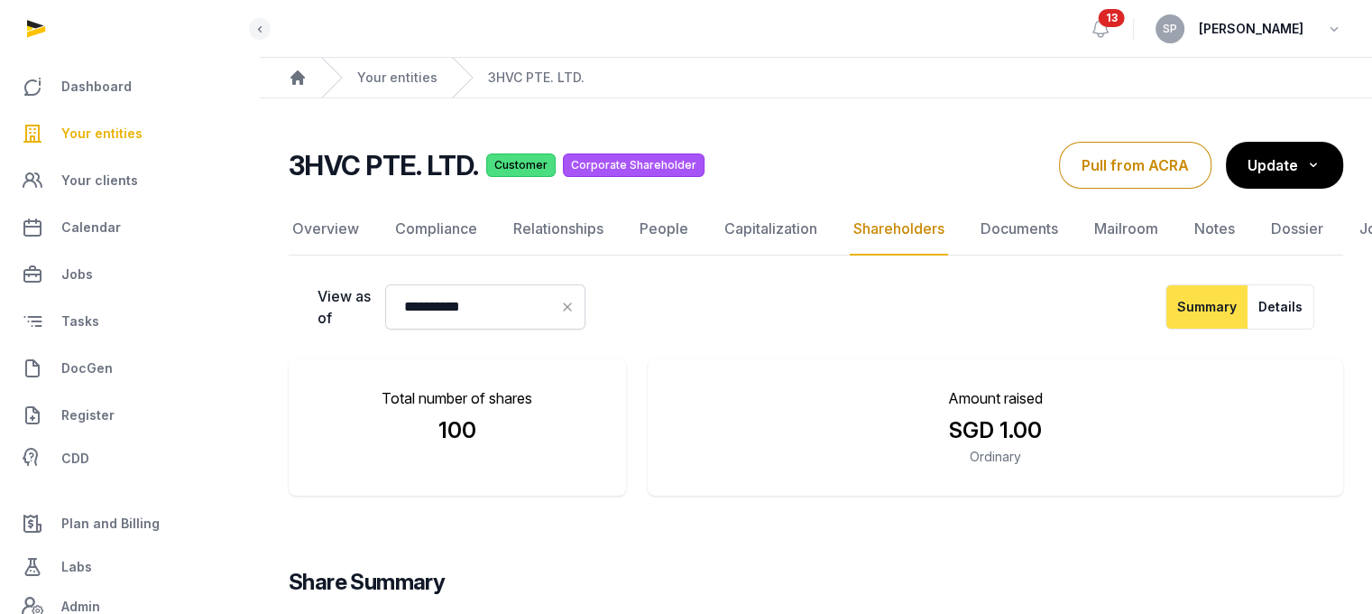
click at [115, 142] on span "Your entities" at bounding box center [101, 134] width 81 height 22
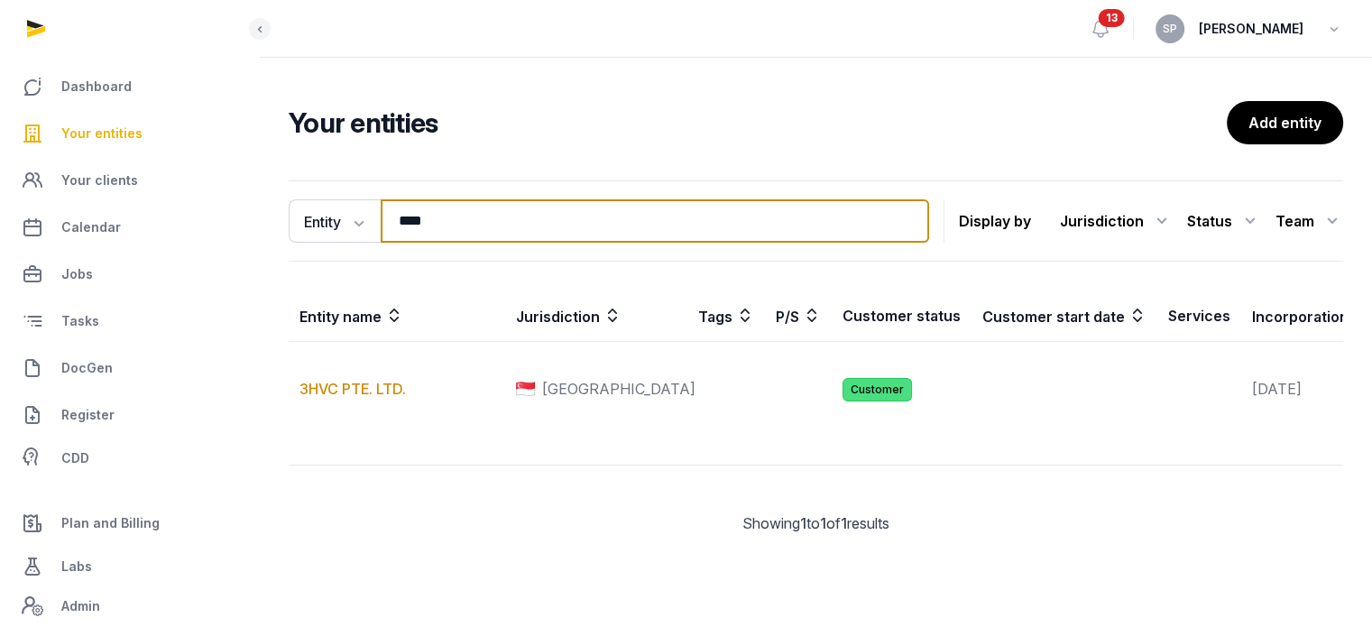
click at [457, 220] on input "****" at bounding box center [655, 220] width 549 height 43
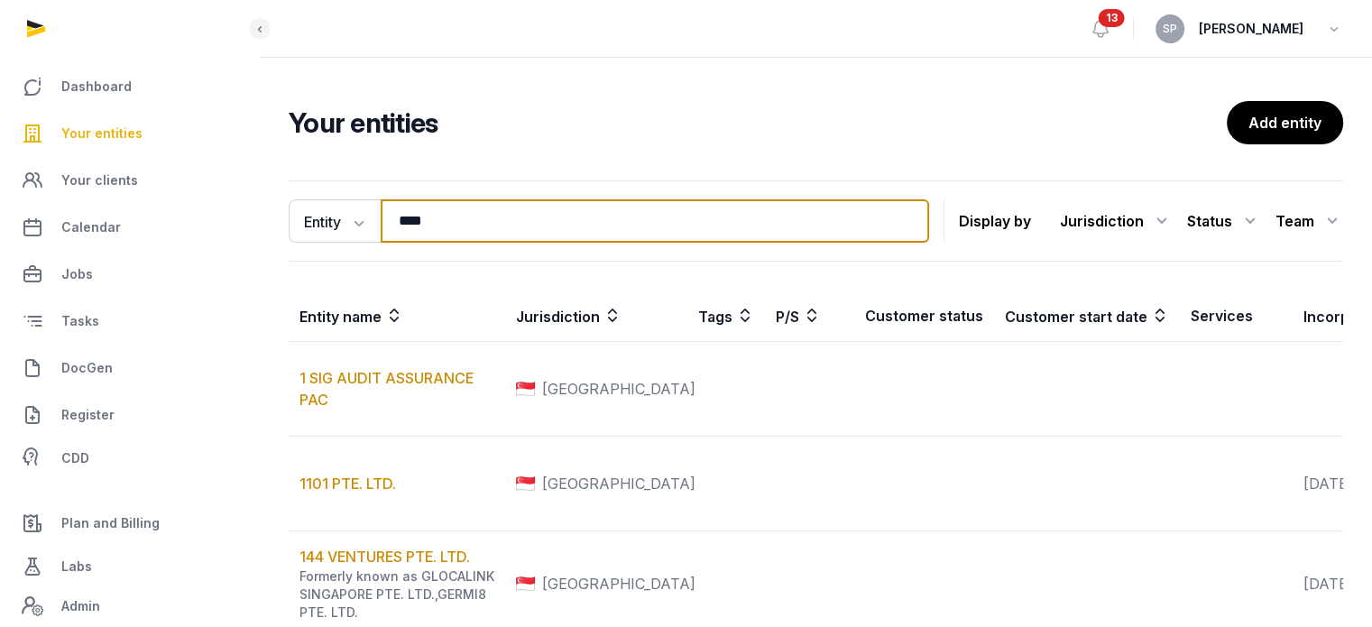
type input "****"
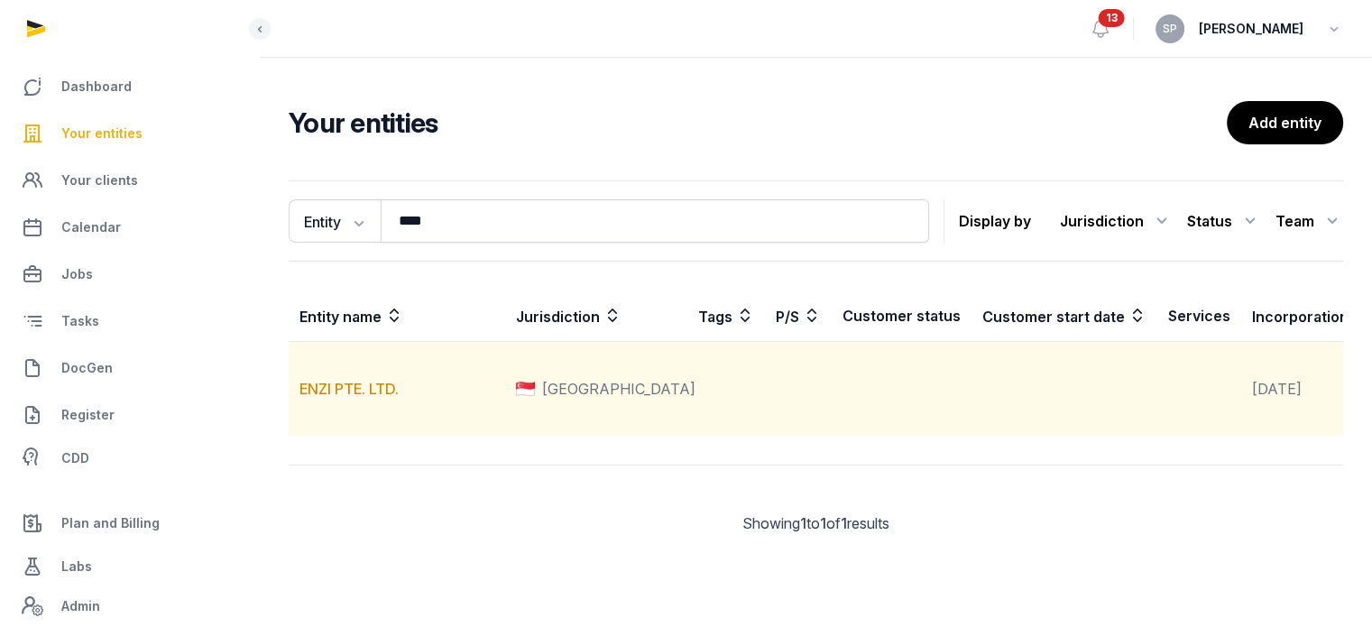
click at [375, 419] on td "ENZI PTE. LTD." at bounding box center [397, 389] width 217 height 95
click at [379, 398] on link "ENZI PTE. LTD." at bounding box center [349, 389] width 99 height 18
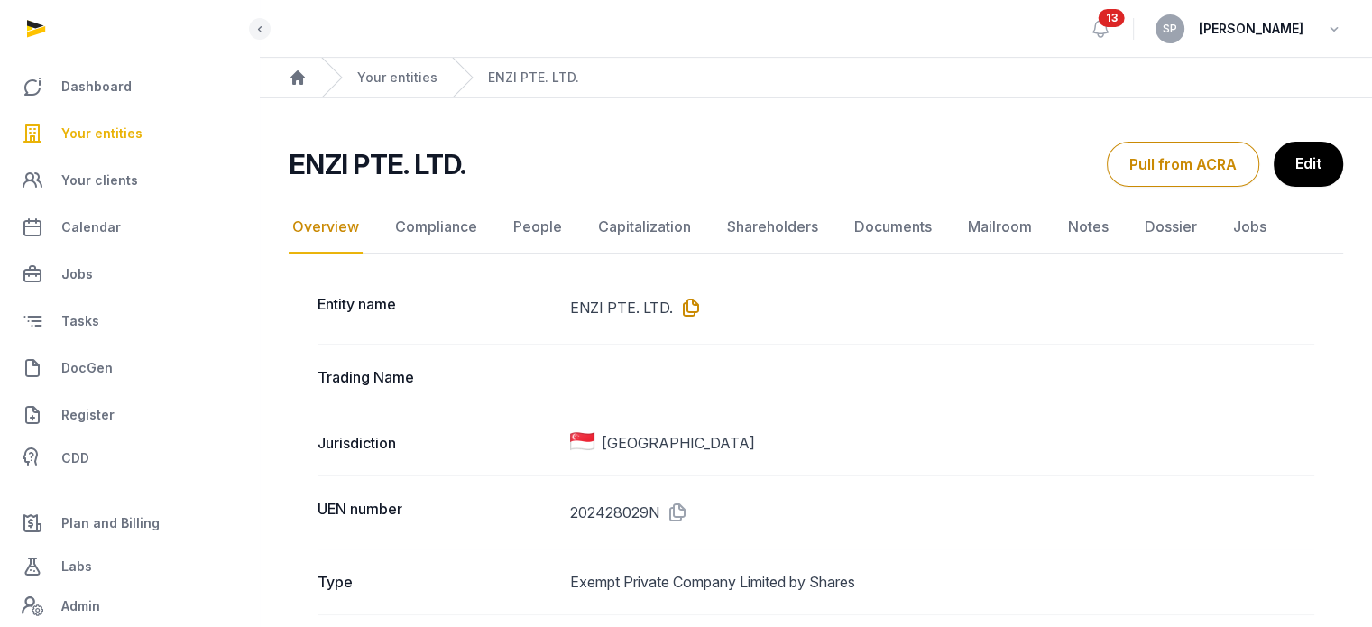
click at [691, 299] on icon at bounding box center [687, 307] width 29 height 29
click at [538, 231] on link "People" at bounding box center [538, 227] width 56 height 52
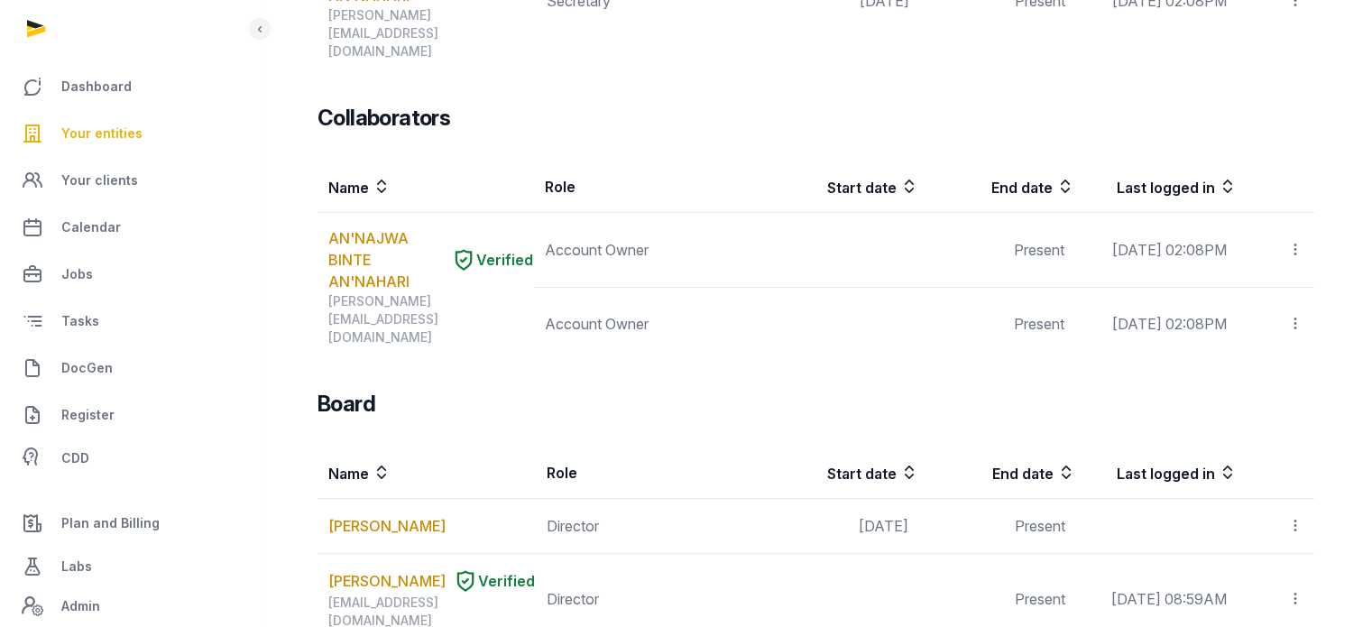
scroll to position [742, 0]
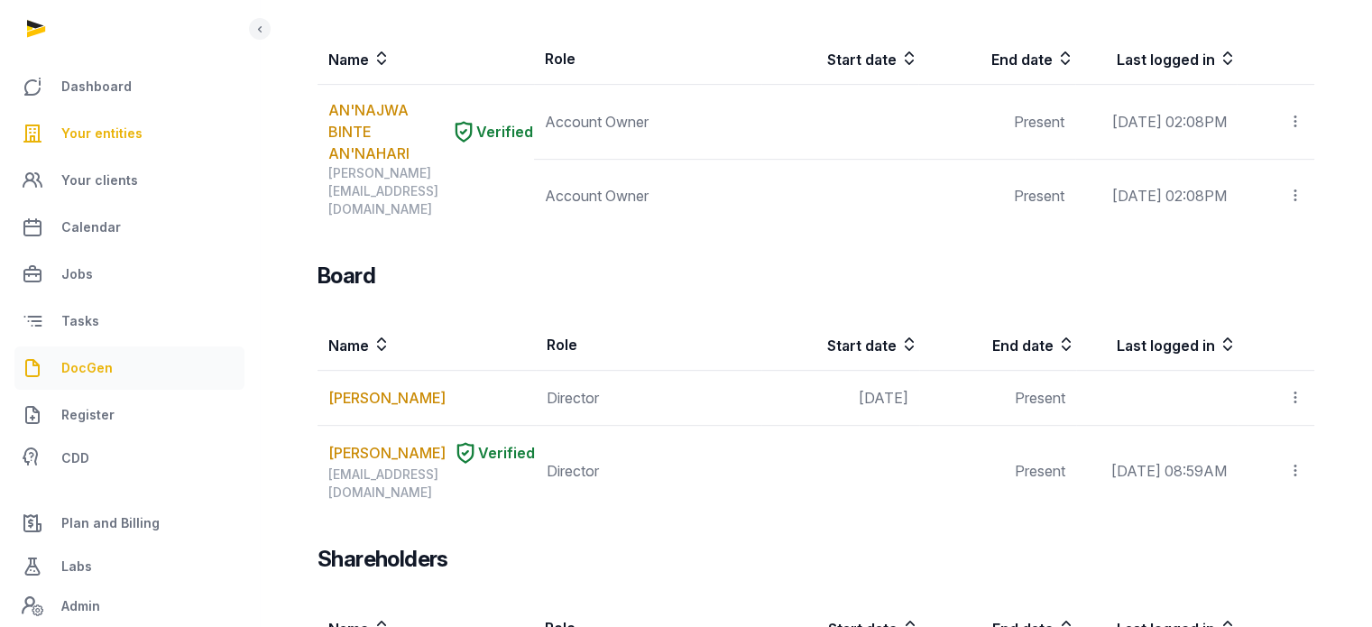
click at [88, 380] on link "DocGen" at bounding box center [129, 367] width 230 height 43
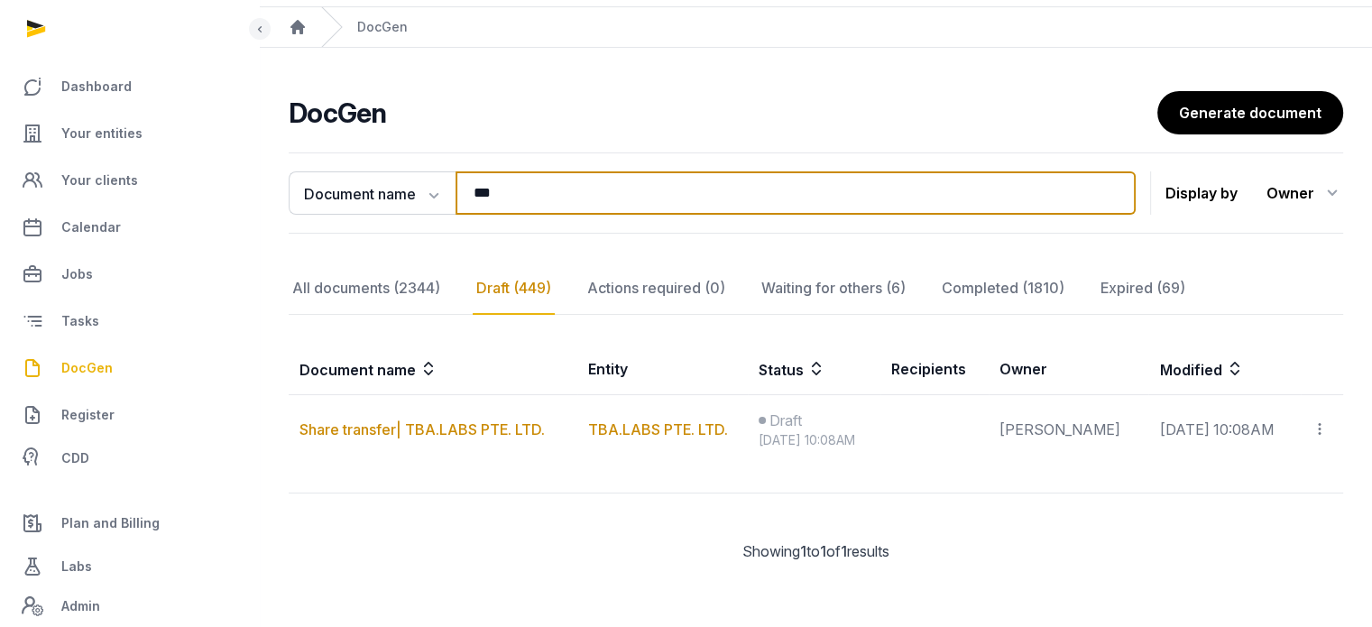
click at [608, 152] on div "**********" at bounding box center [816, 371] width 1113 height 453
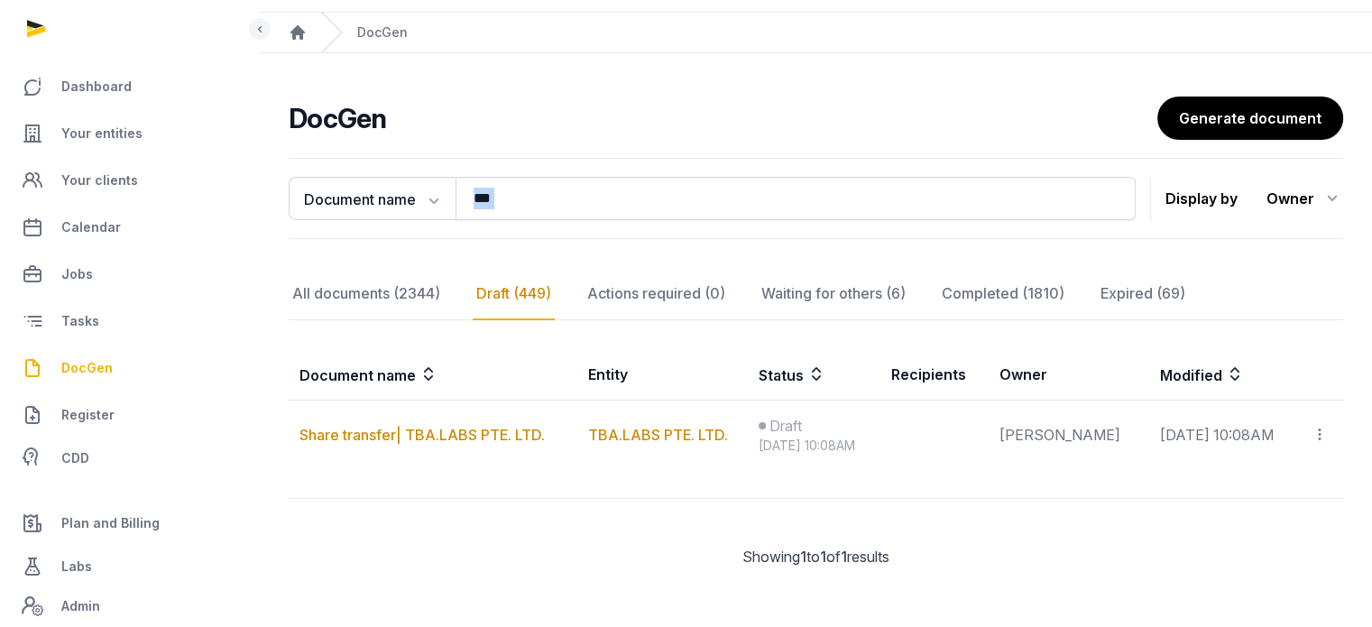
click at [608, 152] on div "**********" at bounding box center [816, 377] width 1113 height 453
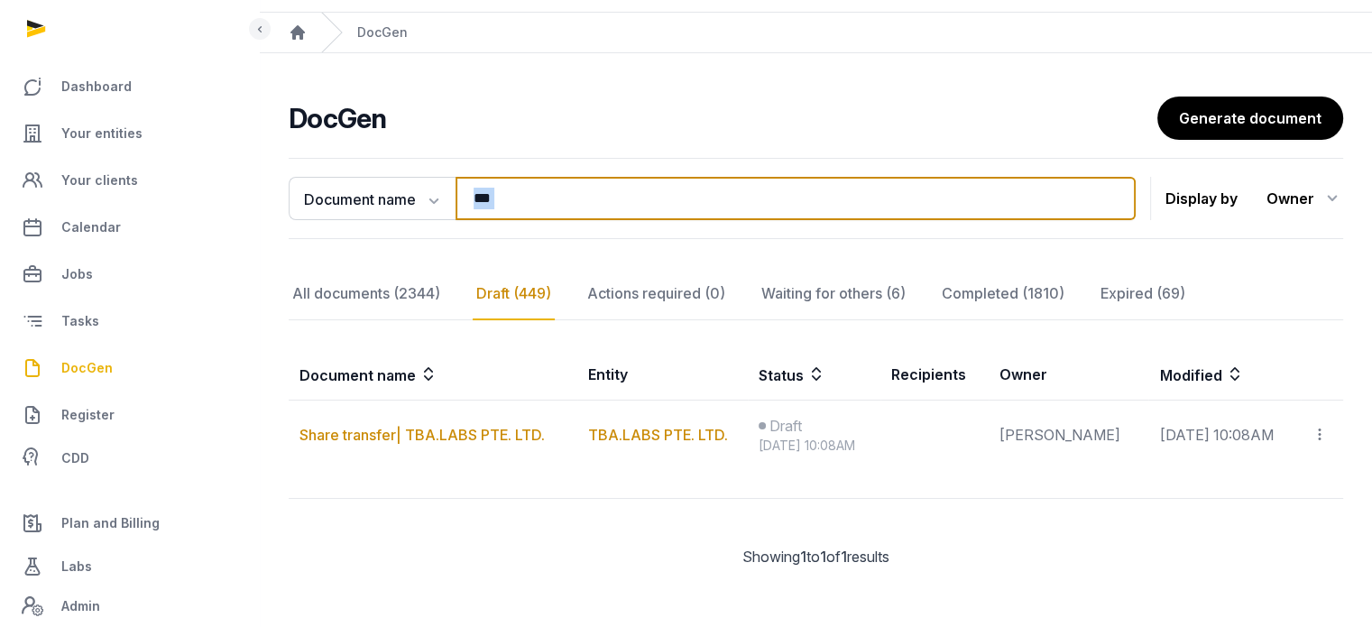
click at [500, 199] on input "***" at bounding box center [796, 198] width 680 height 43
type input "*"
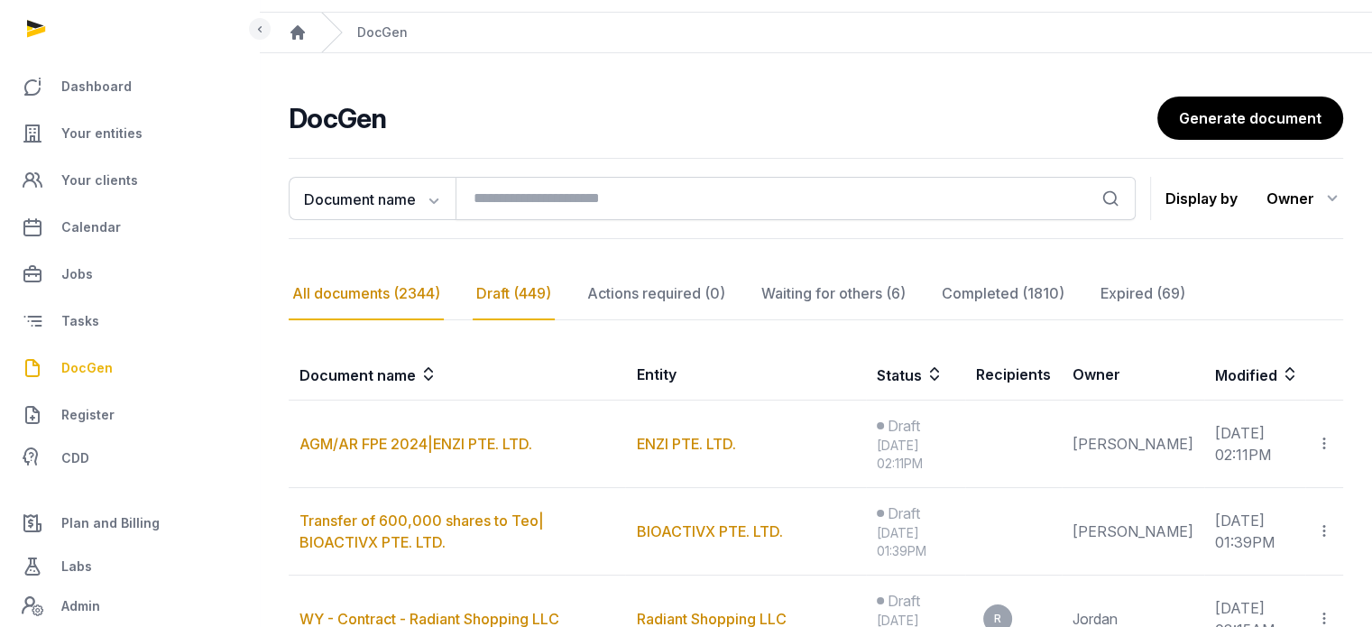
click at [389, 284] on div "All documents (2344)" at bounding box center [366, 294] width 155 height 52
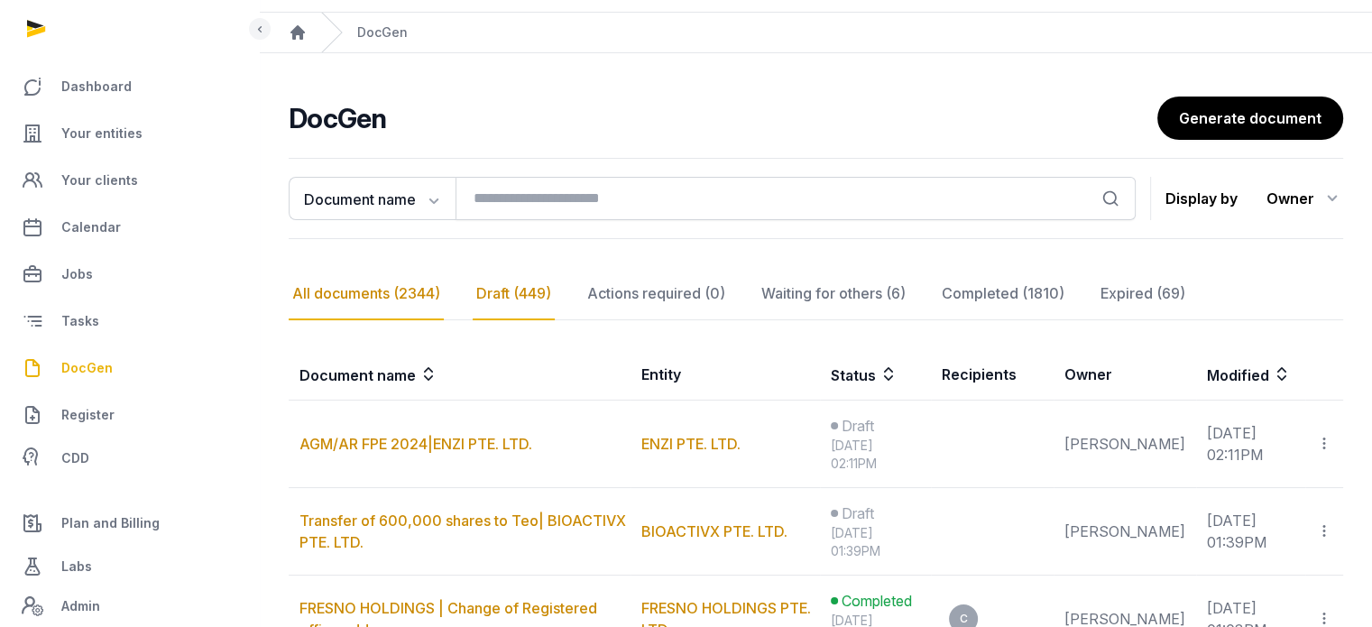
click at [509, 285] on div "Draft (449)" at bounding box center [514, 294] width 82 height 52
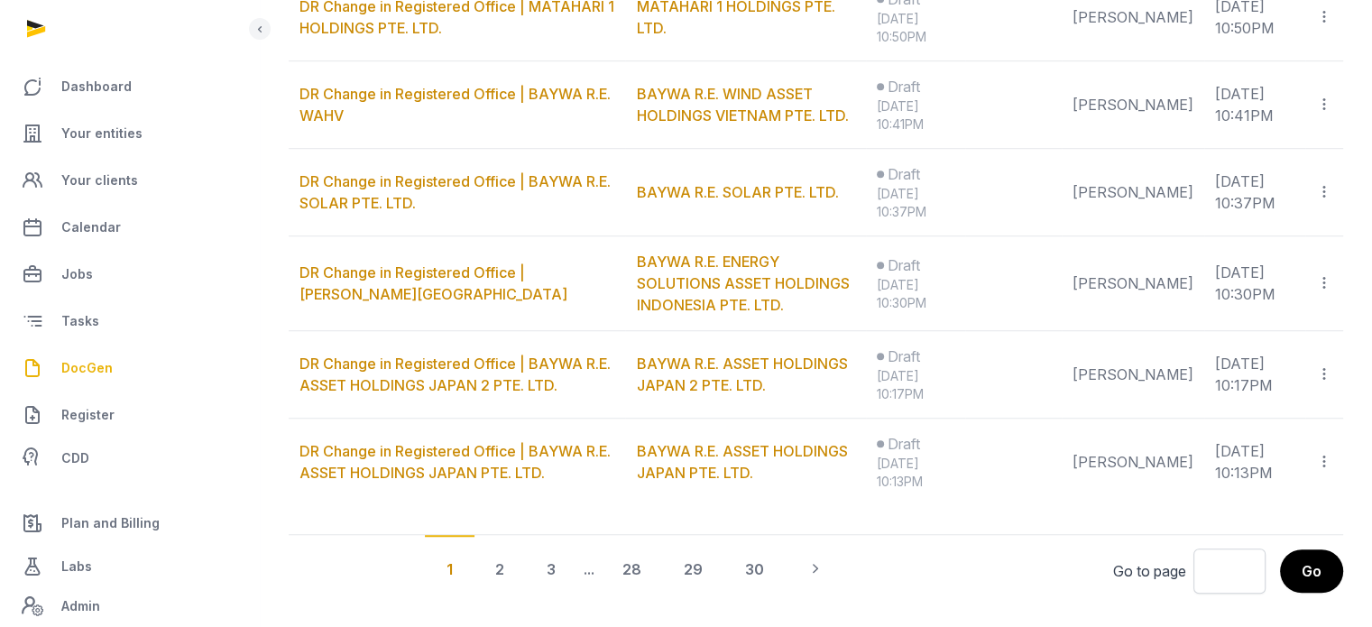
scroll to position [1295, 0]
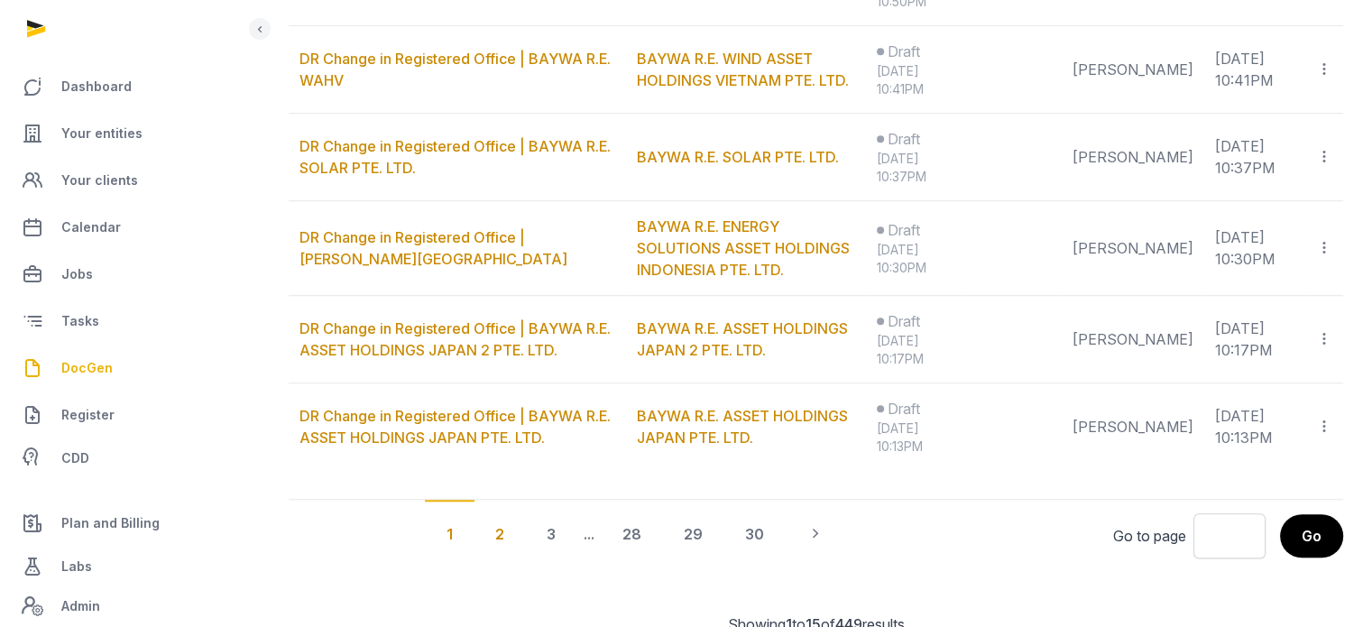
click at [526, 527] on div "2" at bounding box center [500, 533] width 52 height 67
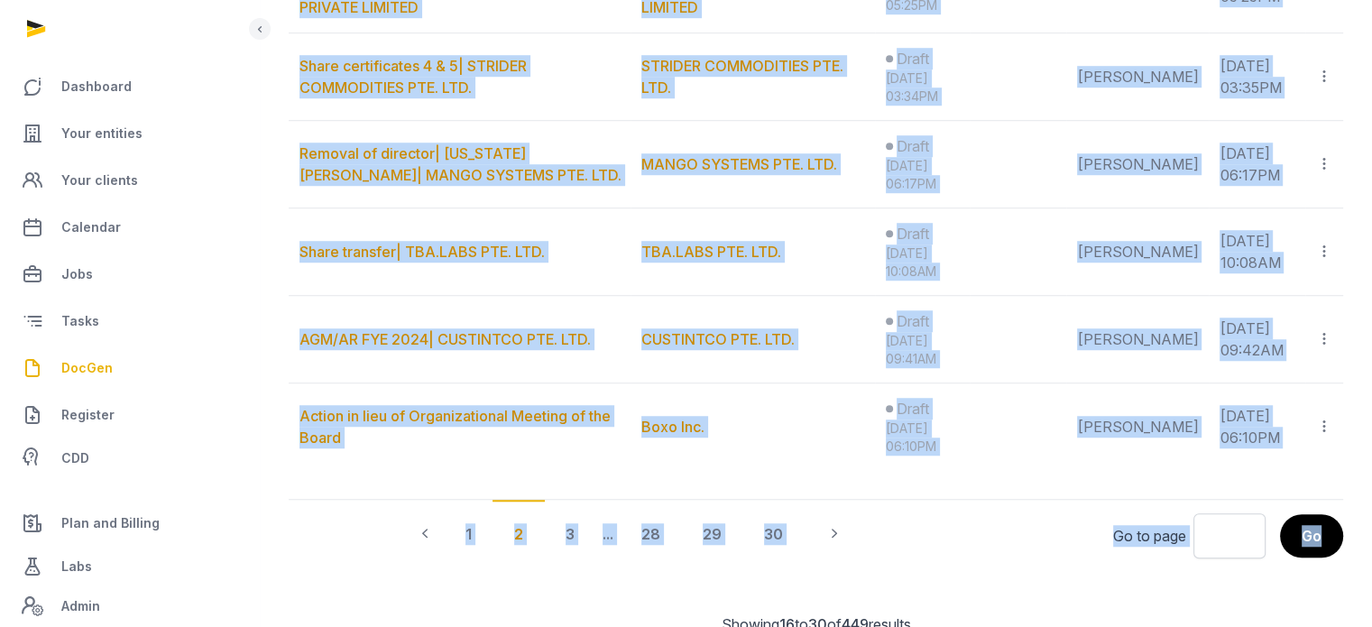
drag, startPoint x: 1371, startPoint y: 445, endPoint x: 1375, endPoint y: 350, distance: 94.8
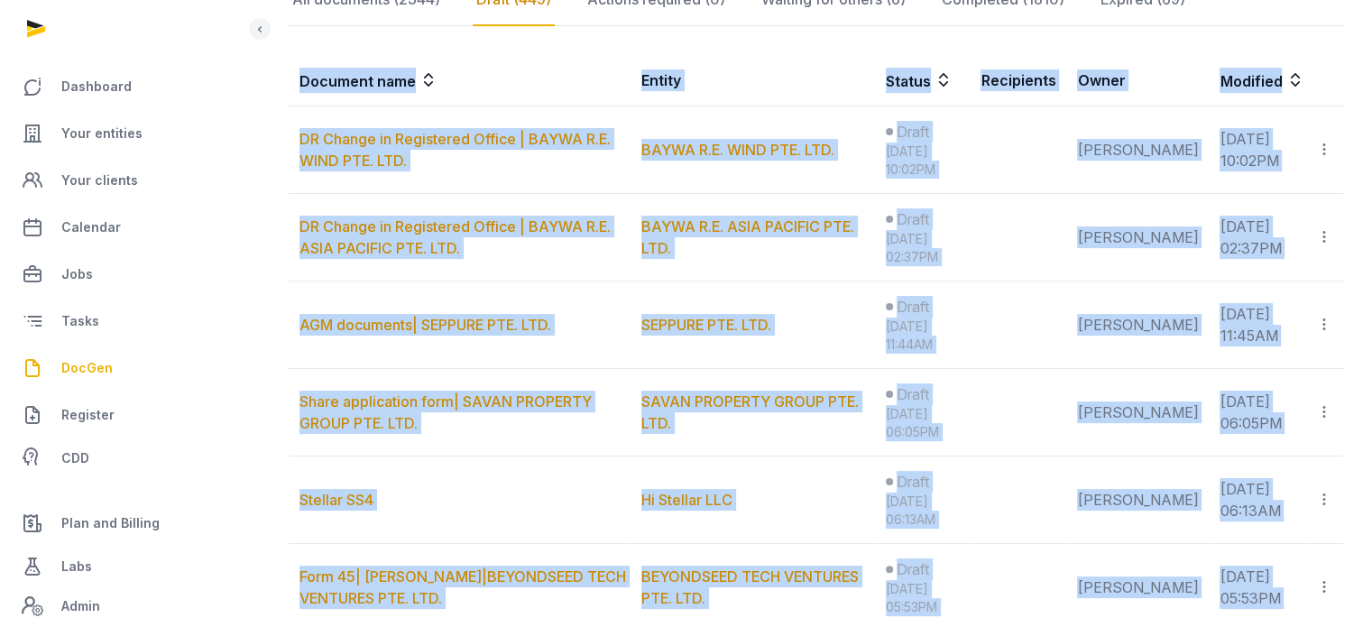
scroll to position [0, 0]
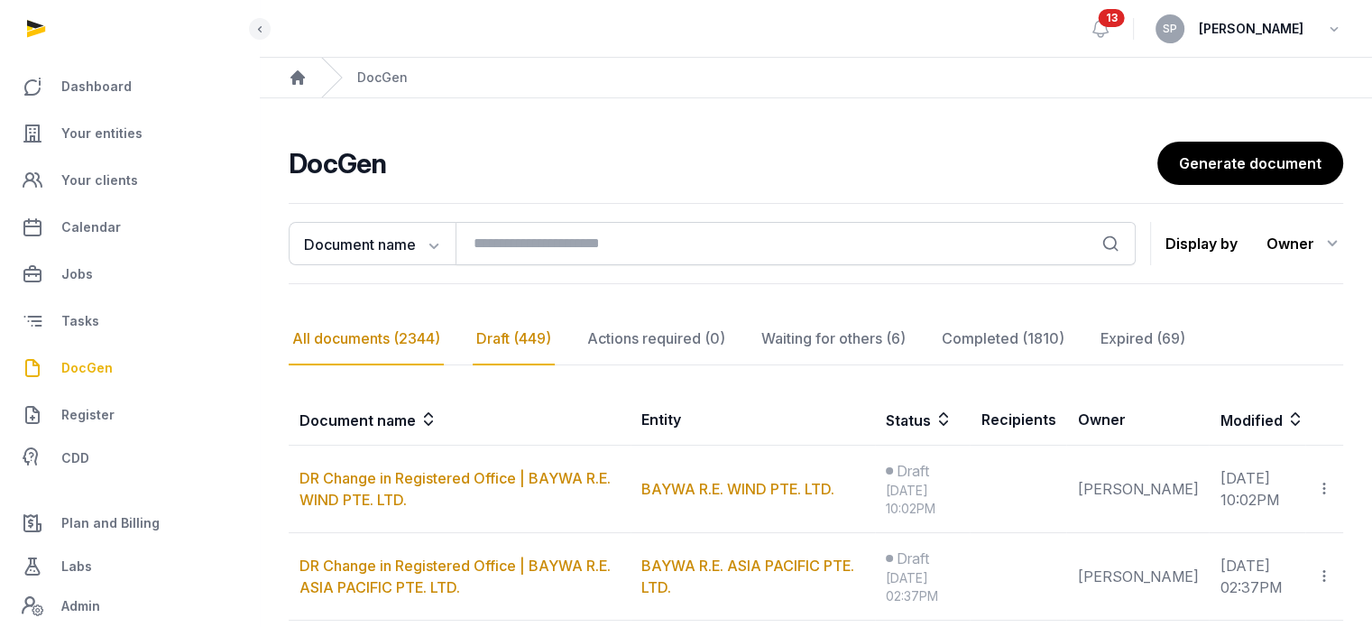
click at [380, 320] on div "All documents (2344)" at bounding box center [366, 339] width 155 height 52
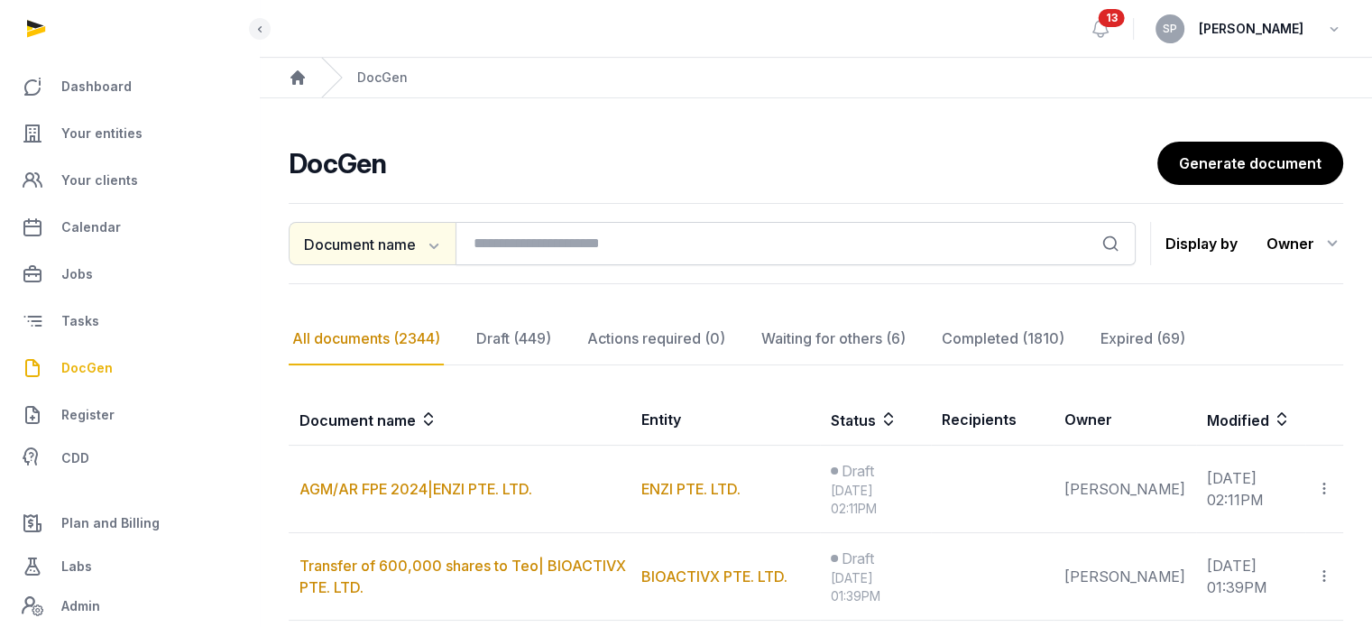
click at [431, 263] on button "Document name" at bounding box center [372, 243] width 167 height 43
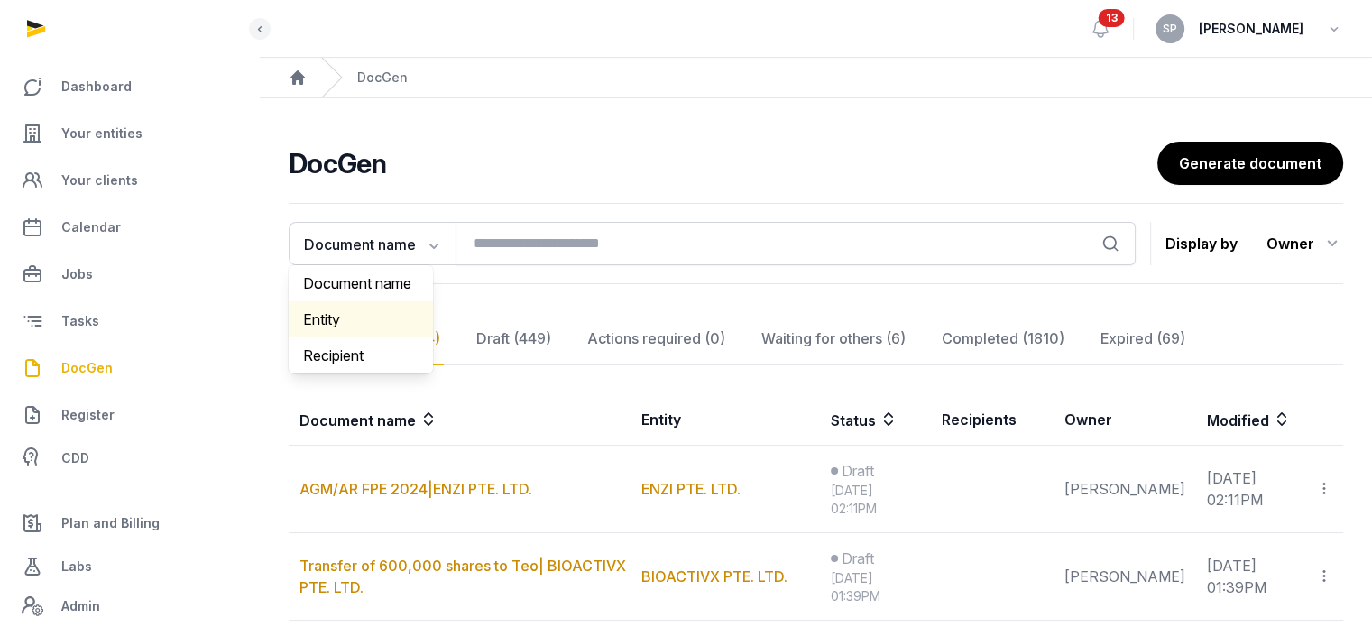
click at [346, 317] on div "Entity" at bounding box center [361, 319] width 144 height 36
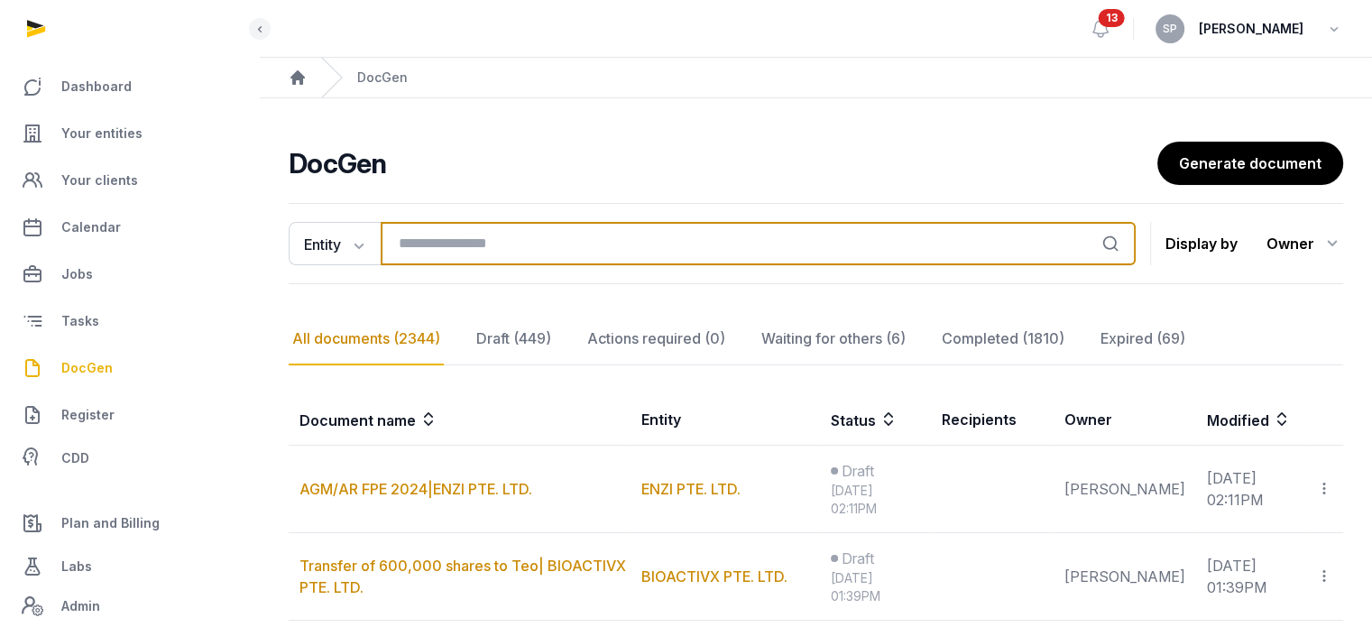
click at [534, 252] on input "search" at bounding box center [758, 243] width 755 height 43
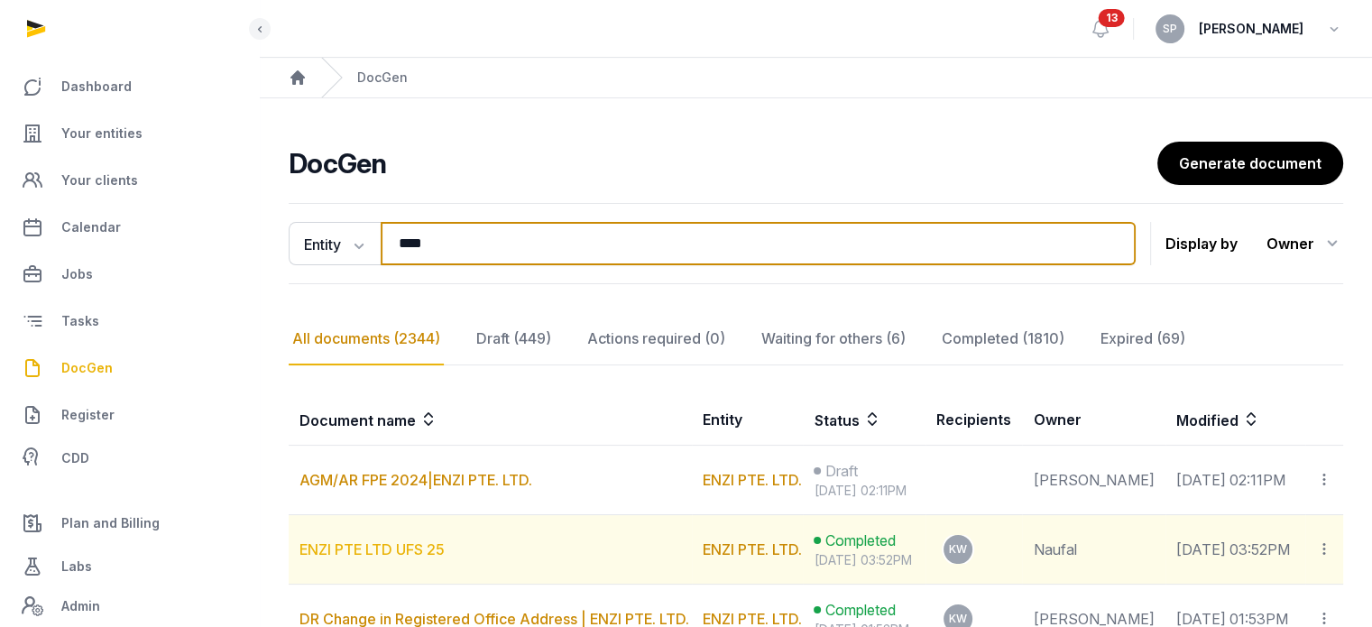
type input "****"
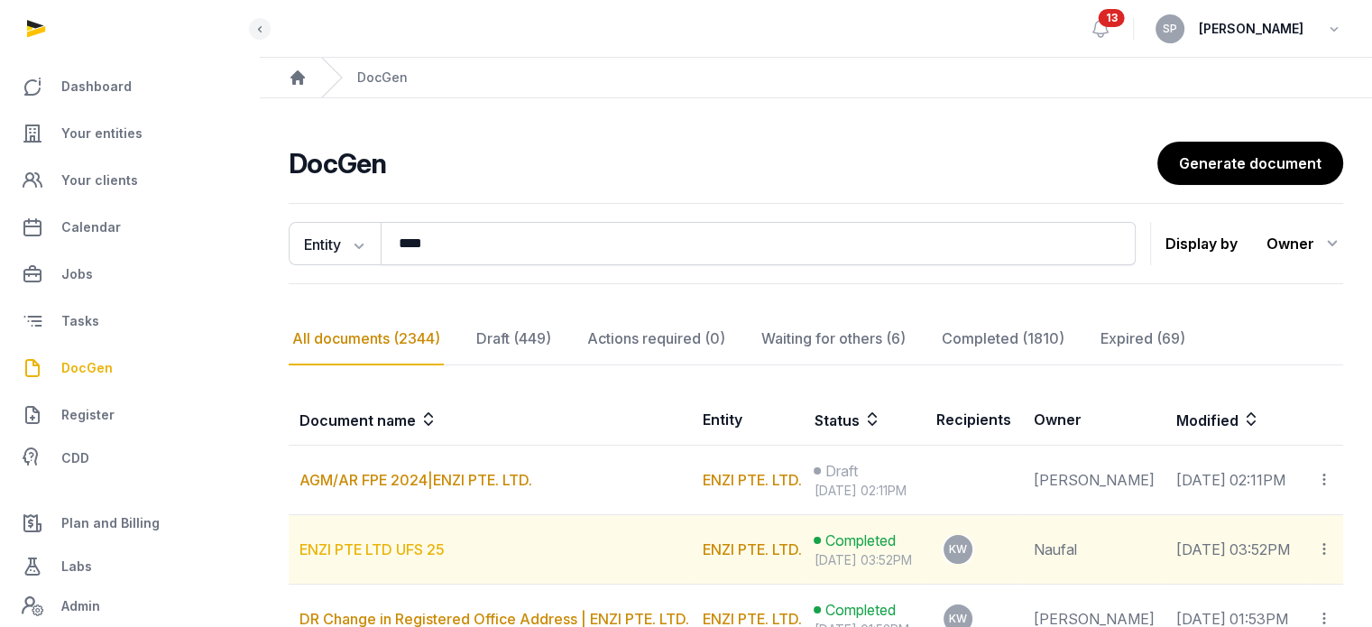
click at [436, 559] on link "ENZI PTE LTD UFS 25" at bounding box center [372, 549] width 145 height 18
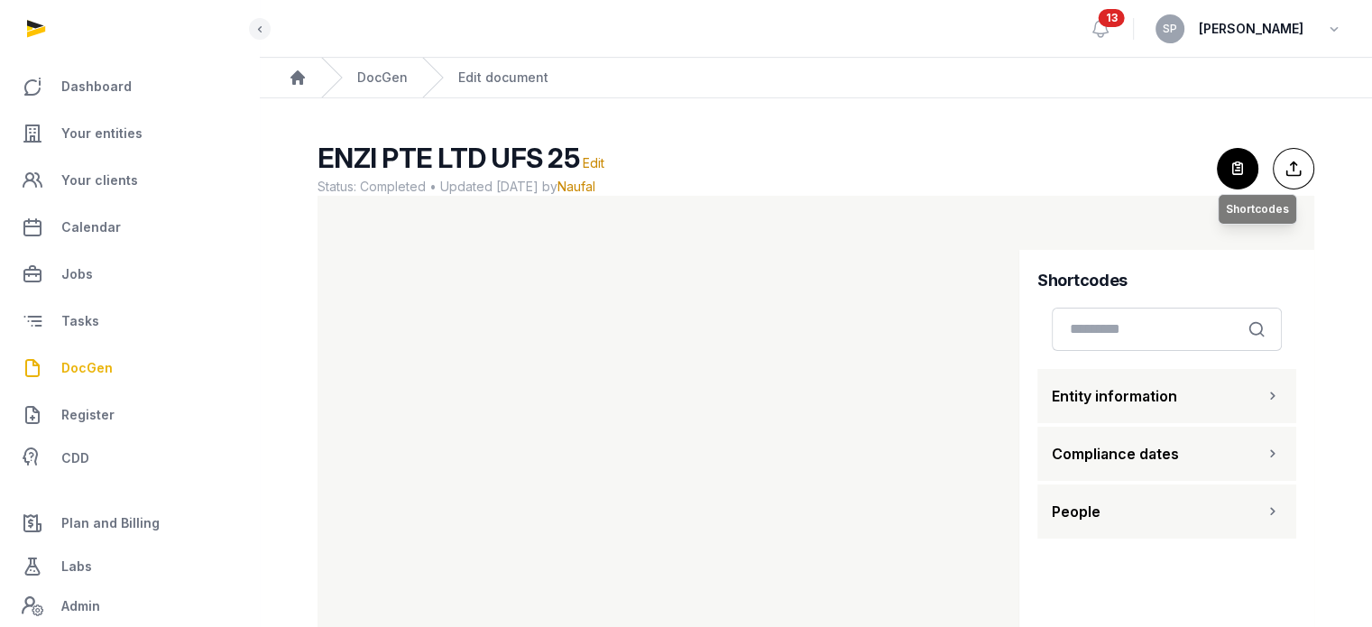
click at [1227, 183] on icon "button" at bounding box center [1238, 169] width 40 height 40
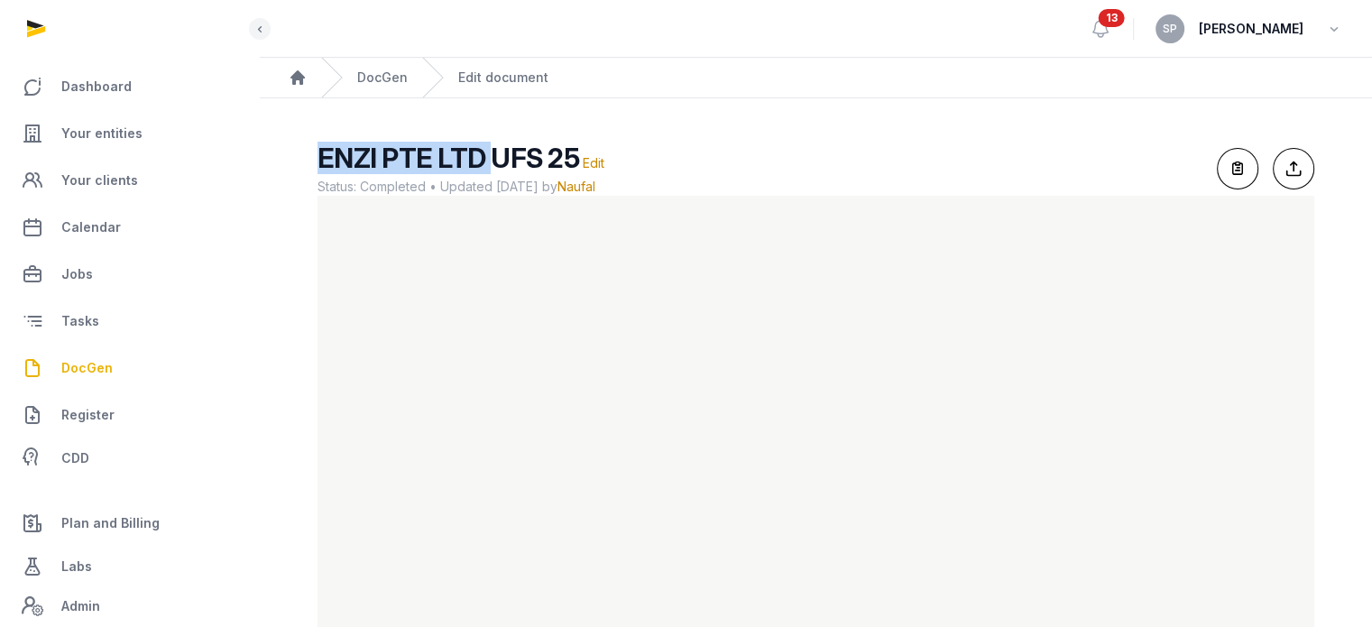
drag, startPoint x: 486, startPoint y: 164, endPoint x: 309, endPoint y: 162, distance: 176.9
click at [309, 162] on div "ENZI PTE LTD UFS 25 Edit Status: Completed • Updated [DATE] by Naufal For optim…" at bounding box center [816, 404] width 1055 height 524
copy span "ENZI PTE LTD"
click at [91, 361] on span "DocGen" at bounding box center [86, 368] width 51 height 22
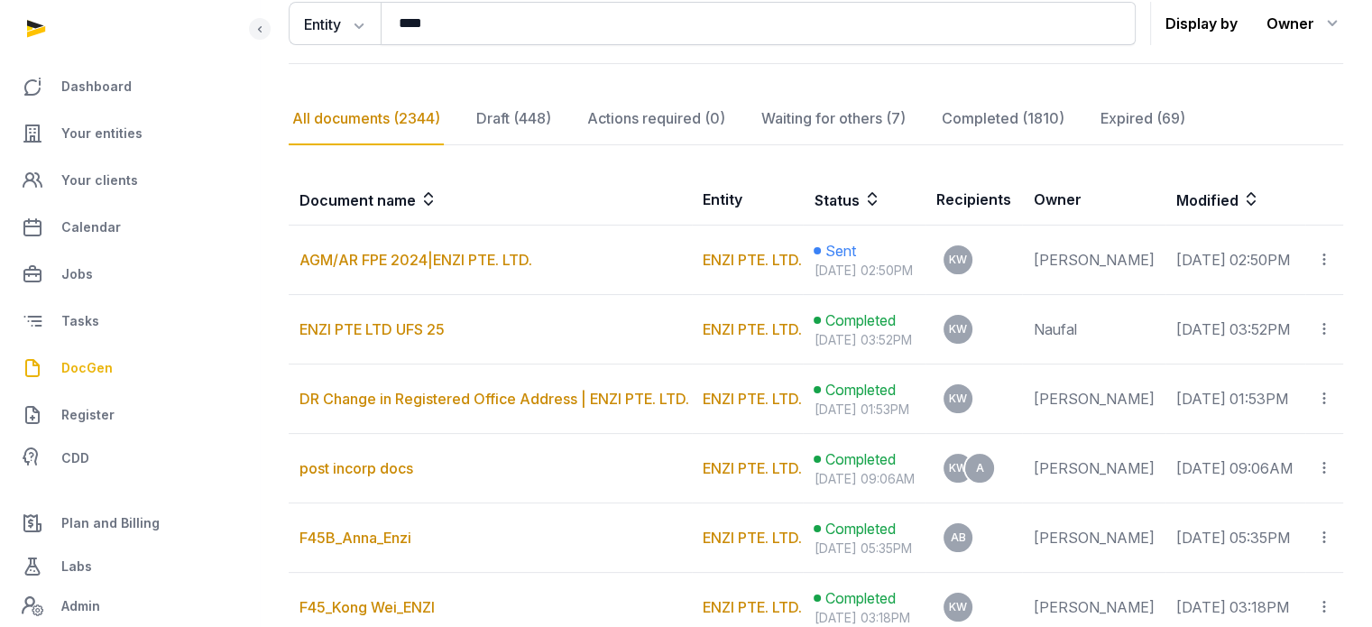
scroll to position [228, 0]
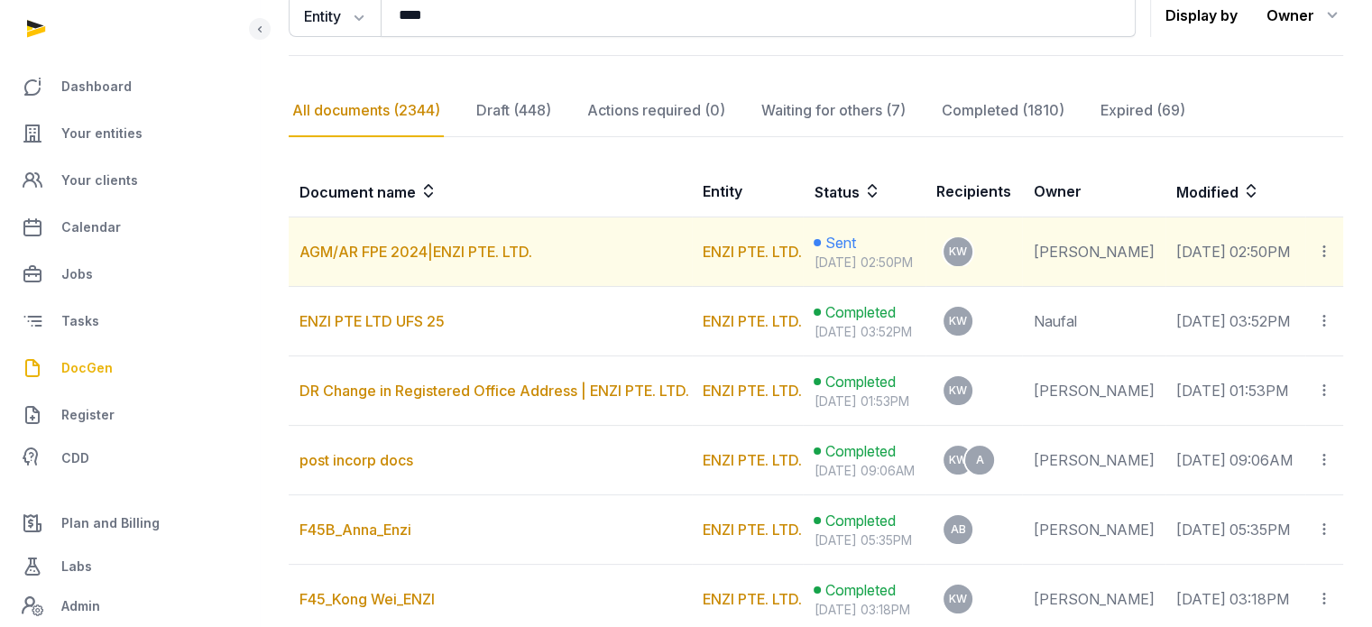
click at [1320, 261] on icon at bounding box center [1324, 251] width 16 height 19
click at [1242, 311] on div "Copy links" at bounding box center [1250, 301] width 127 height 22
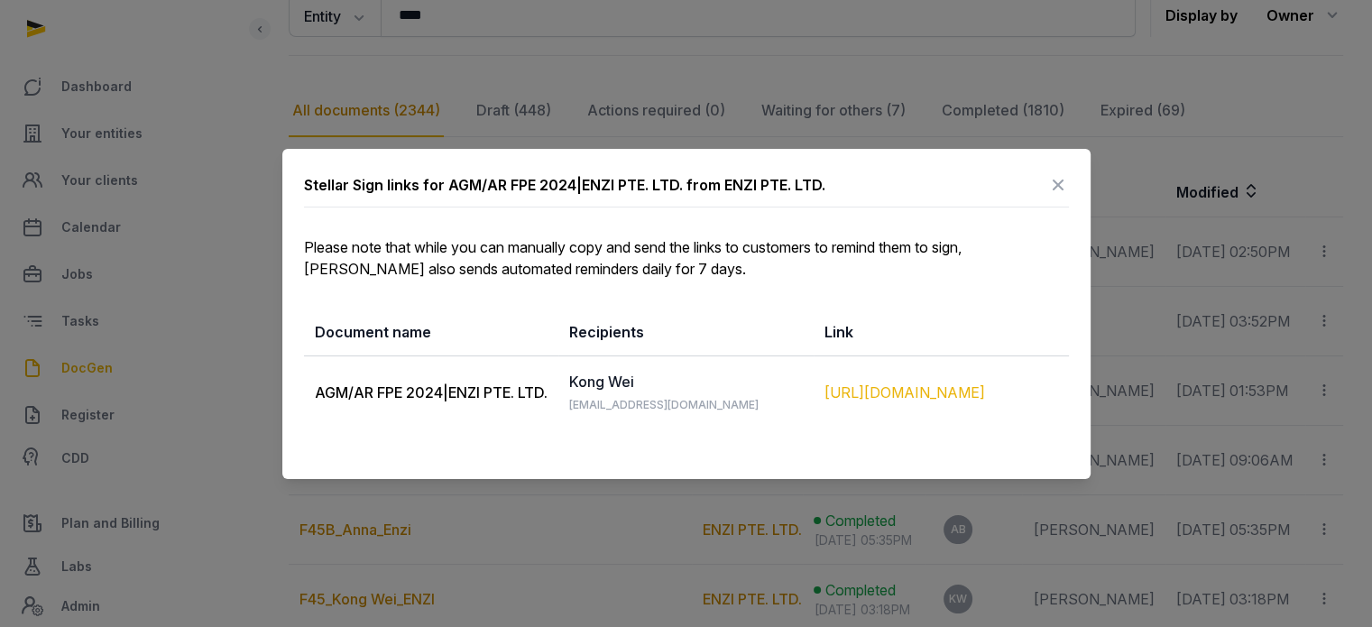
click at [951, 392] on div "[URL][DOMAIN_NAME]" at bounding box center [942, 393] width 234 height 22
